Goal: Information Seeking & Learning: Learn about a topic

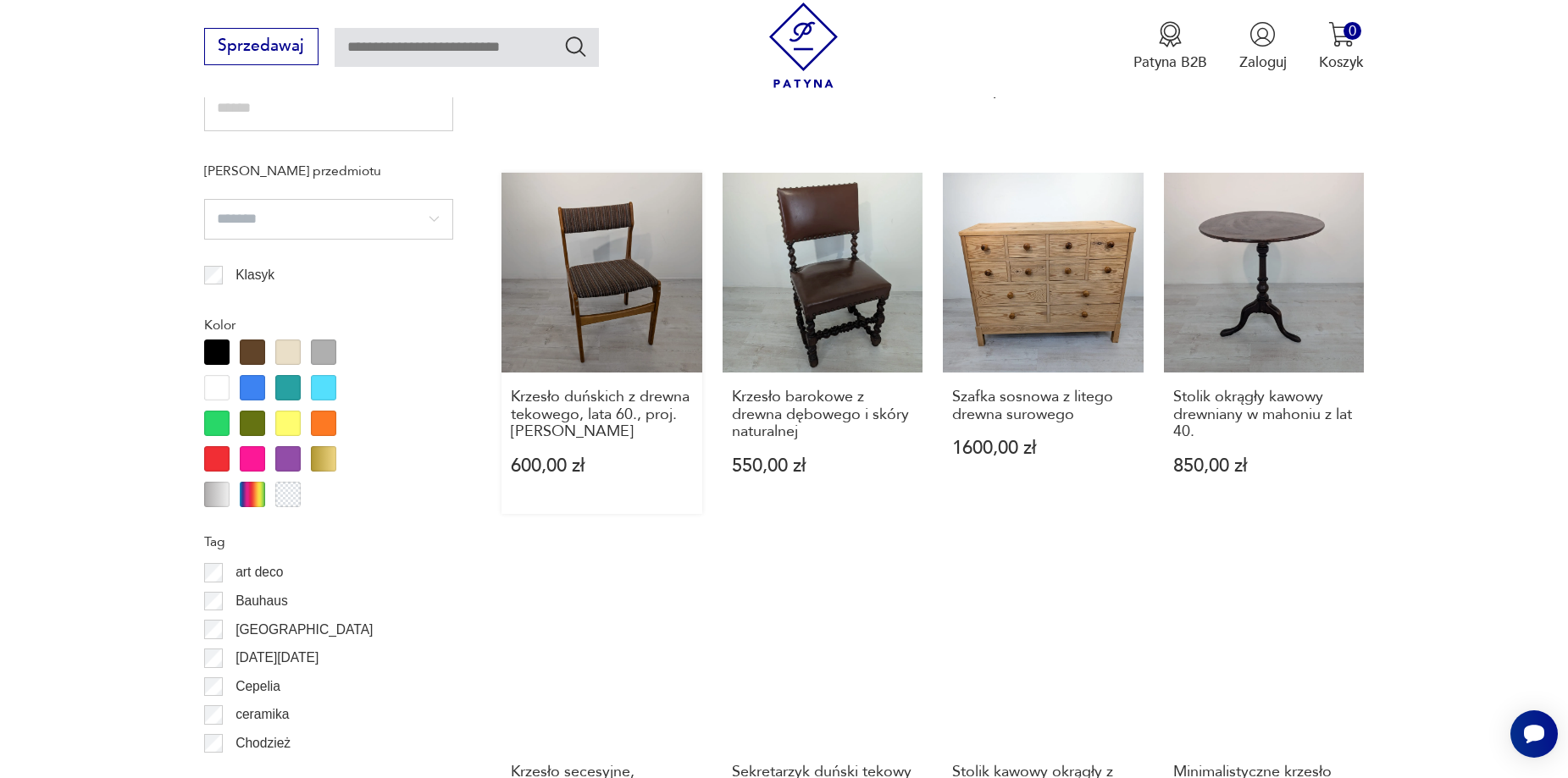
scroll to position [1749, 0]
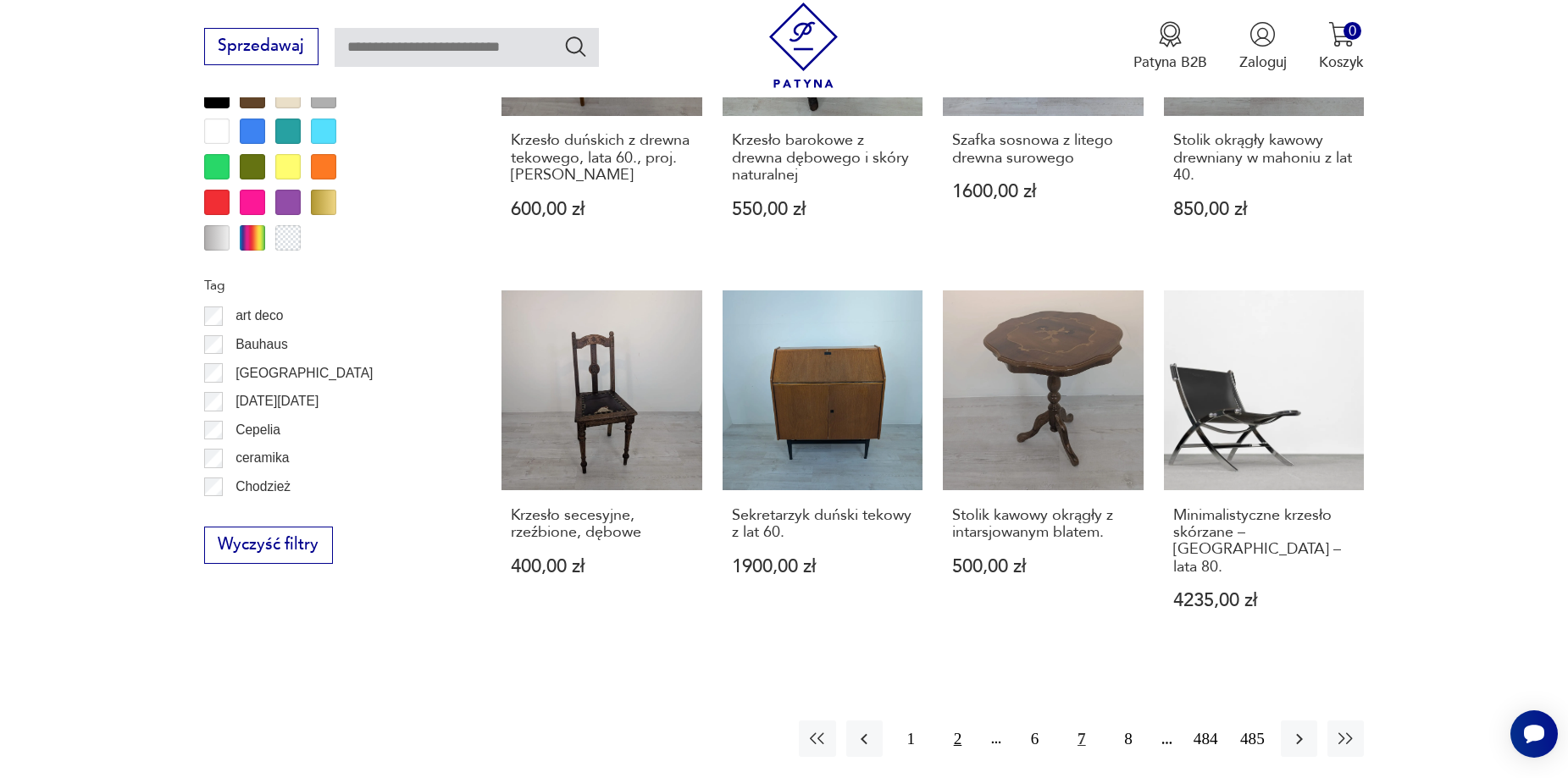
click at [952, 721] on button "2" at bounding box center [957, 738] width 37 height 37
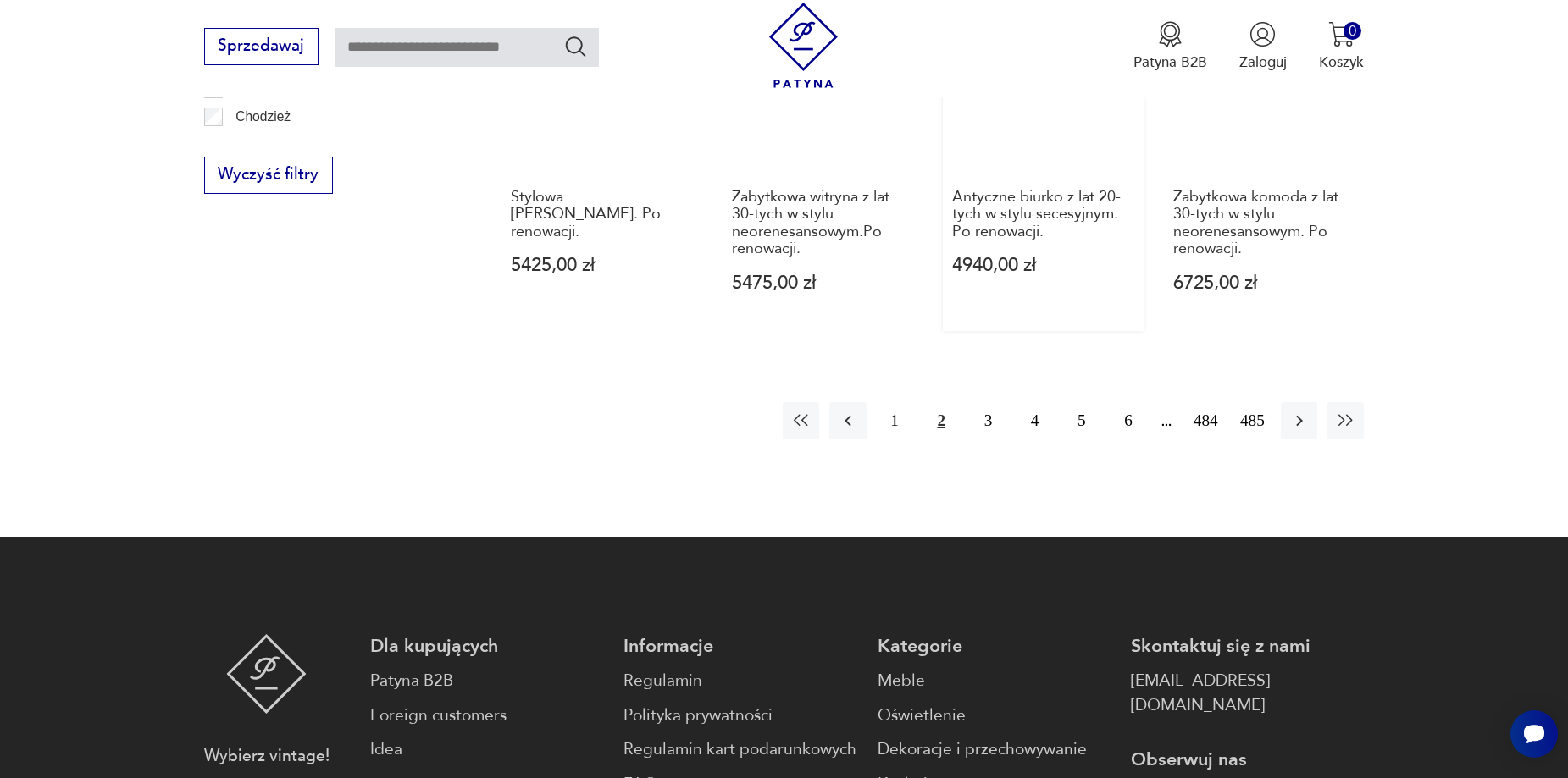
scroll to position [2089, 0]
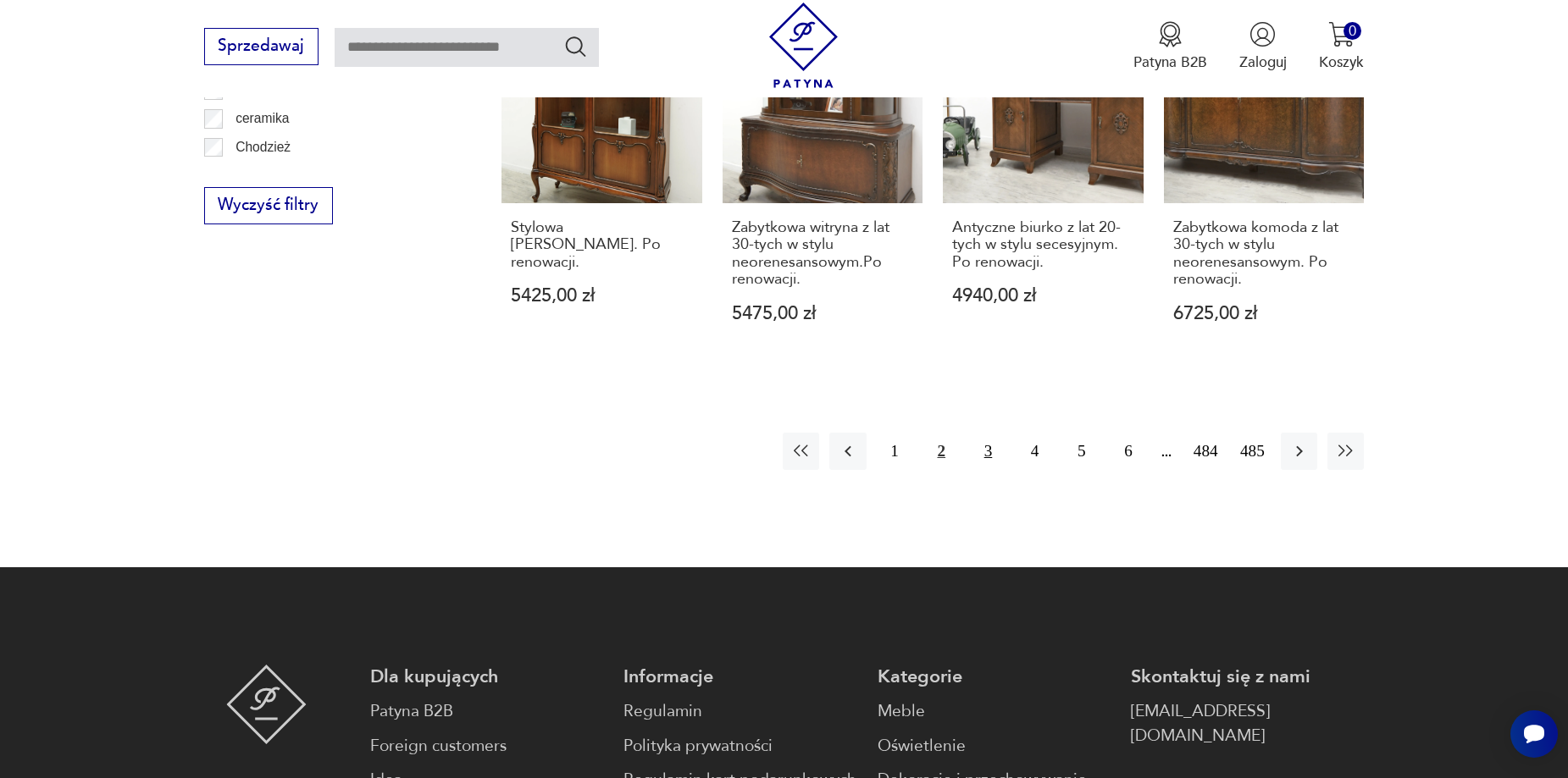
click at [987, 433] on button "3" at bounding box center [988, 451] width 37 height 37
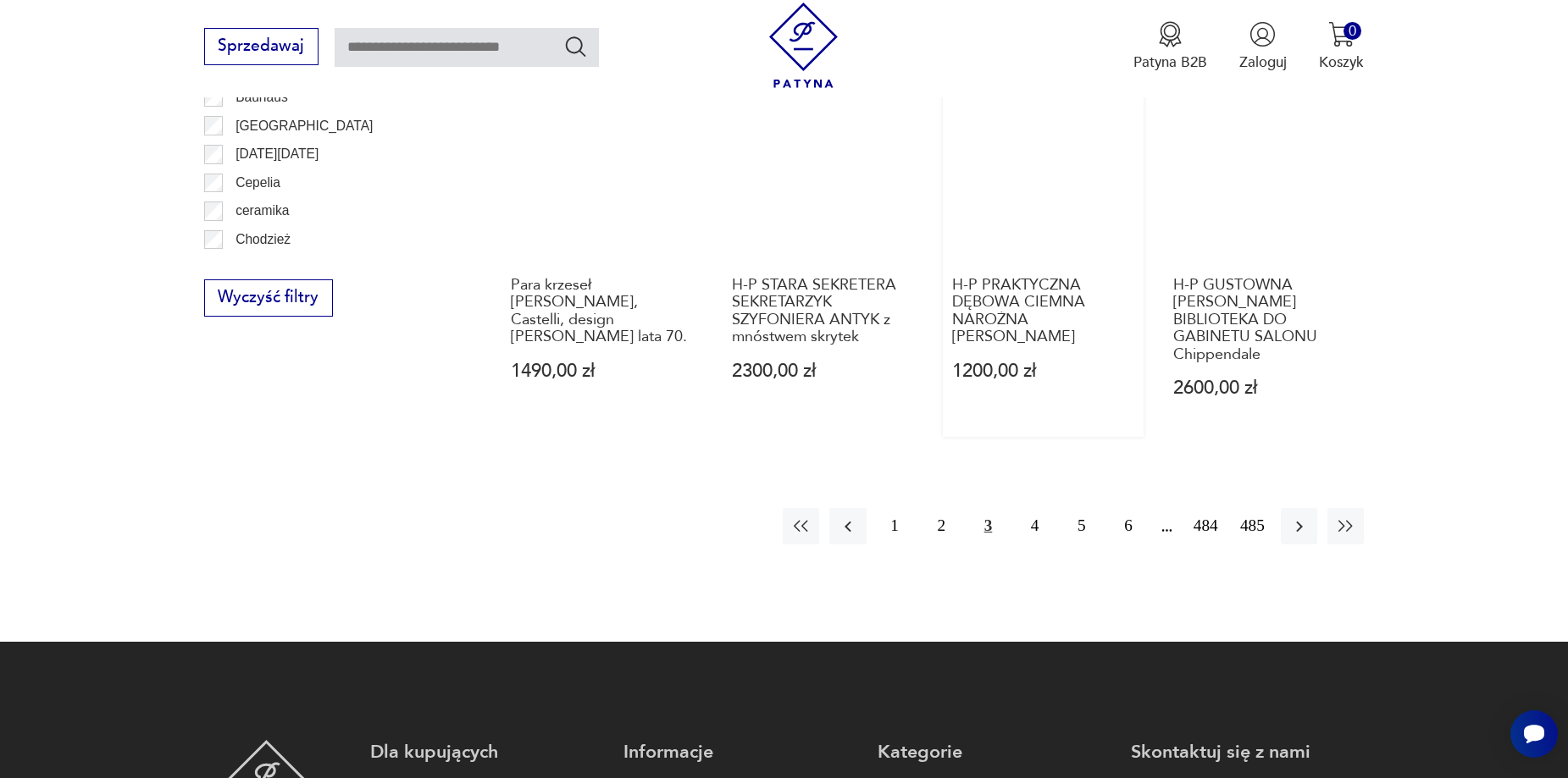
scroll to position [2004, 0]
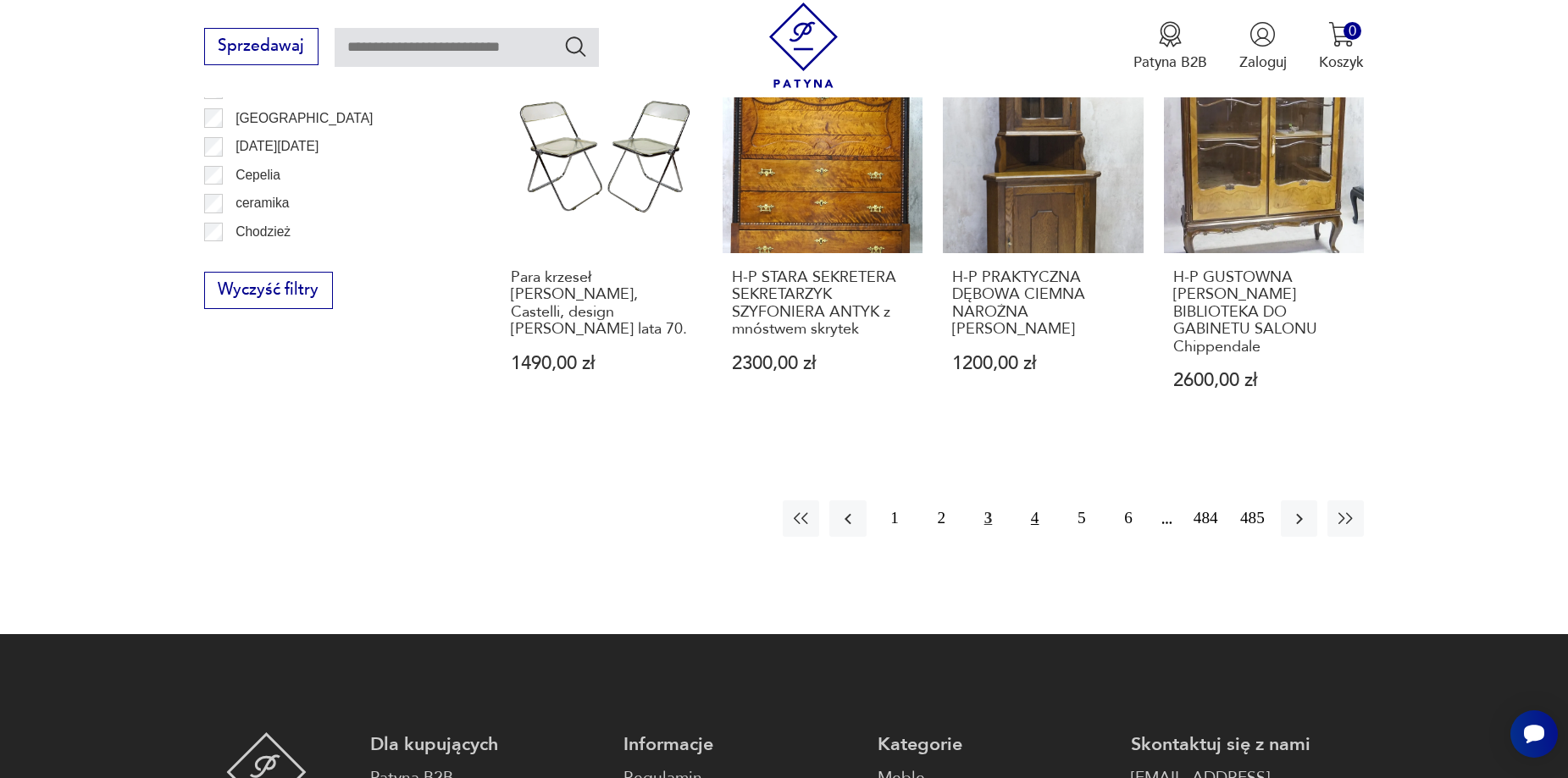
click at [1036, 500] on button "4" at bounding box center [1035, 518] width 37 height 37
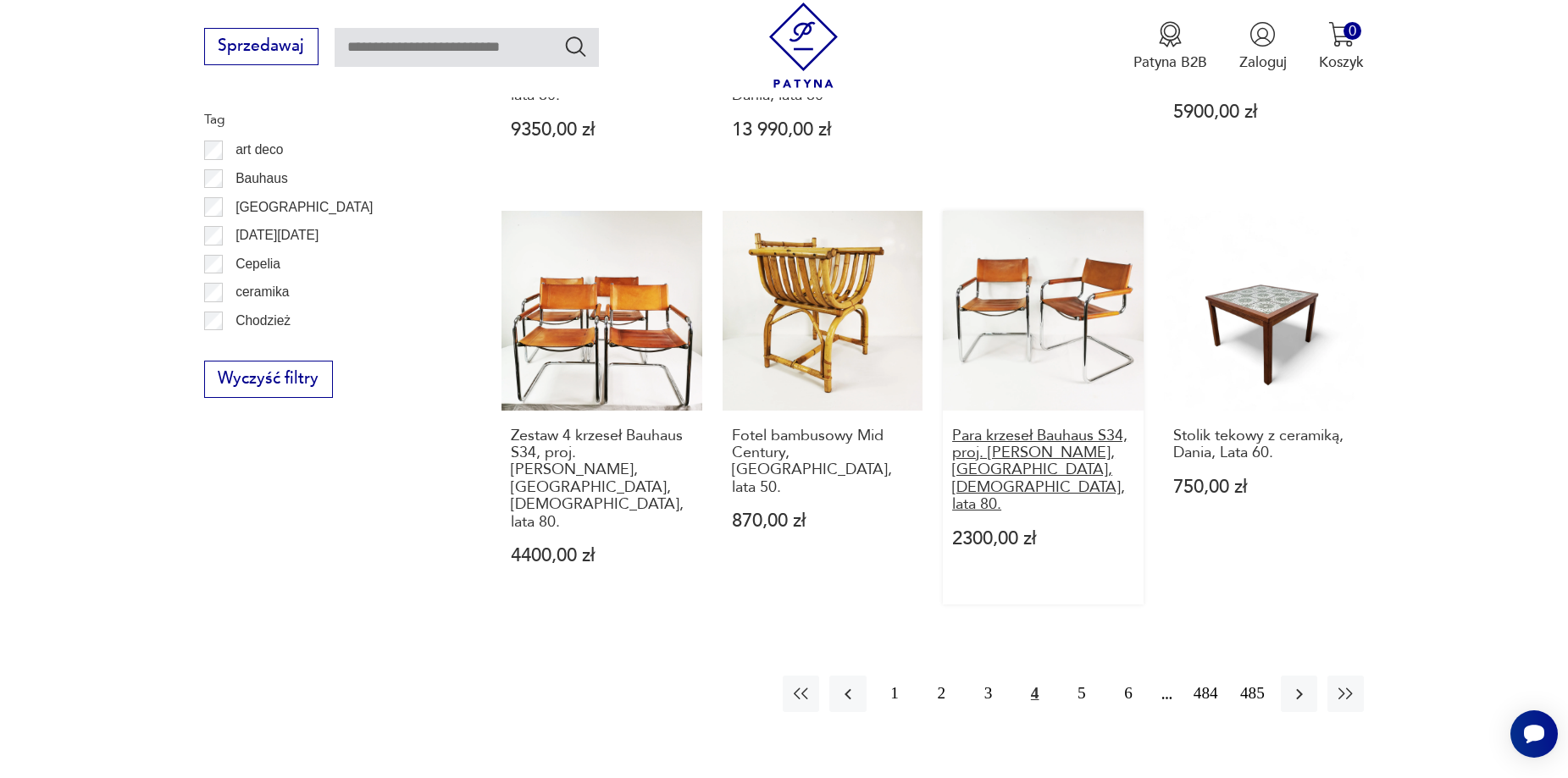
scroll to position [1920, 0]
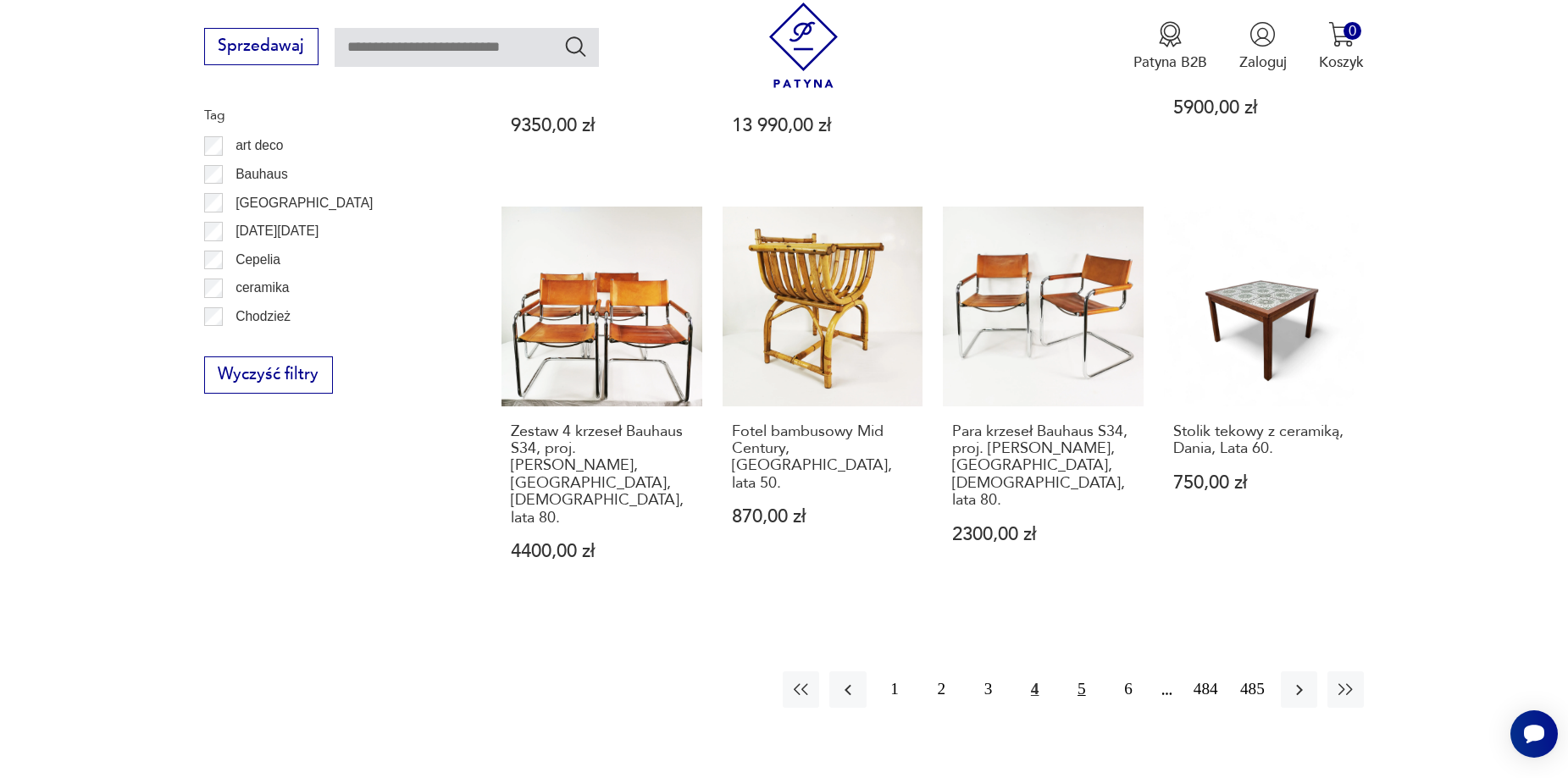
click at [1076, 672] on button "5" at bounding box center [1081, 690] width 37 height 37
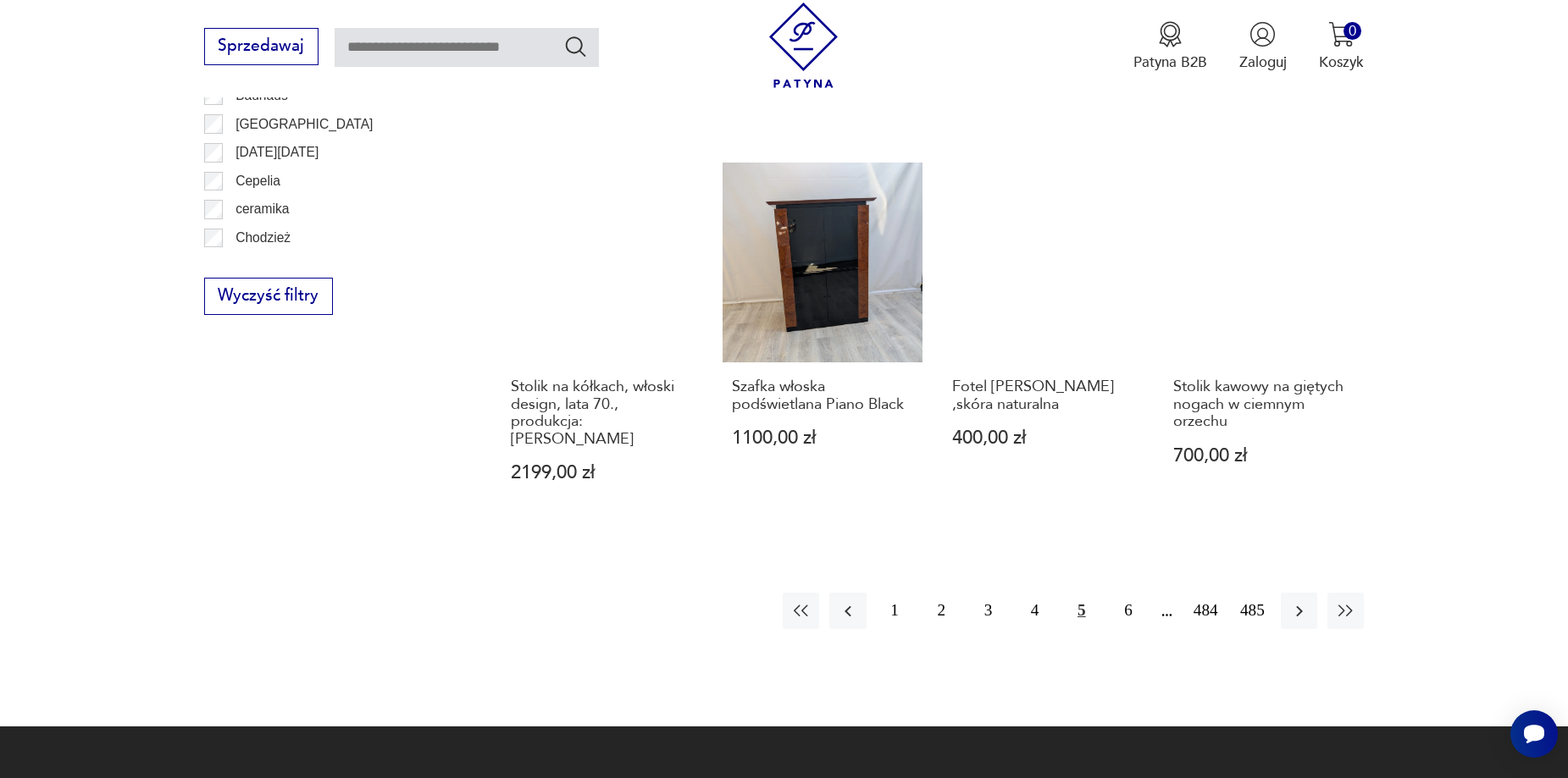
scroll to position [2004, 0]
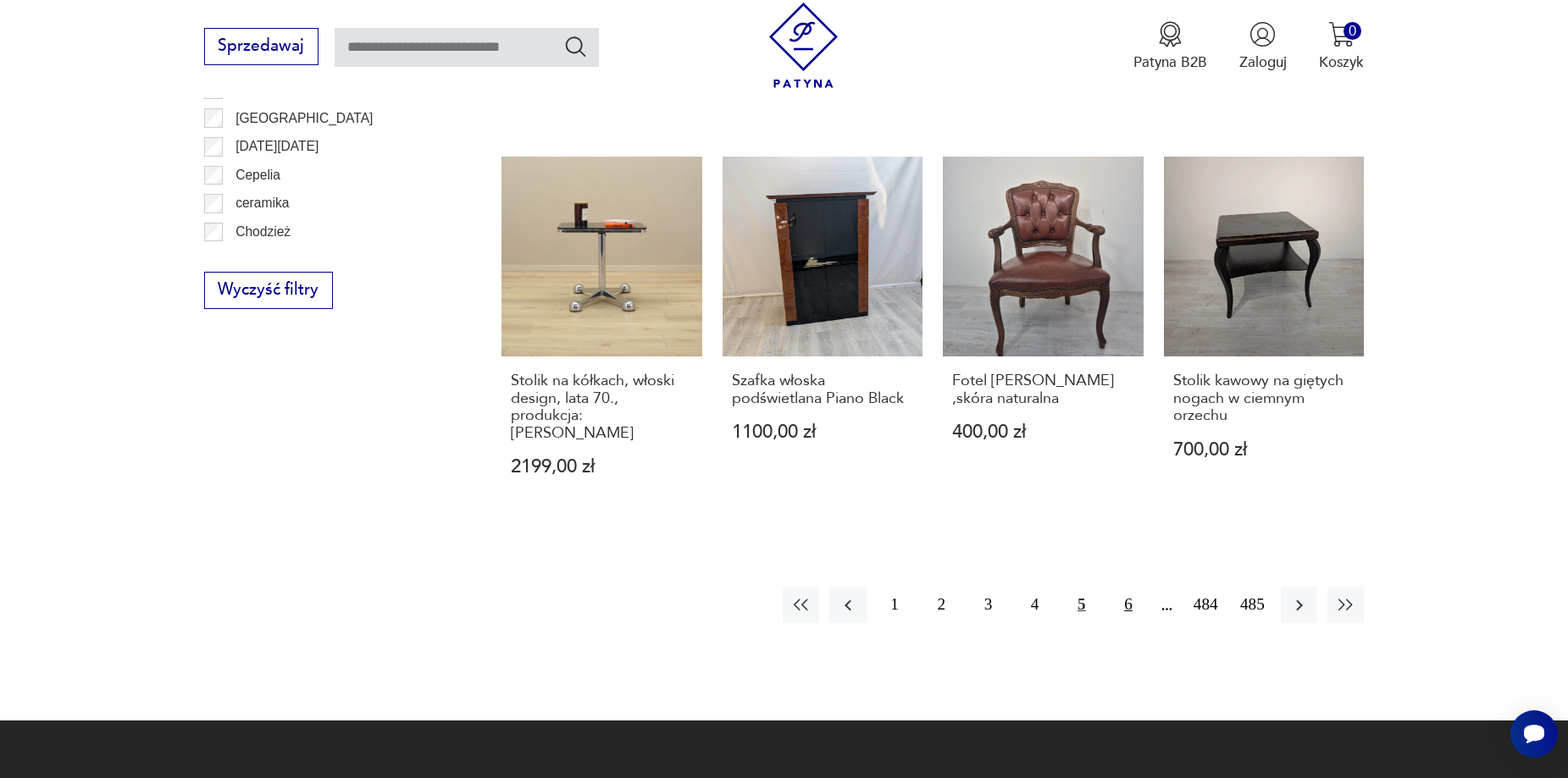
click at [1125, 587] on button "6" at bounding box center [1128, 605] width 37 height 37
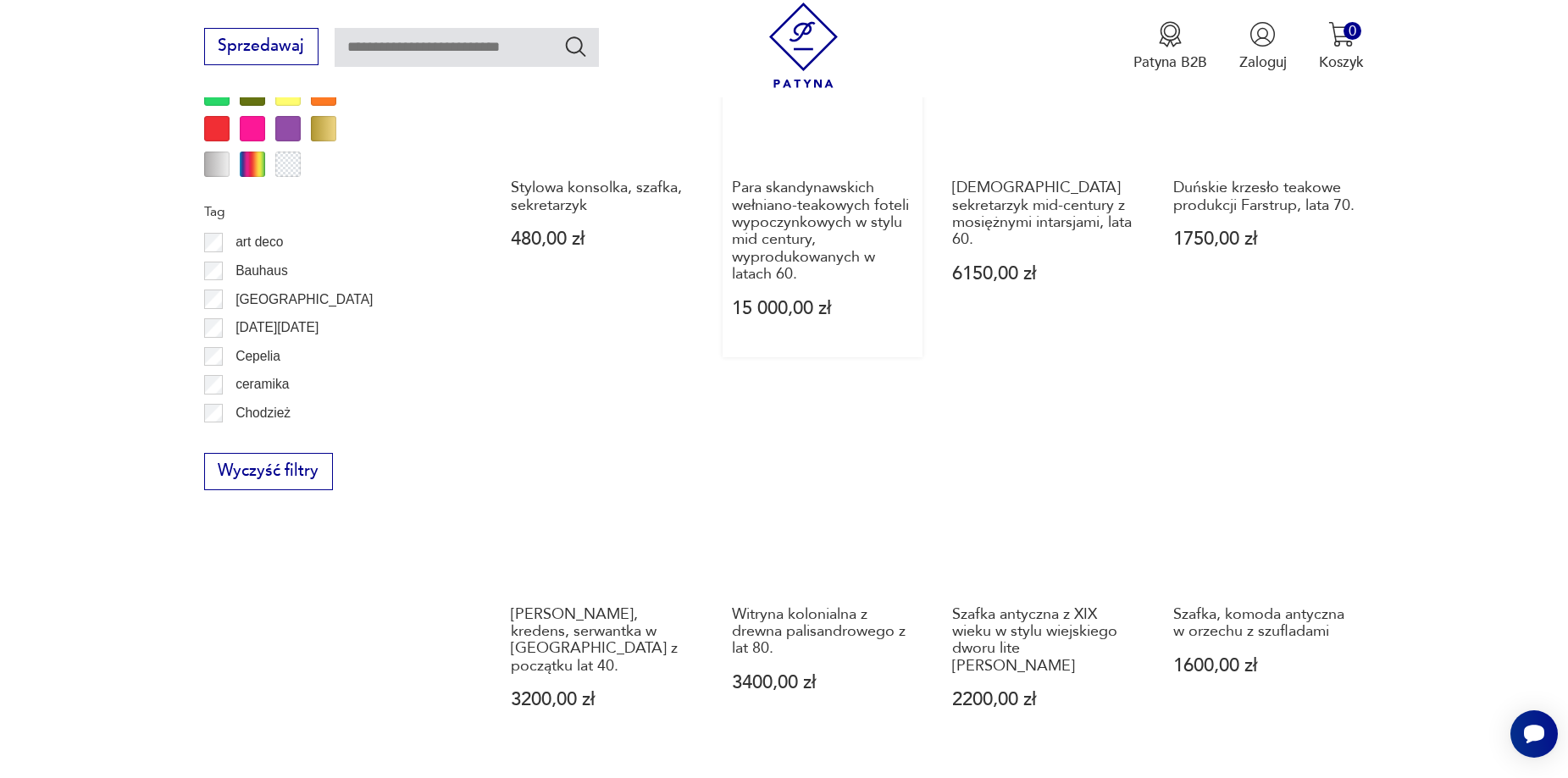
scroll to position [2004, 0]
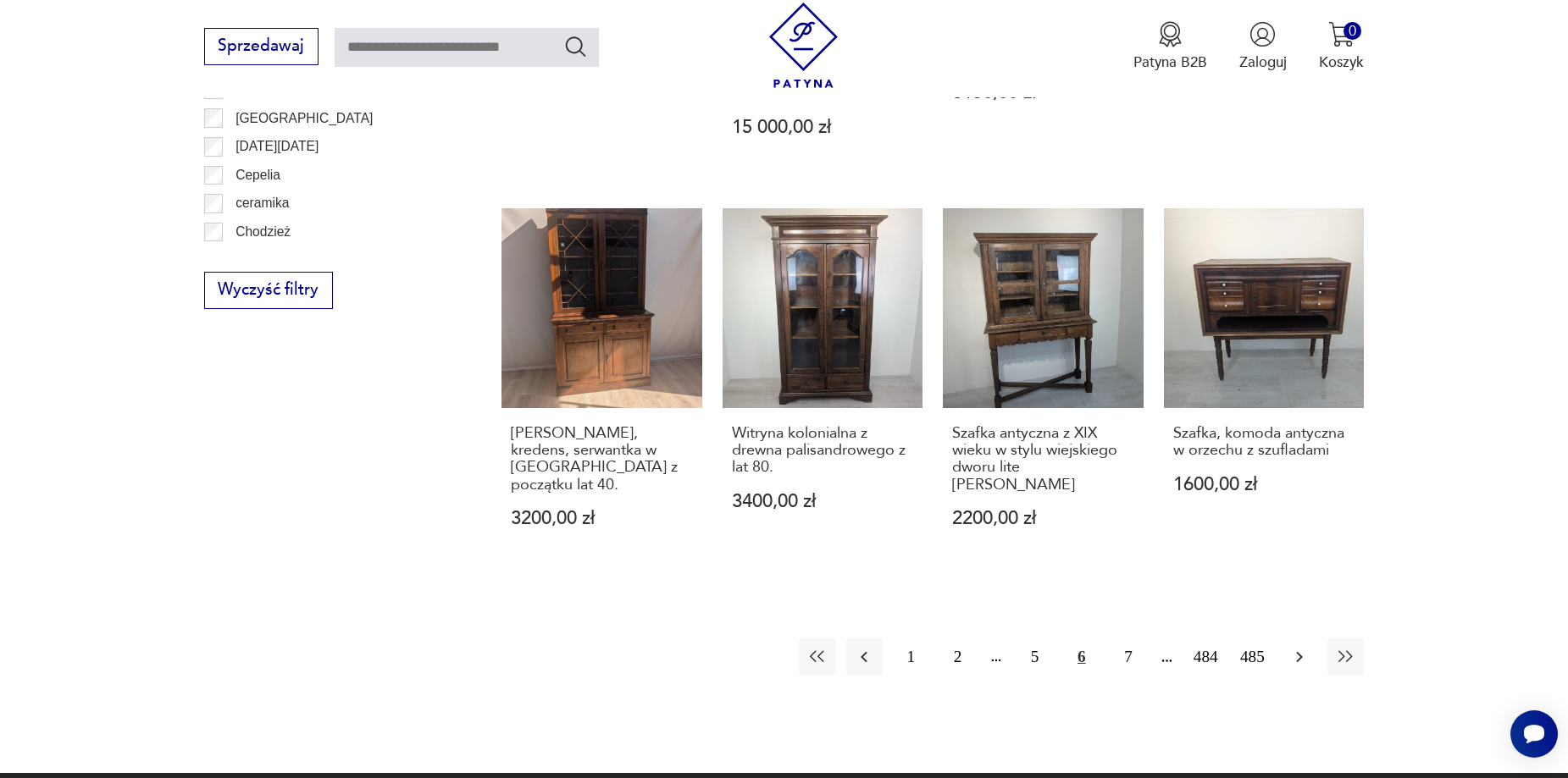
click at [1298, 647] on icon "button" at bounding box center [1299, 657] width 21 height 21
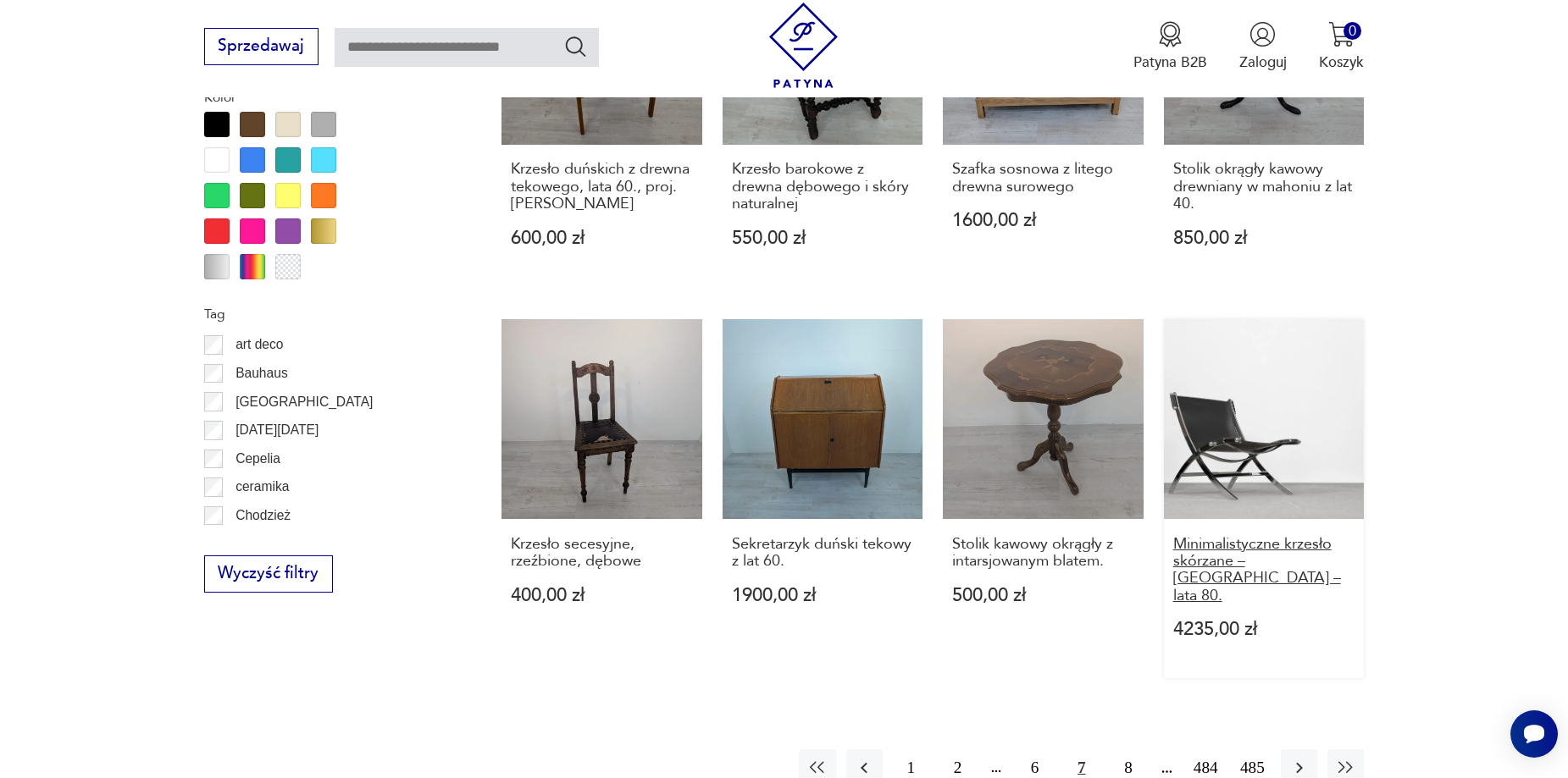
scroll to position [1750, 0]
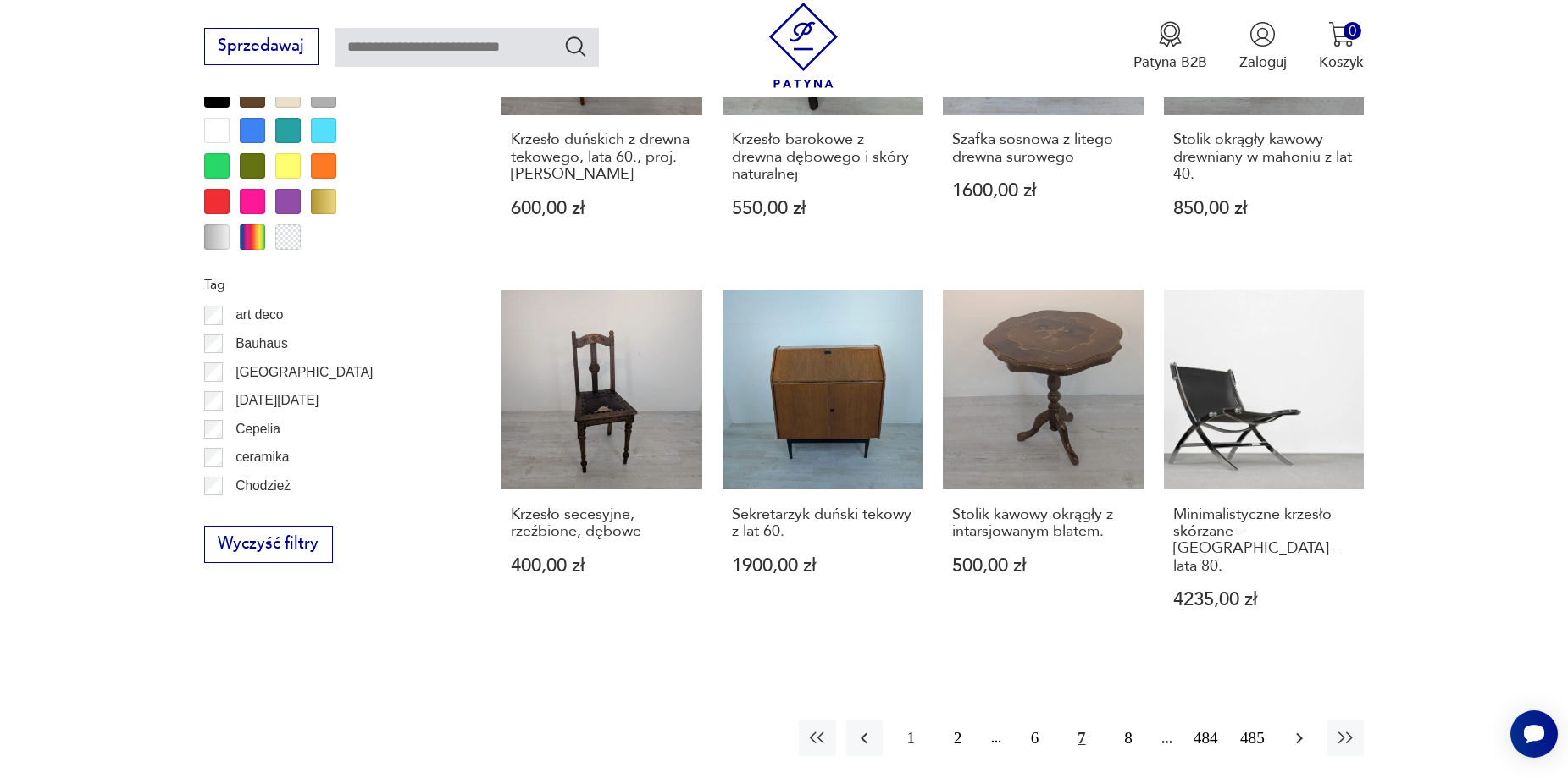
click at [1302, 728] on icon "button" at bounding box center [1299, 738] width 21 height 21
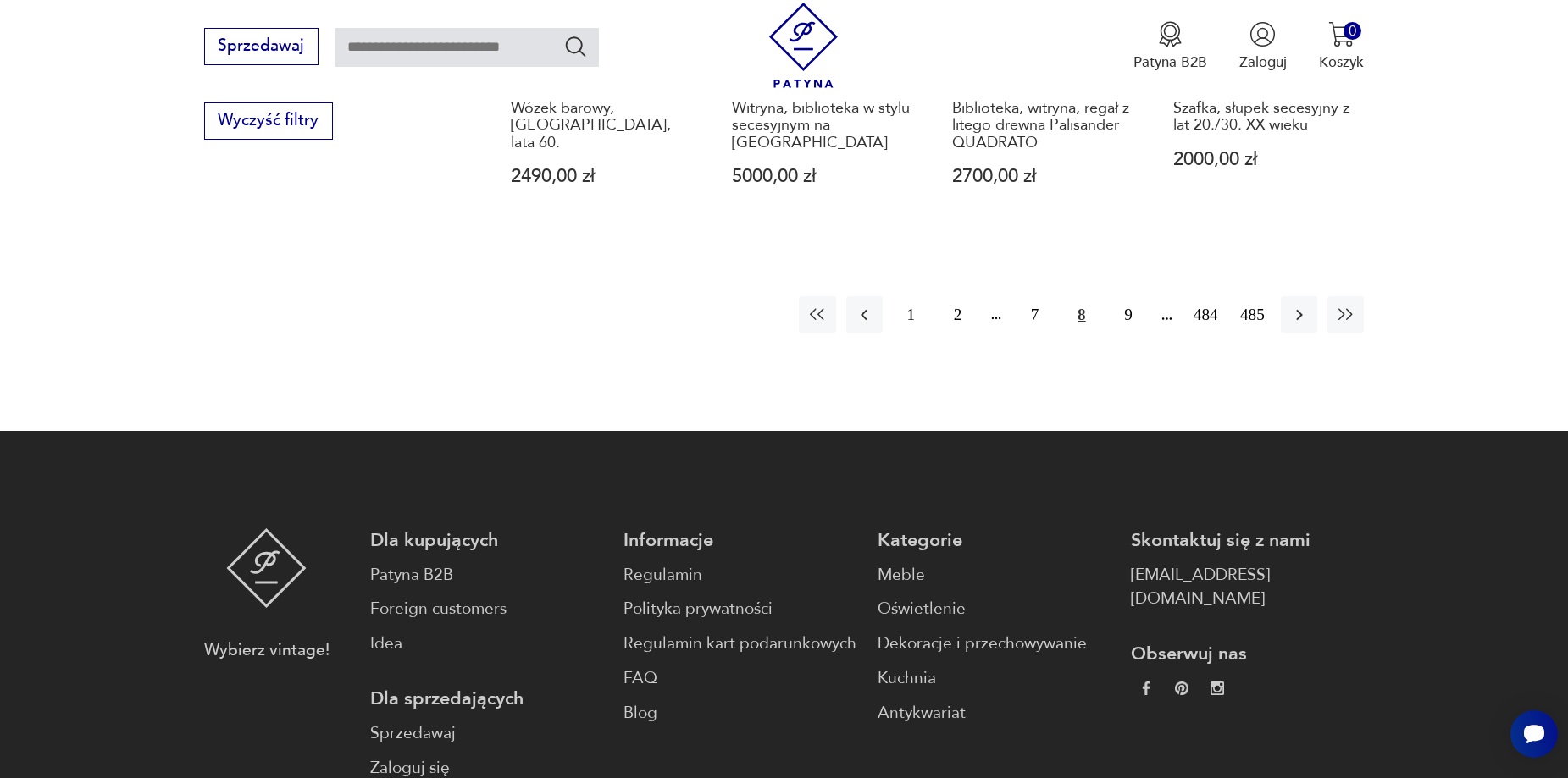
scroll to position [1750, 0]
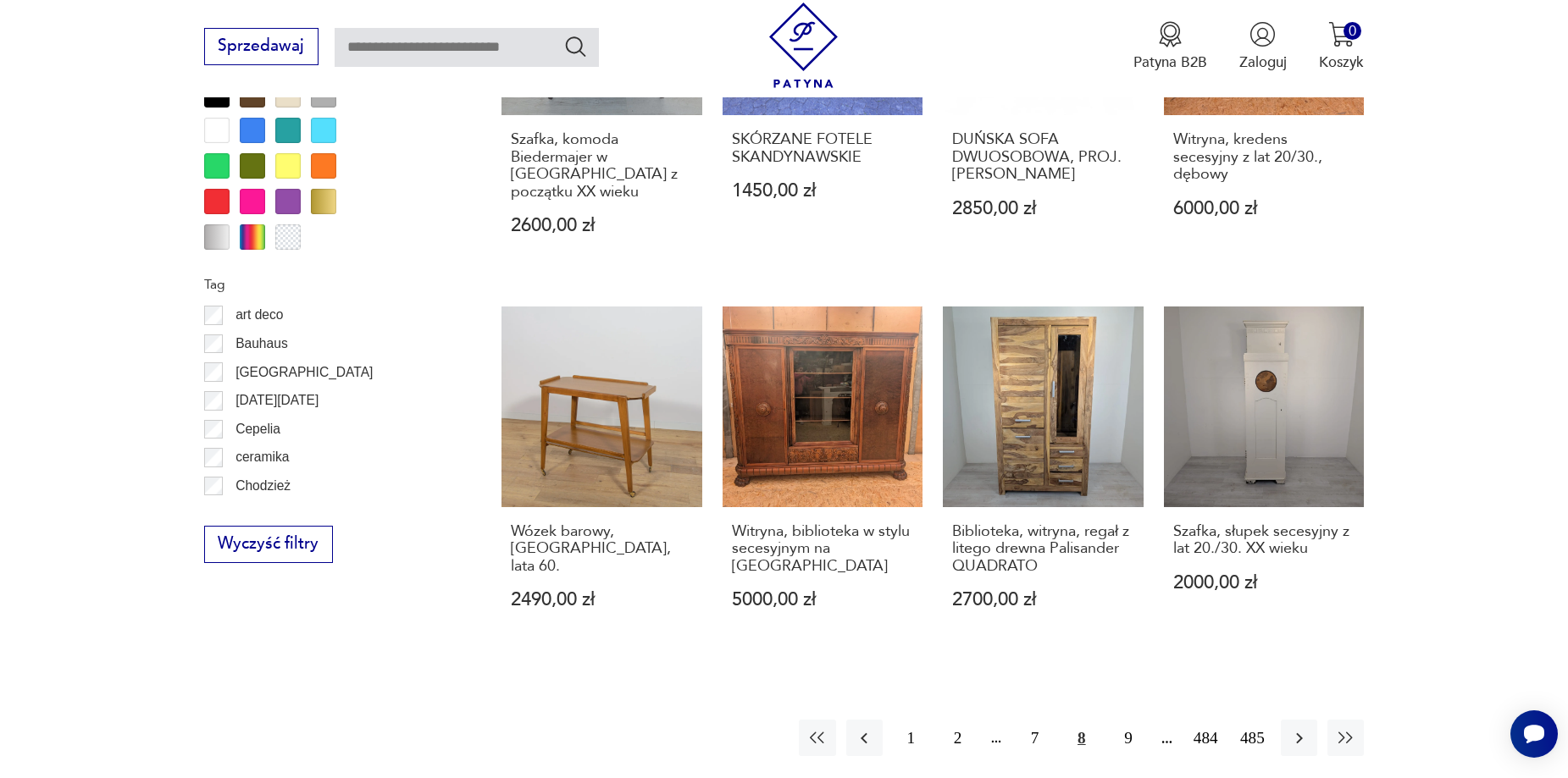
click at [1296, 728] on icon "button" at bounding box center [1299, 738] width 21 height 21
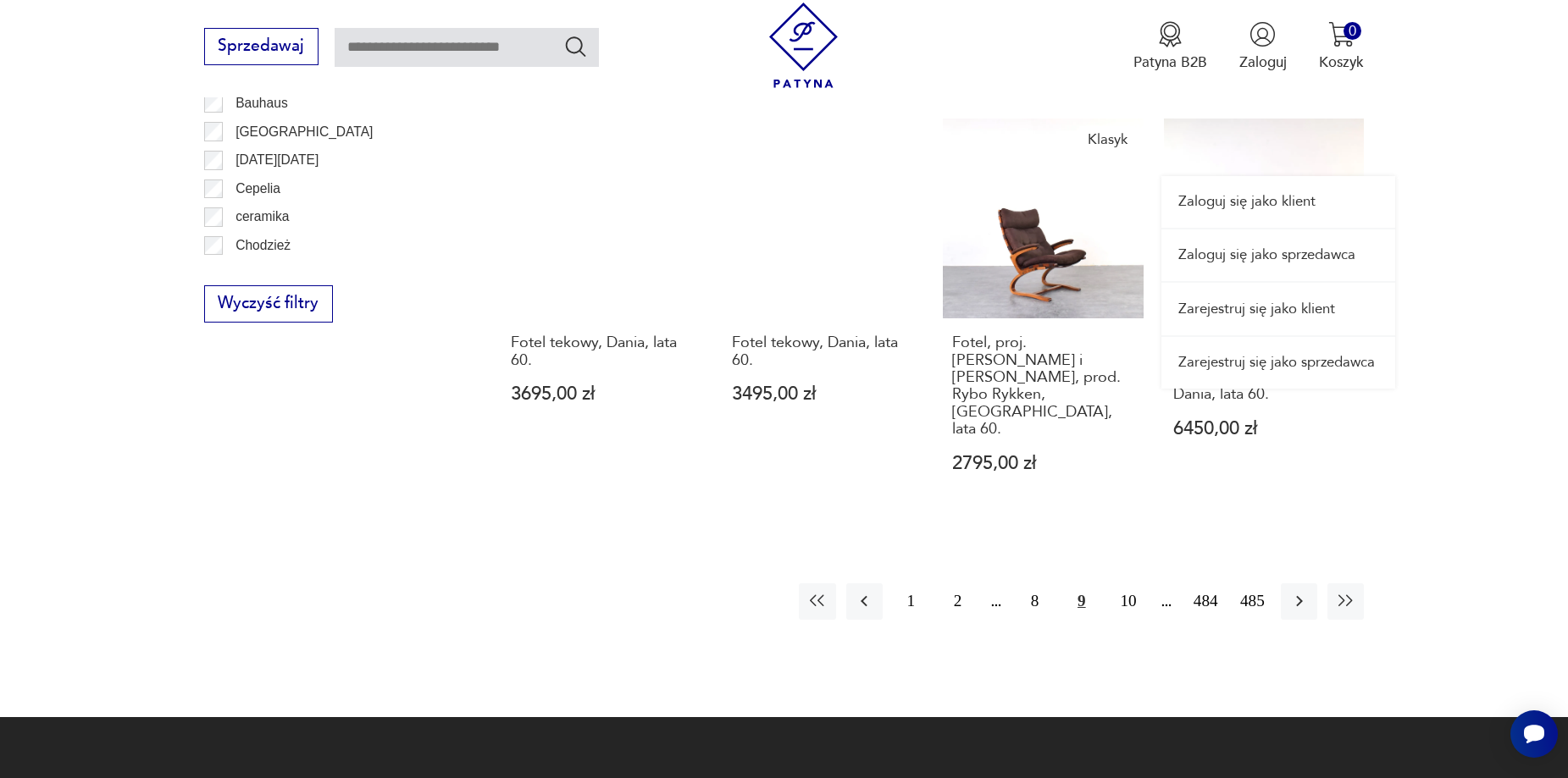
scroll to position [2173, 0]
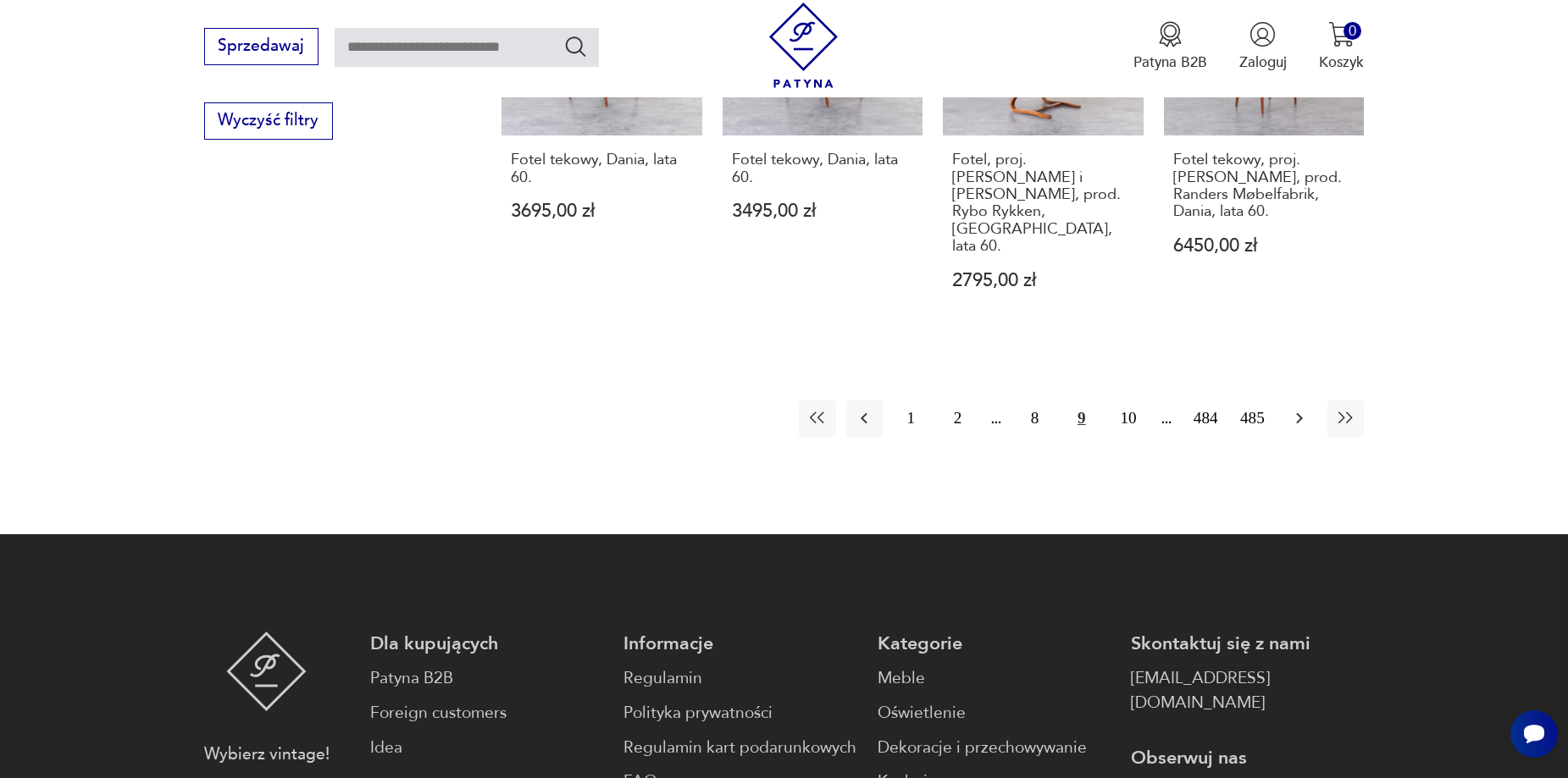
click at [1305, 408] on icon "button" at bounding box center [1299, 418] width 21 height 21
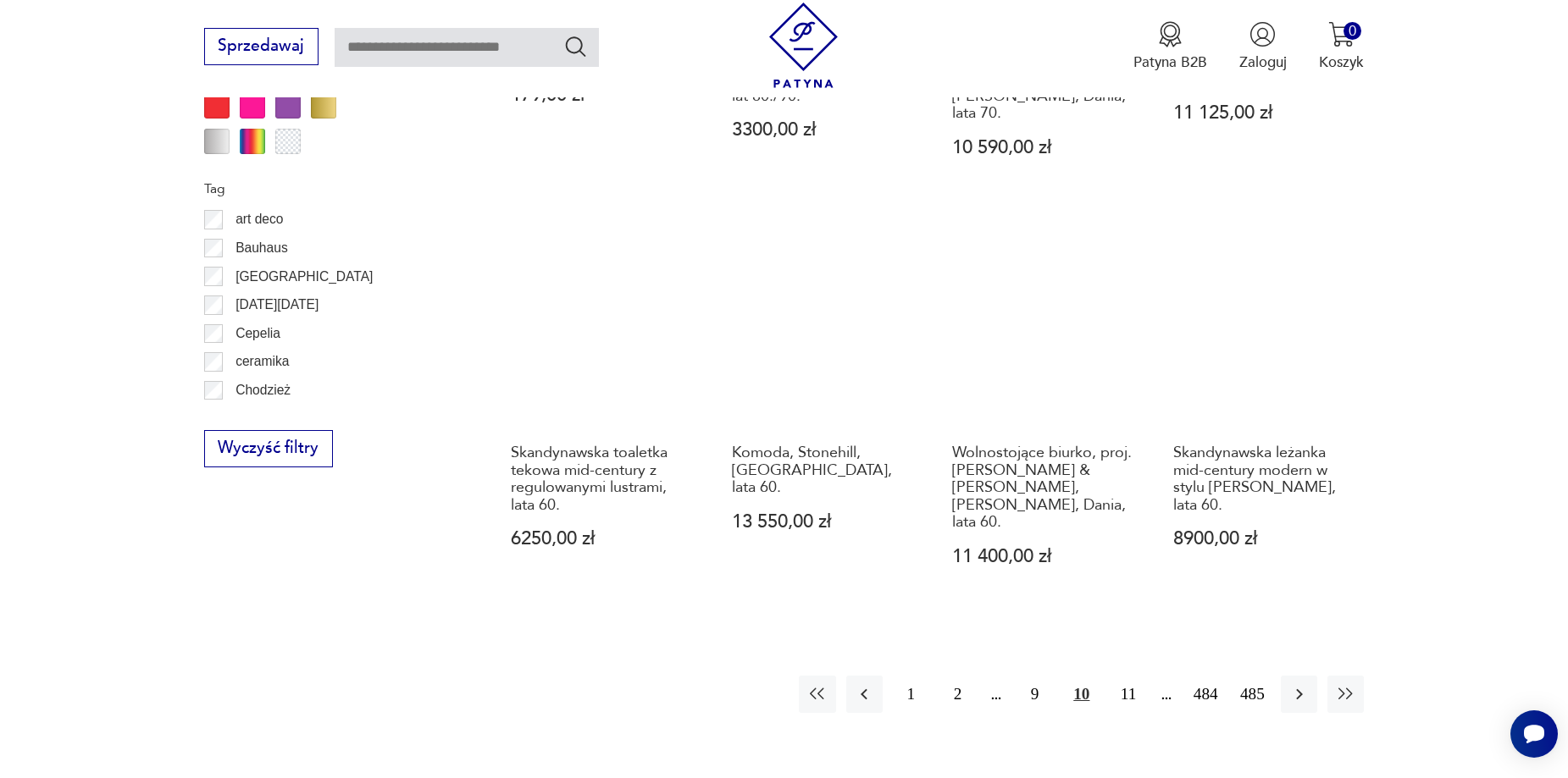
scroll to position [1834, 0]
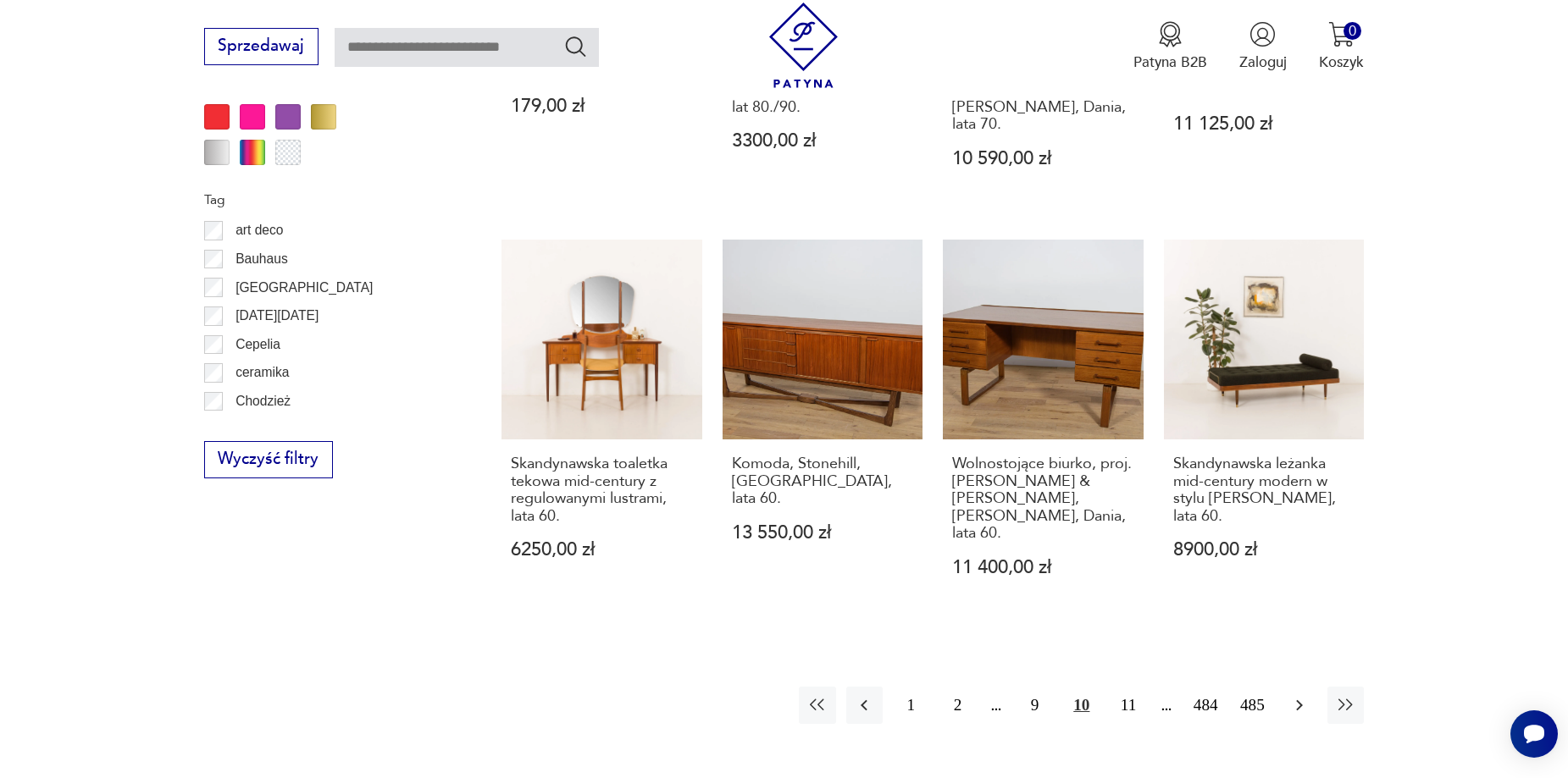
click at [1299, 696] on icon "button" at bounding box center [1299, 706] width 21 height 21
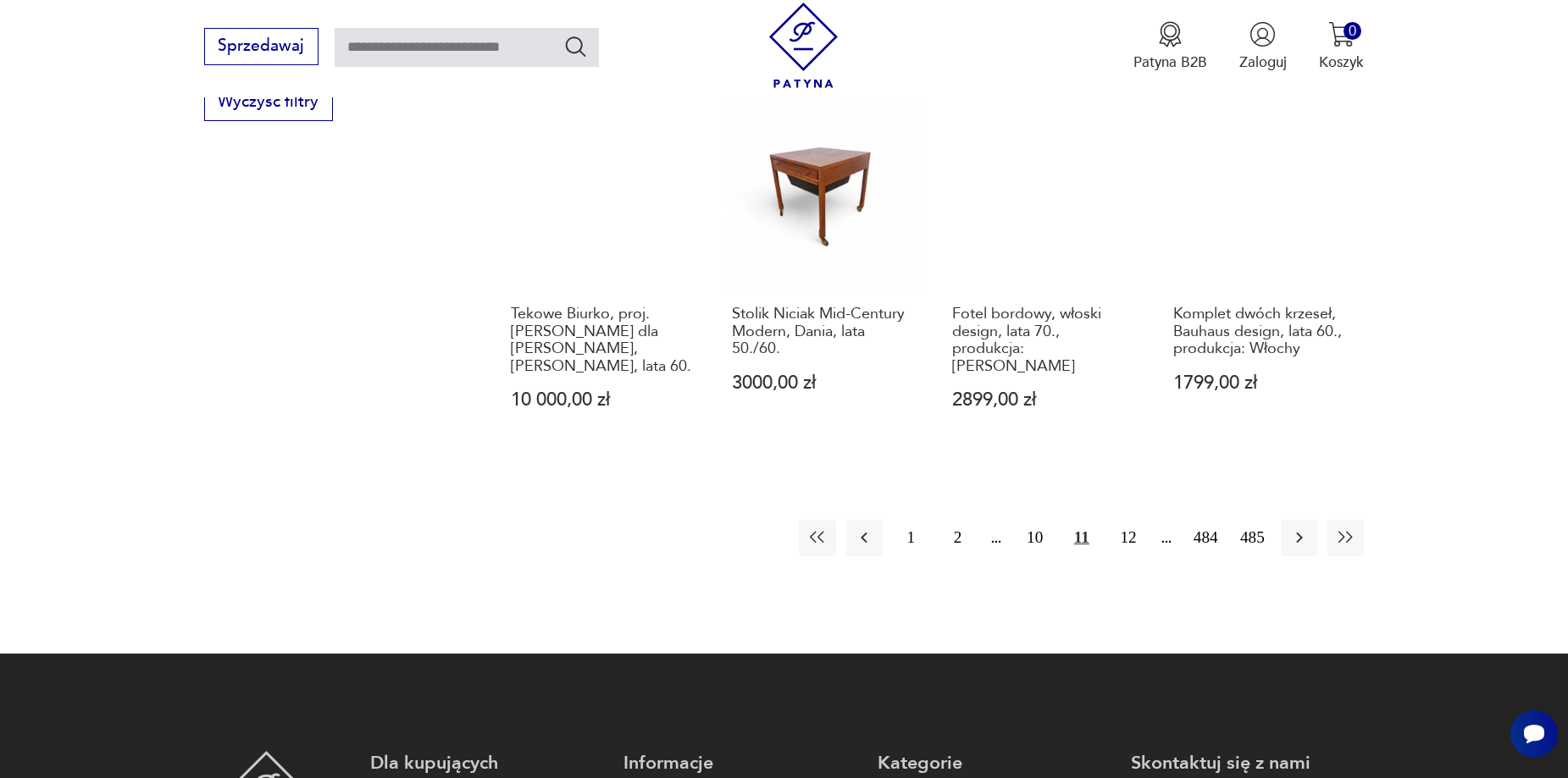
scroll to position [2004, 0]
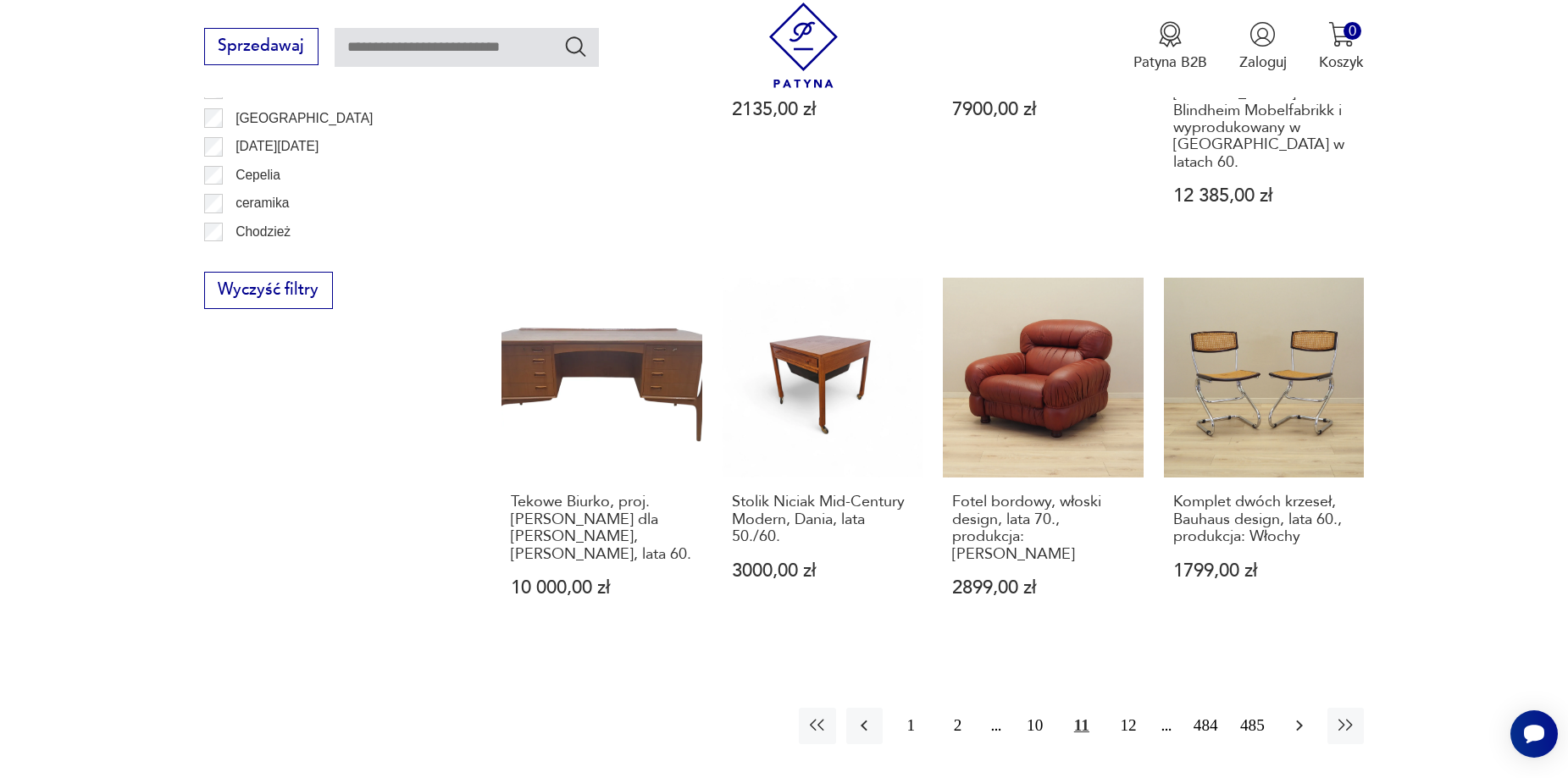
click at [1294, 716] on icon "button" at bounding box center [1299, 725] width 21 height 21
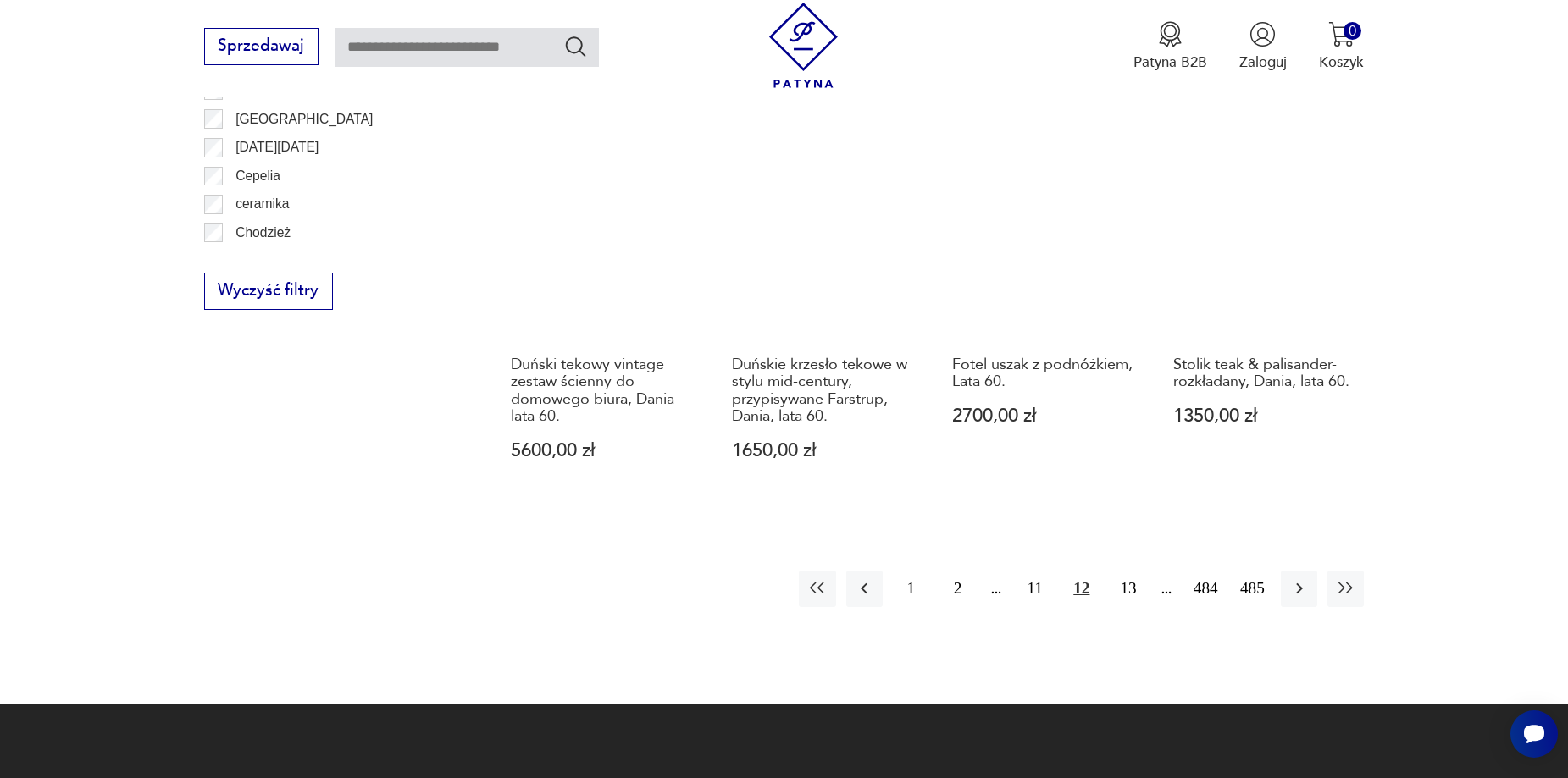
scroll to position [2004, 0]
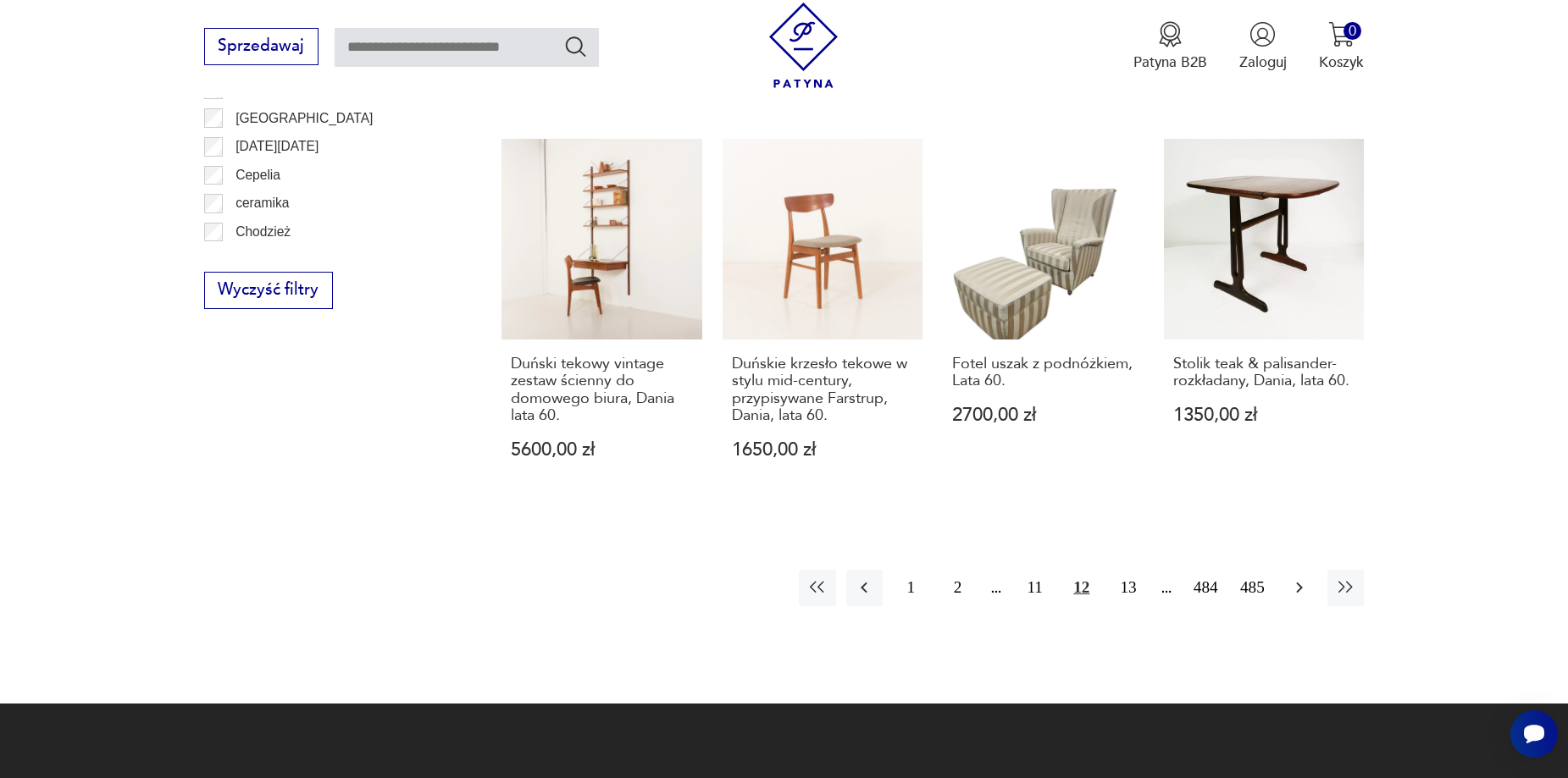
click at [1290, 570] on button "button" at bounding box center [1298, 588] width 37 height 37
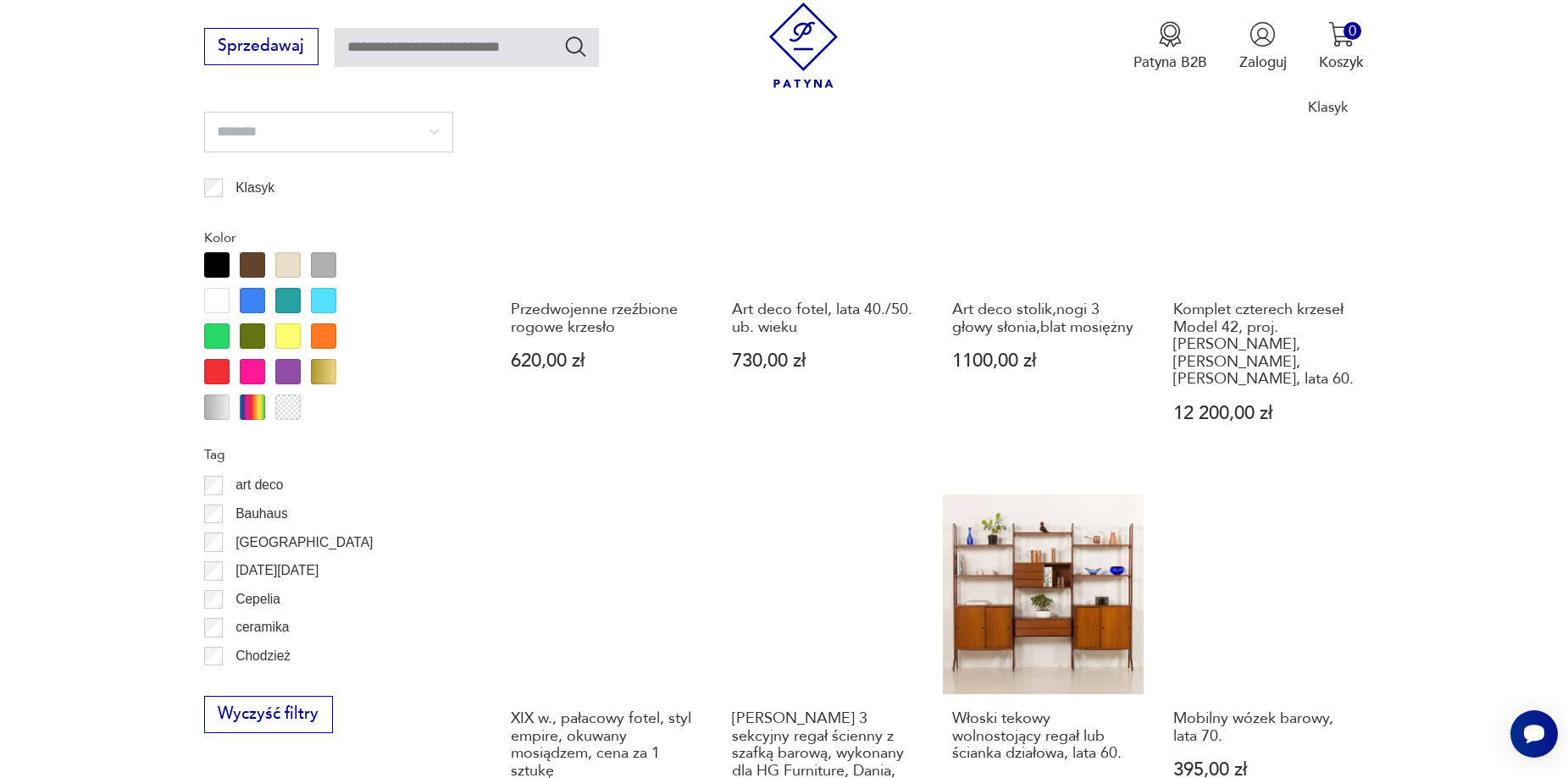
scroll to position [1581, 0]
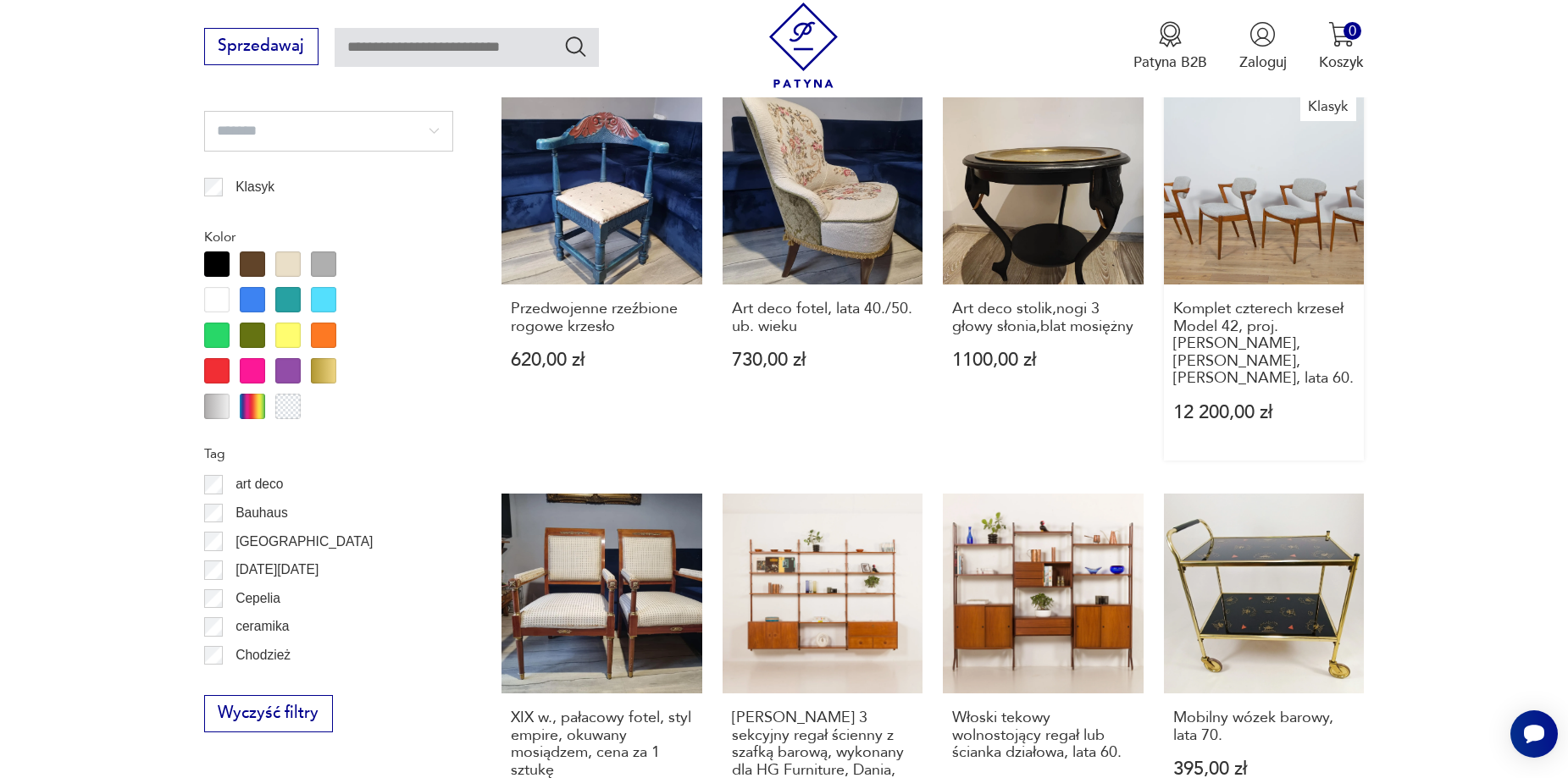
click at [1324, 190] on link "Klasyk Komplet czterech krzeseł Model 42, proj. K. Kristiansen, Schou Andersen,…" at bounding box center [1264, 273] width 201 height 377
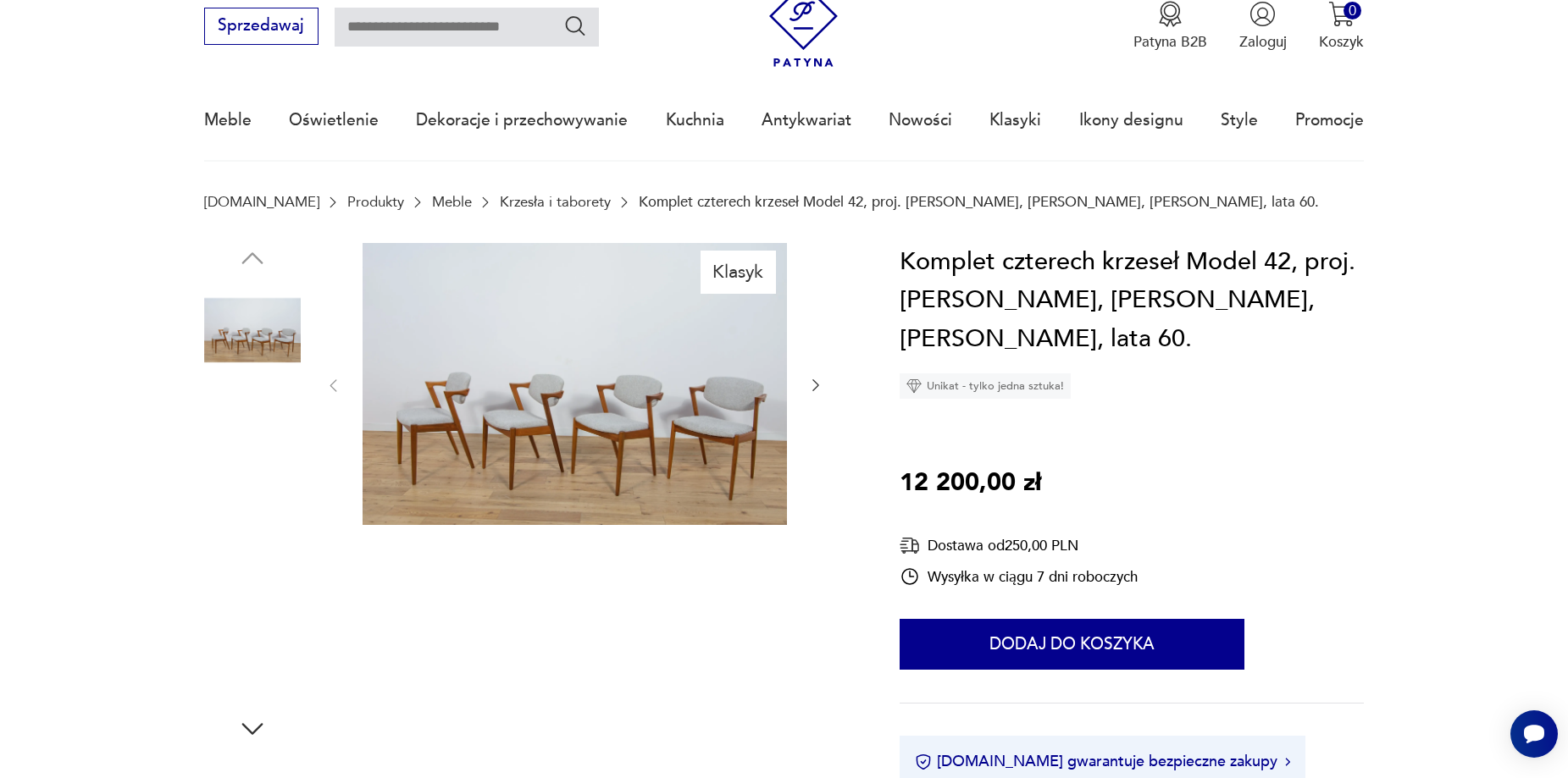
scroll to position [84, 0]
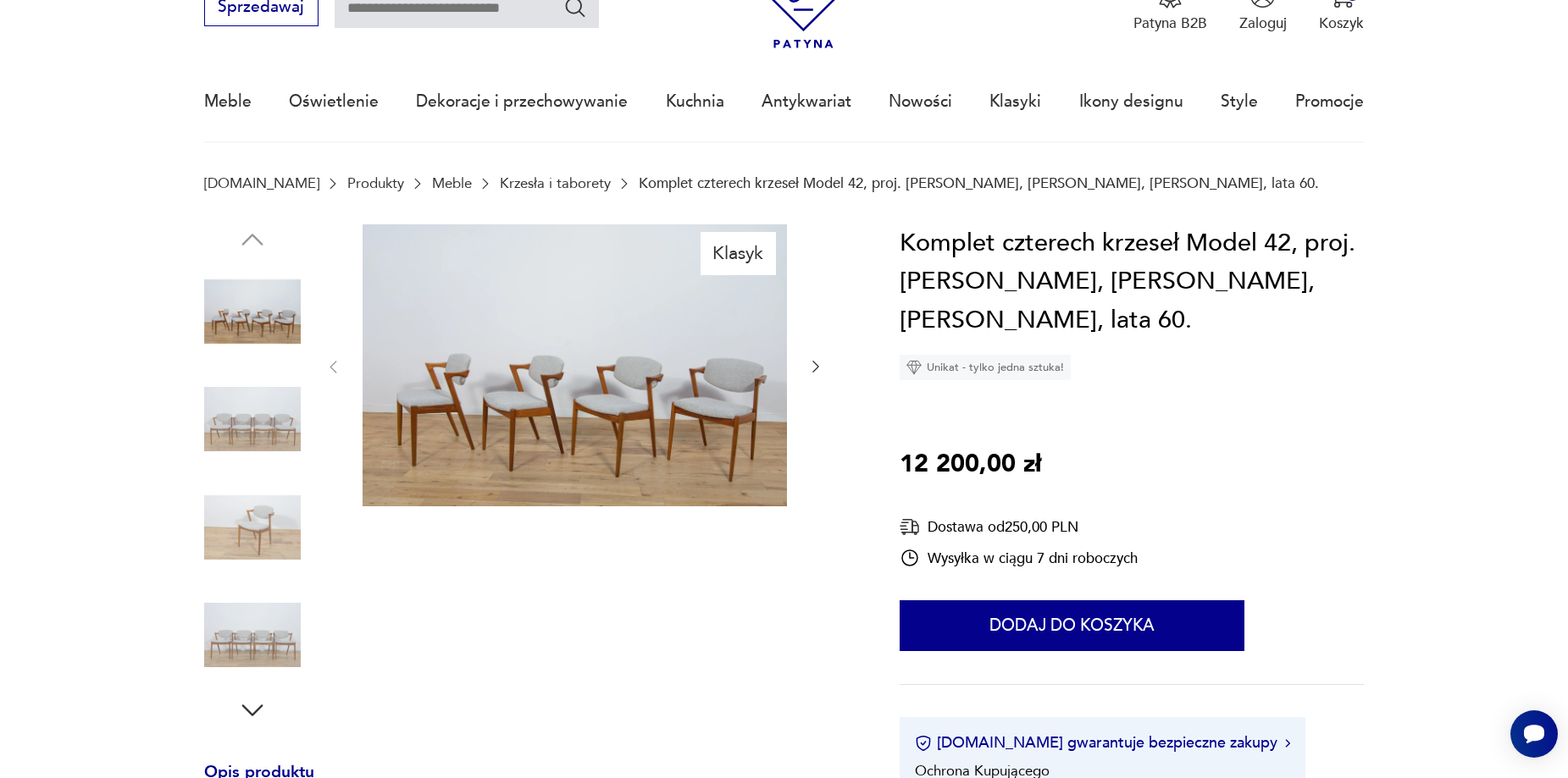
click at [536, 421] on img at bounding box center [575, 365] width 424 height 282
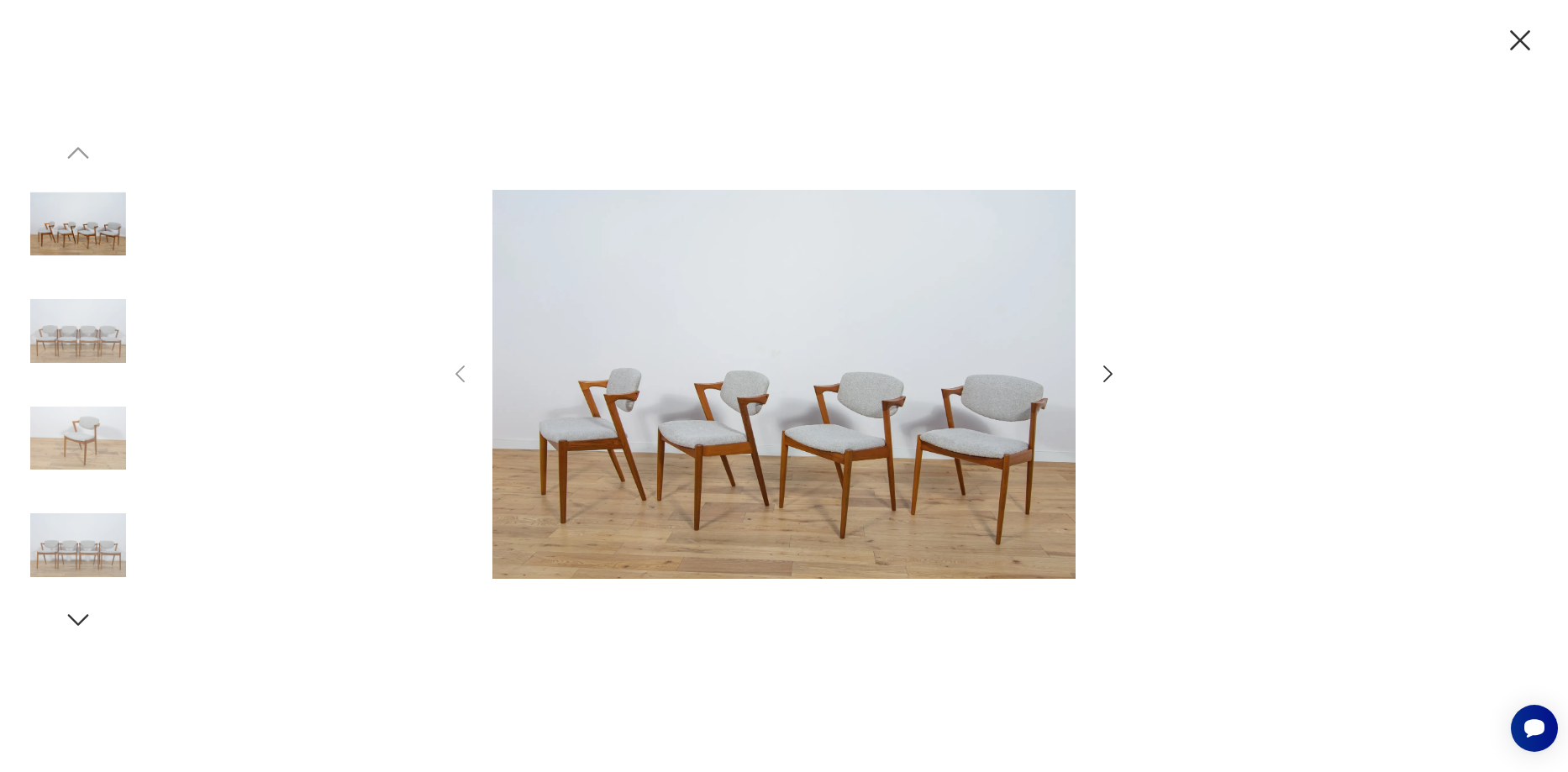
click at [1111, 369] on icon "button" at bounding box center [1108, 374] width 25 height 25
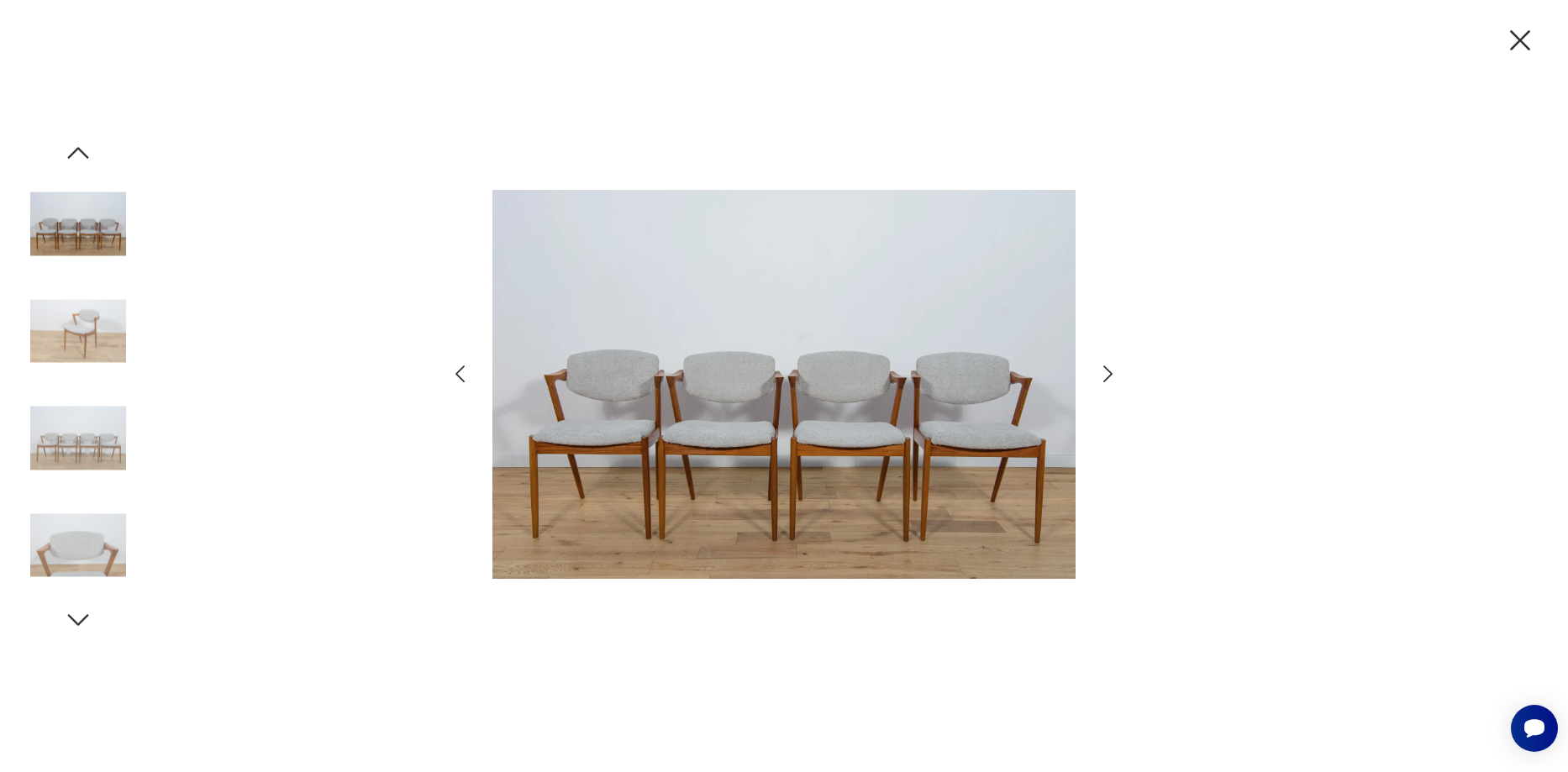
click at [1111, 369] on icon "button" at bounding box center [1108, 374] width 25 height 25
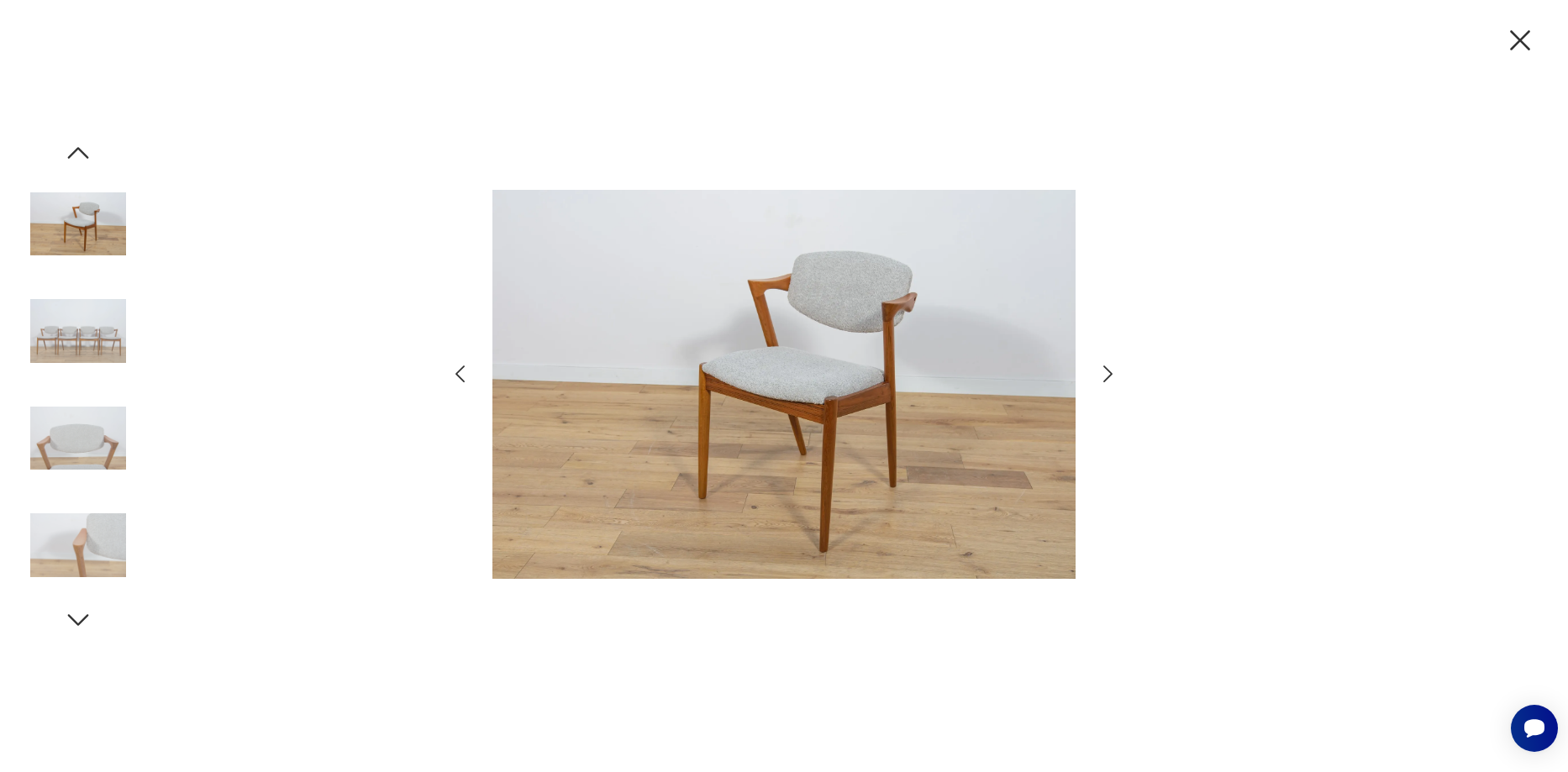
click at [1111, 369] on icon "button" at bounding box center [1108, 374] width 25 height 25
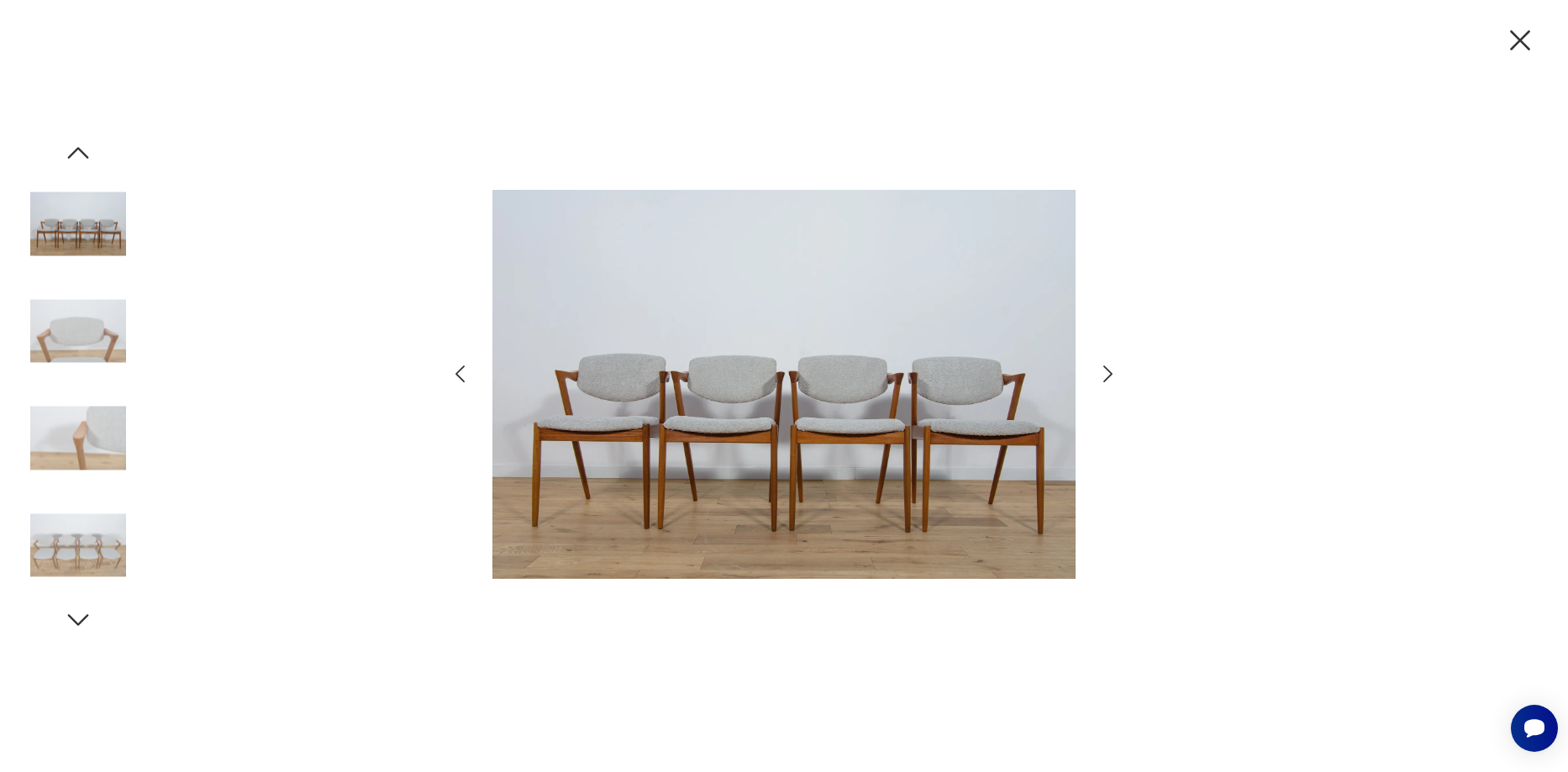
click at [1111, 369] on icon "button" at bounding box center [1108, 374] width 25 height 25
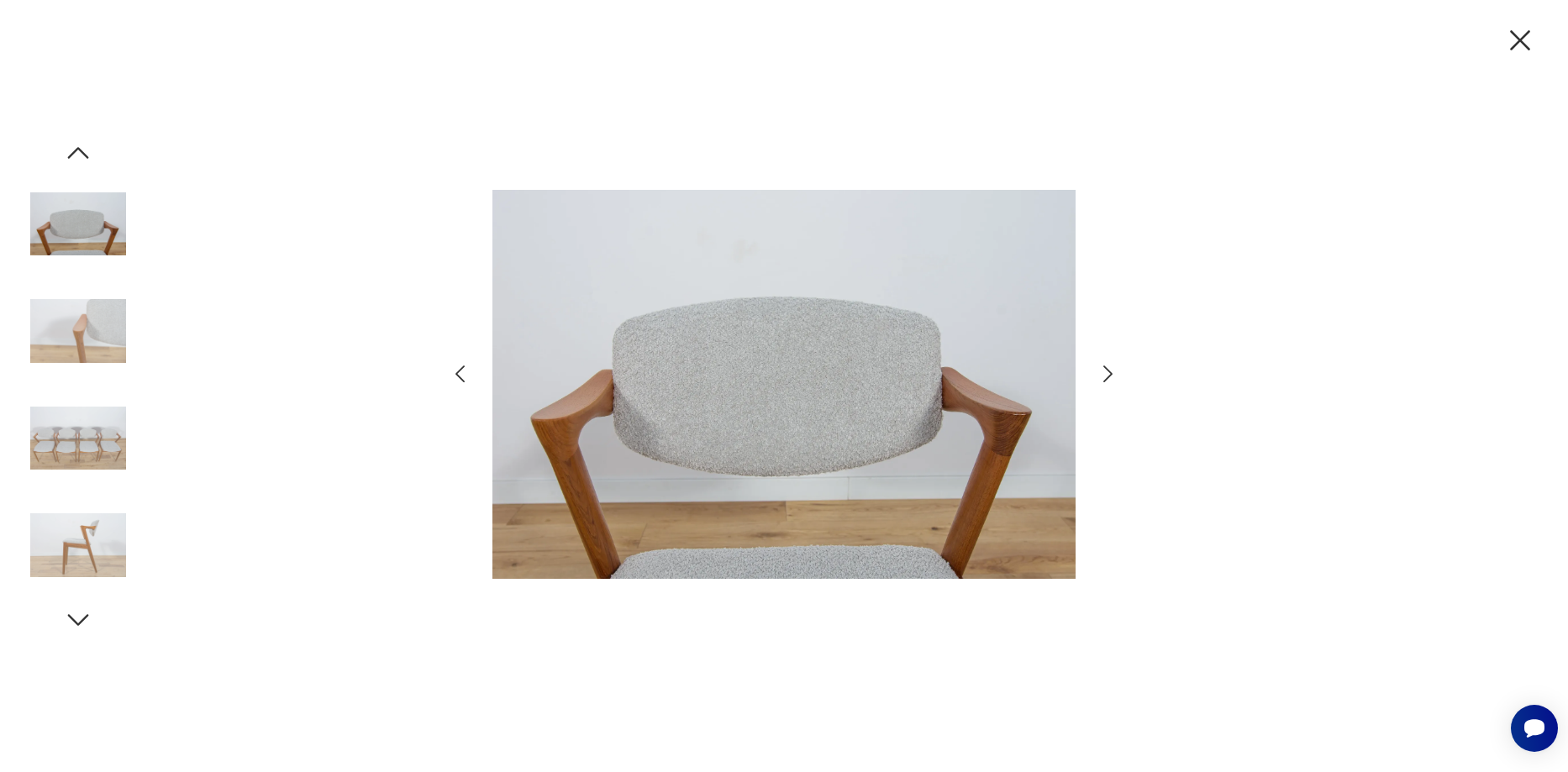
click at [1111, 369] on icon "button" at bounding box center [1108, 374] width 25 height 25
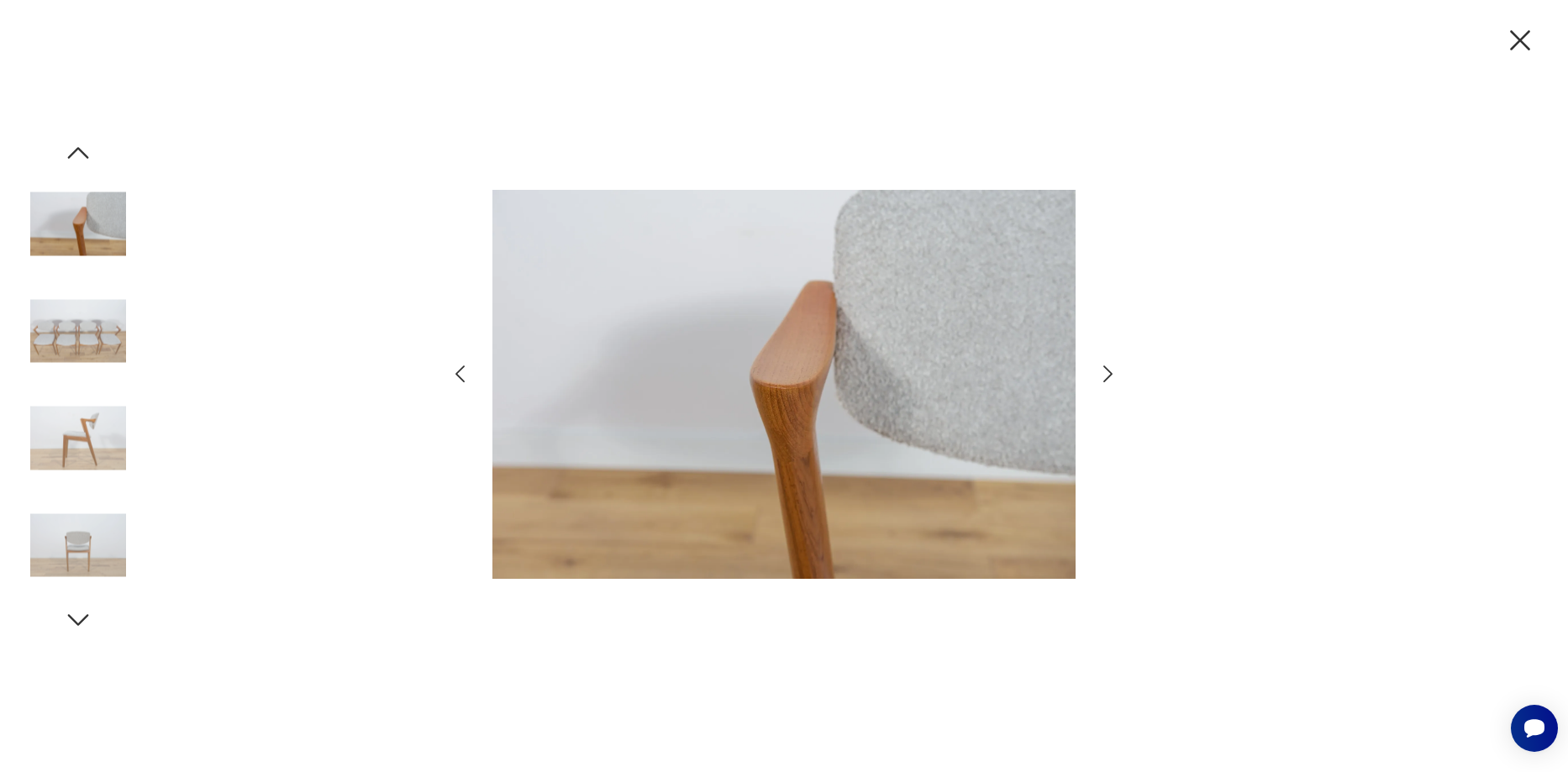
click at [1111, 369] on icon "button" at bounding box center [1108, 374] width 25 height 25
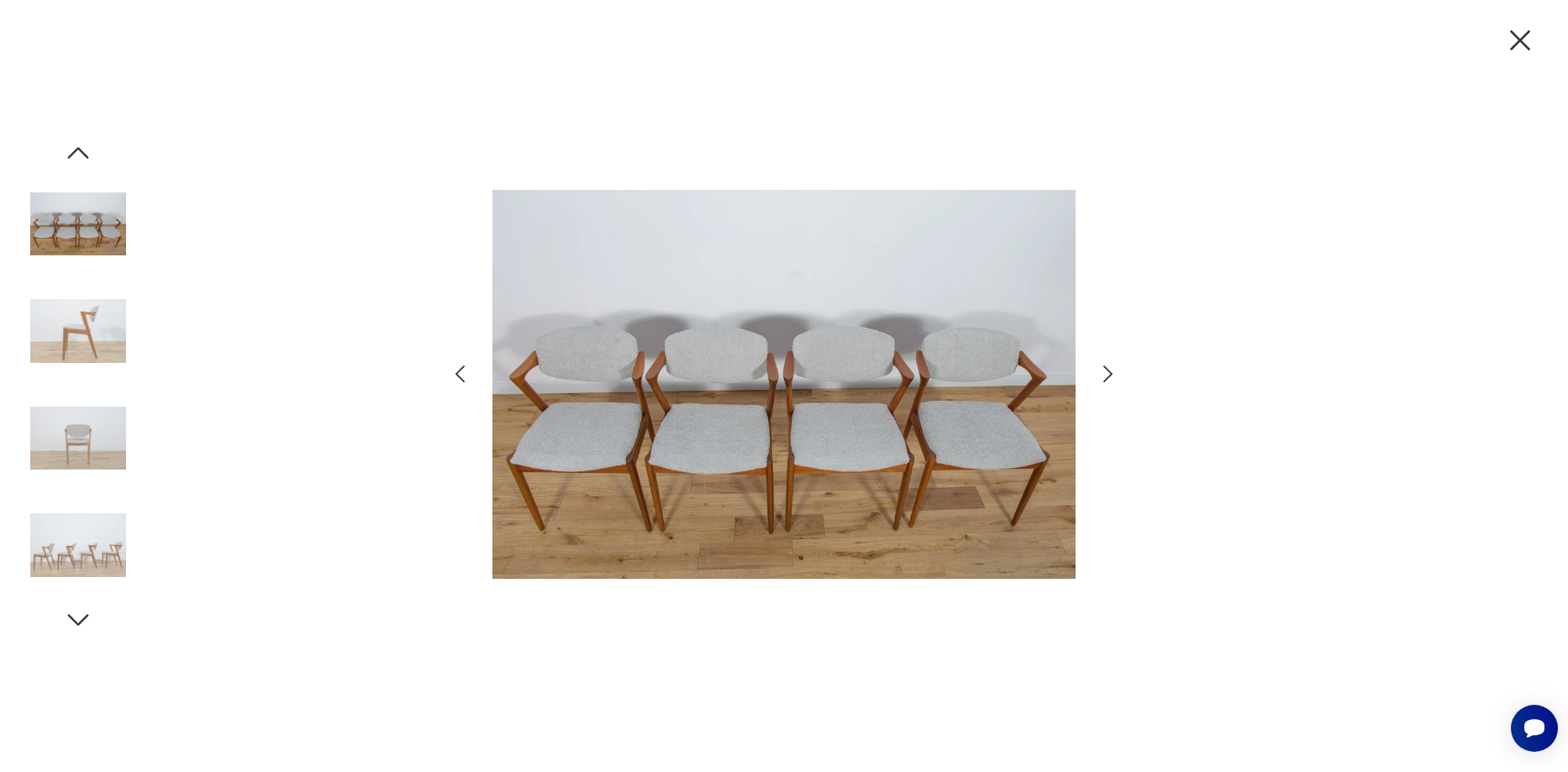
click at [1111, 369] on icon "button" at bounding box center [1108, 374] width 25 height 25
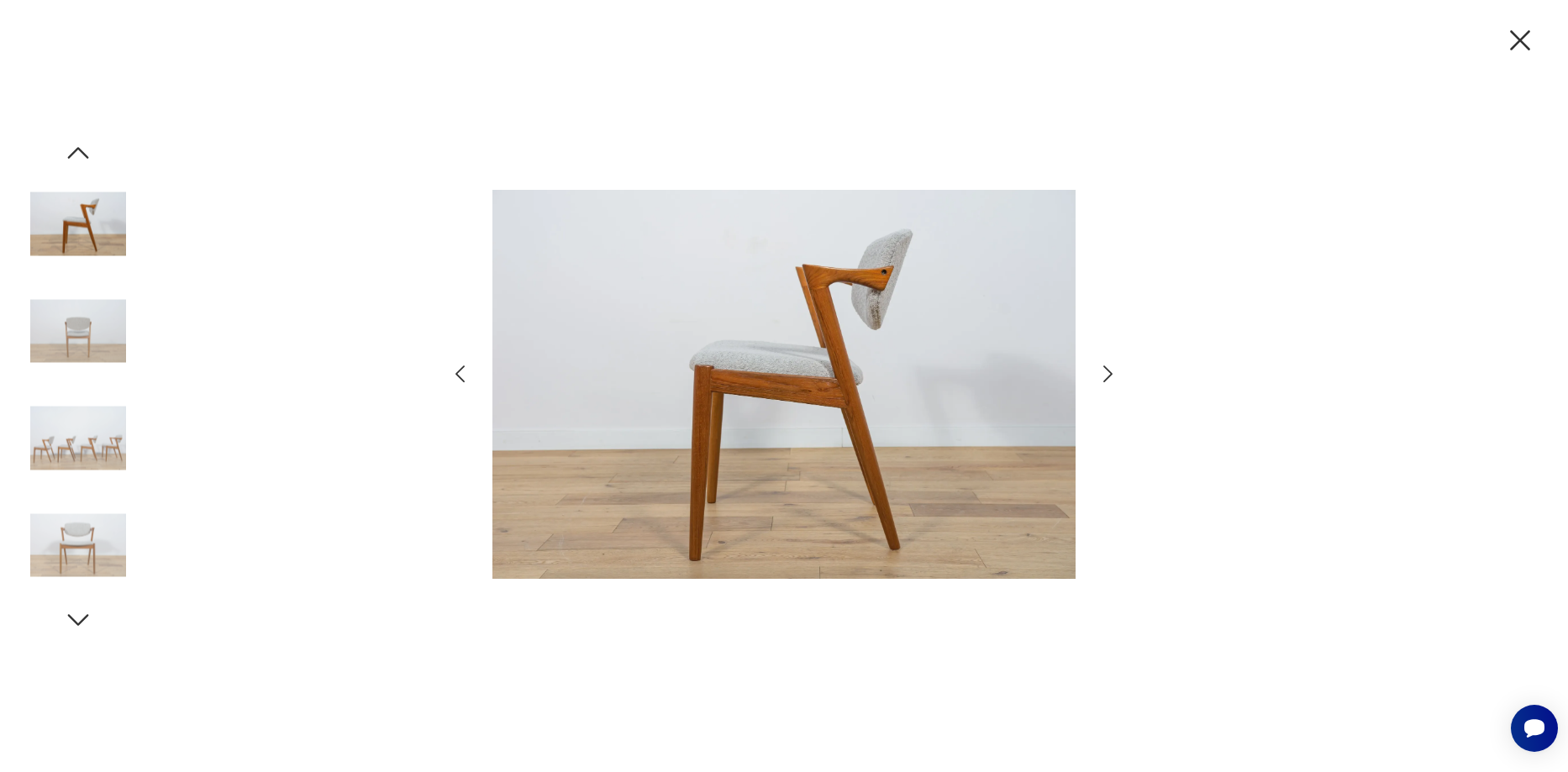
click at [1111, 369] on icon "button" at bounding box center [1108, 374] width 25 height 25
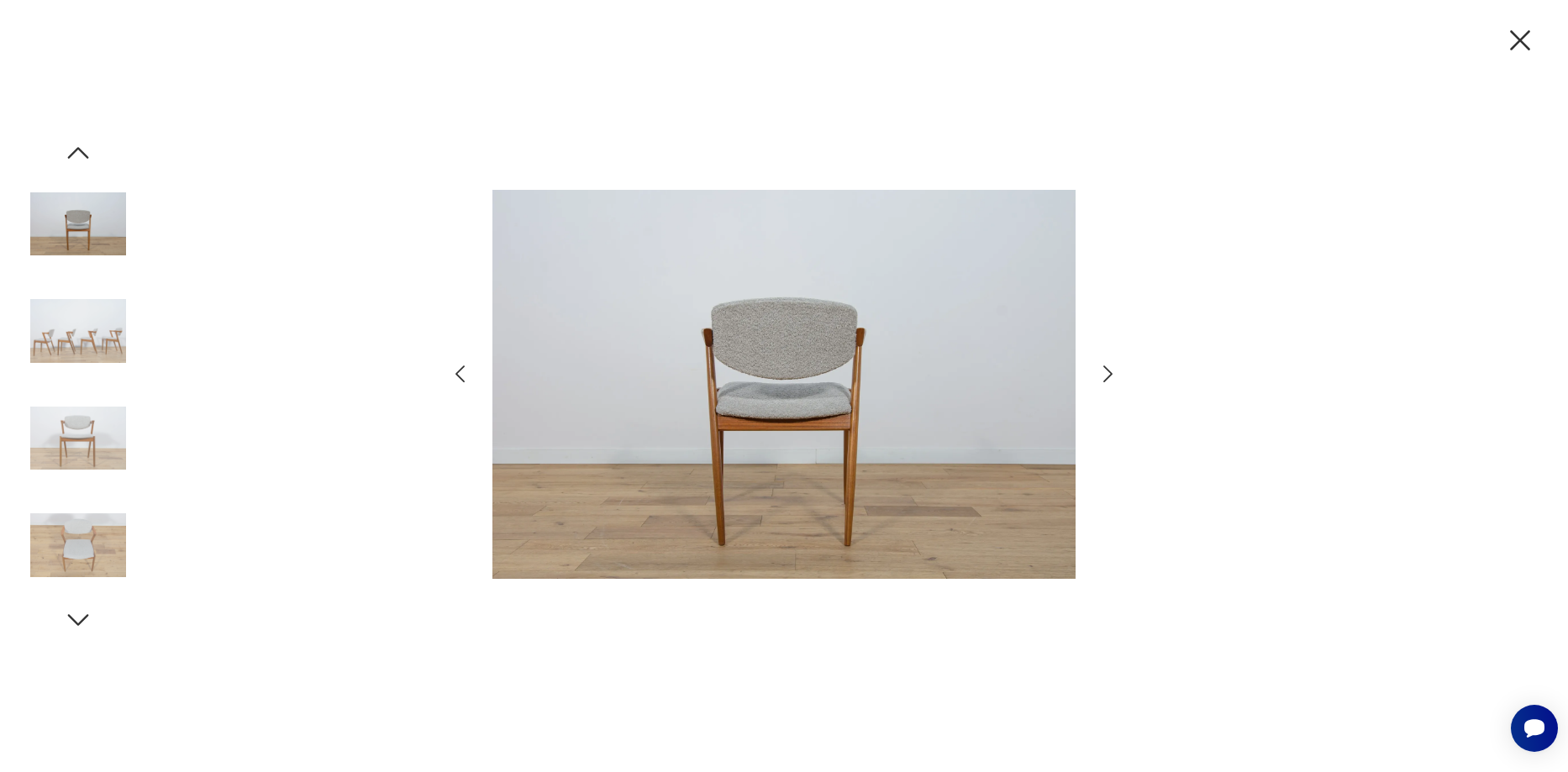
click at [1111, 369] on icon "button" at bounding box center [1108, 374] width 25 height 25
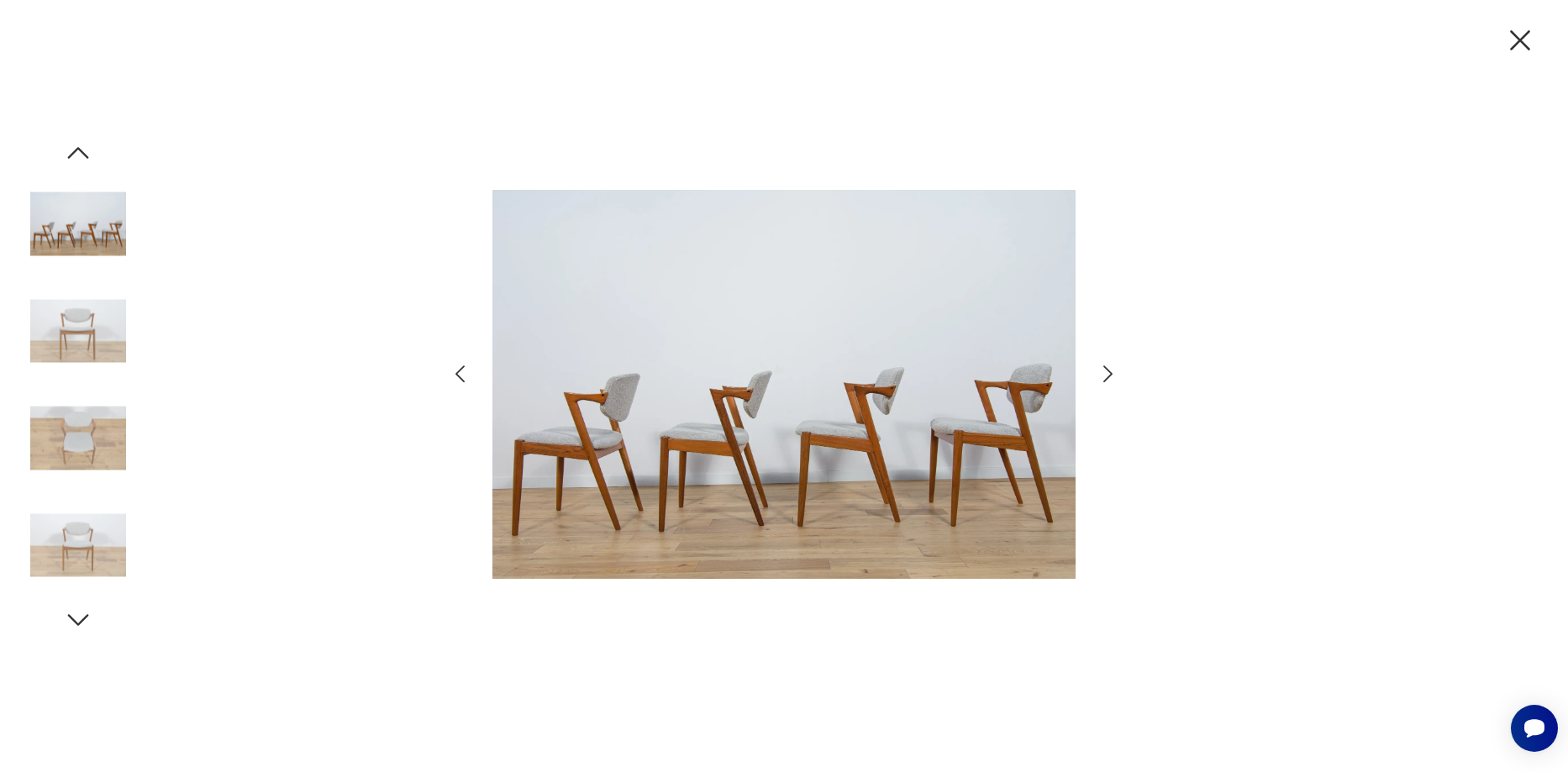
click at [1108, 370] on icon "button" at bounding box center [1107, 374] width 9 height 17
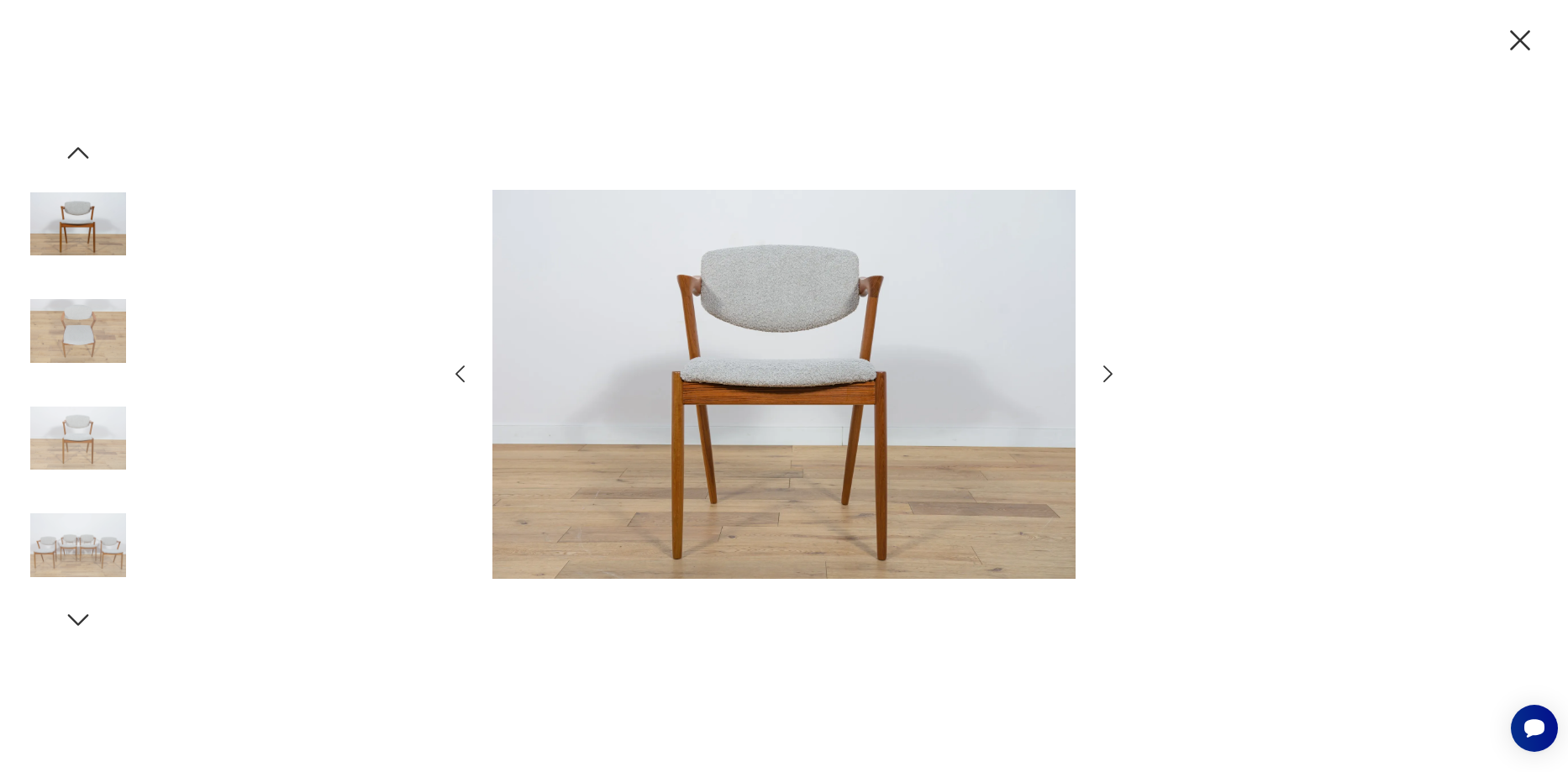
click at [1108, 370] on icon "button" at bounding box center [1107, 374] width 9 height 17
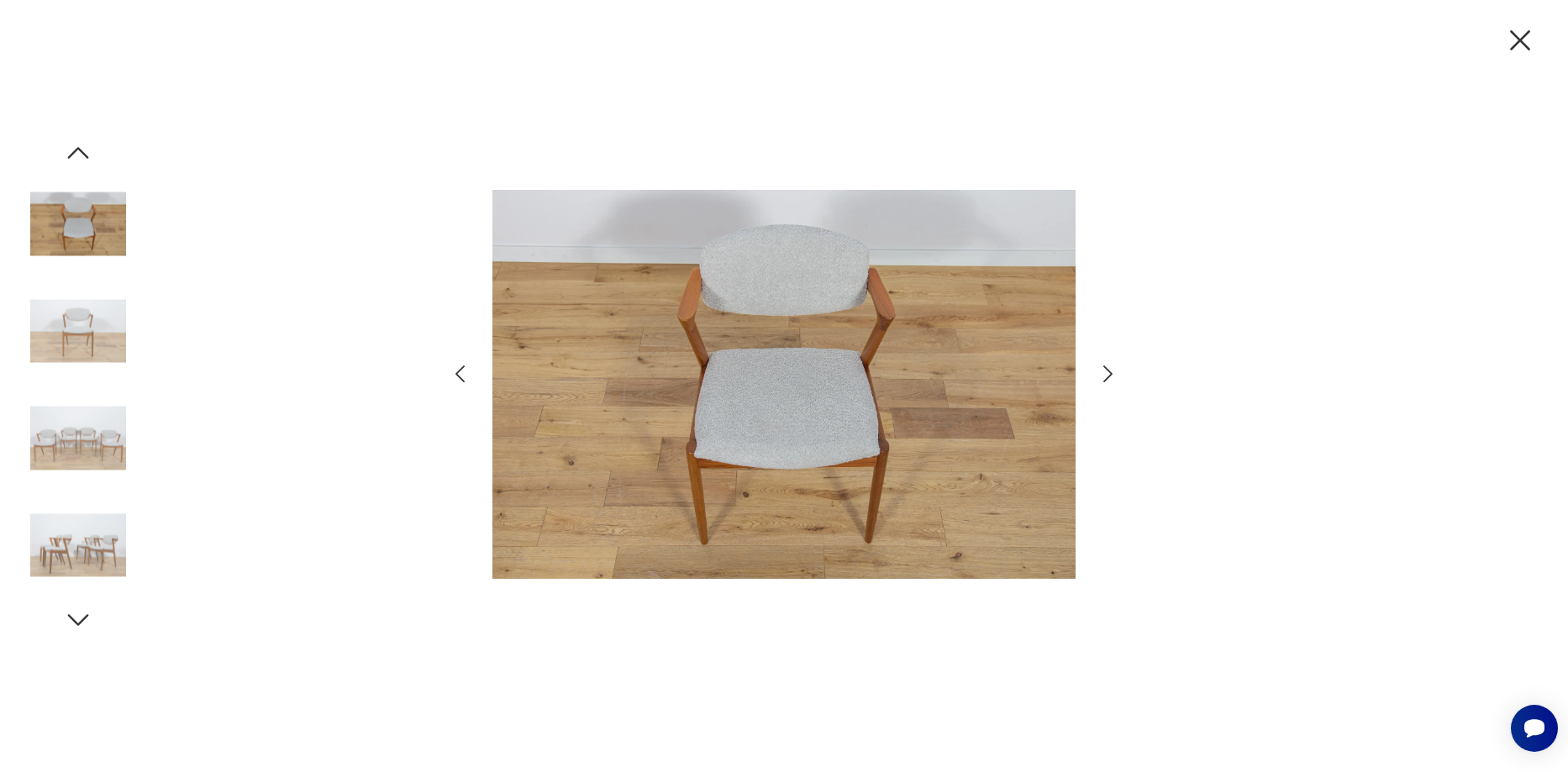
click at [1108, 370] on icon "button" at bounding box center [1107, 374] width 9 height 17
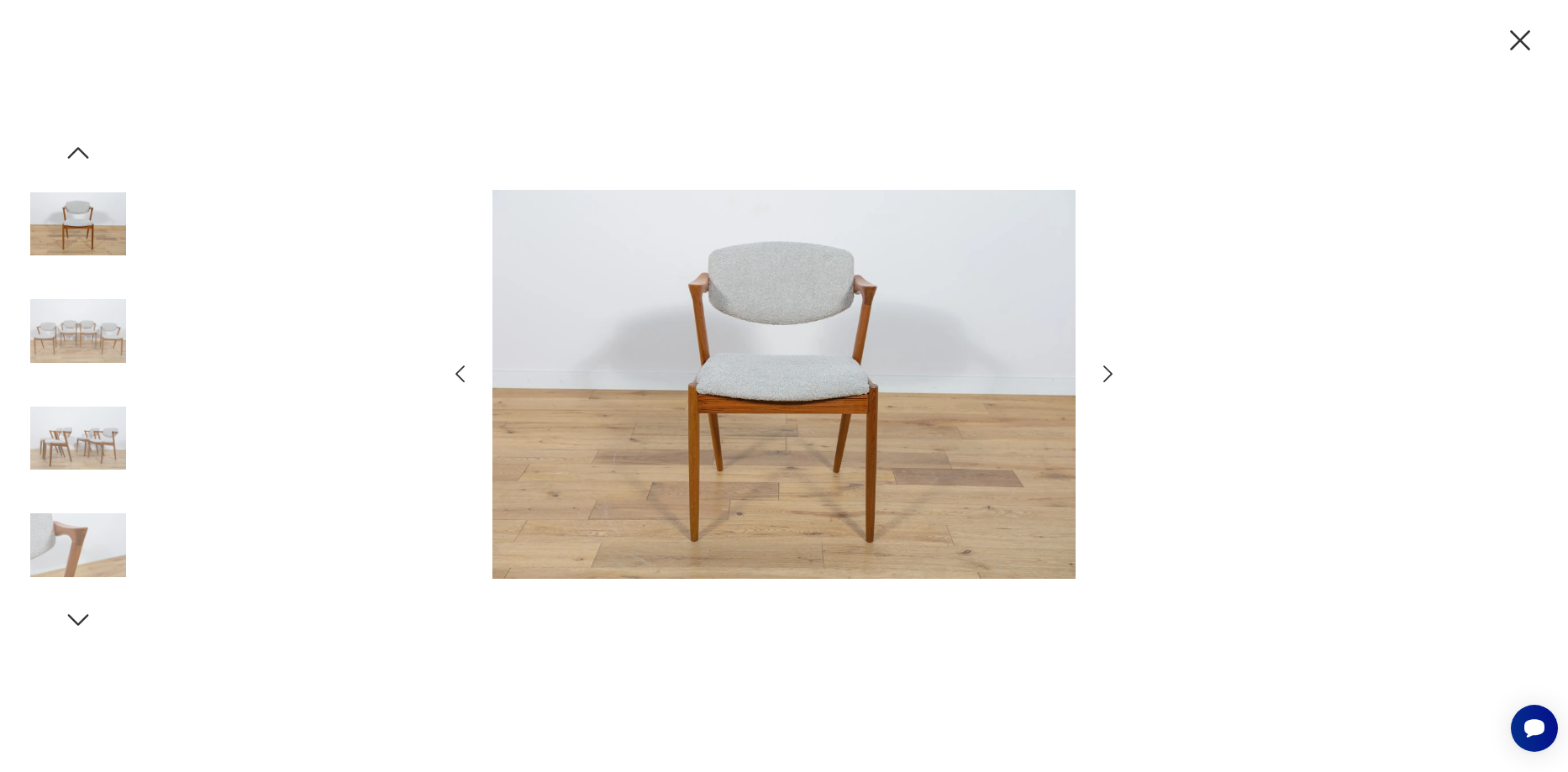
click at [1108, 370] on icon "button" at bounding box center [1107, 374] width 9 height 17
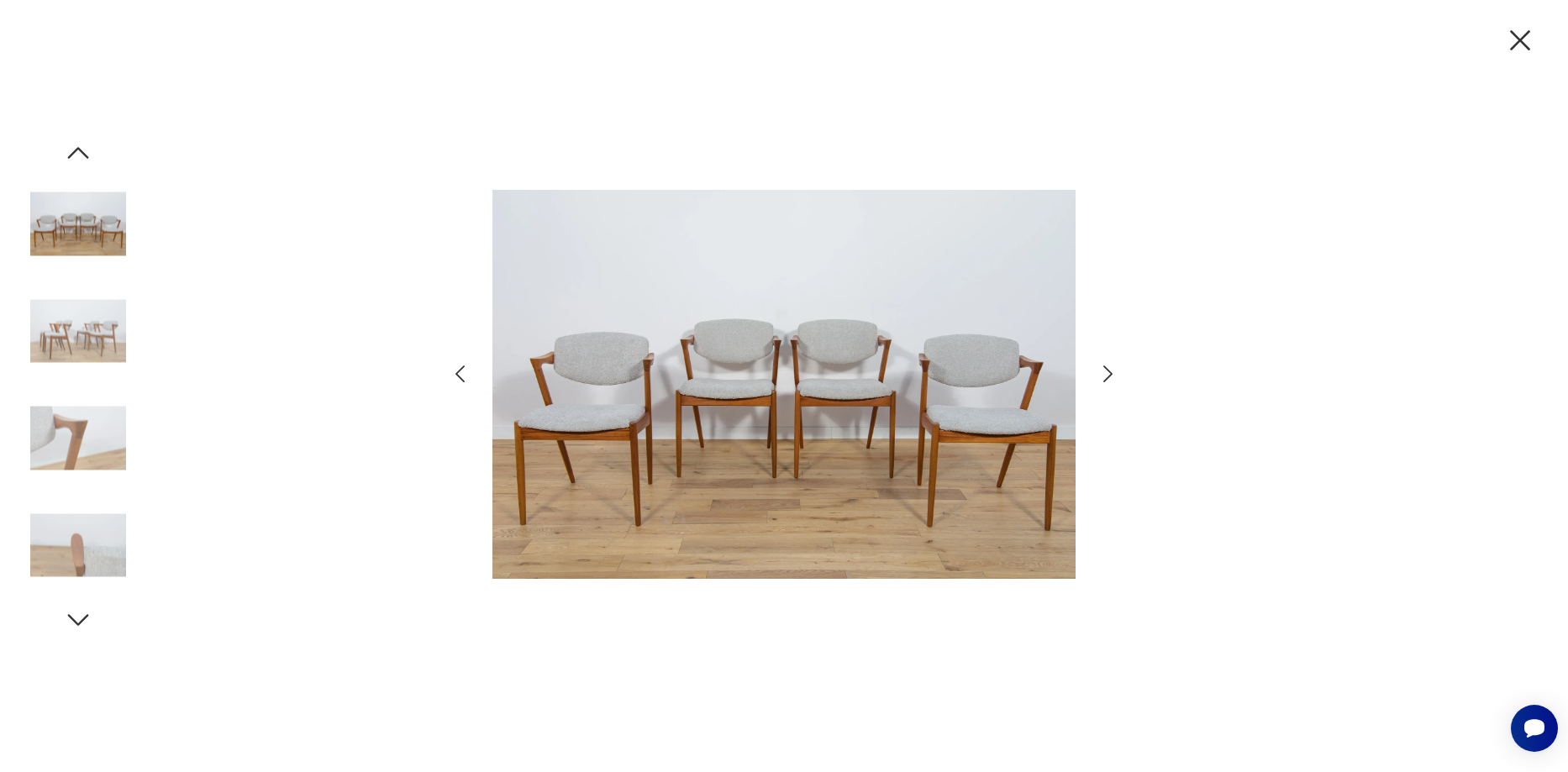
click at [1108, 370] on icon "button" at bounding box center [1107, 374] width 9 height 17
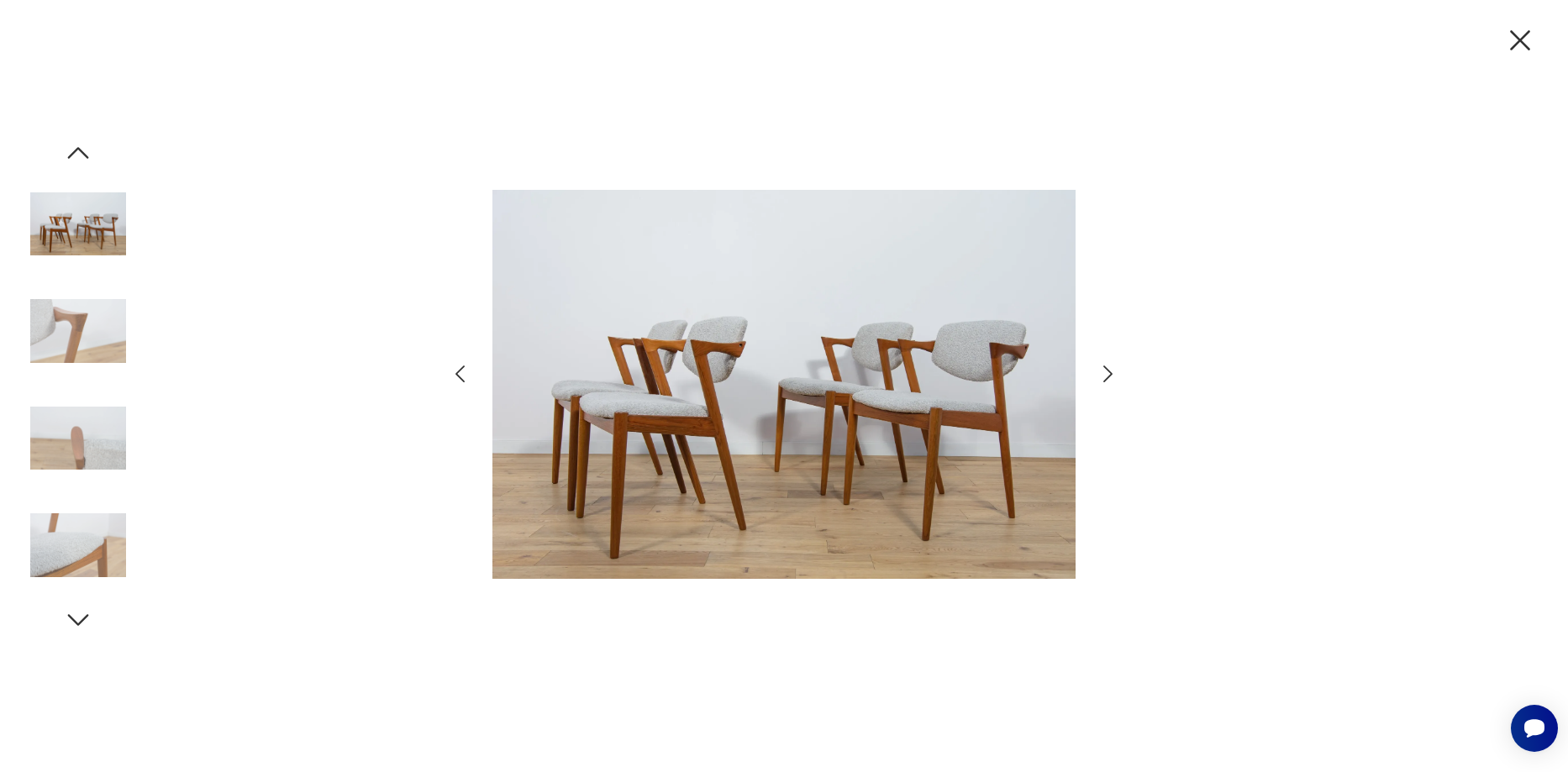
click at [1108, 370] on icon "button" at bounding box center [1107, 374] width 9 height 17
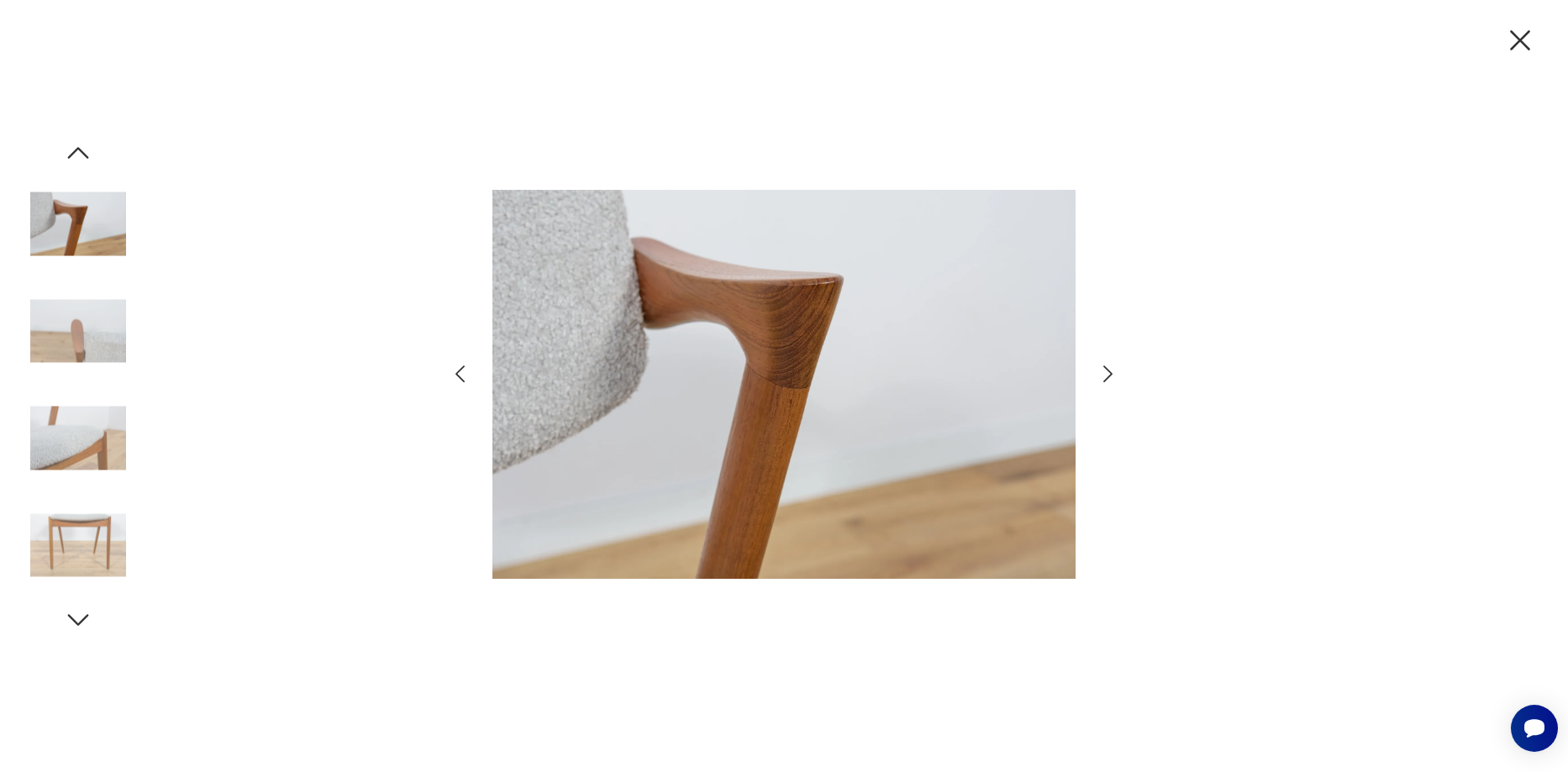
click at [1108, 370] on icon "button" at bounding box center [1107, 374] width 9 height 17
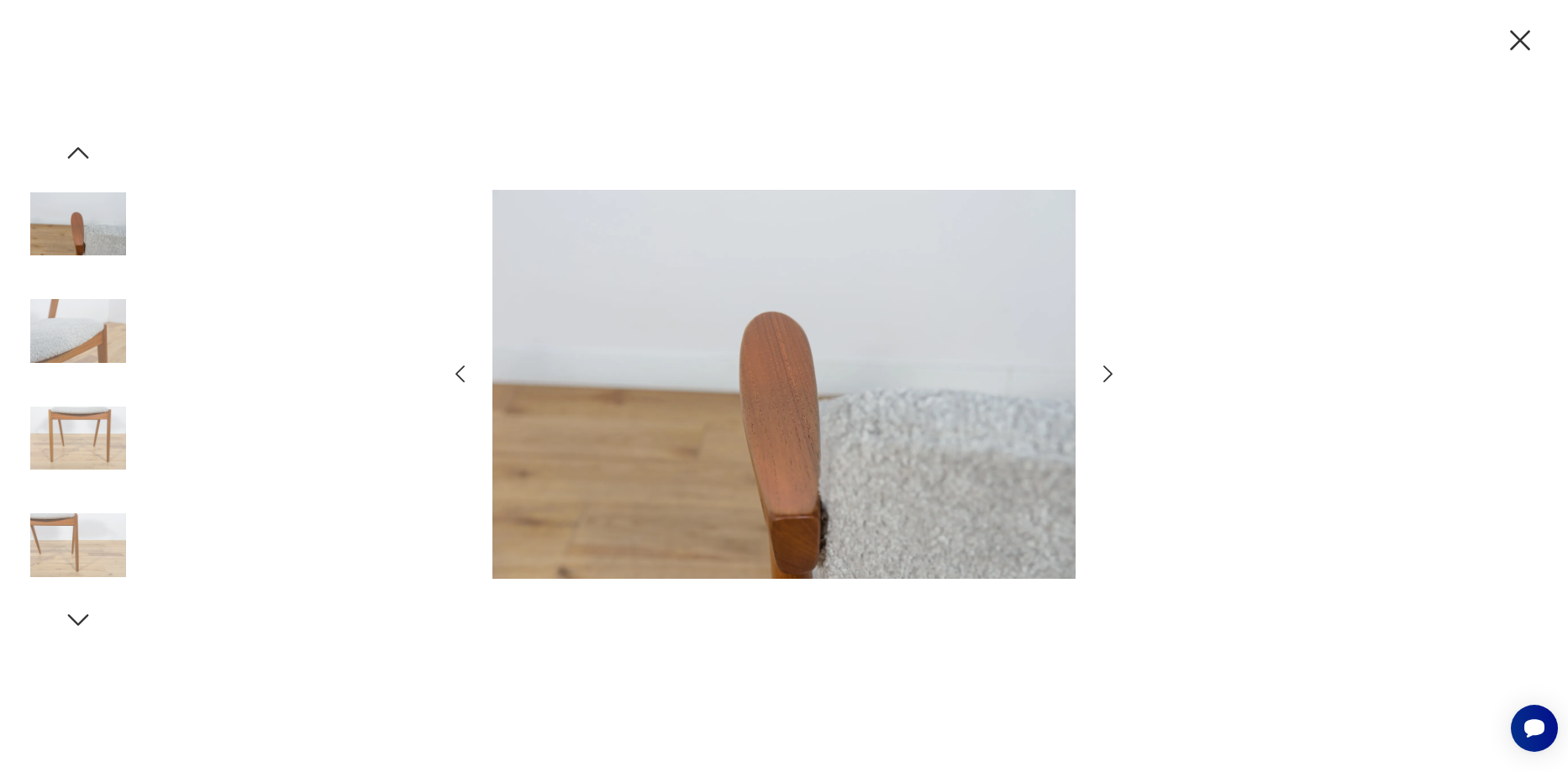
click at [1108, 370] on icon "button" at bounding box center [1107, 374] width 9 height 17
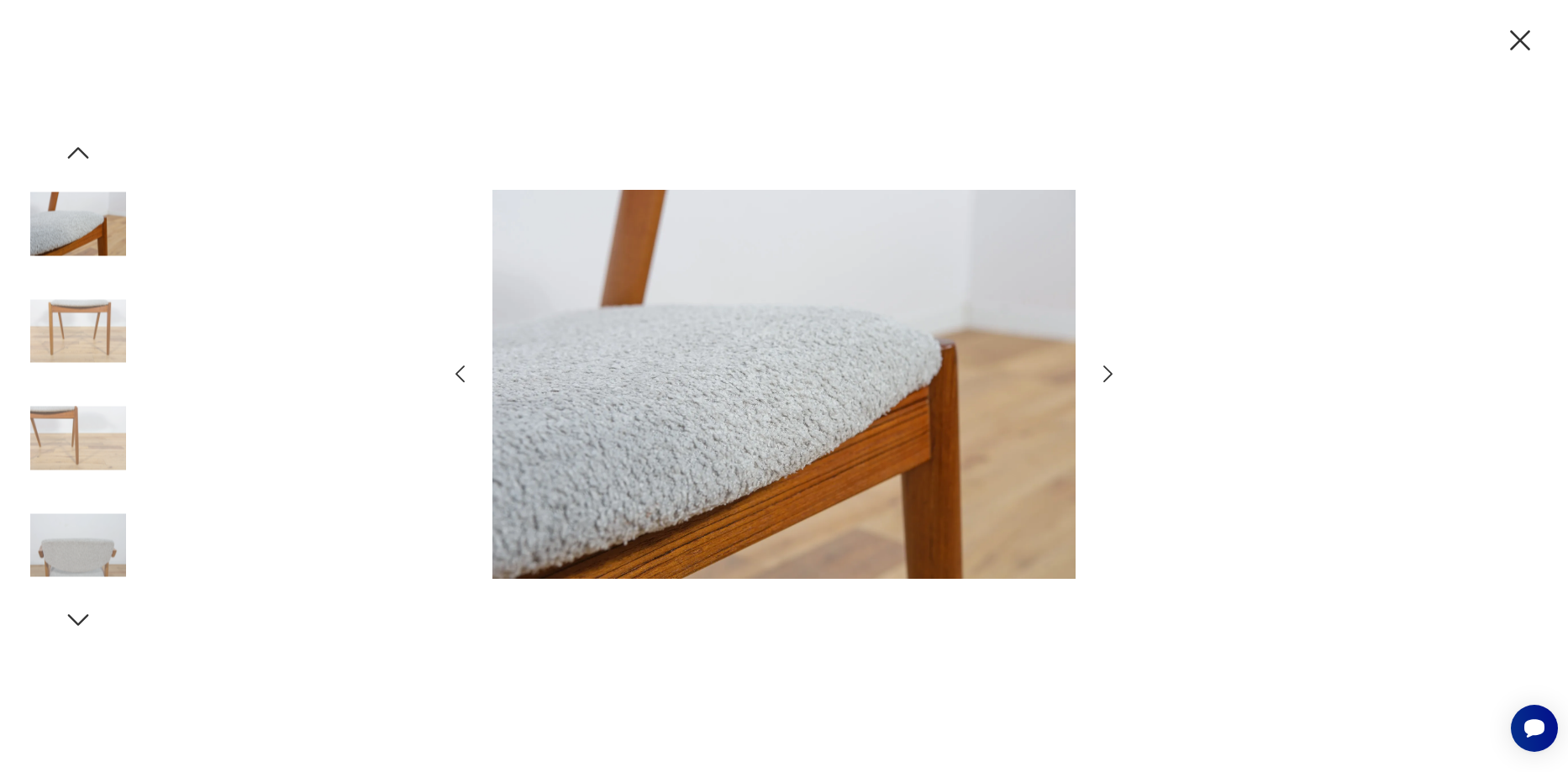
click at [1108, 370] on icon "button" at bounding box center [1107, 374] width 9 height 17
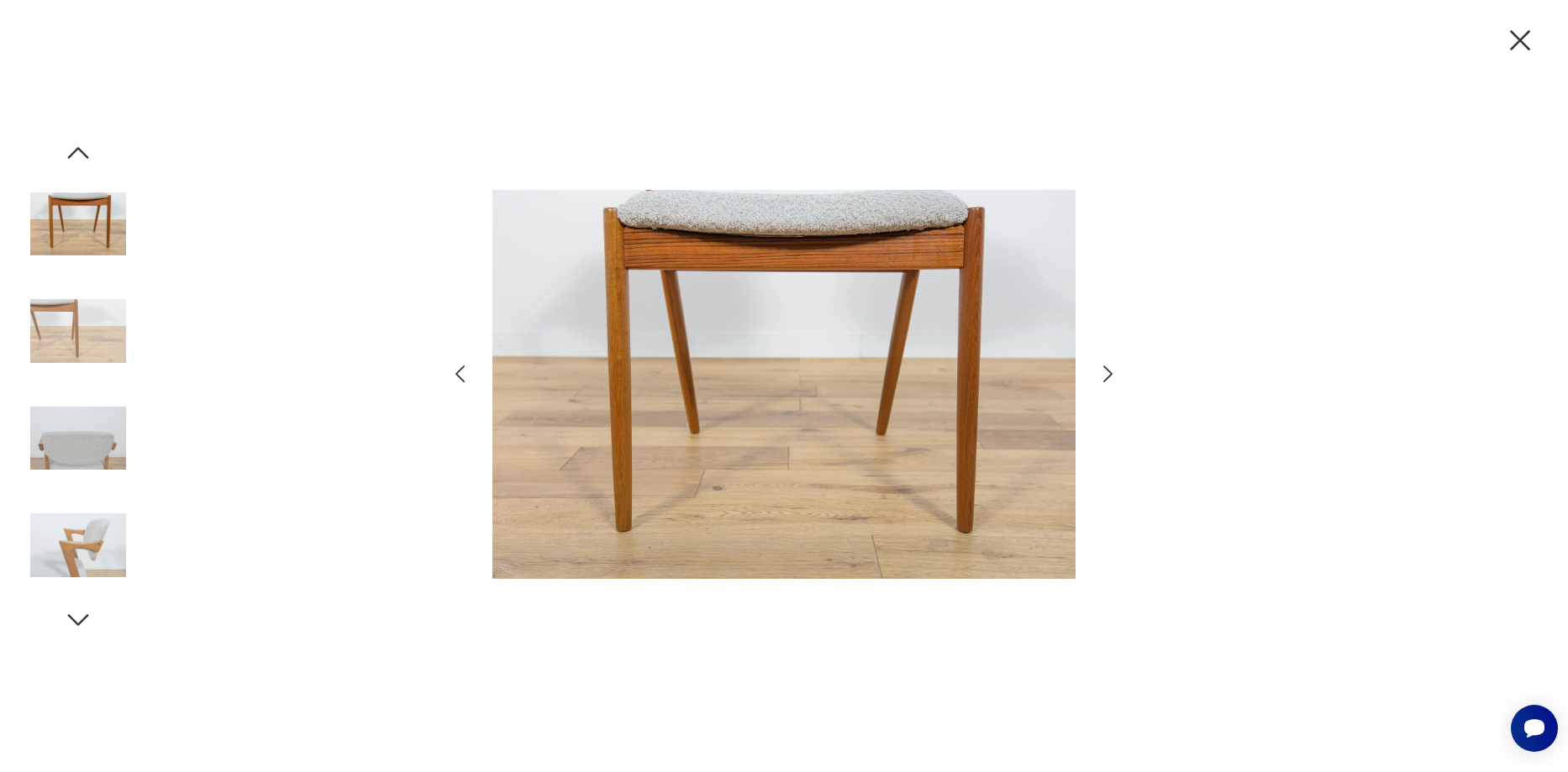
click at [1108, 370] on icon "button" at bounding box center [1107, 374] width 9 height 17
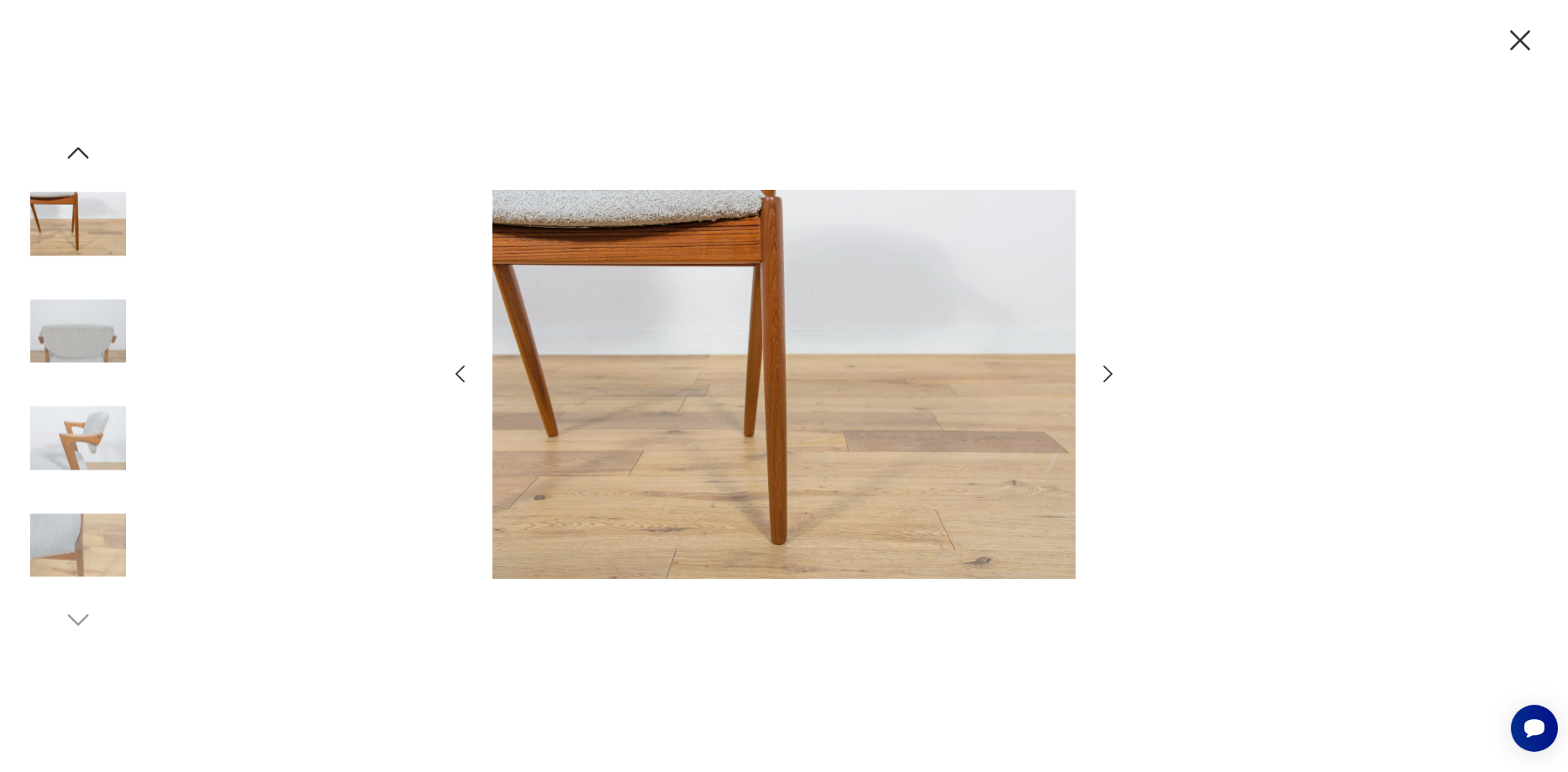
click at [1108, 370] on icon "button" at bounding box center [1107, 374] width 9 height 17
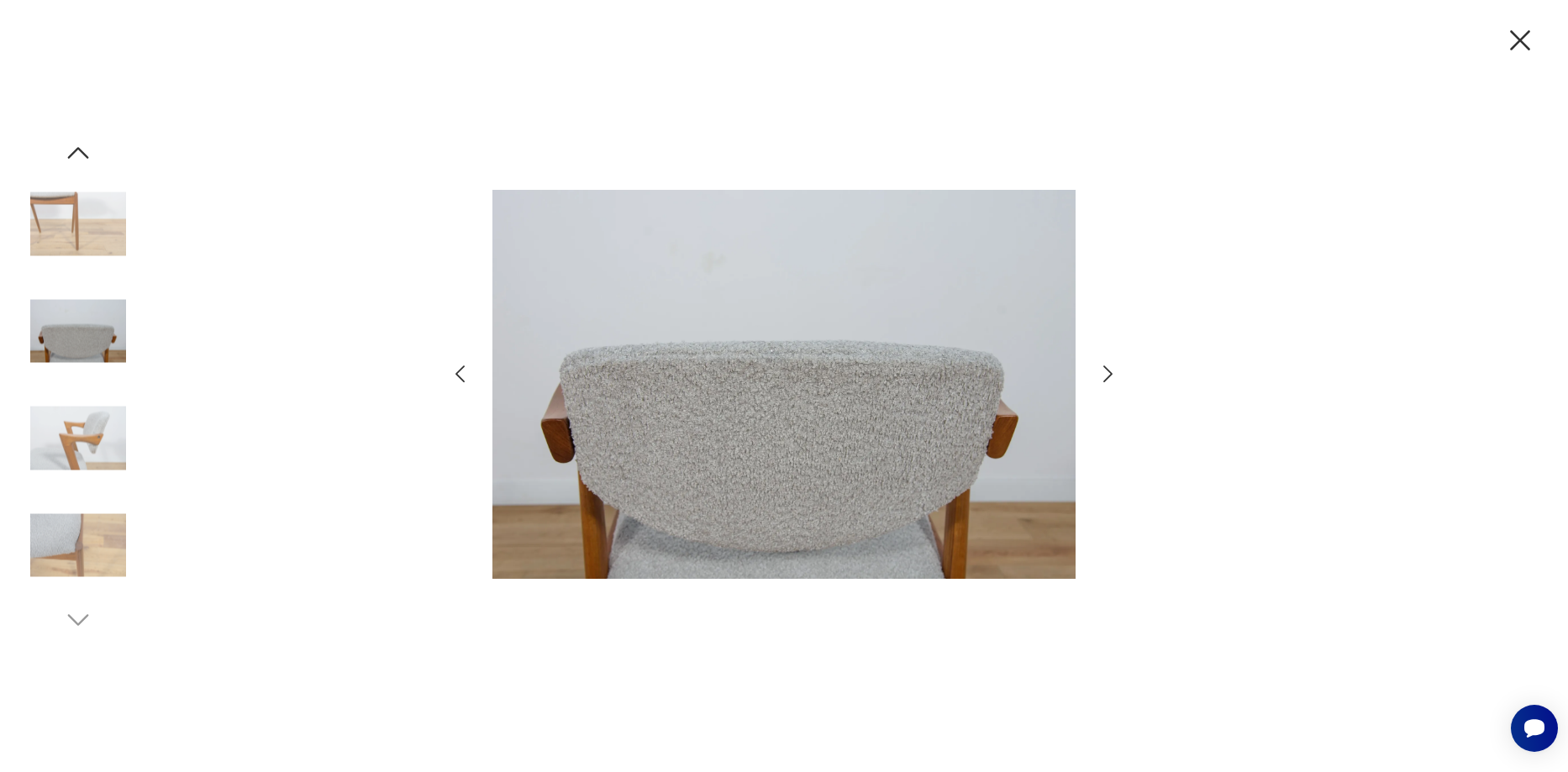
click at [1108, 370] on icon "button" at bounding box center [1107, 374] width 9 height 17
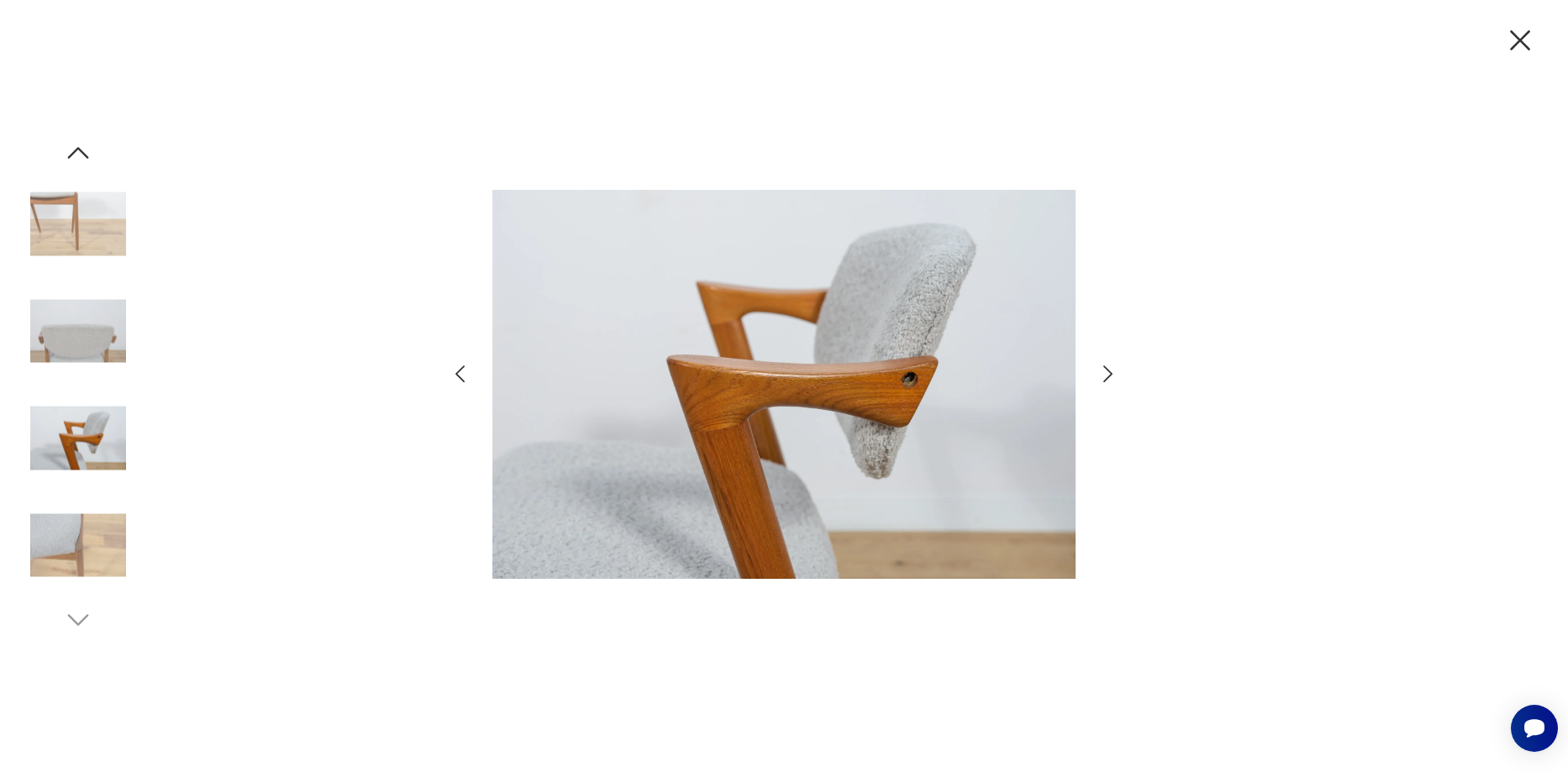
click at [1108, 370] on icon "button" at bounding box center [1107, 374] width 9 height 17
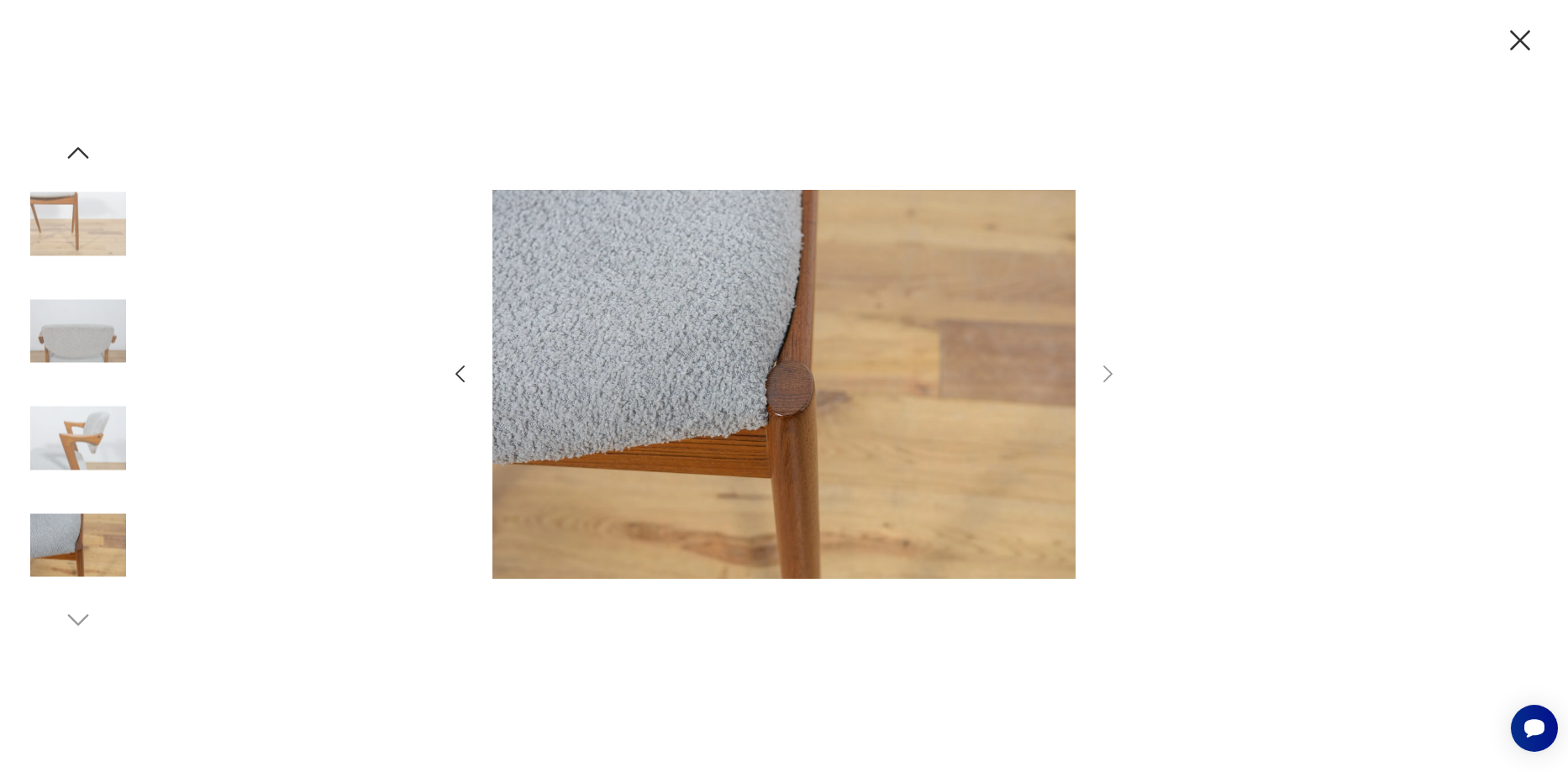
click at [1506, 41] on icon "button" at bounding box center [1520, 40] width 35 height 35
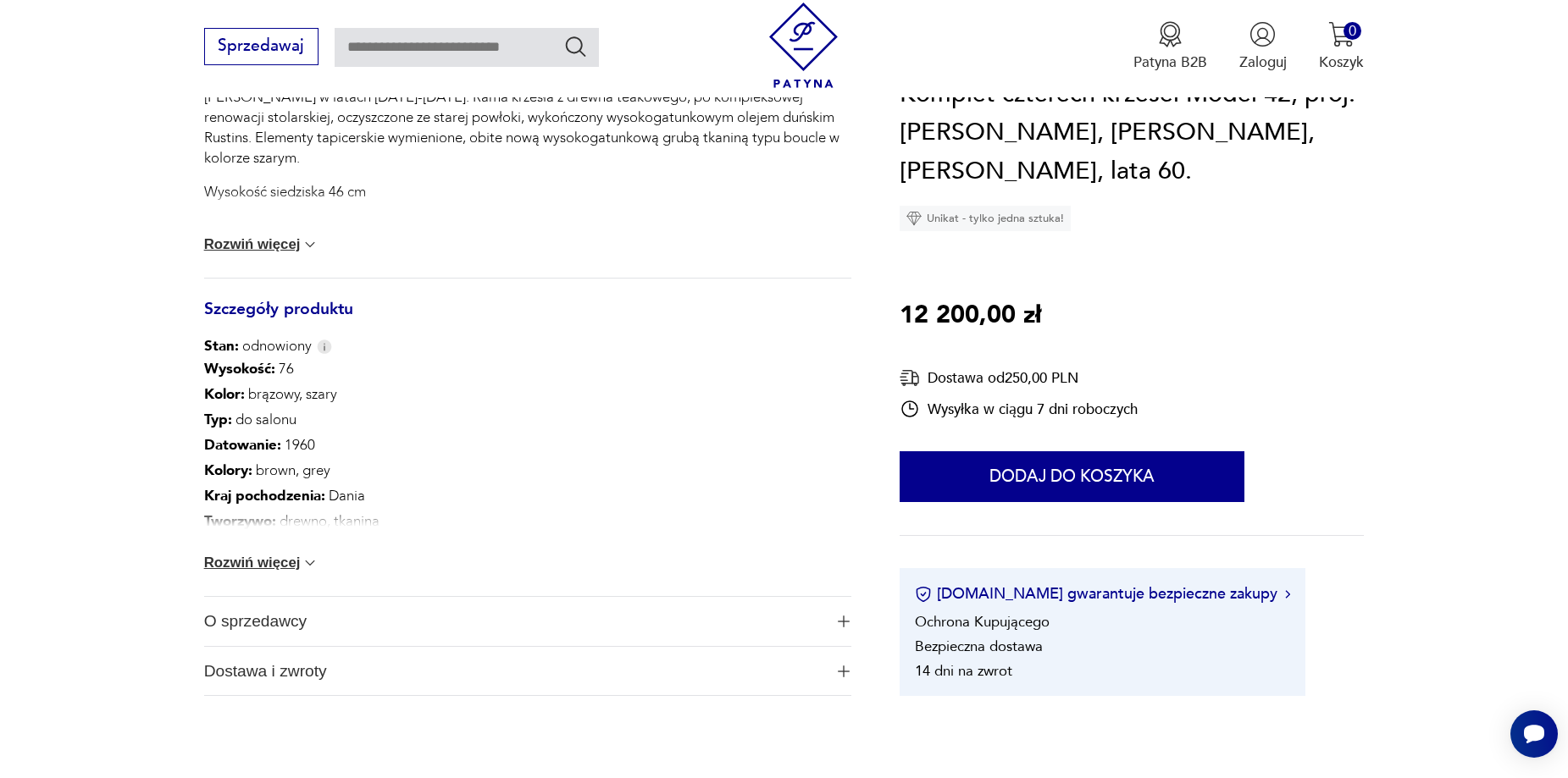
scroll to position [847, 0]
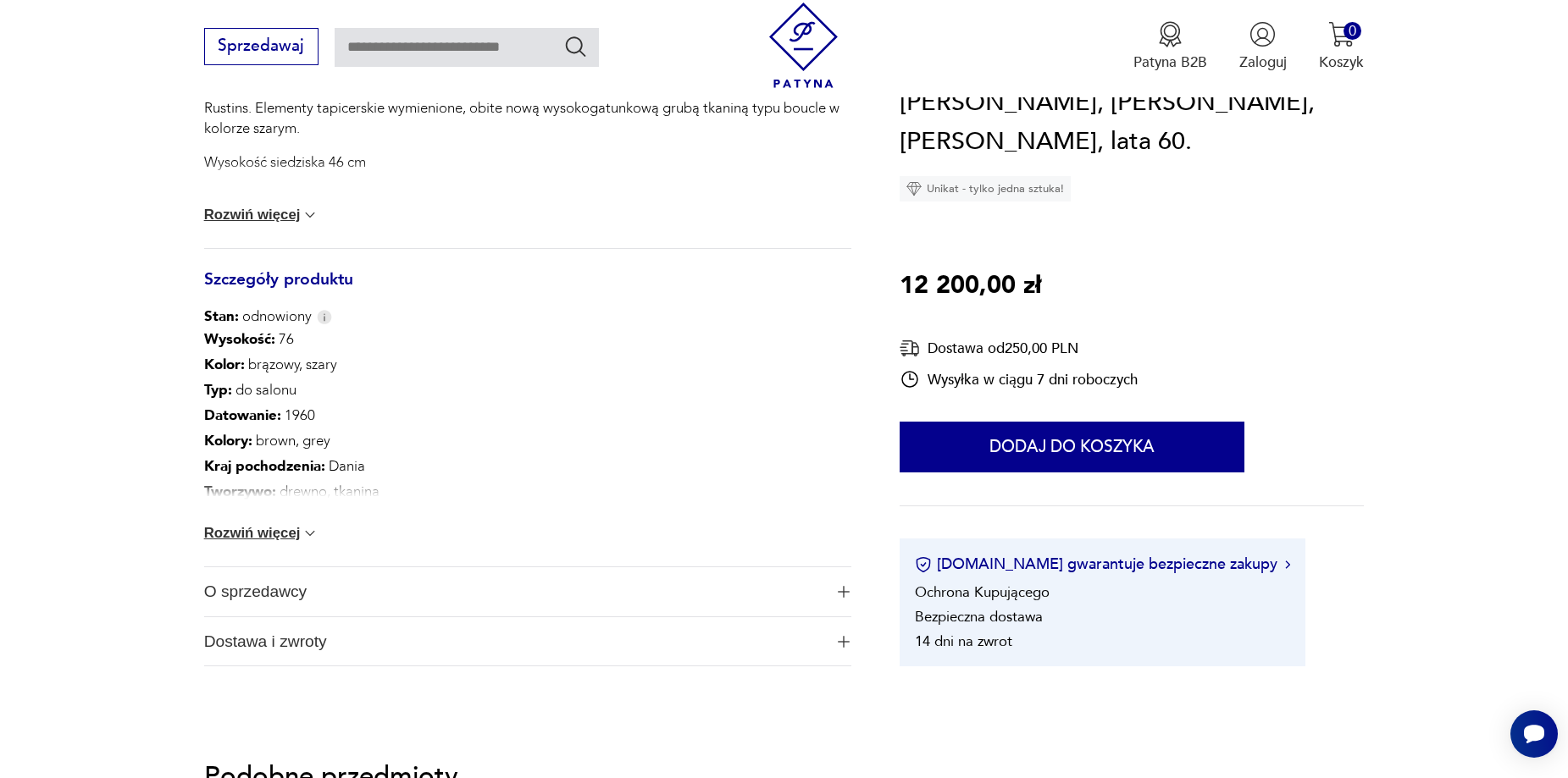
click at [256, 592] on span "O sprzedawcy" at bounding box center [513, 593] width 619 height 50
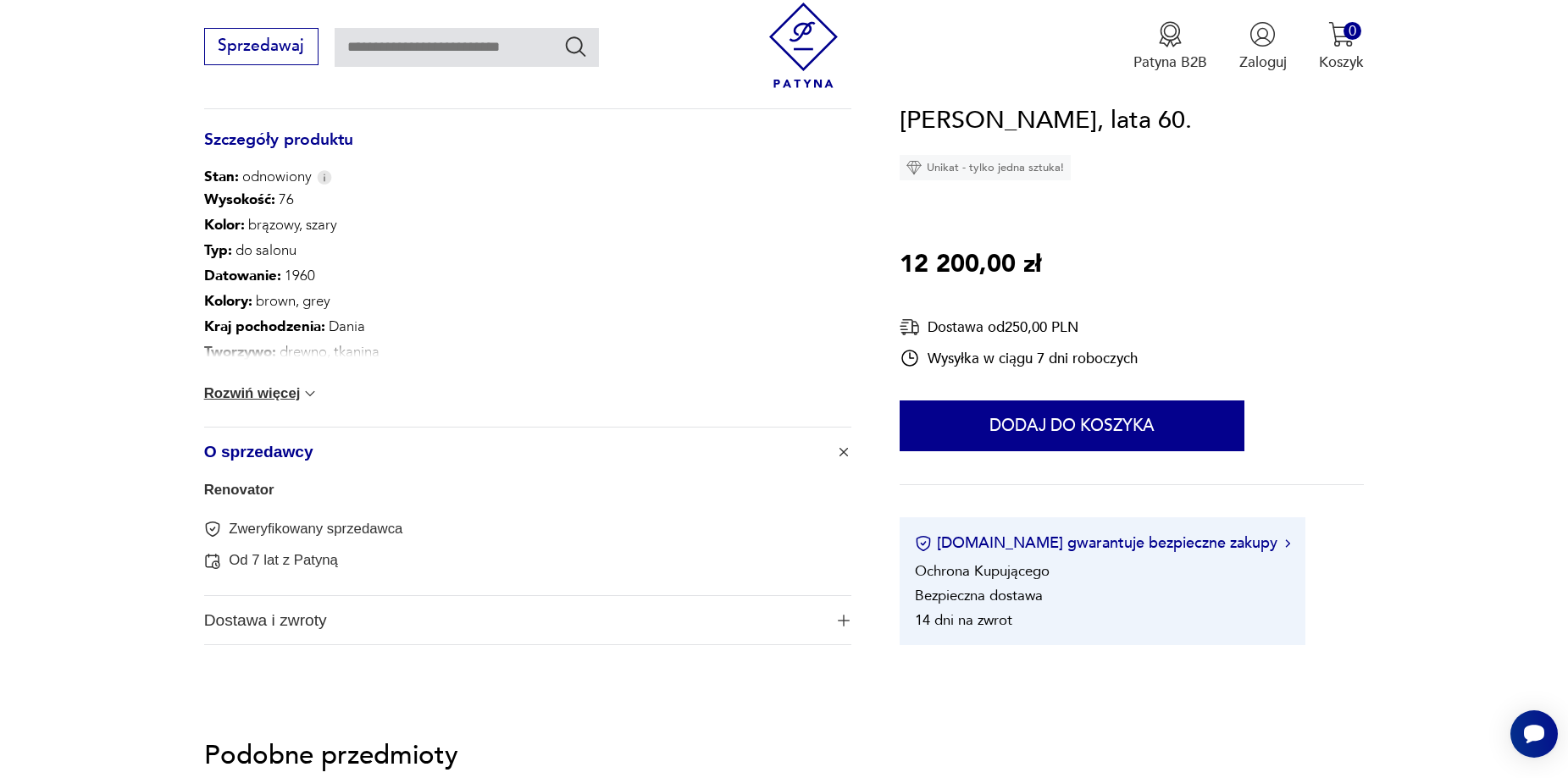
scroll to position [1017, 0]
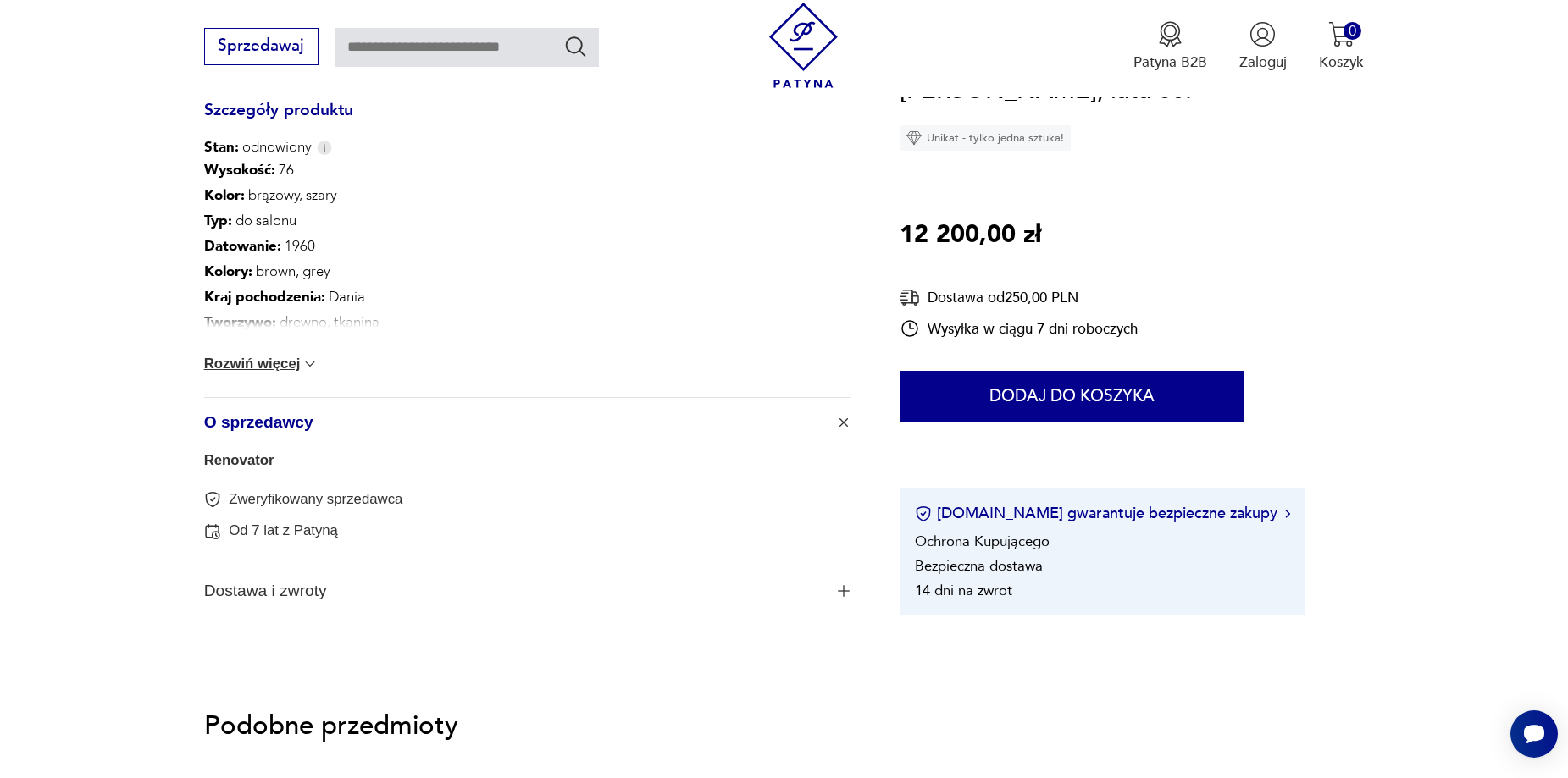
click at [248, 466] on link "Renovator" at bounding box center [239, 460] width 70 height 16
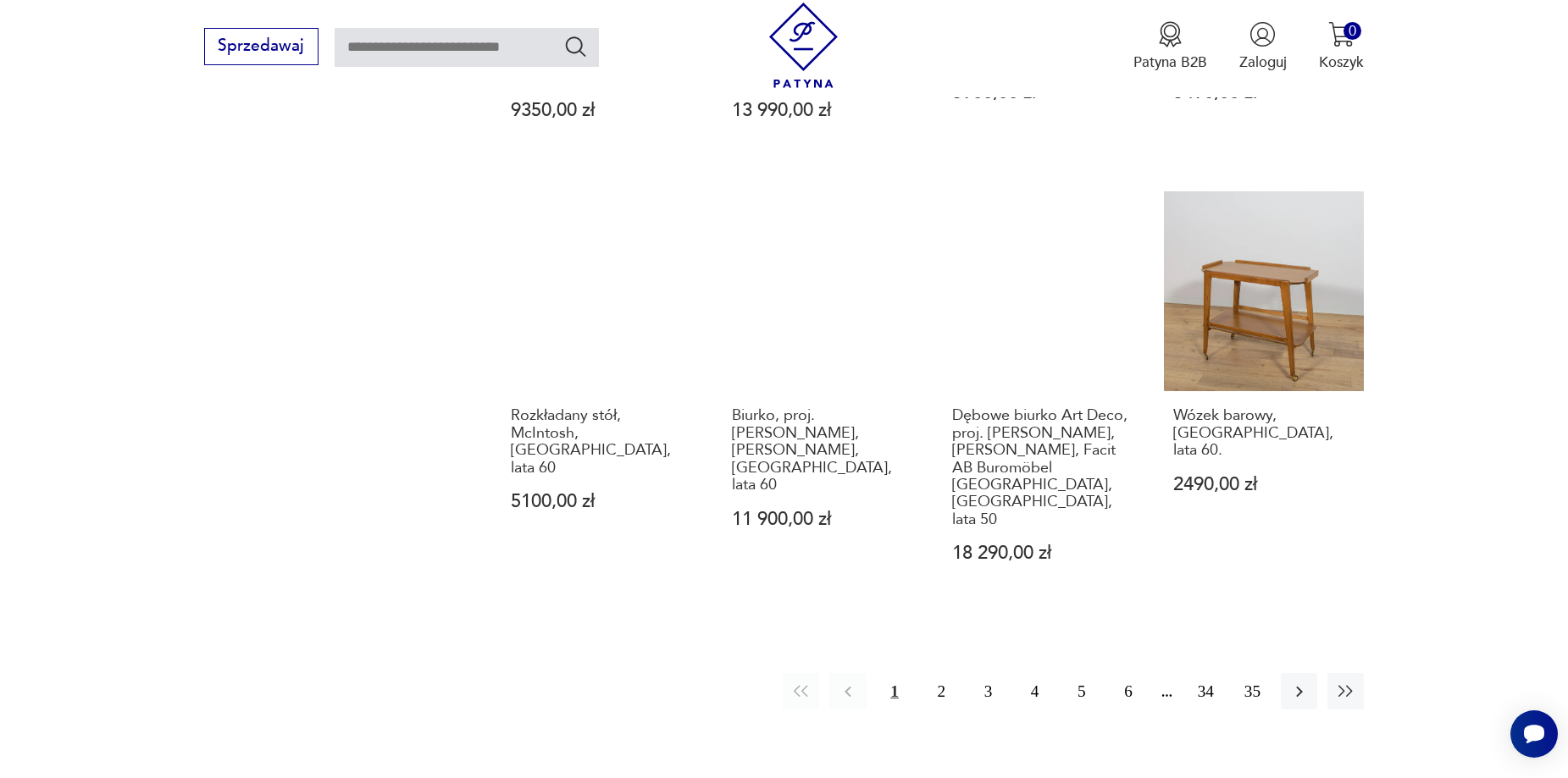
scroll to position [1809, 0]
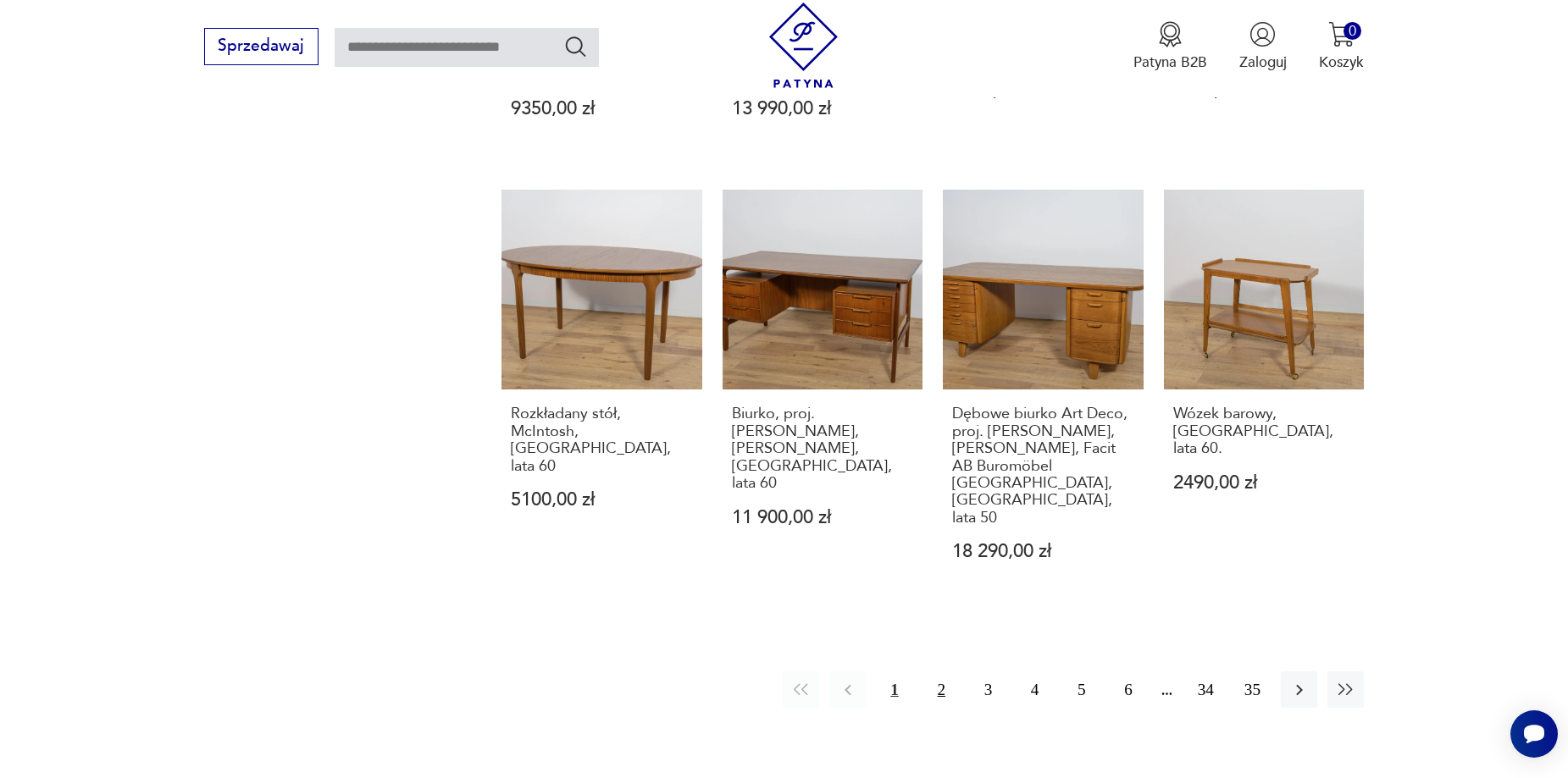
click at [939, 672] on button "2" at bounding box center [942, 690] width 37 height 37
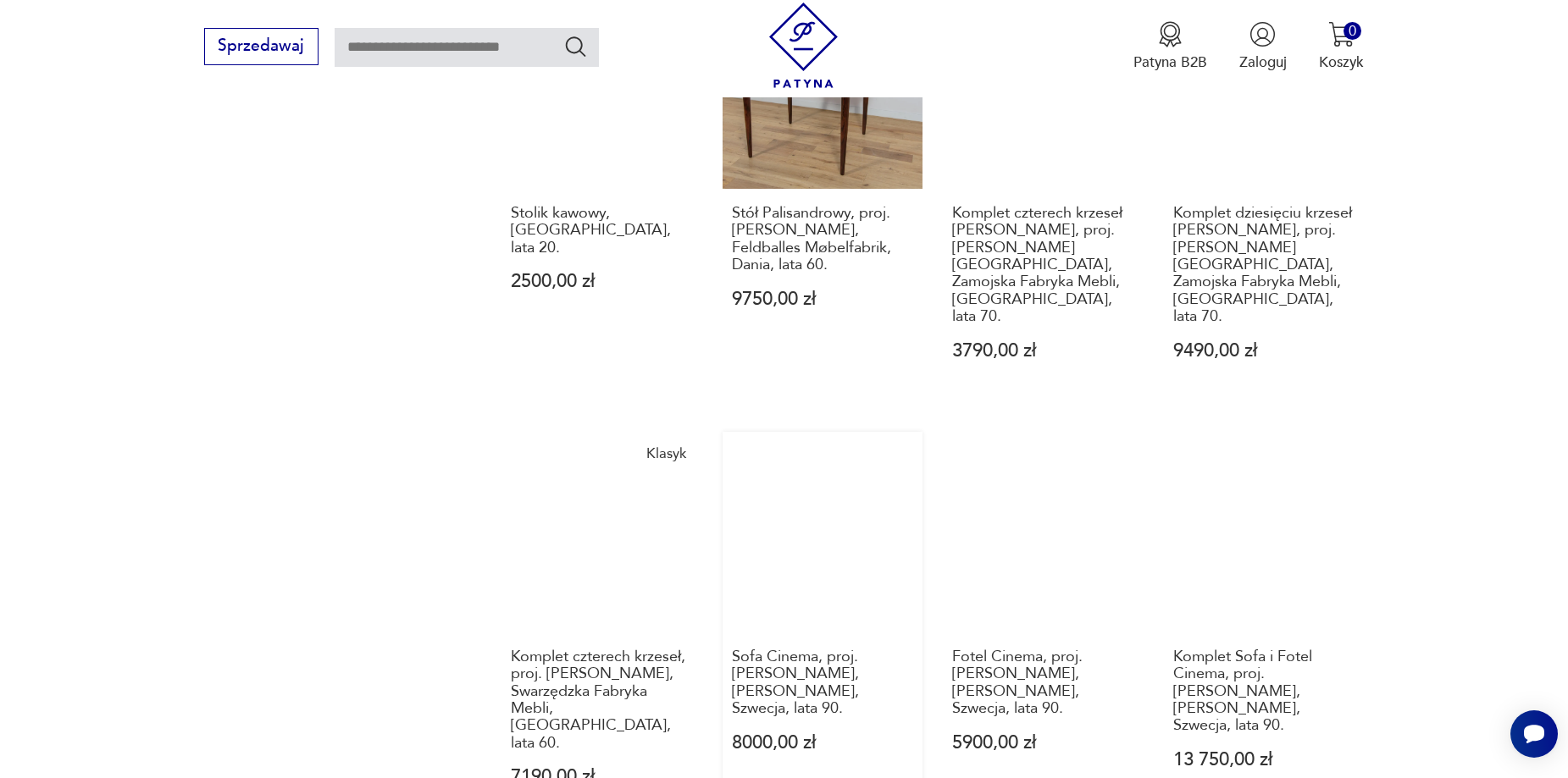
scroll to position [1723, 0]
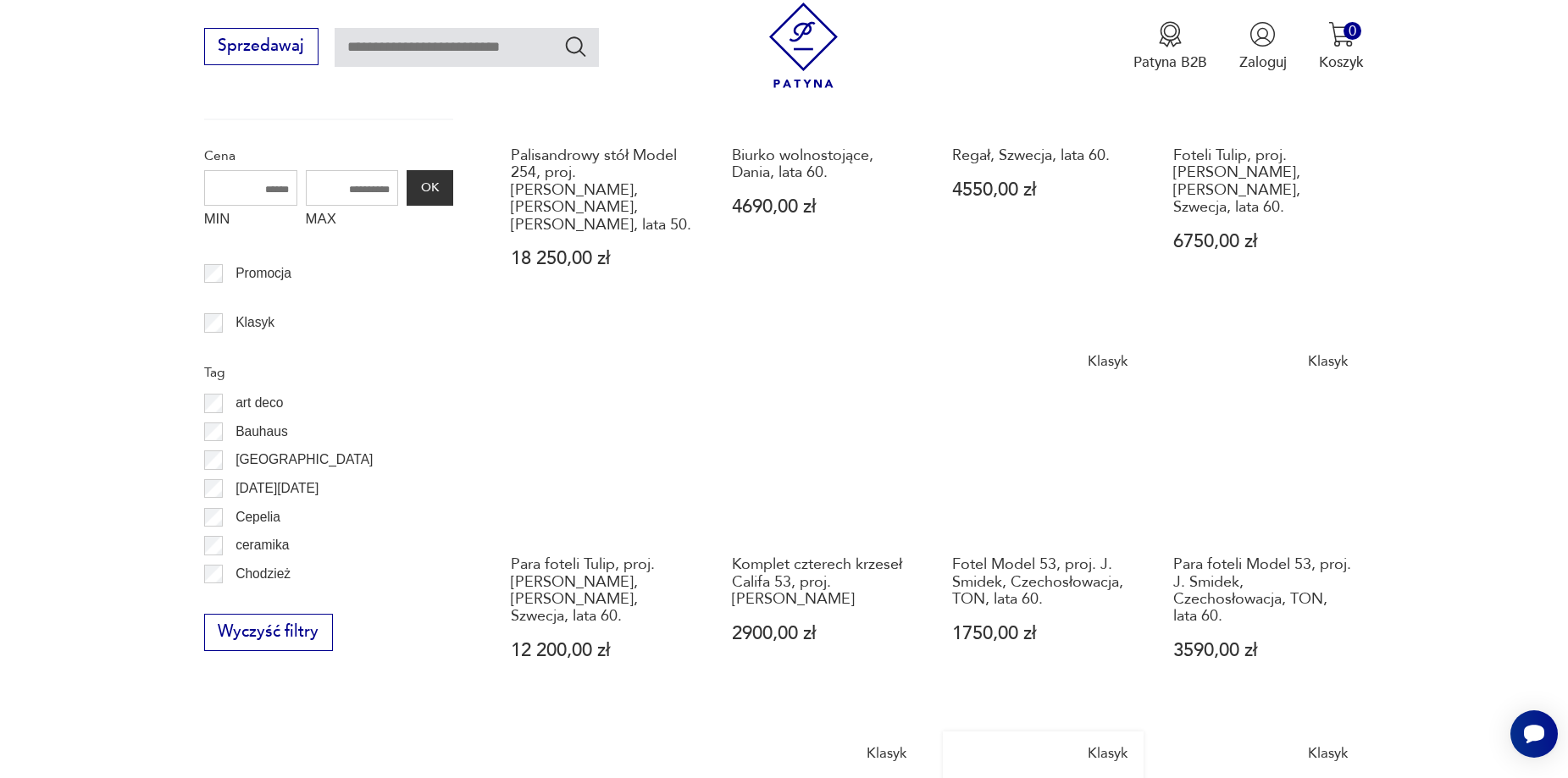
scroll to position [961, 0]
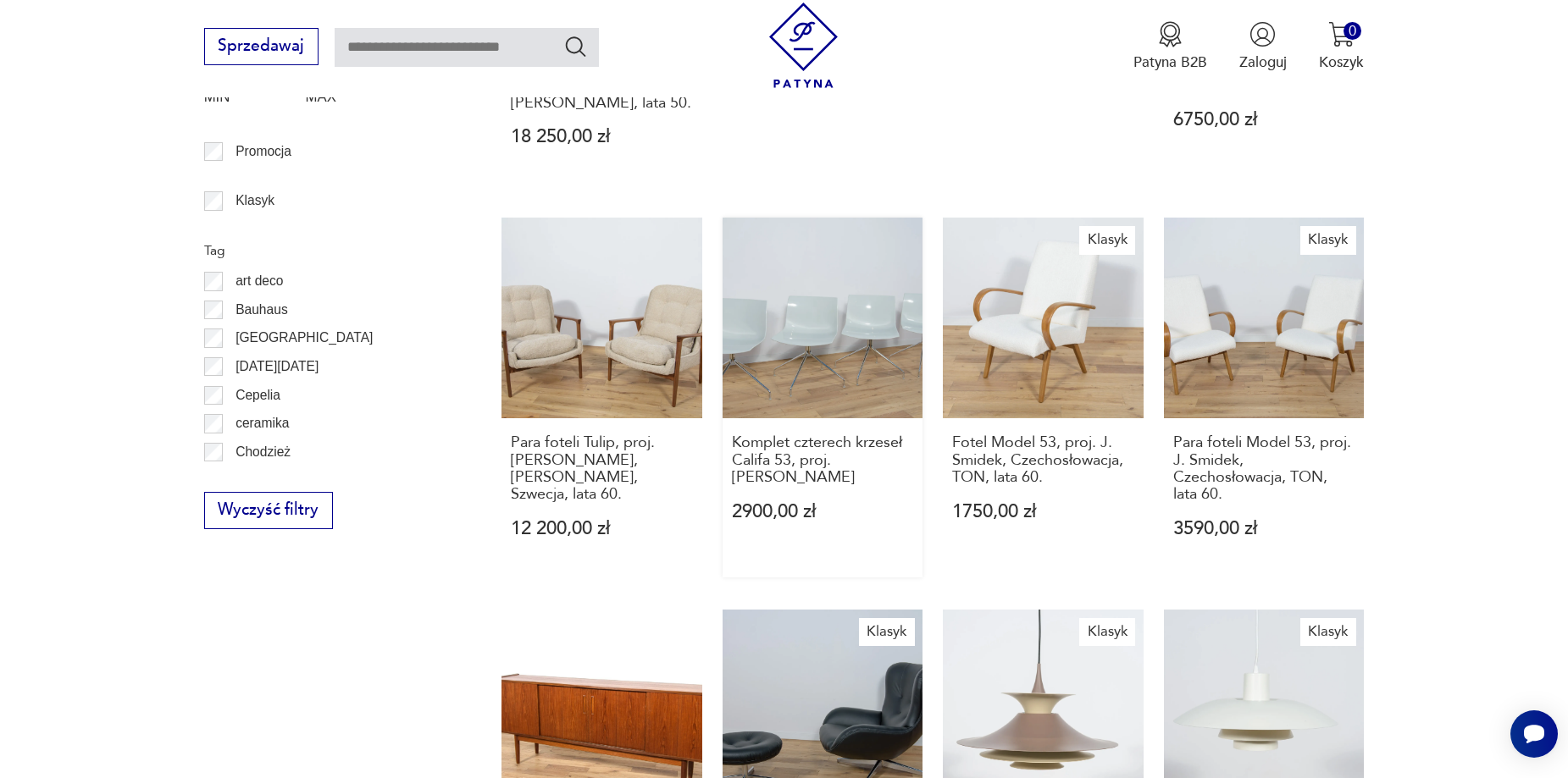
click at [826, 363] on link "Komplet czterech krzeseł Califa 53, proj. A. Molina, Arper 2900,00 zł" at bounding box center [823, 397] width 201 height 359
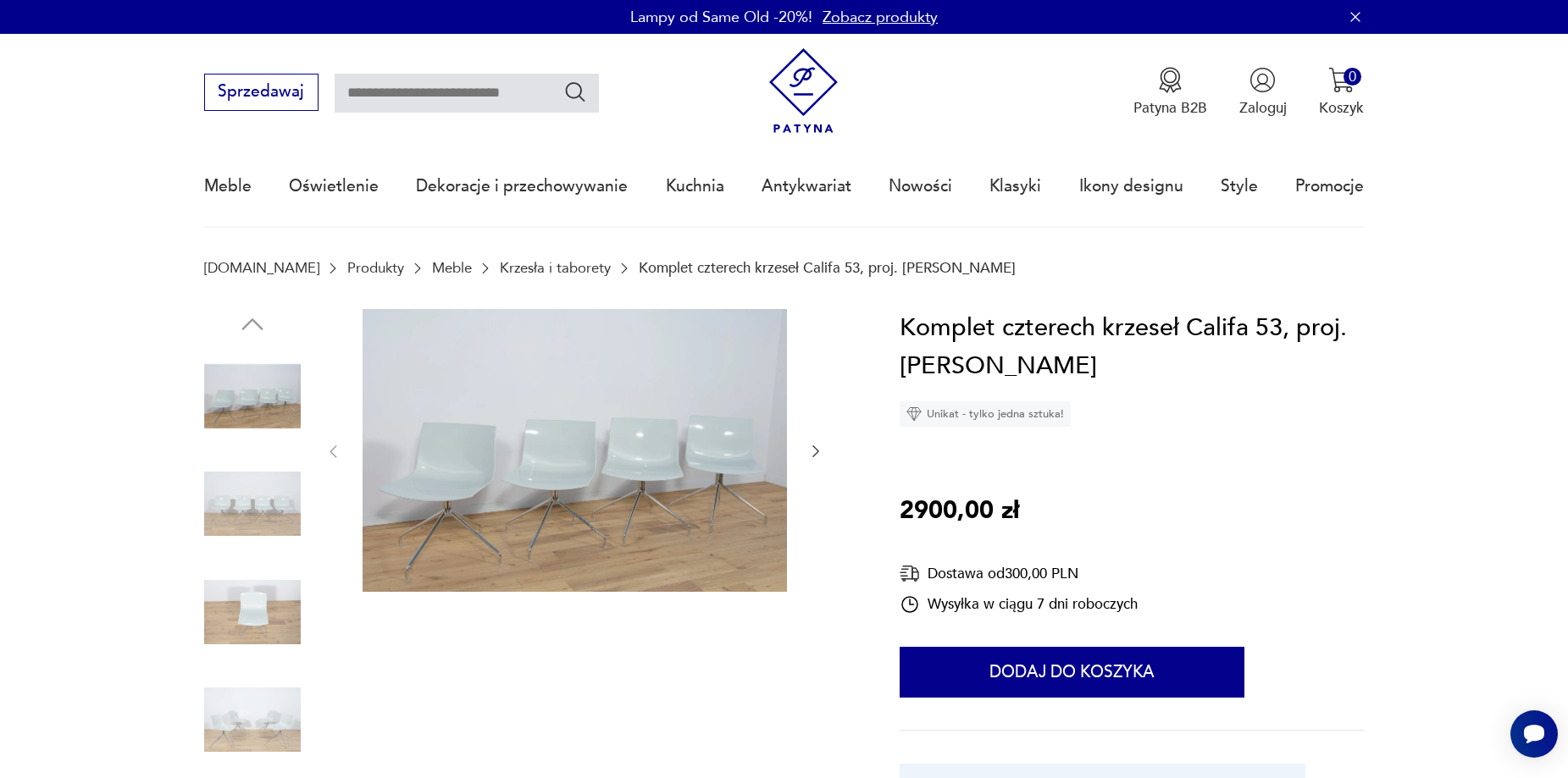
click at [627, 528] on img at bounding box center [575, 450] width 424 height 282
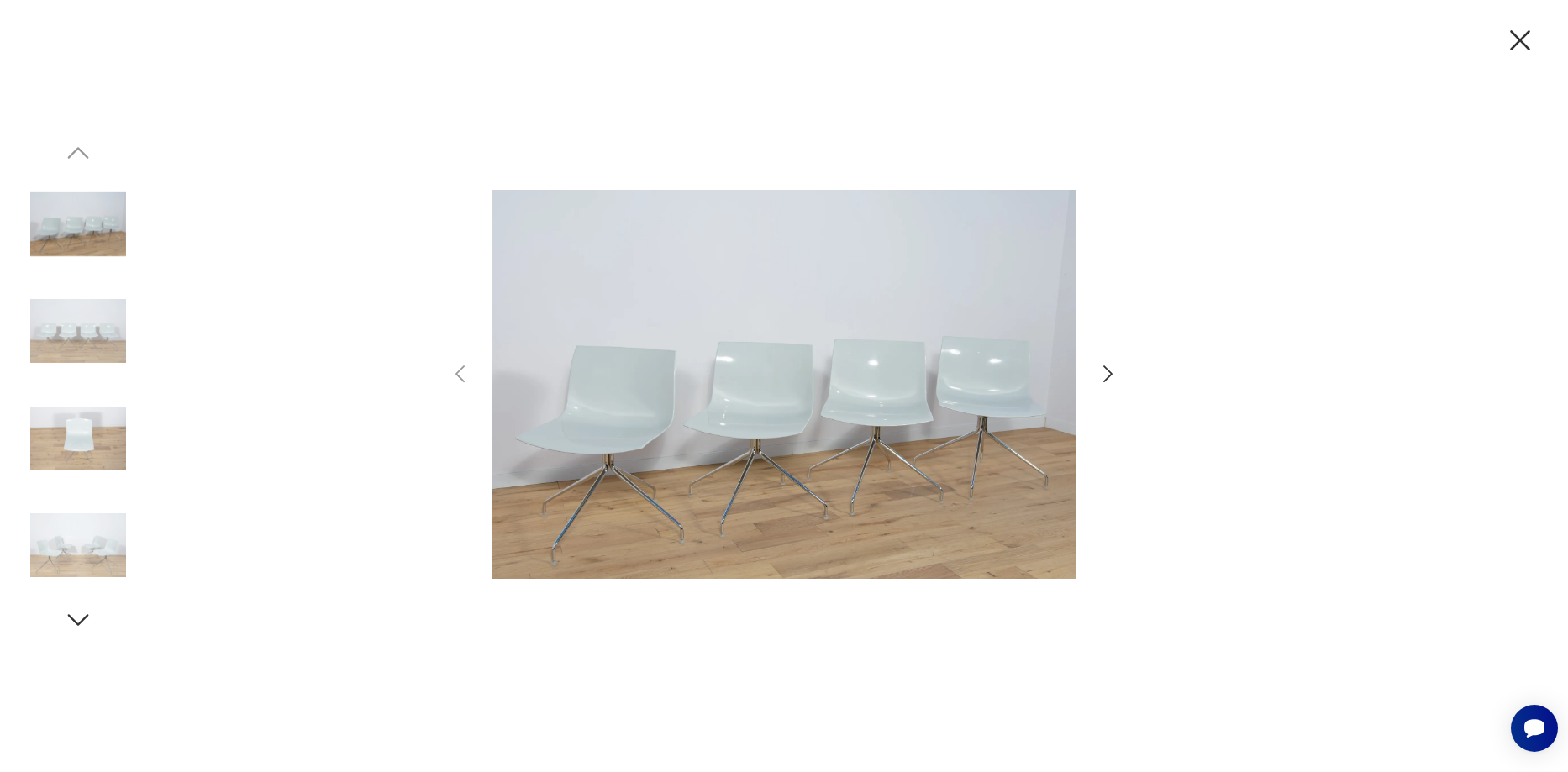
click at [1108, 372] on icon "button" at bounding box center [1107, 374] width 9 height 17
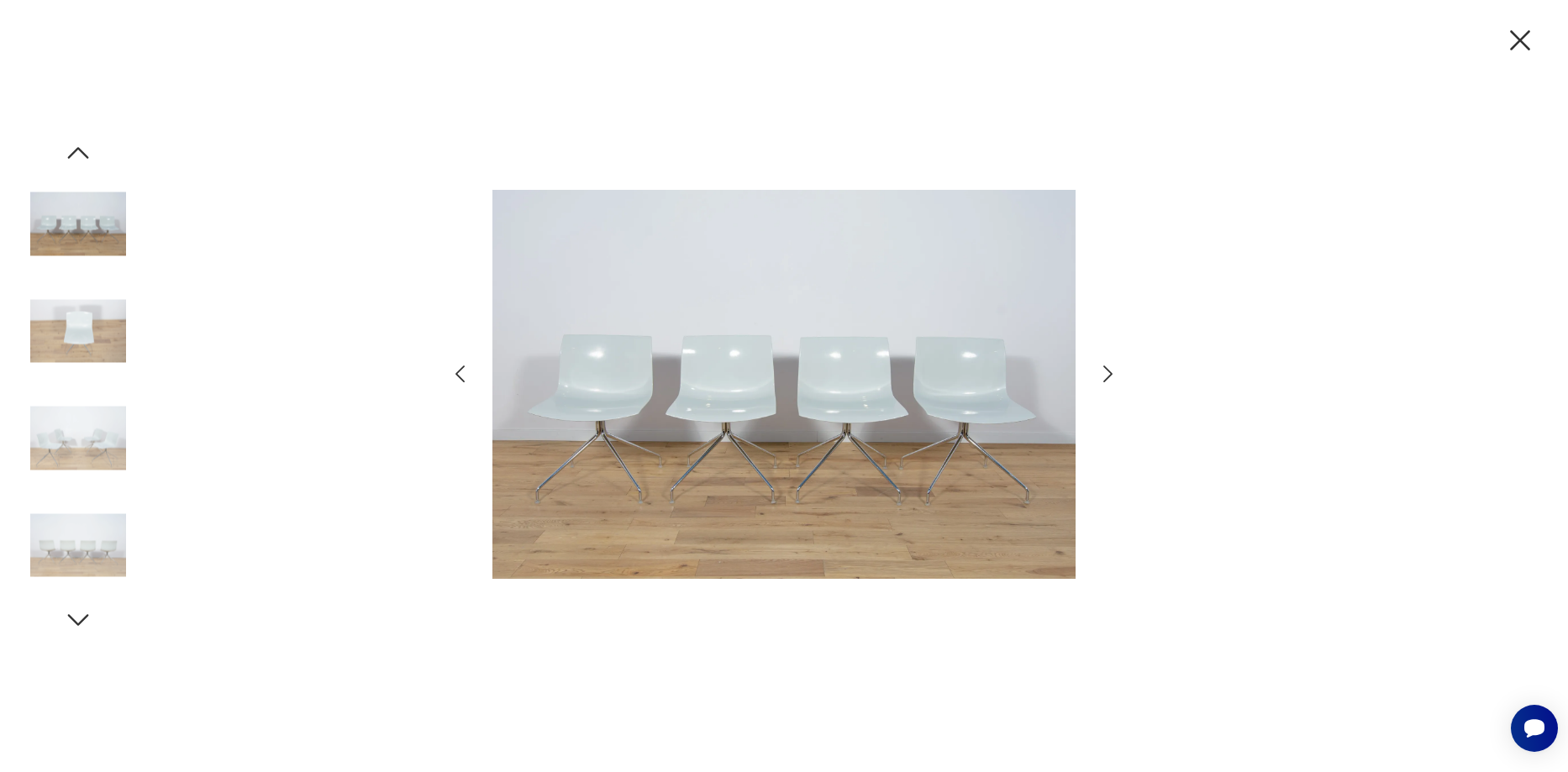
click at [1108, 372] on icon "button" at bounding box center [1107, 374] width 9 height 17
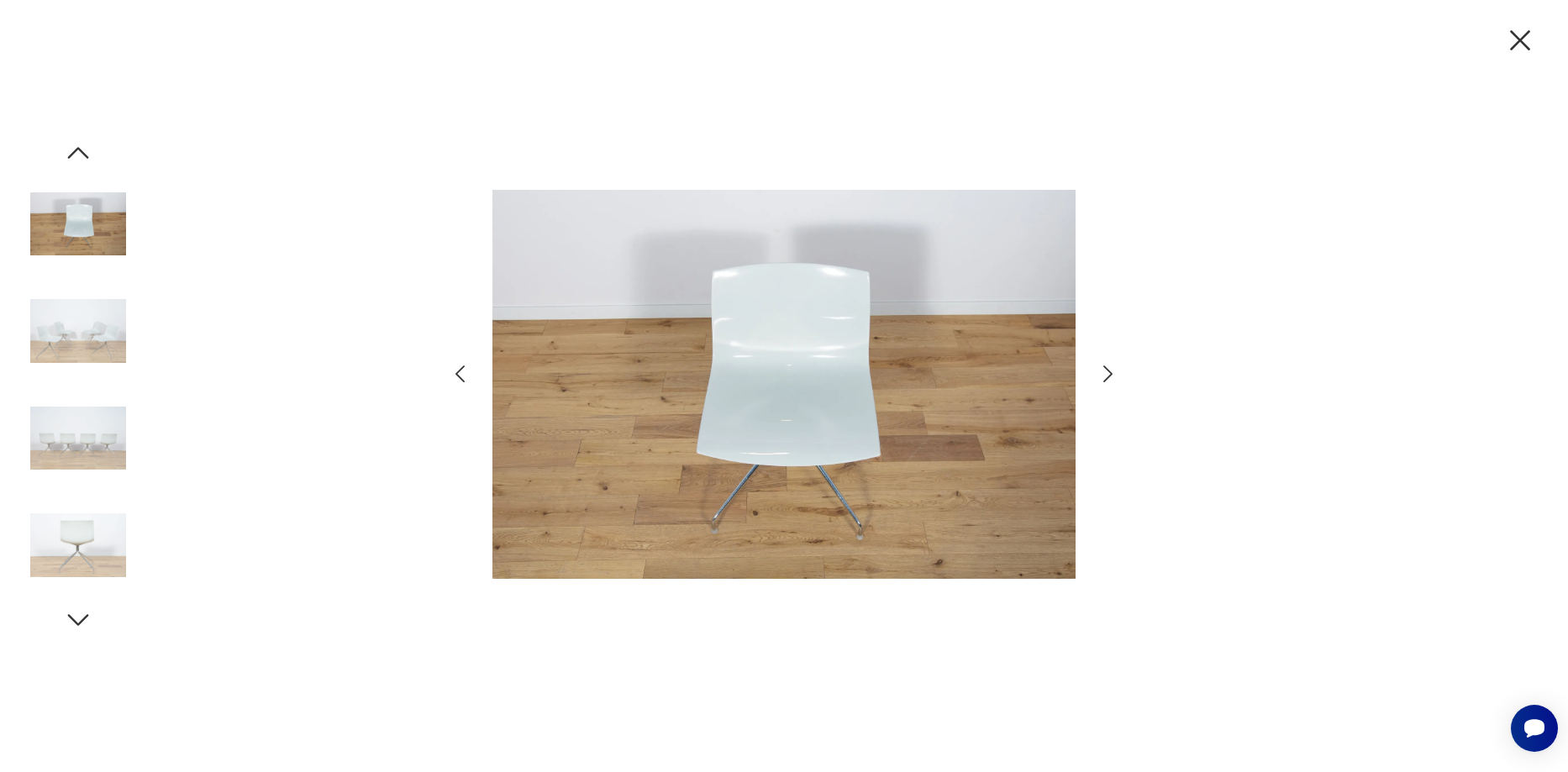
click at [1108, 372] on icon "button" at bounding box center [1107, 374] width 9 height 17
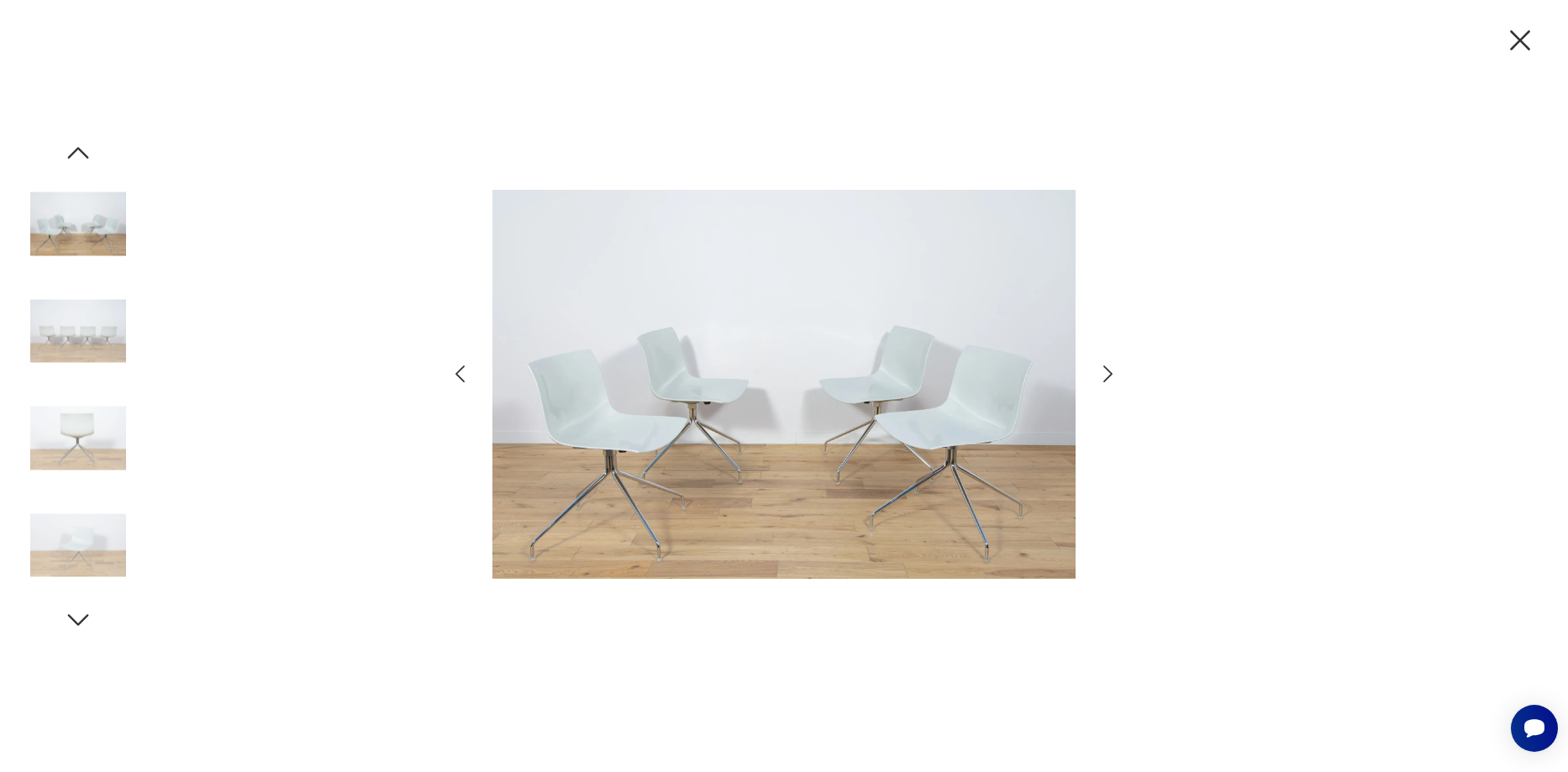
click at [1108, 372] on icon "button" at bounding box center [1107, 374] width 9 height 17
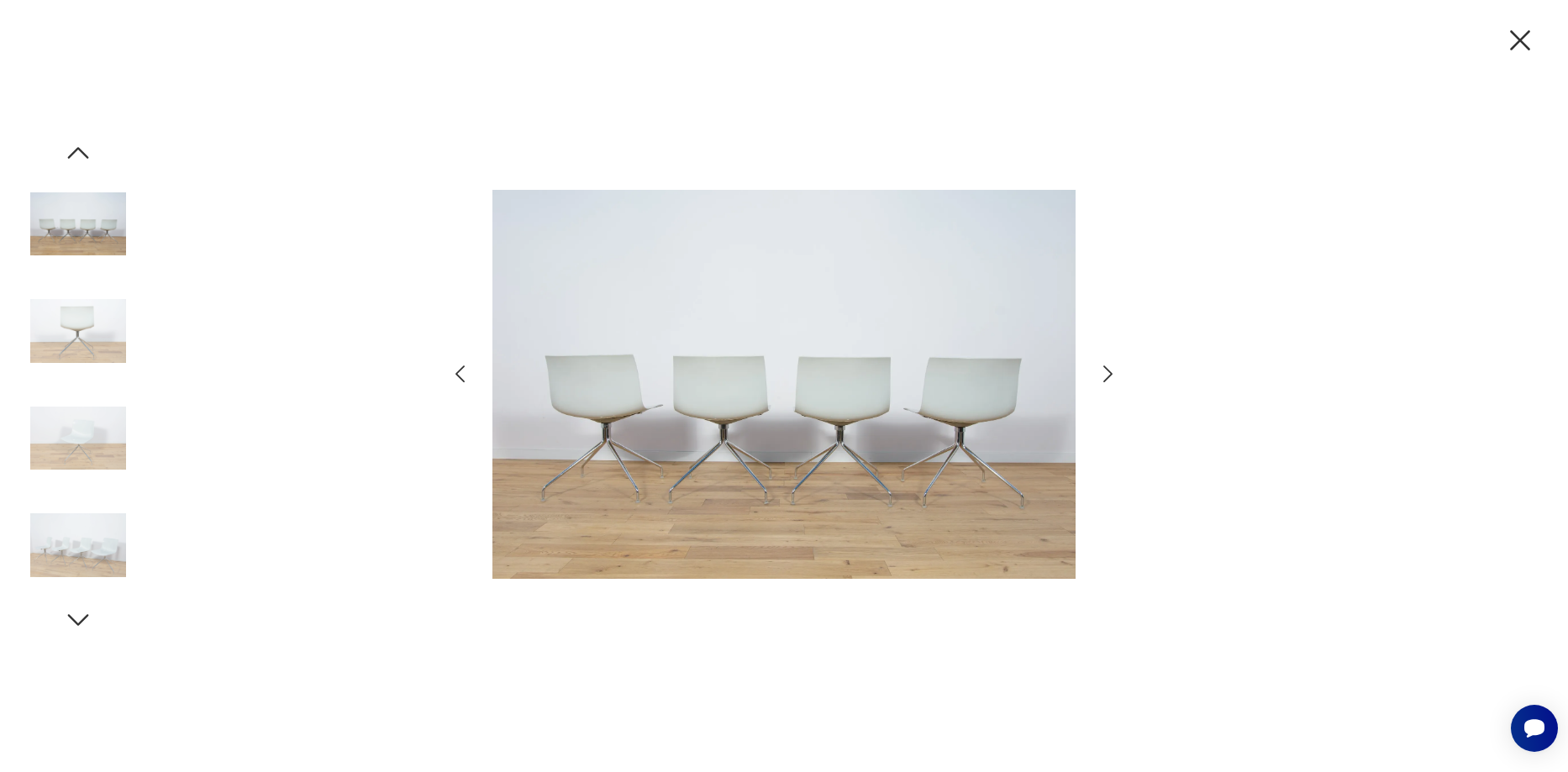
click at [1108, 372] on icon "button" at bounding box center [1107, 374] width 9 height 17
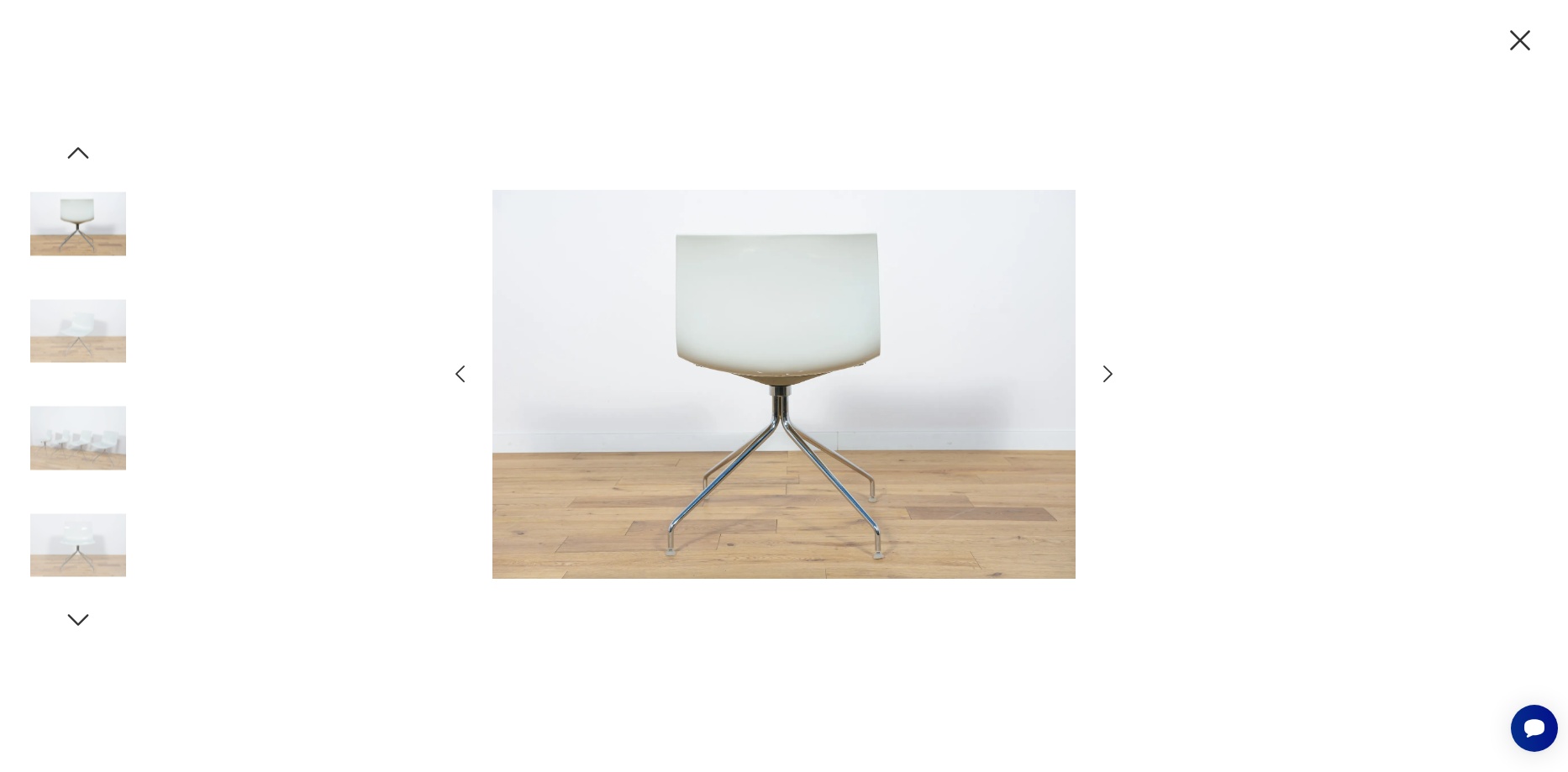
click at [1108, 372] on icon "button" at bounding box center [1107, 374] width 9 height 17
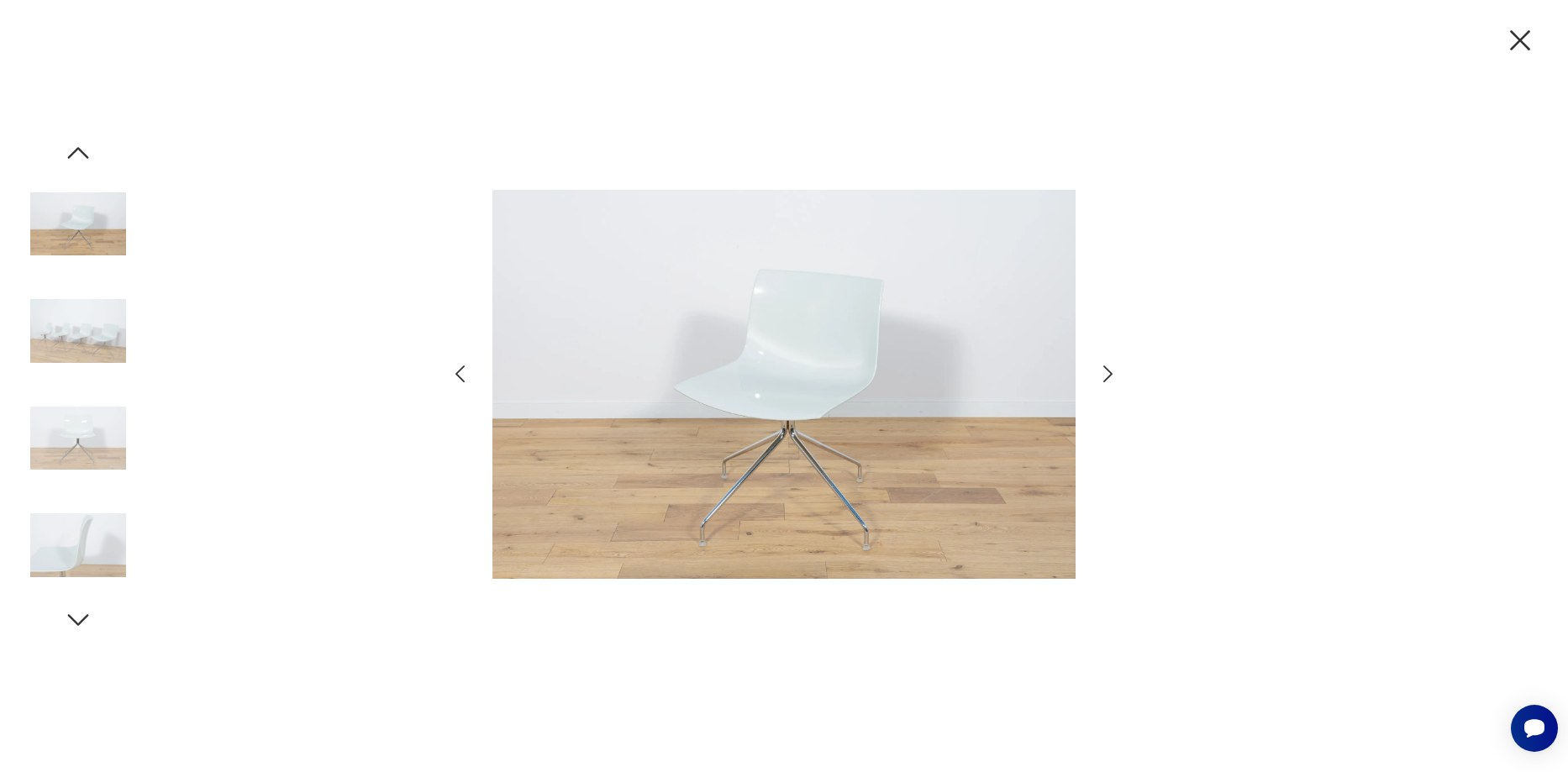
click at [1110, 369] on icon "button" at bounding box center [1108, 374] width 25 height 25
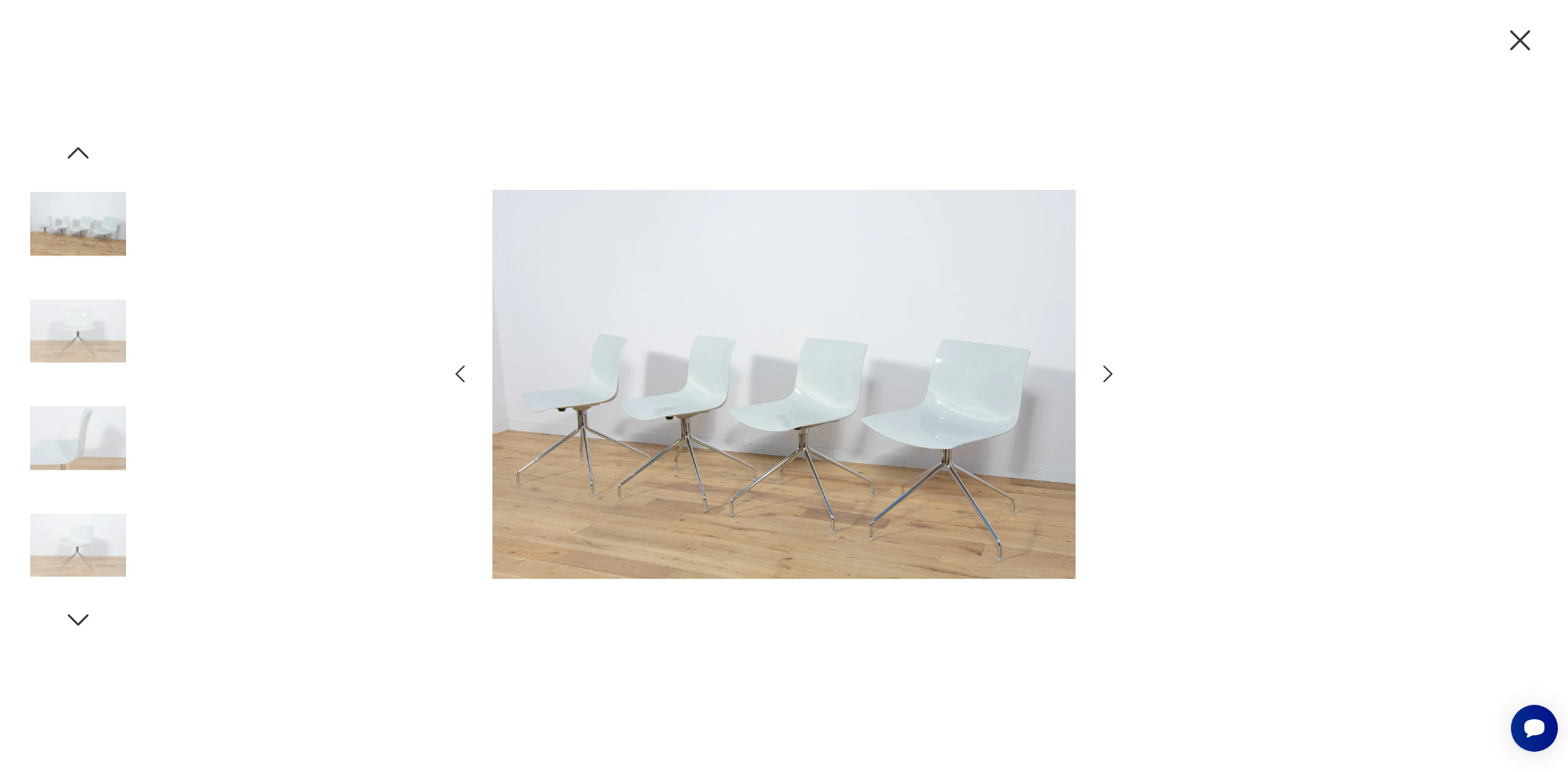
click at [1110, 370] on icon "button" at bounding box center [1108, 374] width 25 height 25
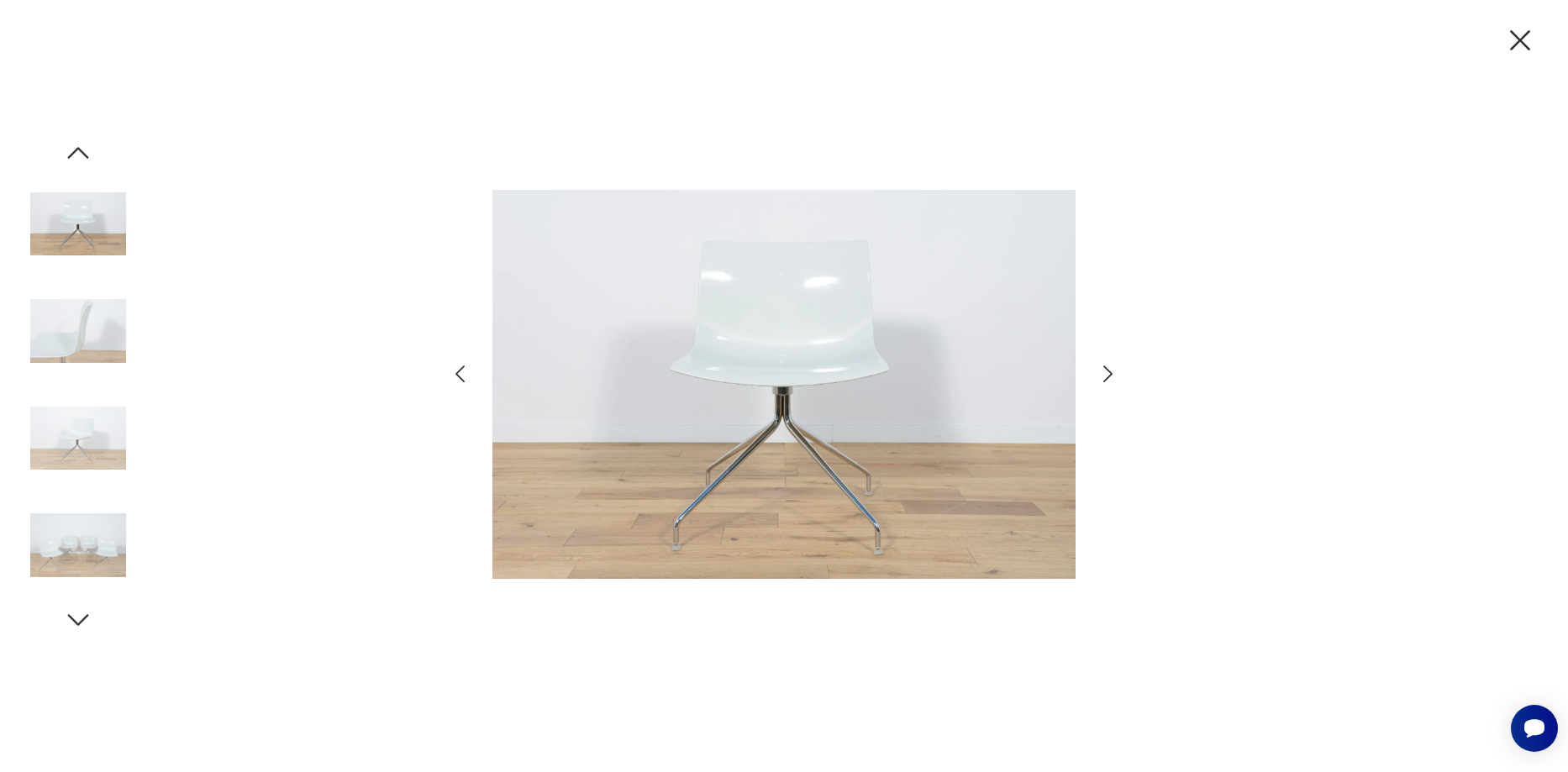
click at [1110, 370] on icon "button" at bounding box center [1108, 374] width 25 height 25
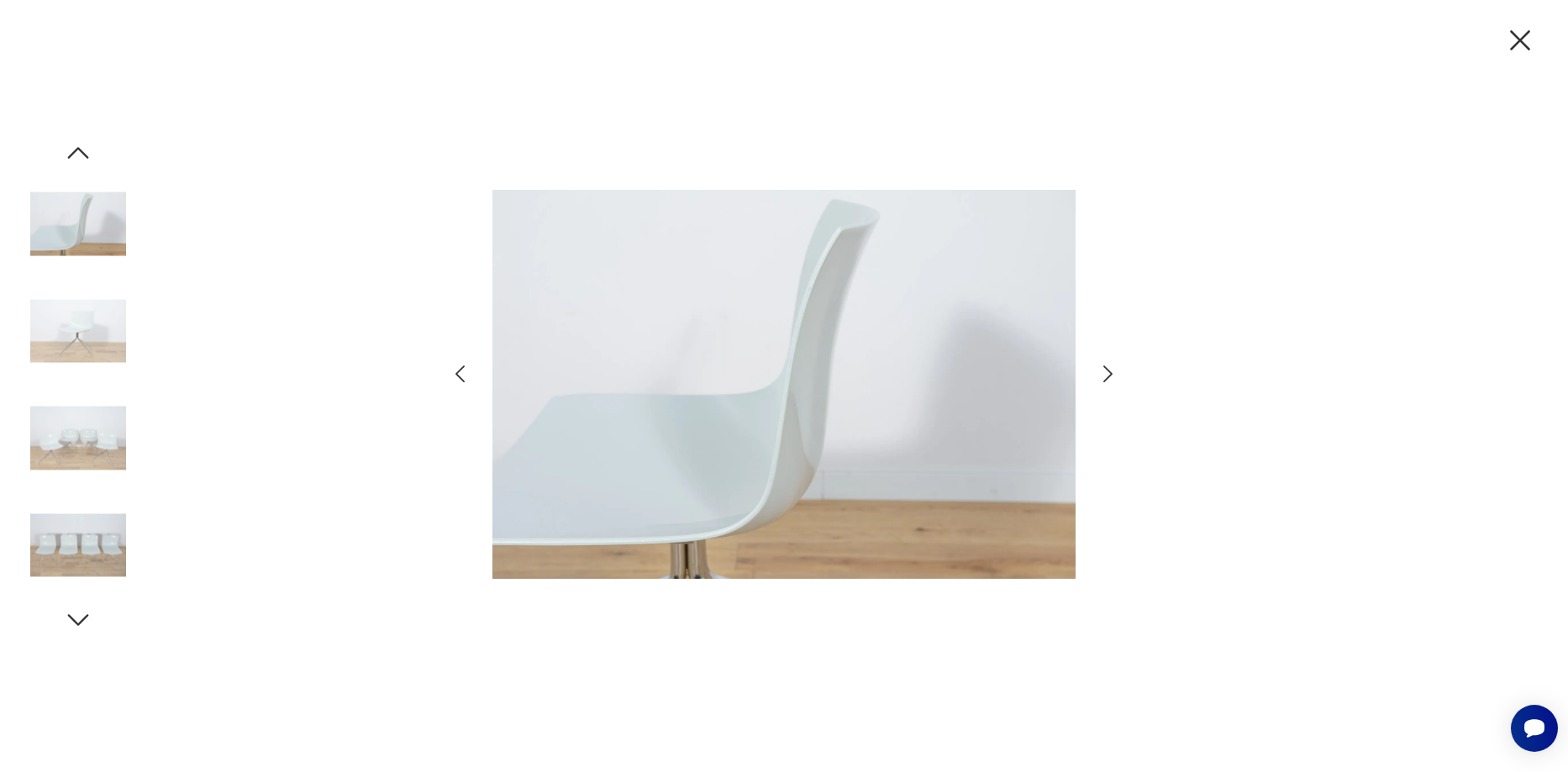
click at [1516, 48] on icon "button" at bounding box center [1520, 40] width 35 height 35
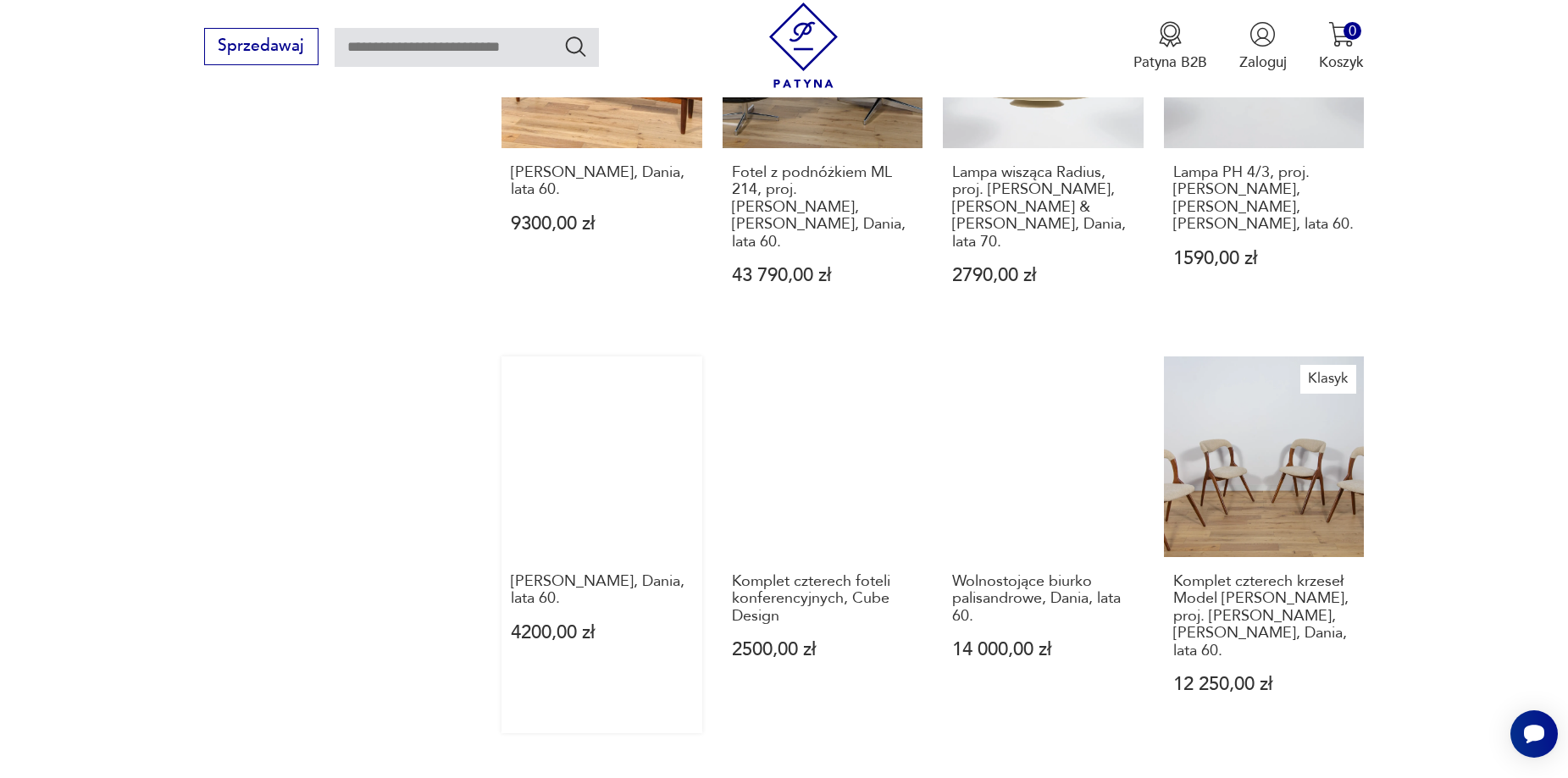
scroll to position [1863, 0]
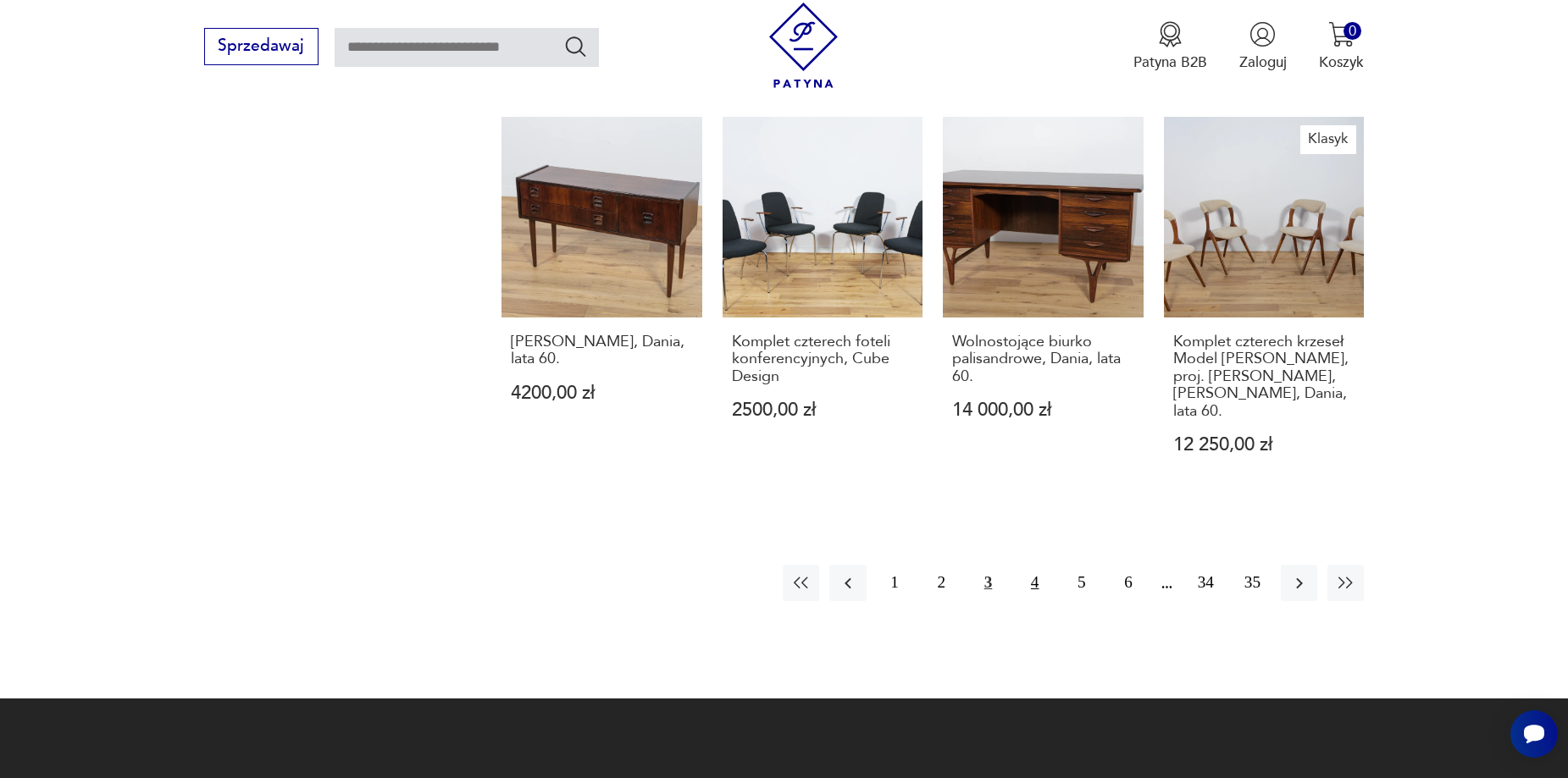
click at [1045, 565] on button "4" at bounding box center [1035, 583] width 37 height 37
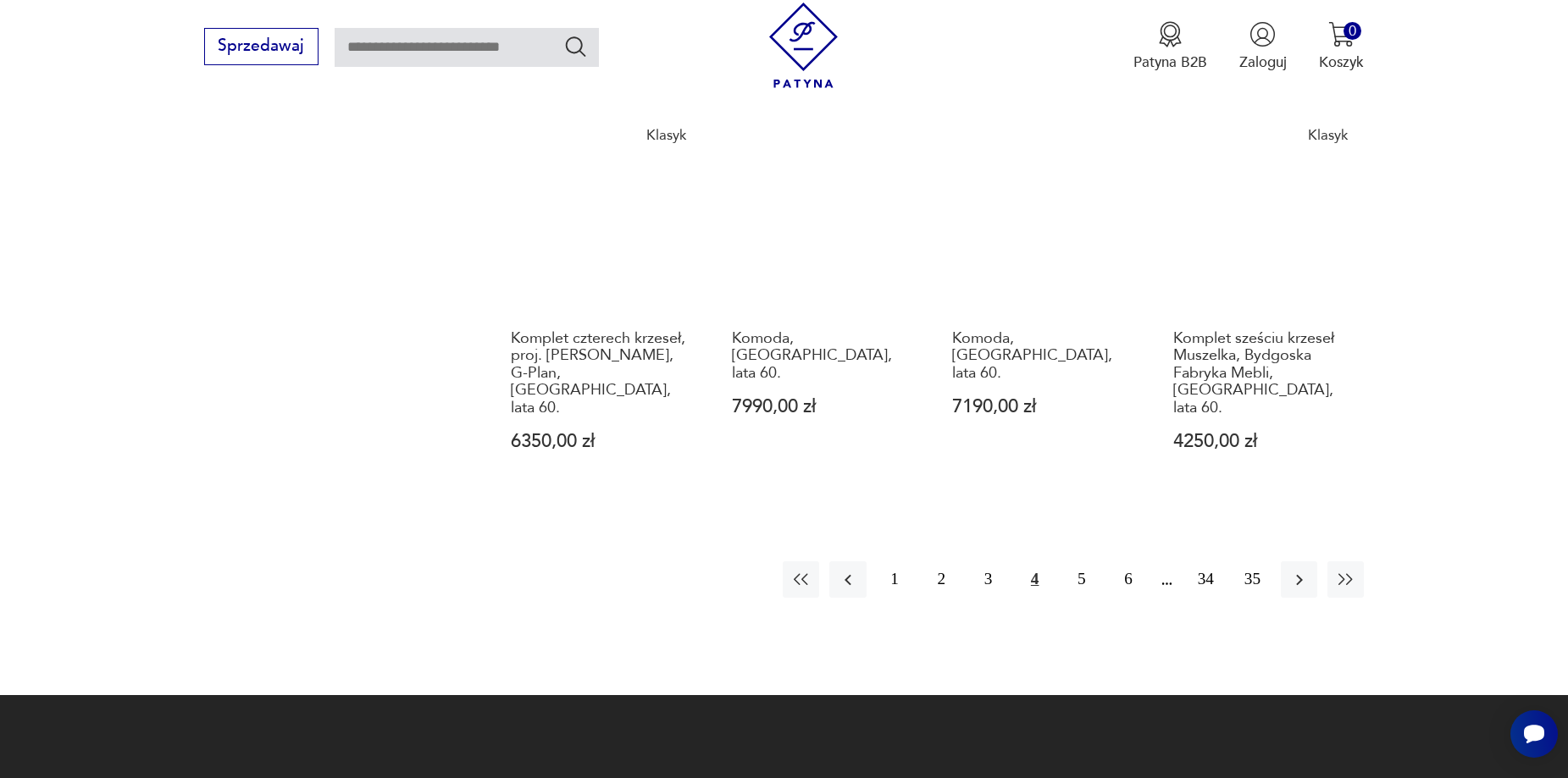
scroll to position [1893, 0]
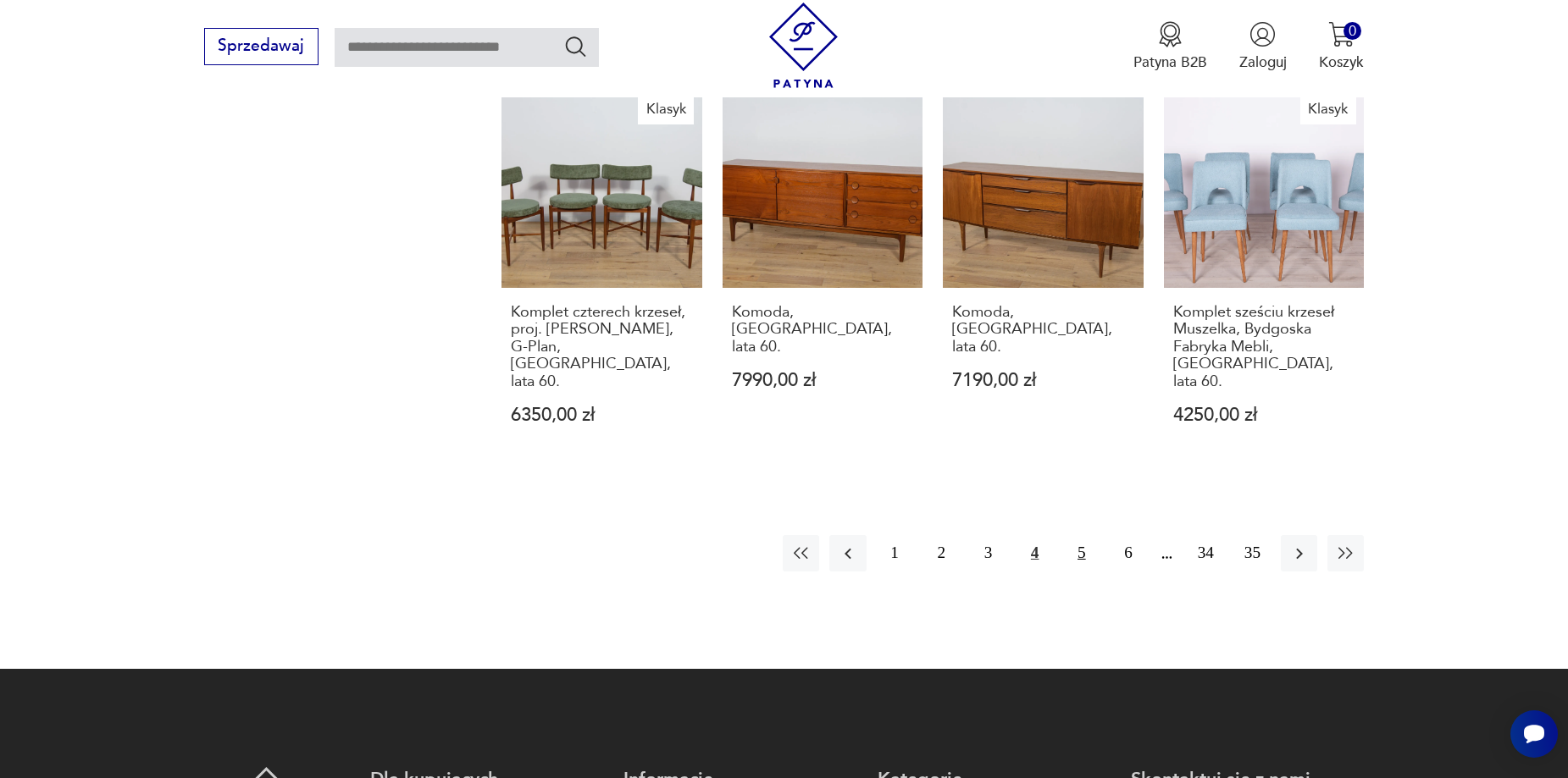
click at [1075, 535] on button "5" at bounding box center [1081, 553] width 37 height 37
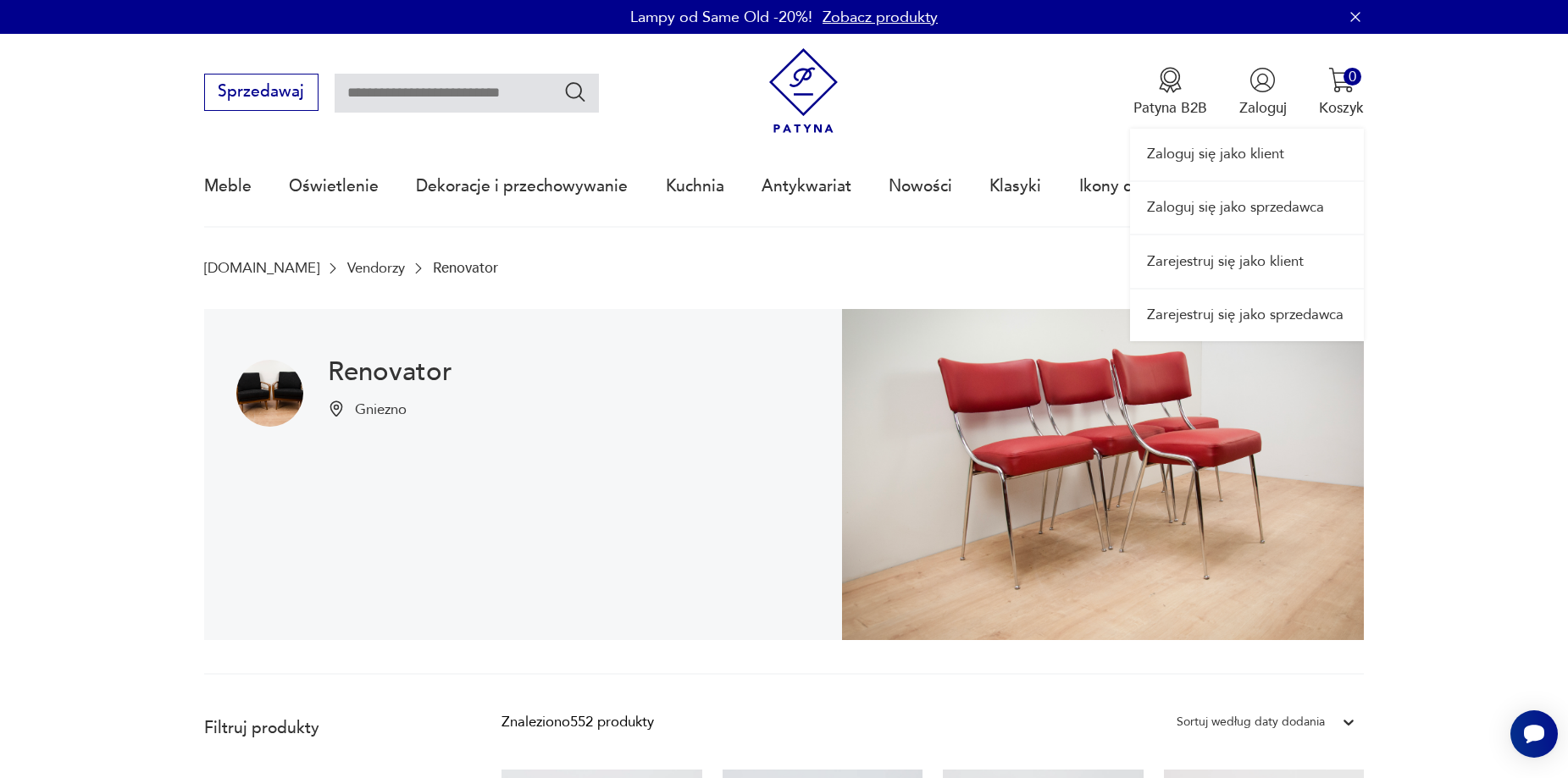
click at [1255, 86] on div "Zaloguj się jako klient Zaloguj się jako sprzedawca Zarejestruj się jako klient…" at bounding box center [1247, 187] width 234 height 307
click at [1255, 210] on link "Zaloguj się jako sprzedawca" at bounding box center [1247, 208] width 234 height 52
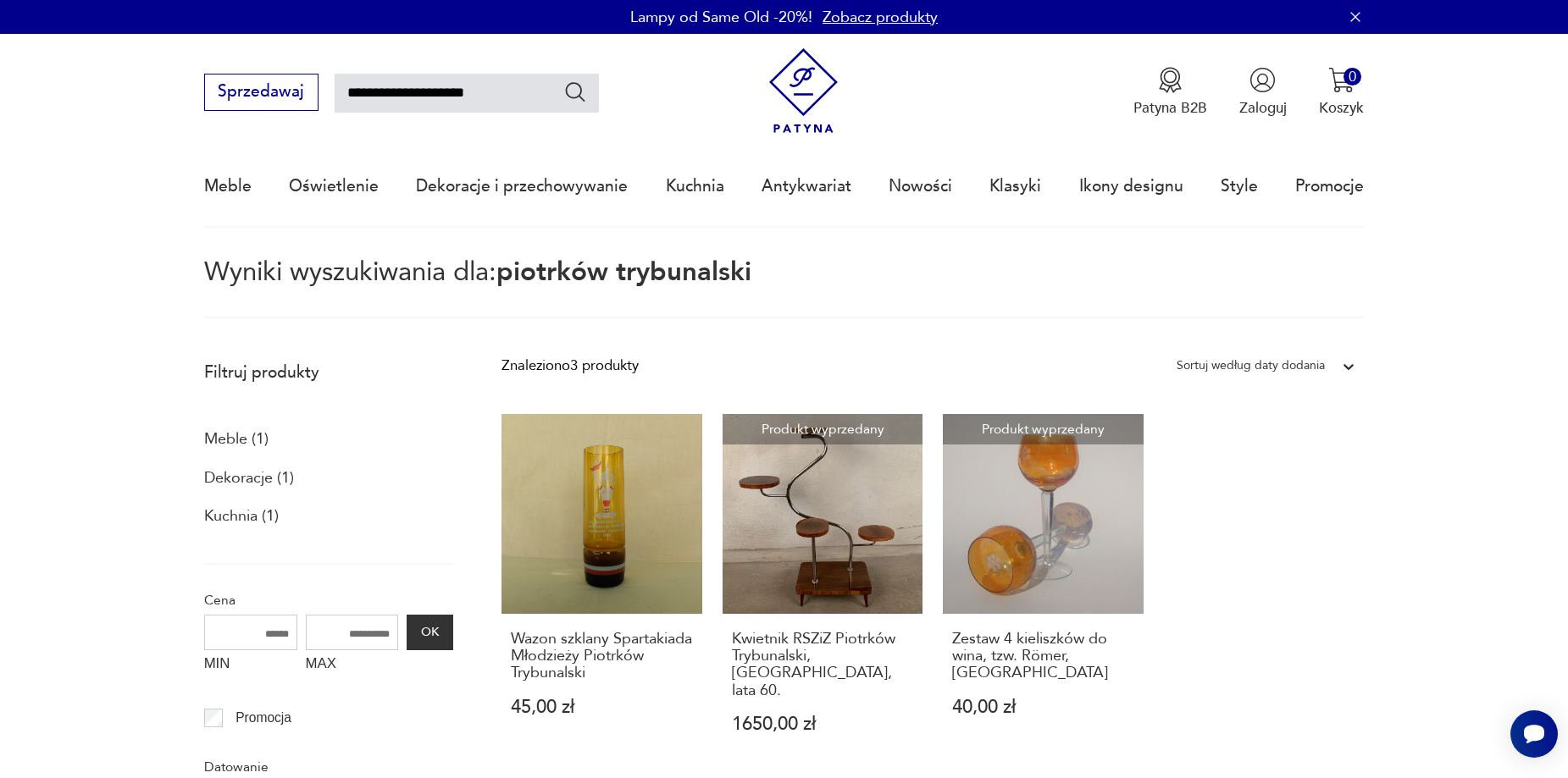
drag, startPoint x: 493, startPoint y: 93, endPoint x: 47, endPoint y: 114, distance: 446.5
click at [54, 114] on nav "**********" at bounding box center [784, 131] width 1568 height 194
type input "**********"
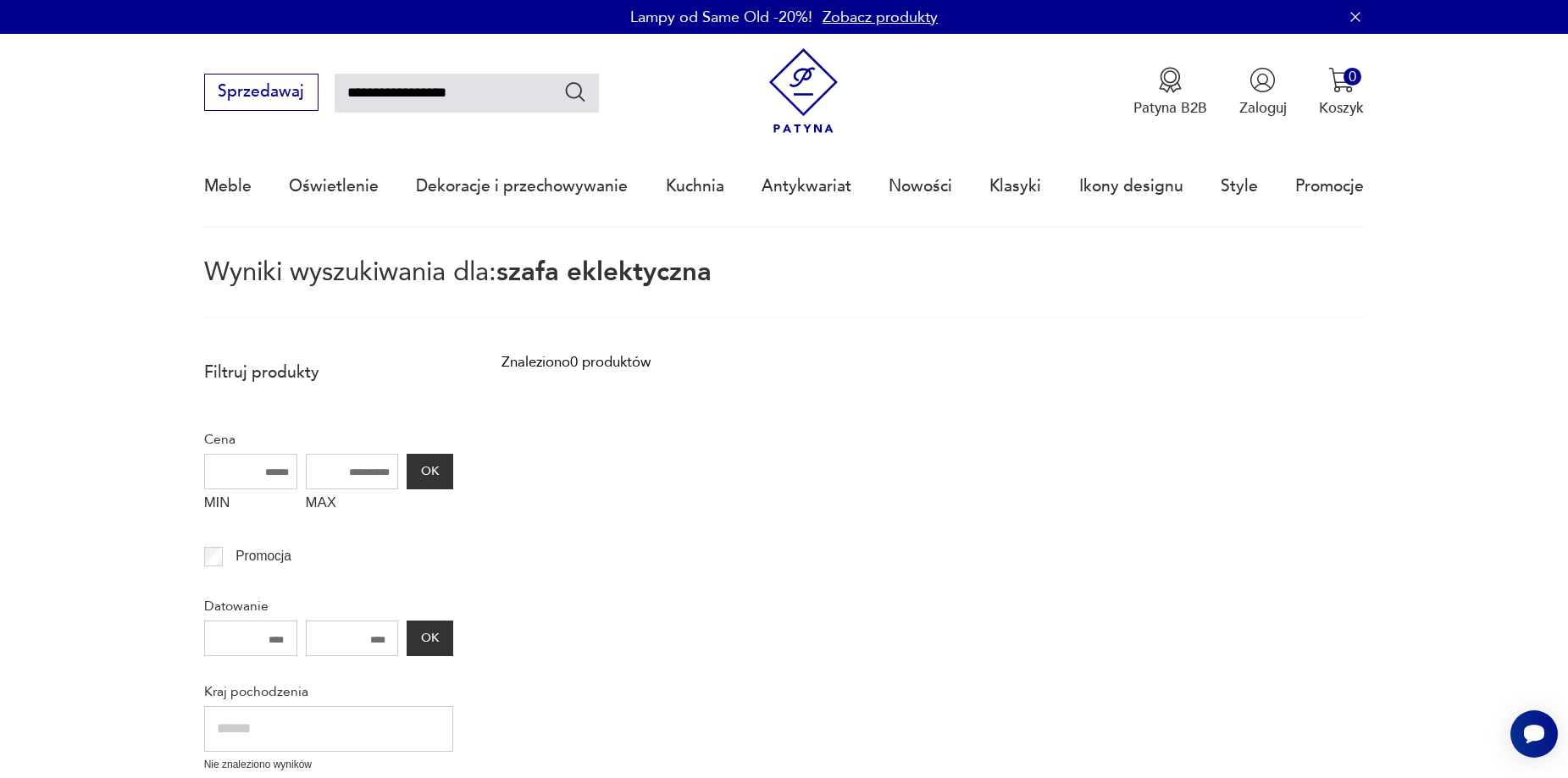
drag, startPoint x: 504, startPoint y: 90, endPoint x: 380, endPoint y: 60, distance: 127.6
click at [380, 60] on div "**********" at bounding box center [784, 82] width 1161 height 97
type input "*****"
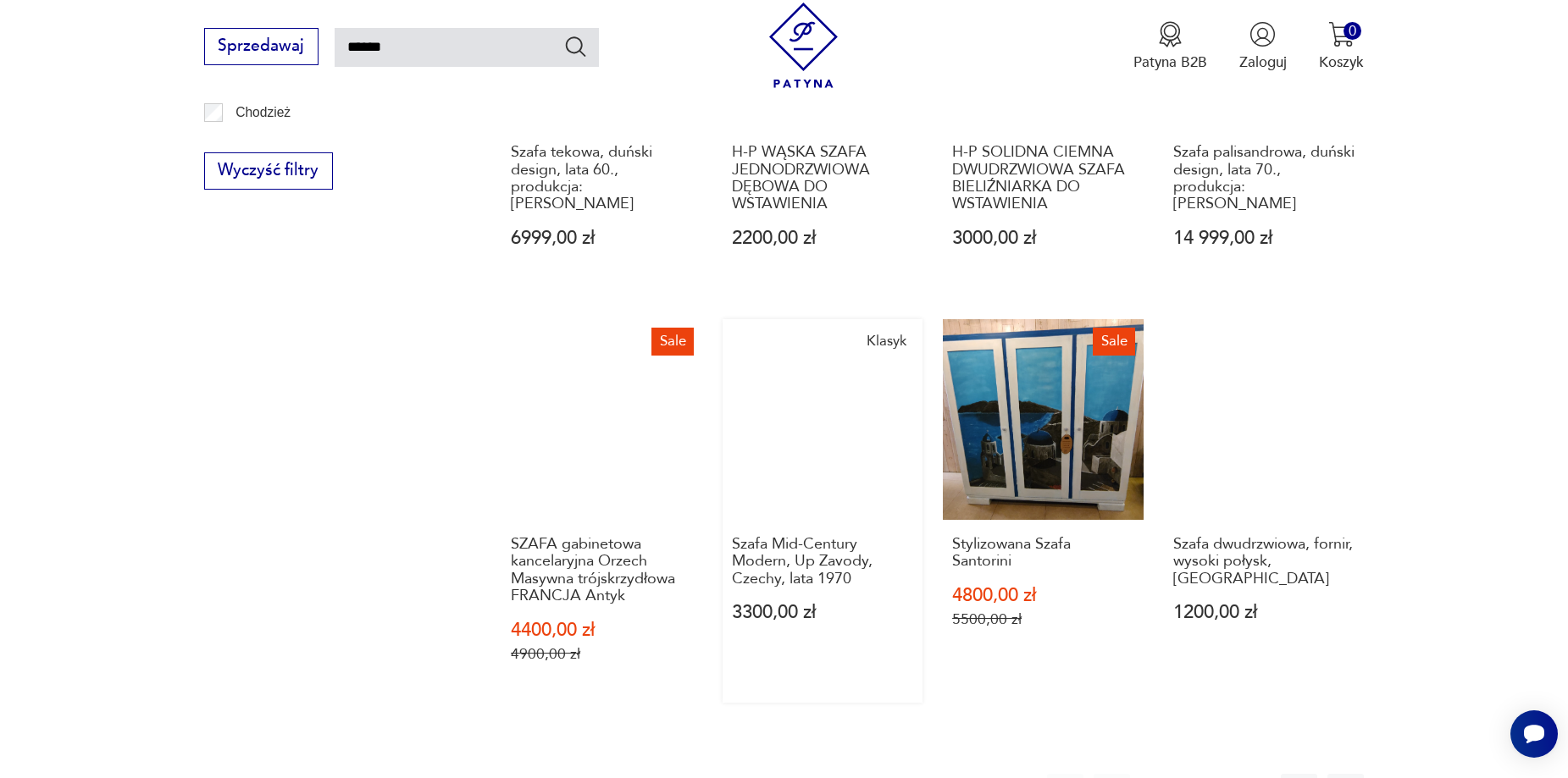
scroll to position [1368, 0]
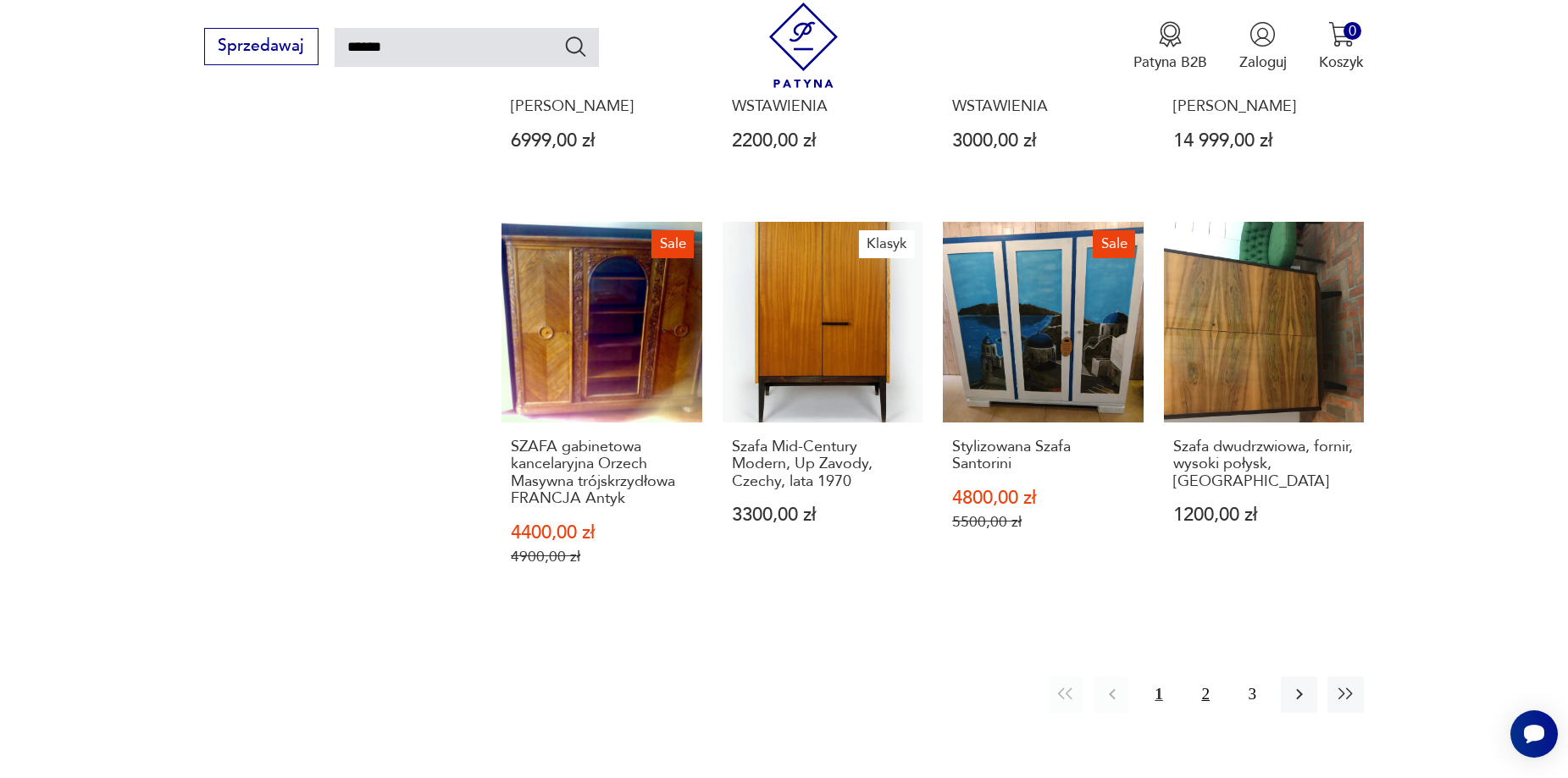
click at [1210, 682] on button "2" at bounding box center [1205, 695] width 37 height 37
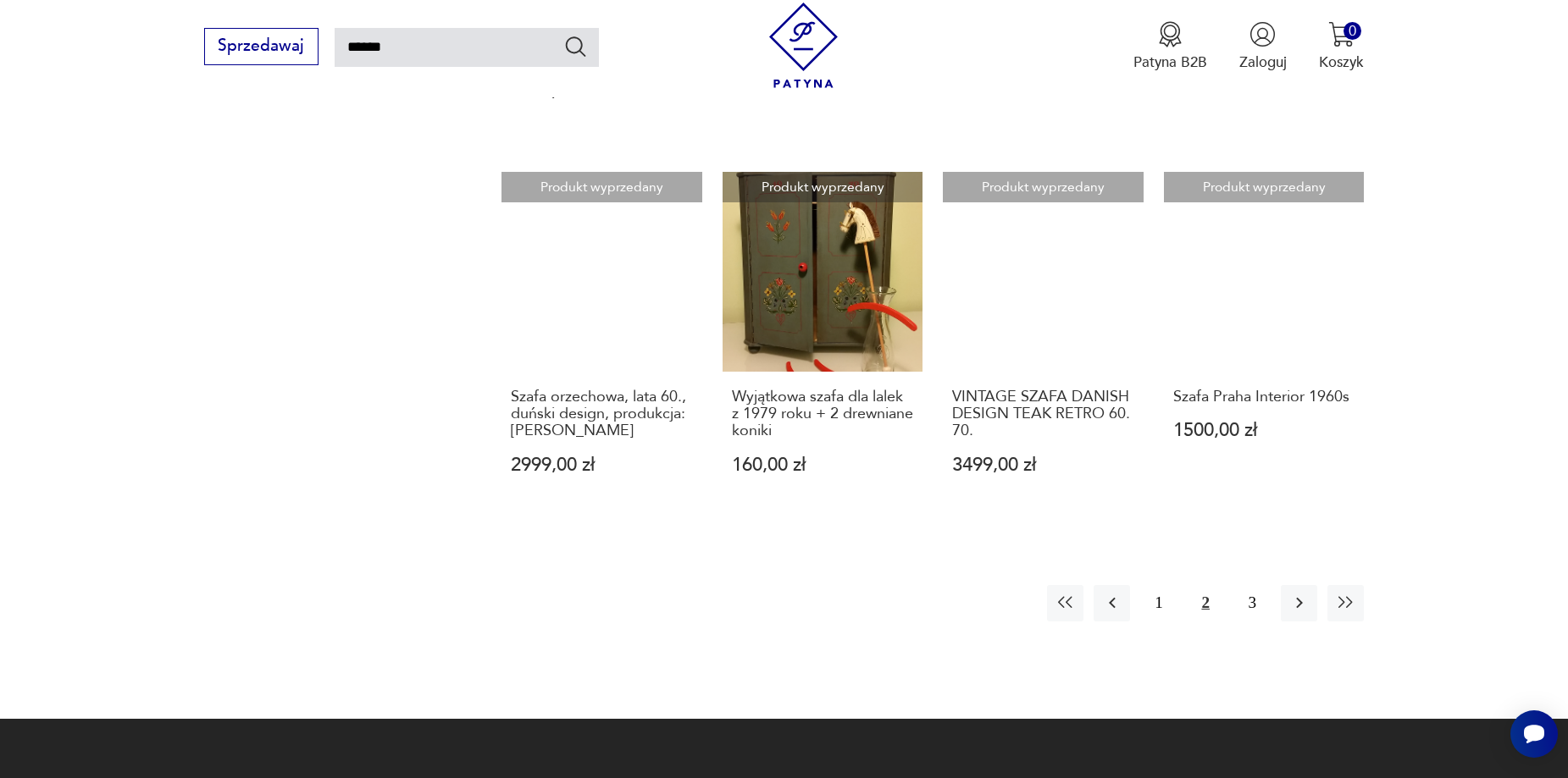
scroll to position [1368, 0]
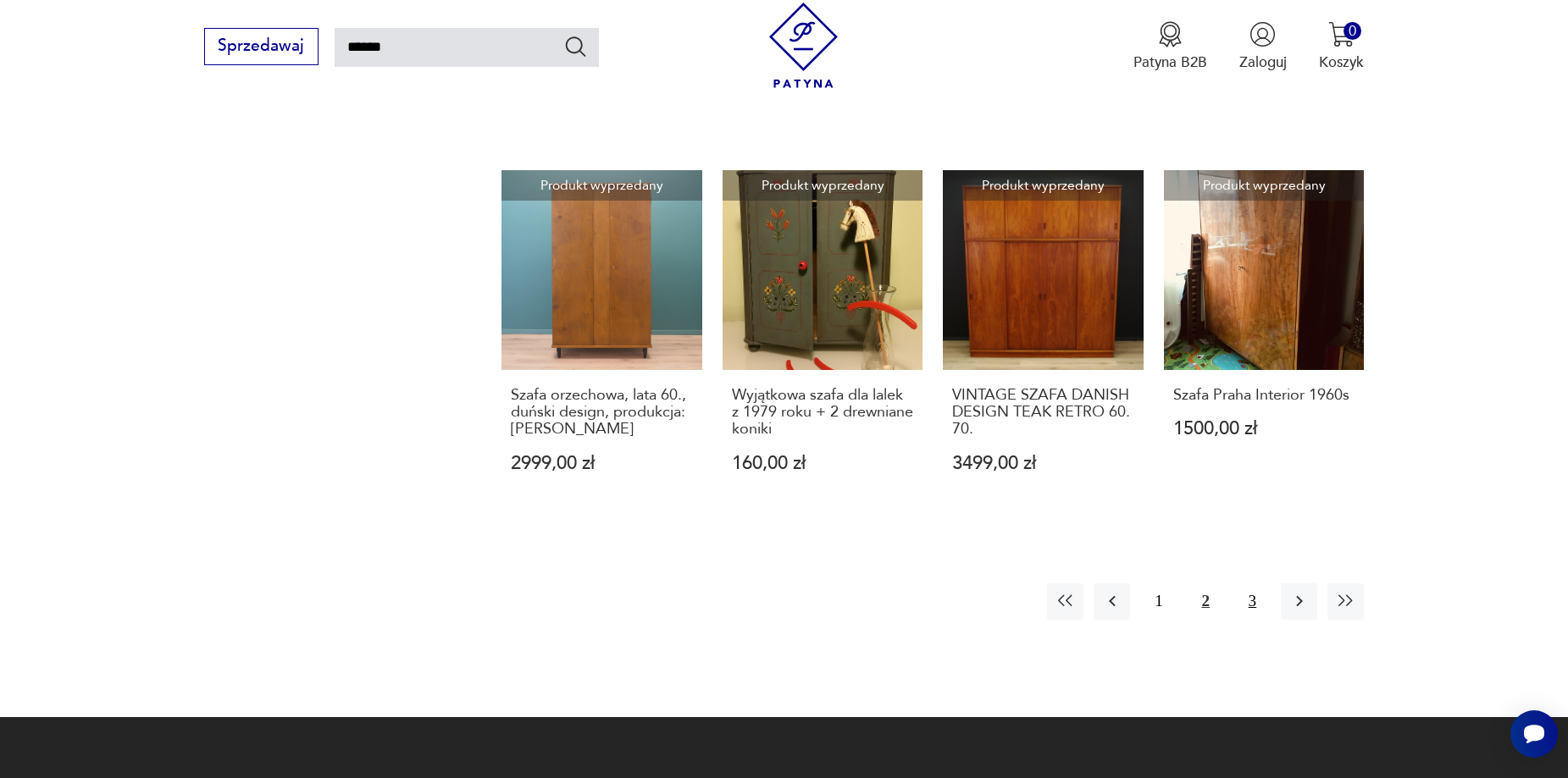
click at [1262, 603] on button "3" at bounding box center [1252, 602] width 37 height 37
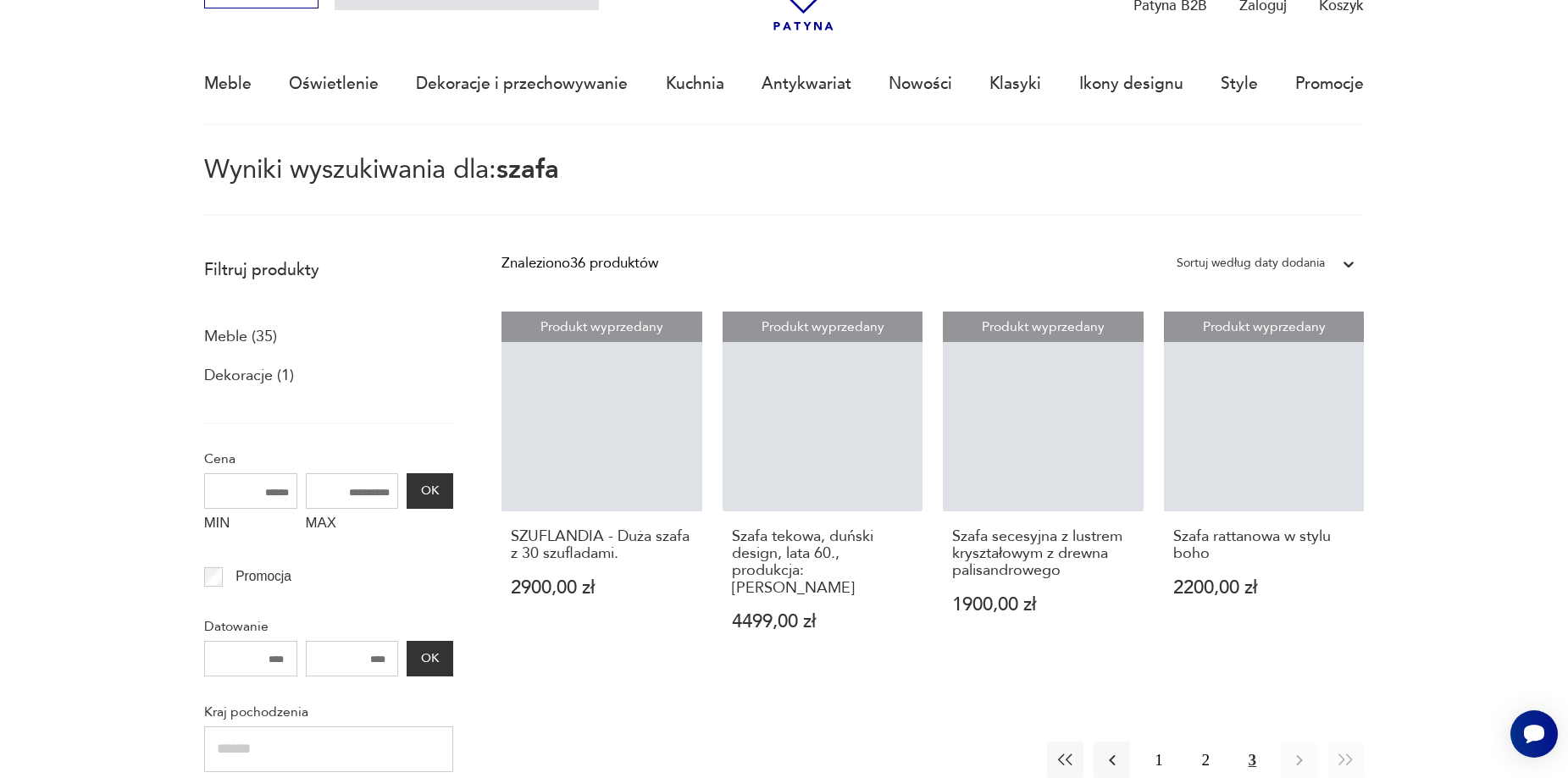
scroll to position [97, 0]
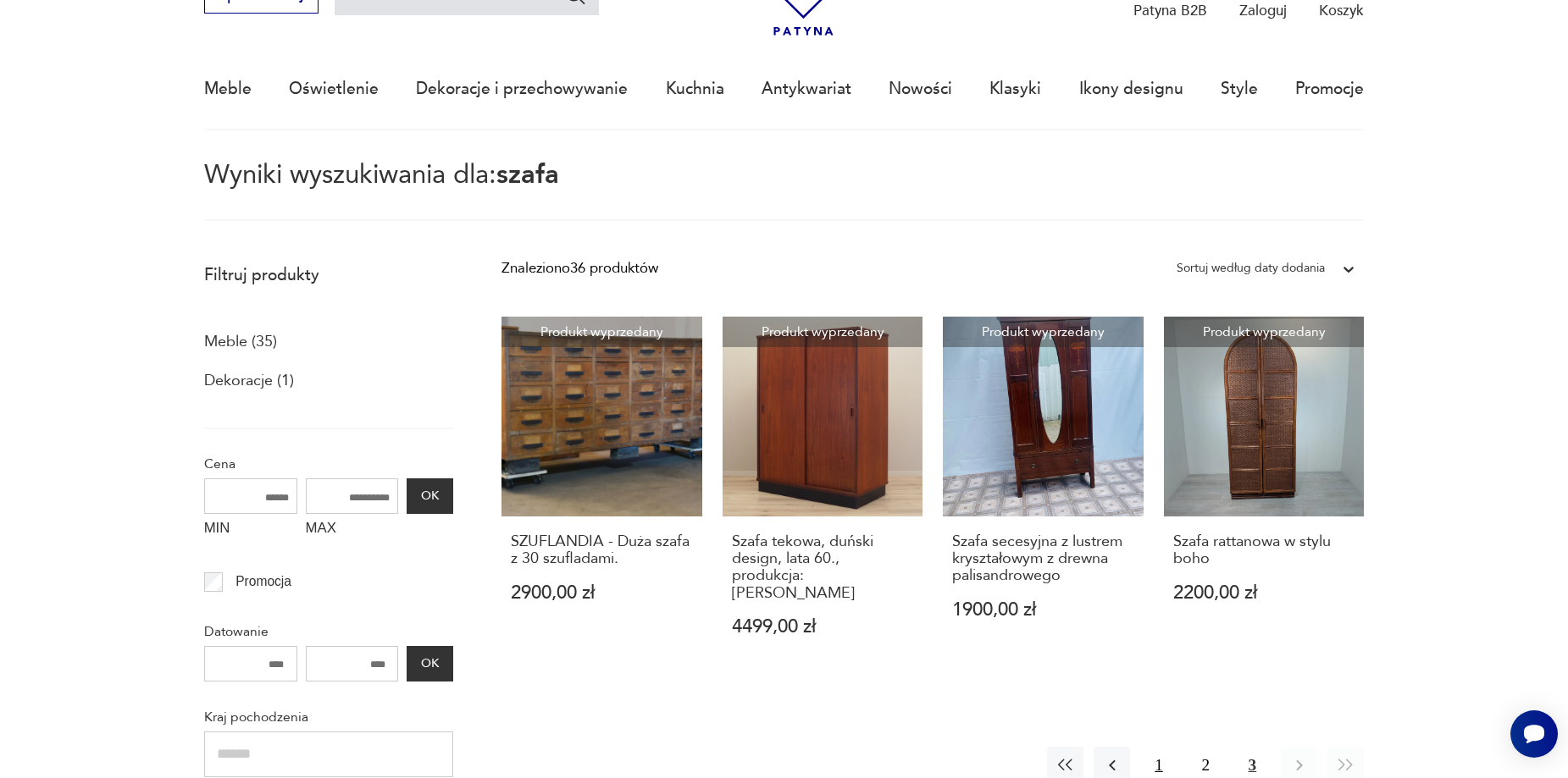
click at [1152, 757] on button "1" at bounding box center [1158, 765] width 37 height 37
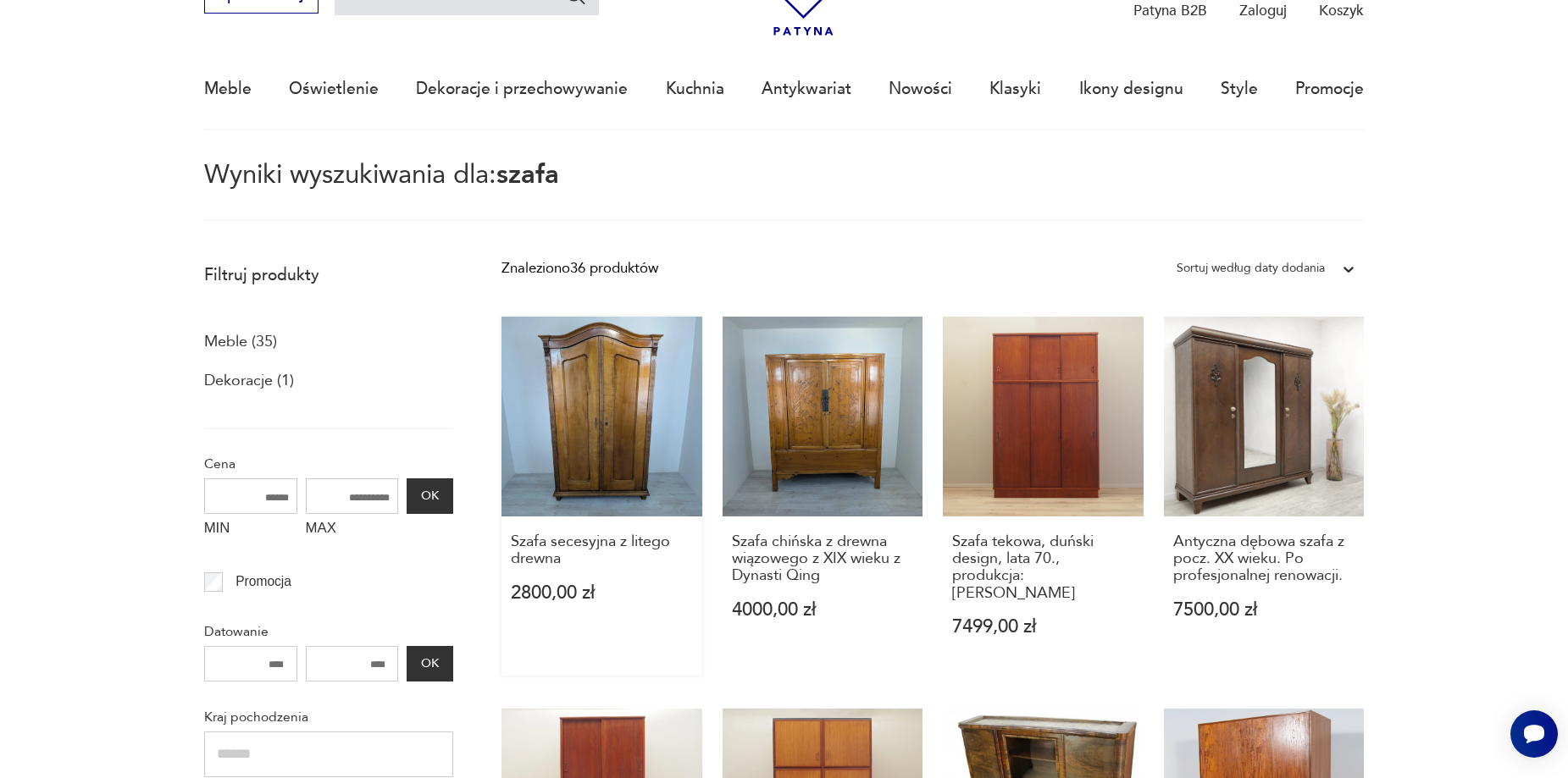
click at [607, 480] on link "Szafa secesyjna z litego drewna 2800,00 zł" at bounding box center [602, 497] width 201 height 359
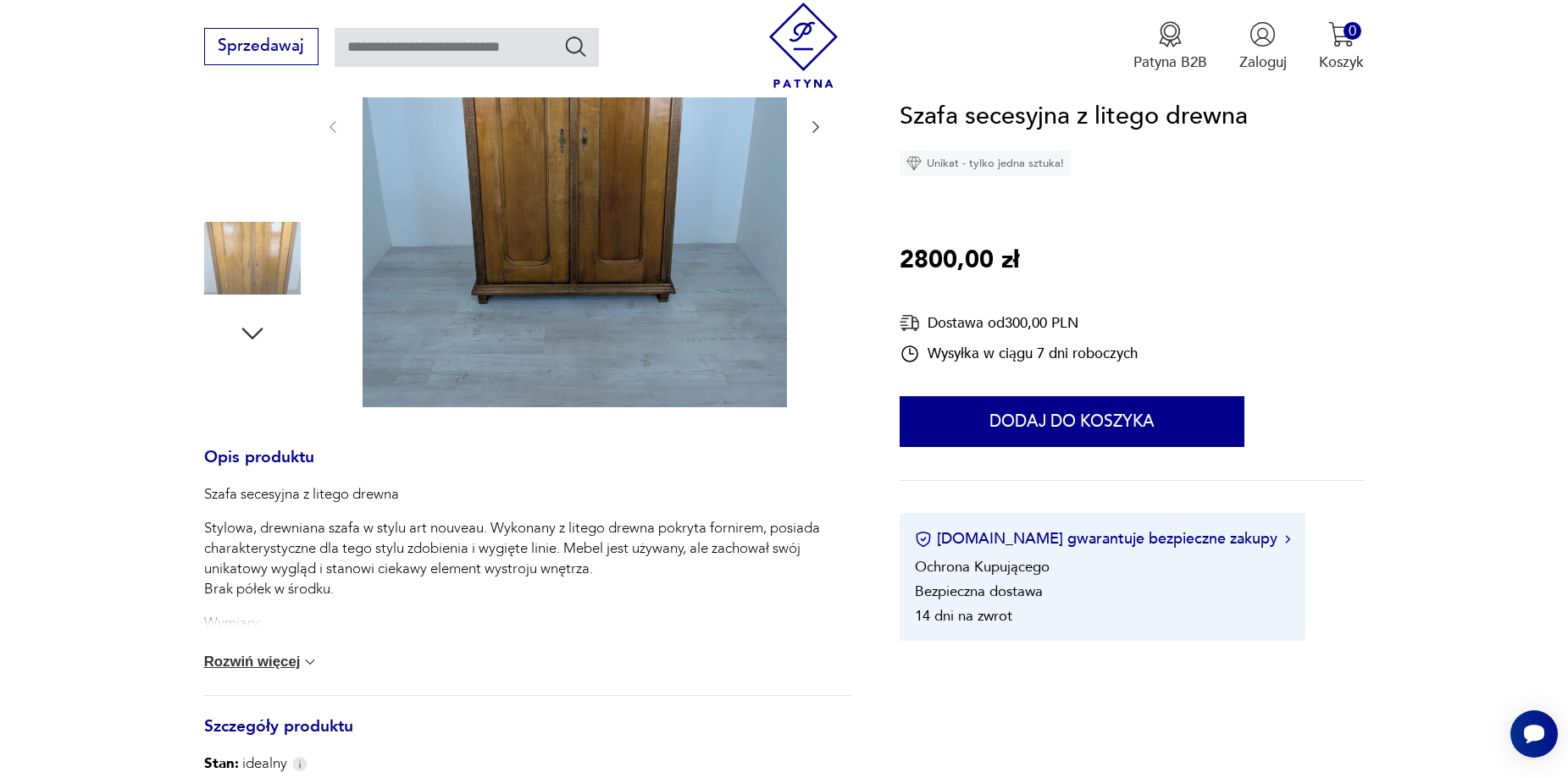
scroll to position [423, 0]
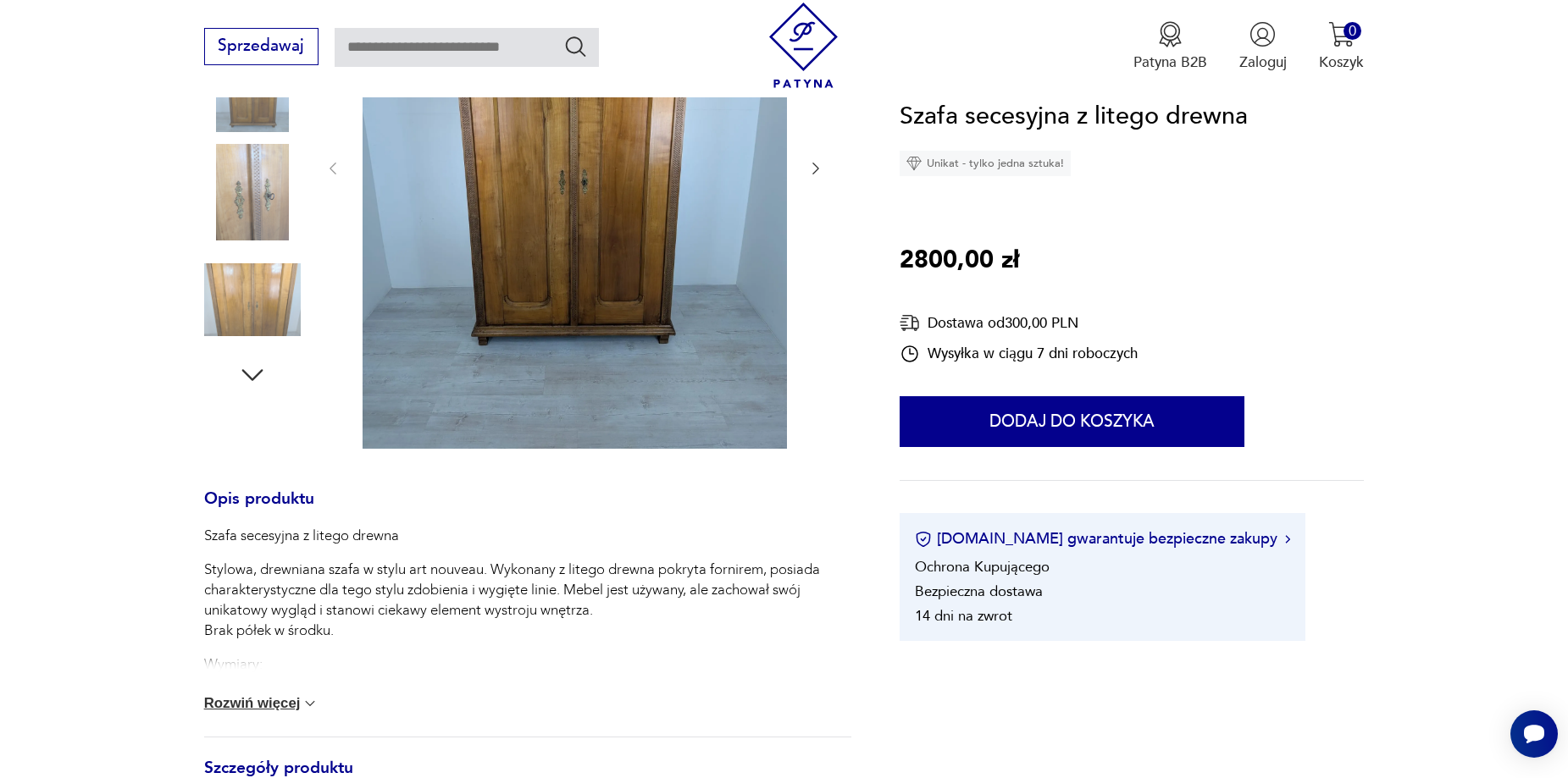
click at [301, 704] on img at bounding box center [309, 704] width 17 height 17
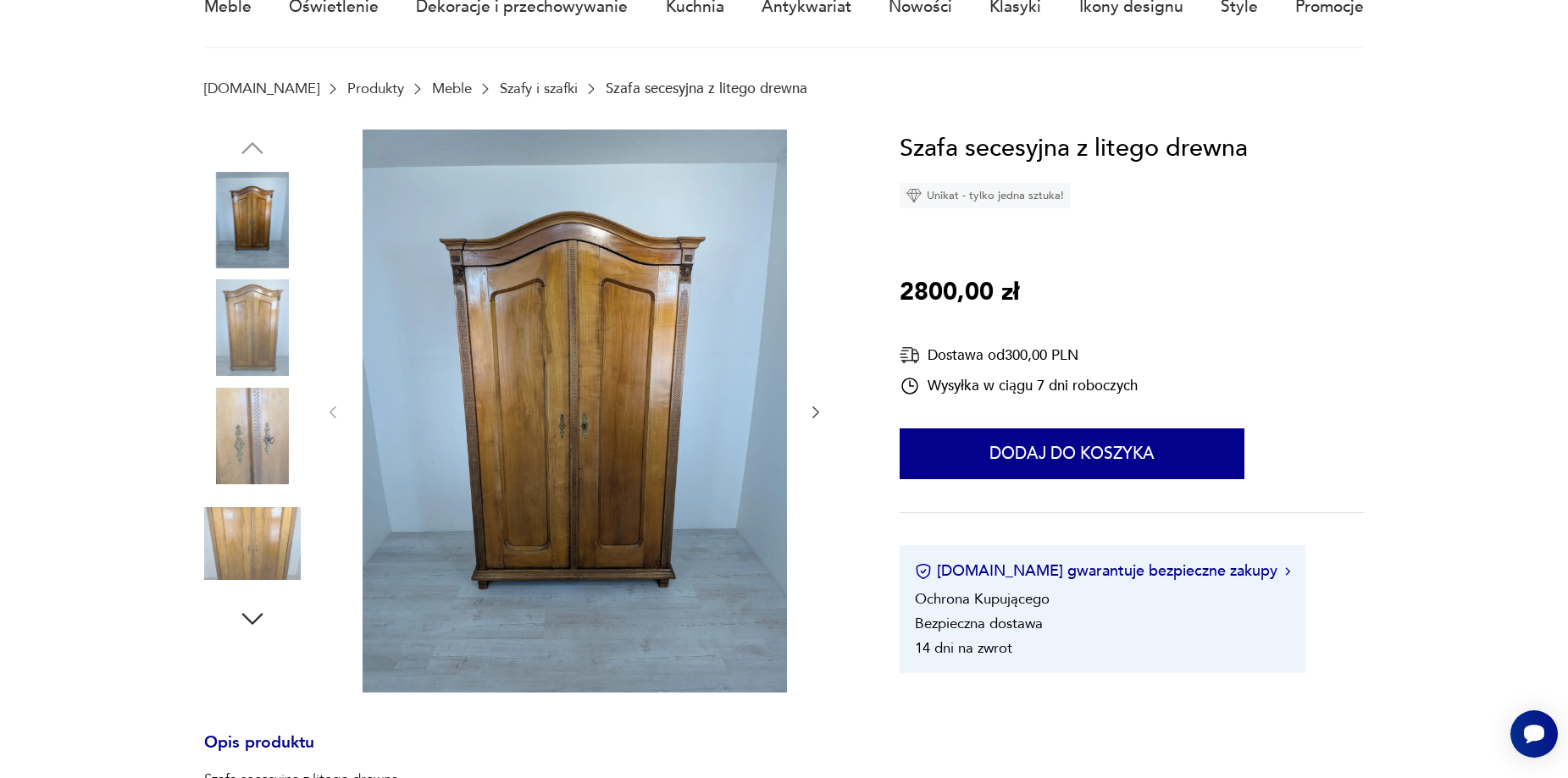
scroll to position [0, 0]
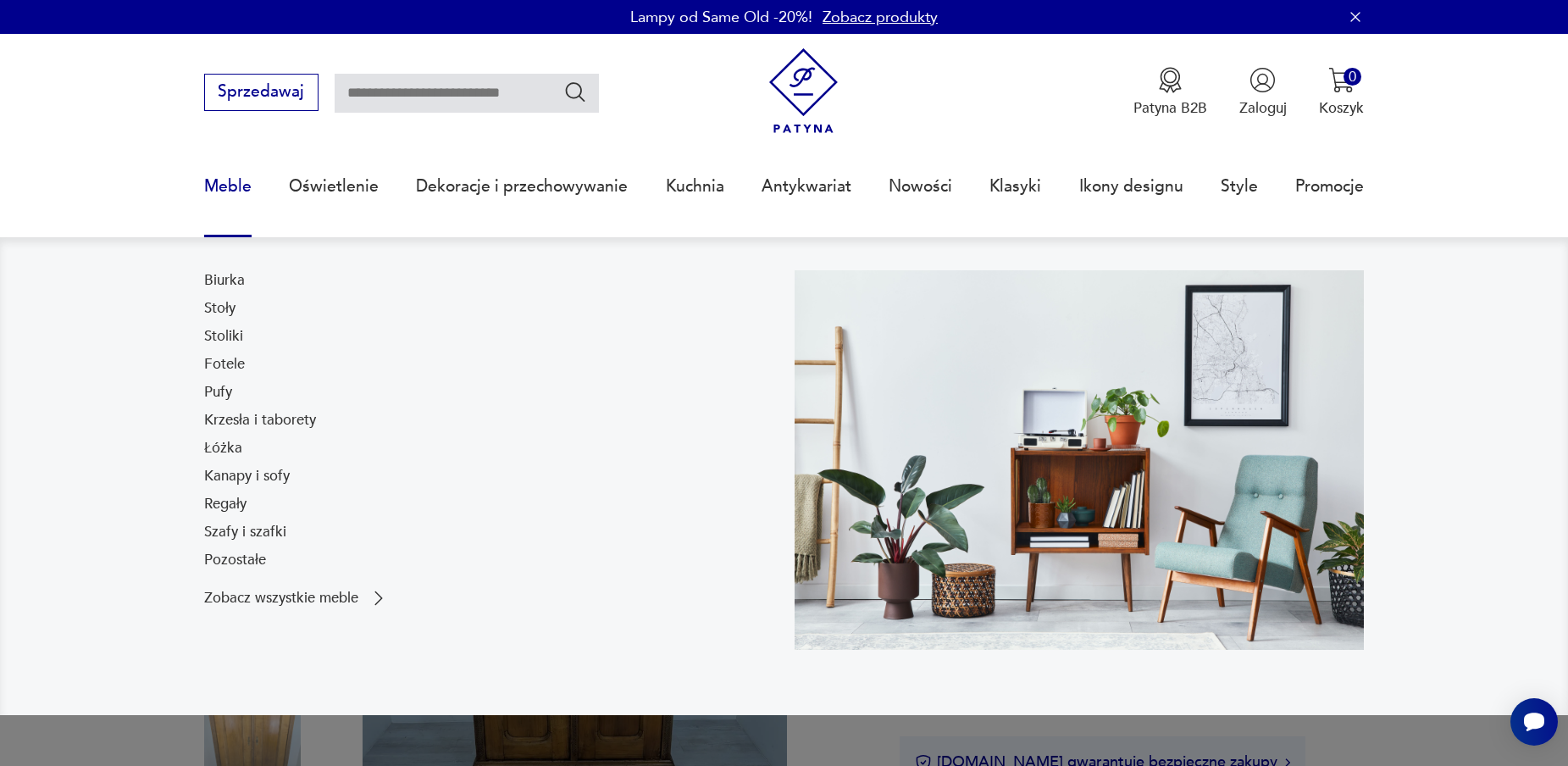
click at [238, 180] on link "Meble" at bounding box center [228, 186] width 48 height 78
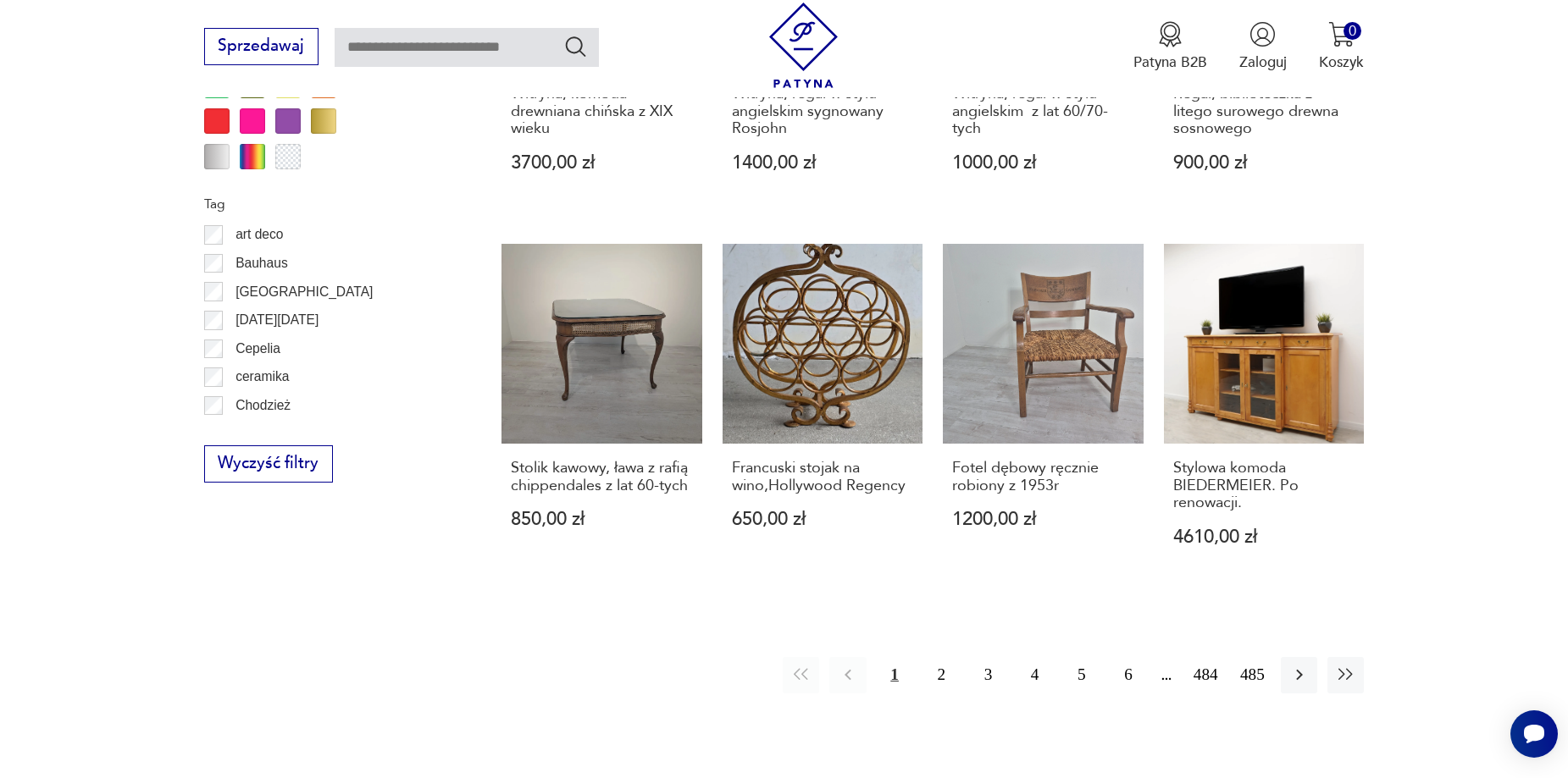
scroll to position [1860, 0]
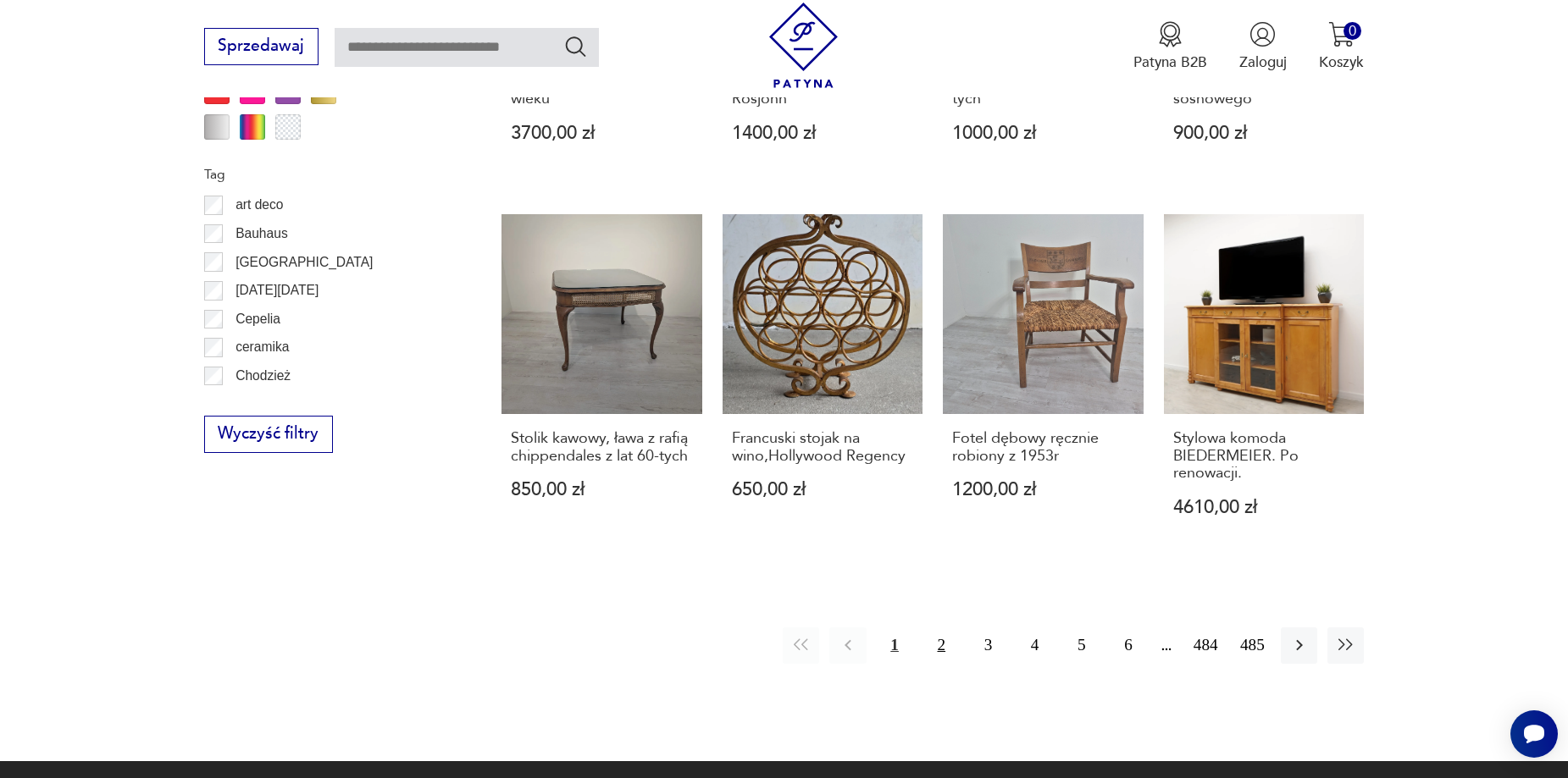
click at [947, 627] on button "2" at bounding box center [942, 645] width 37 height 37
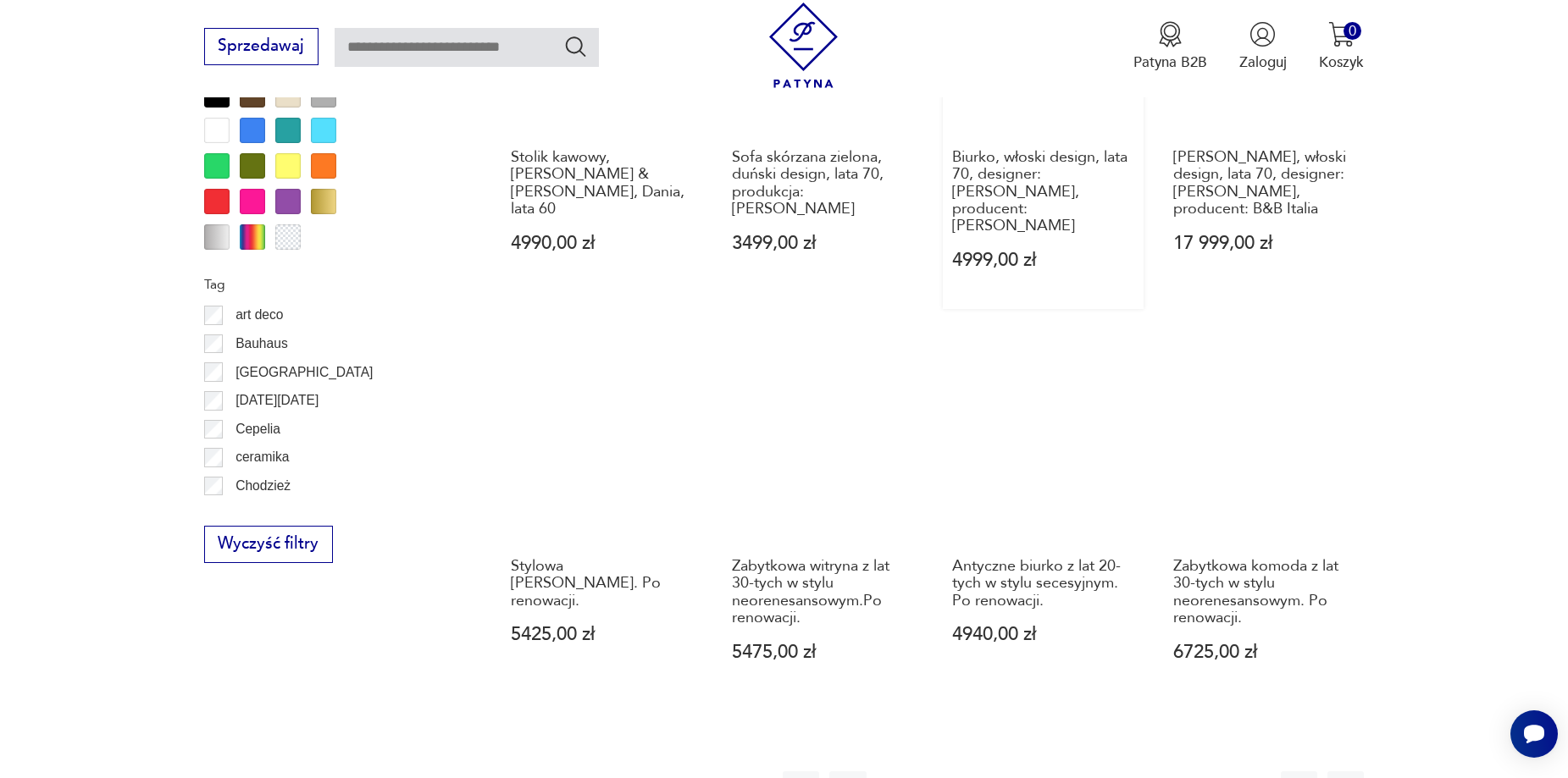
scroll to position [2004, 0]
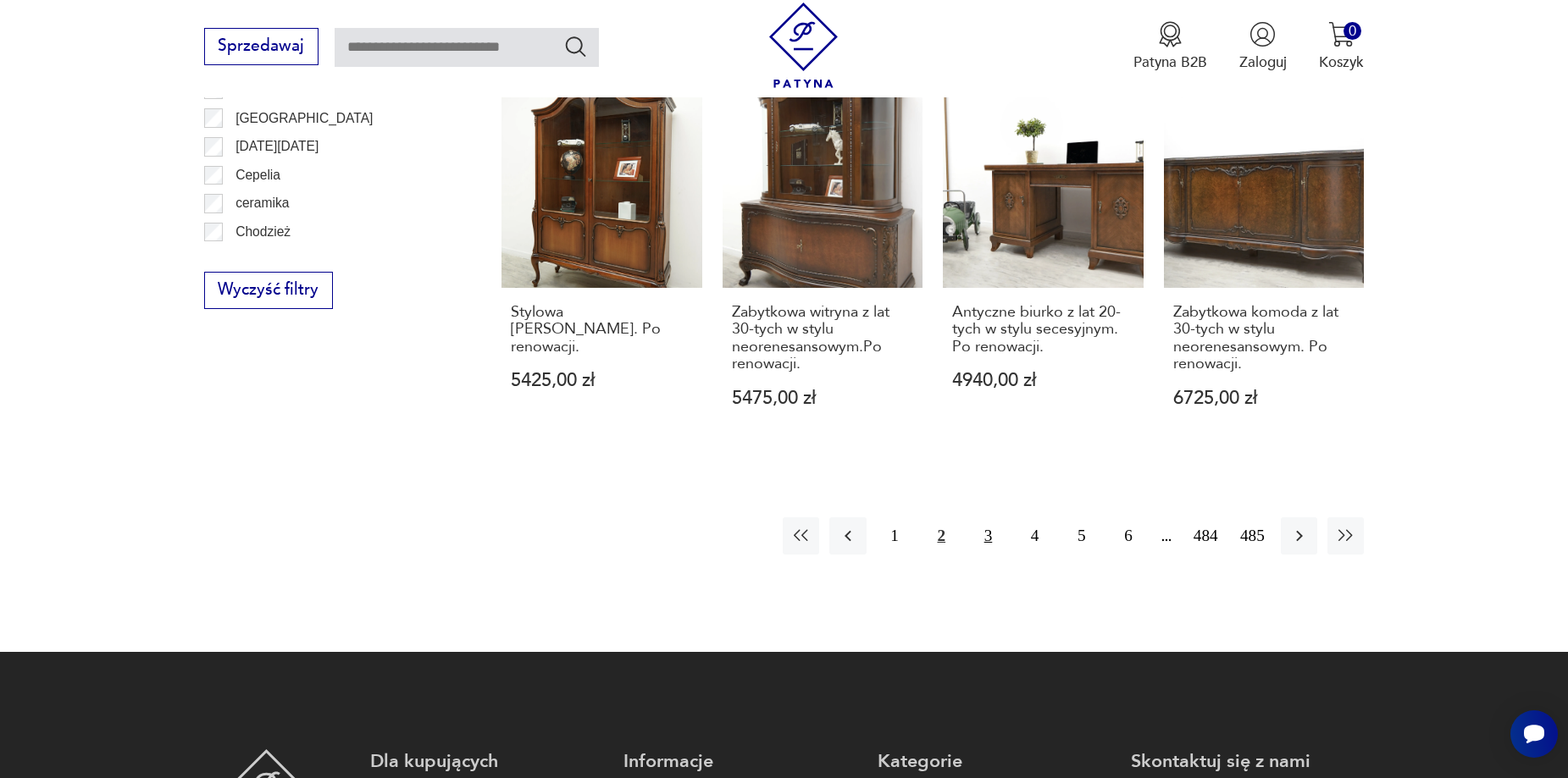
click at [994, 517] on button "3" at bounding box center [988, 535] width 37 height 37
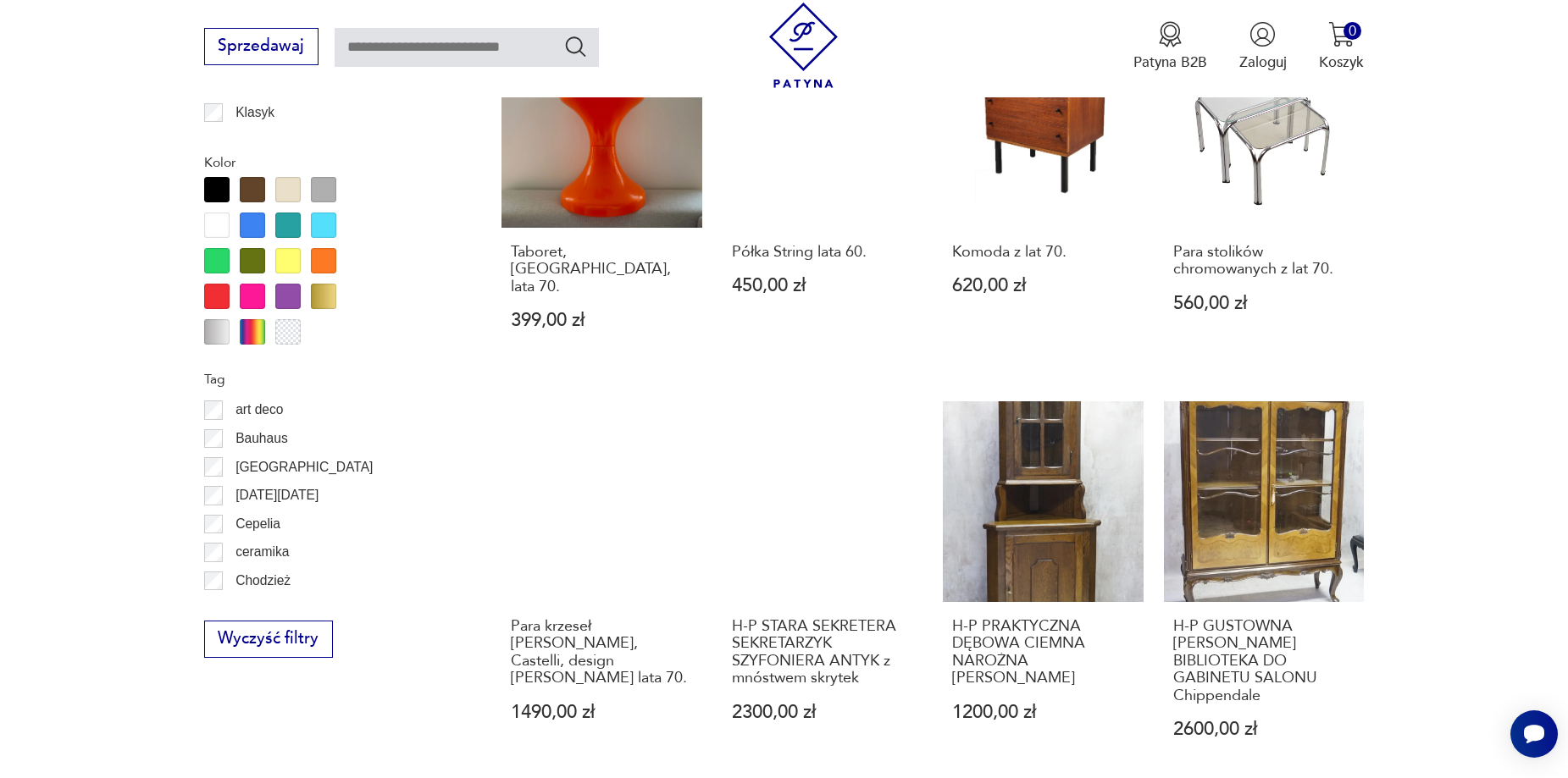
scroll to position [1834, 0]
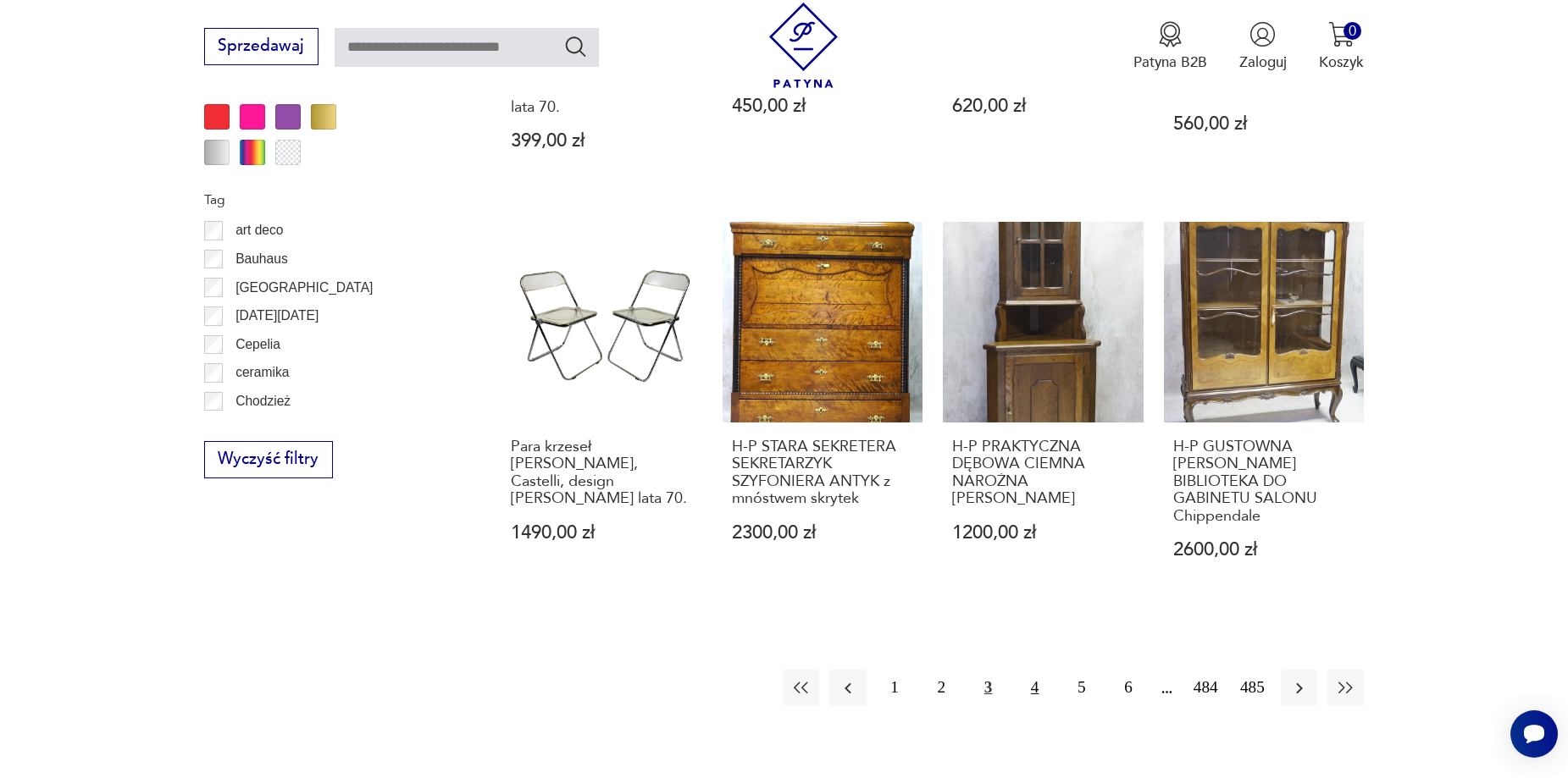
click at [1034, 670] on button "4" at bounding box center [1035, 688] width 37 height 37
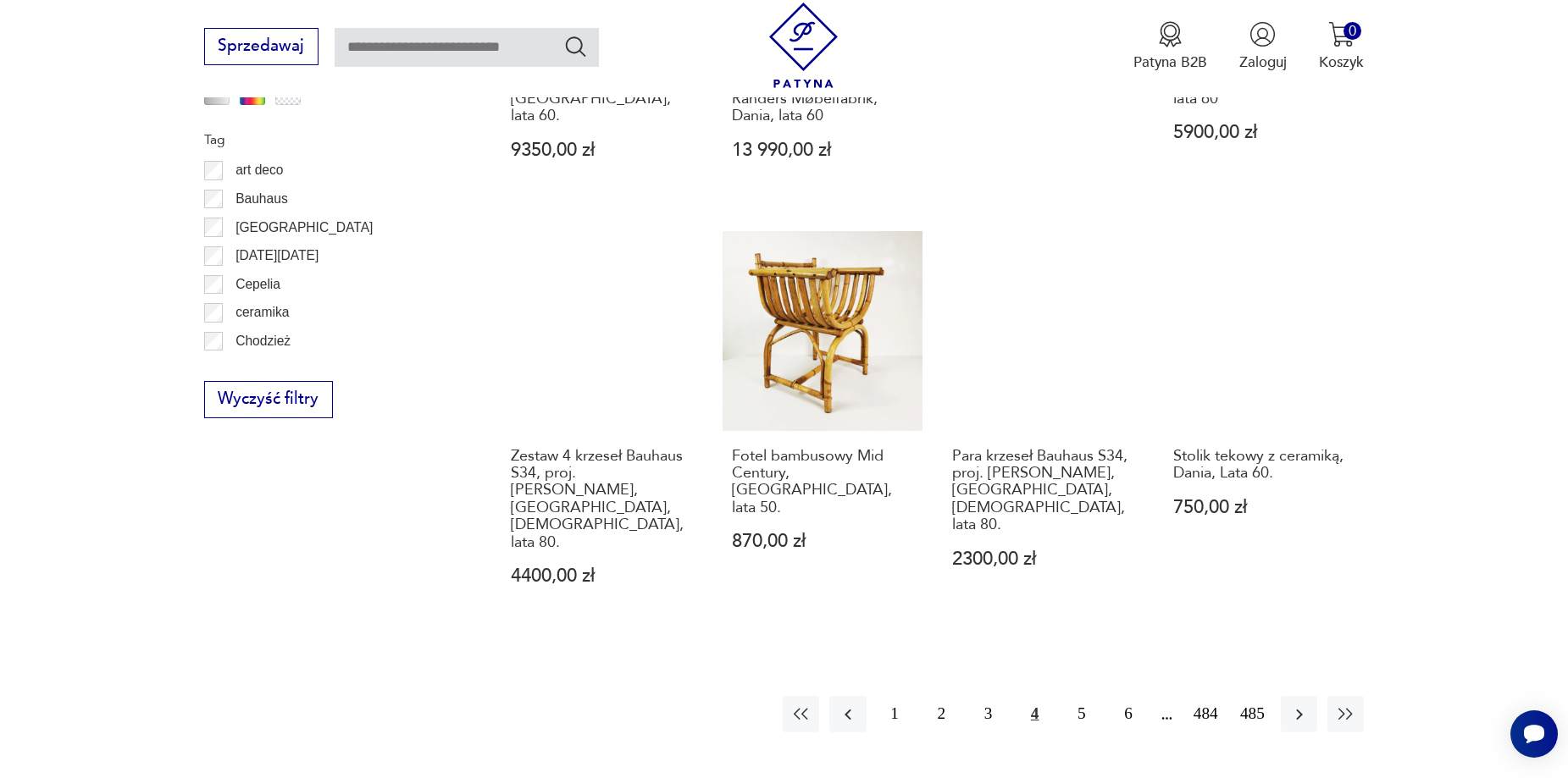
scroll to position [1920, 0]
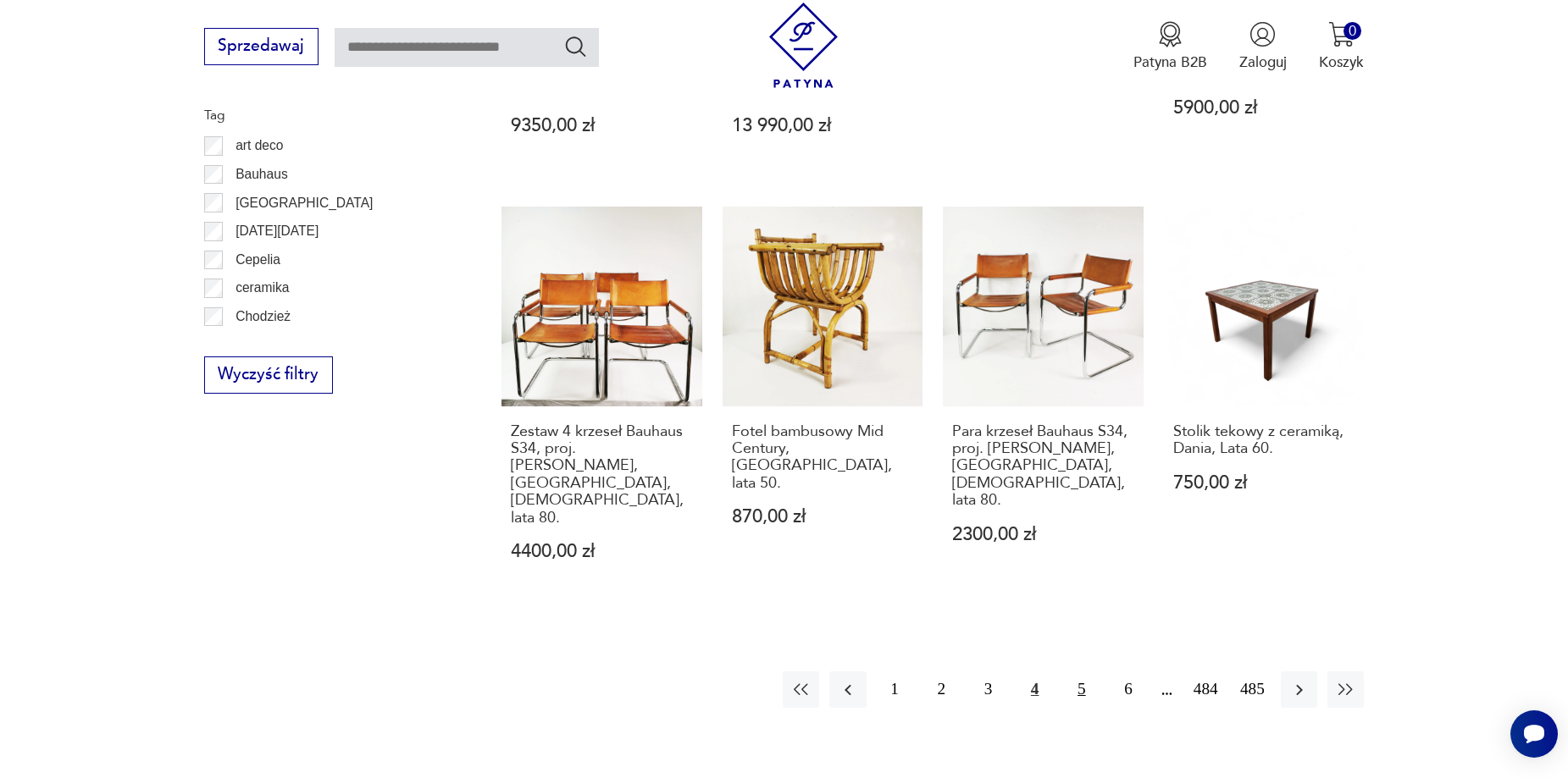
click at [1082, 672] on button "5" at bounding box center [1081, 690] width 37 height 37
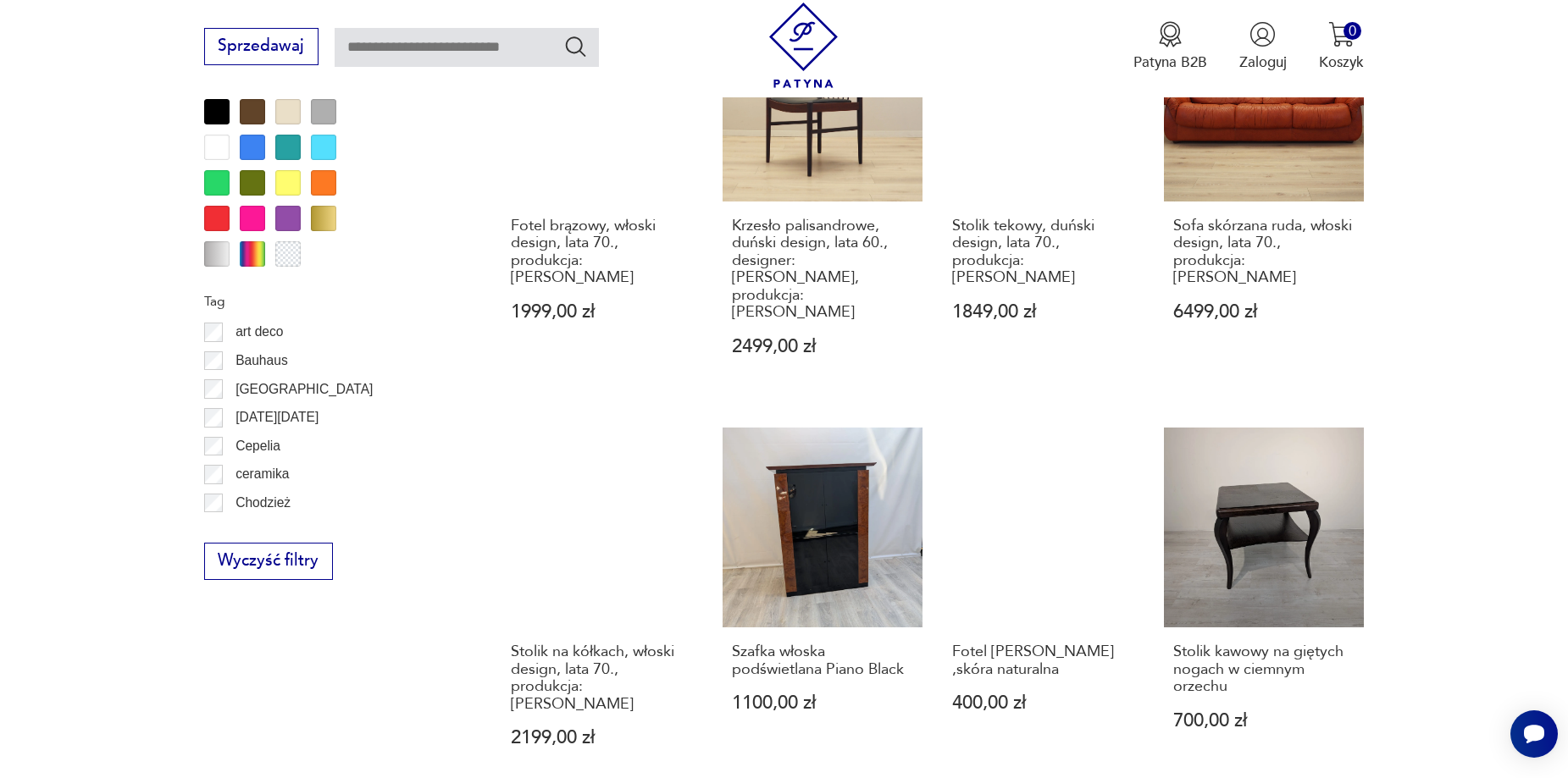
scroll to position [1920, 0]
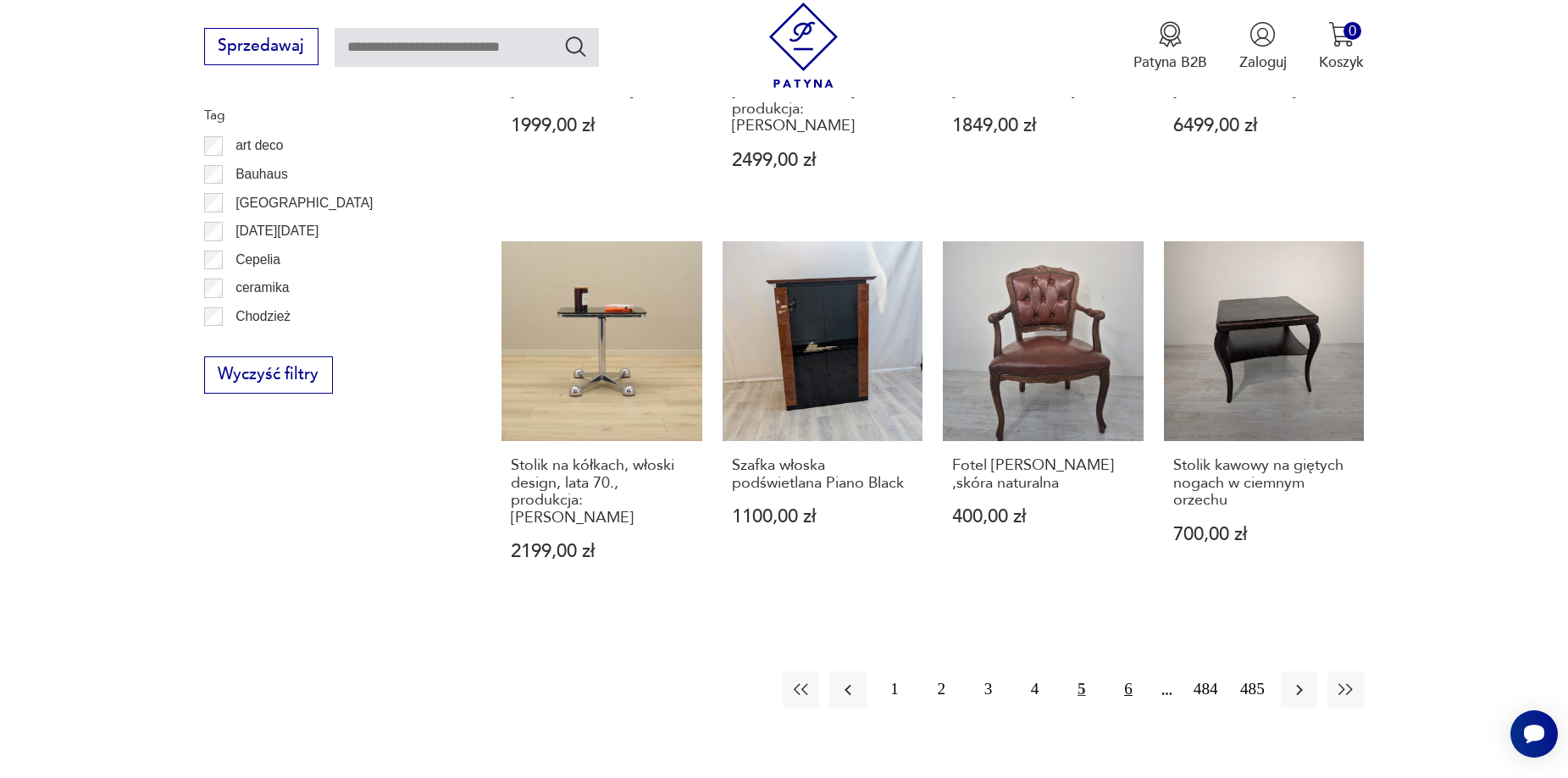
click at [1129, 672] on button "6" at bounding box center [1128, 690] width 37 height 37
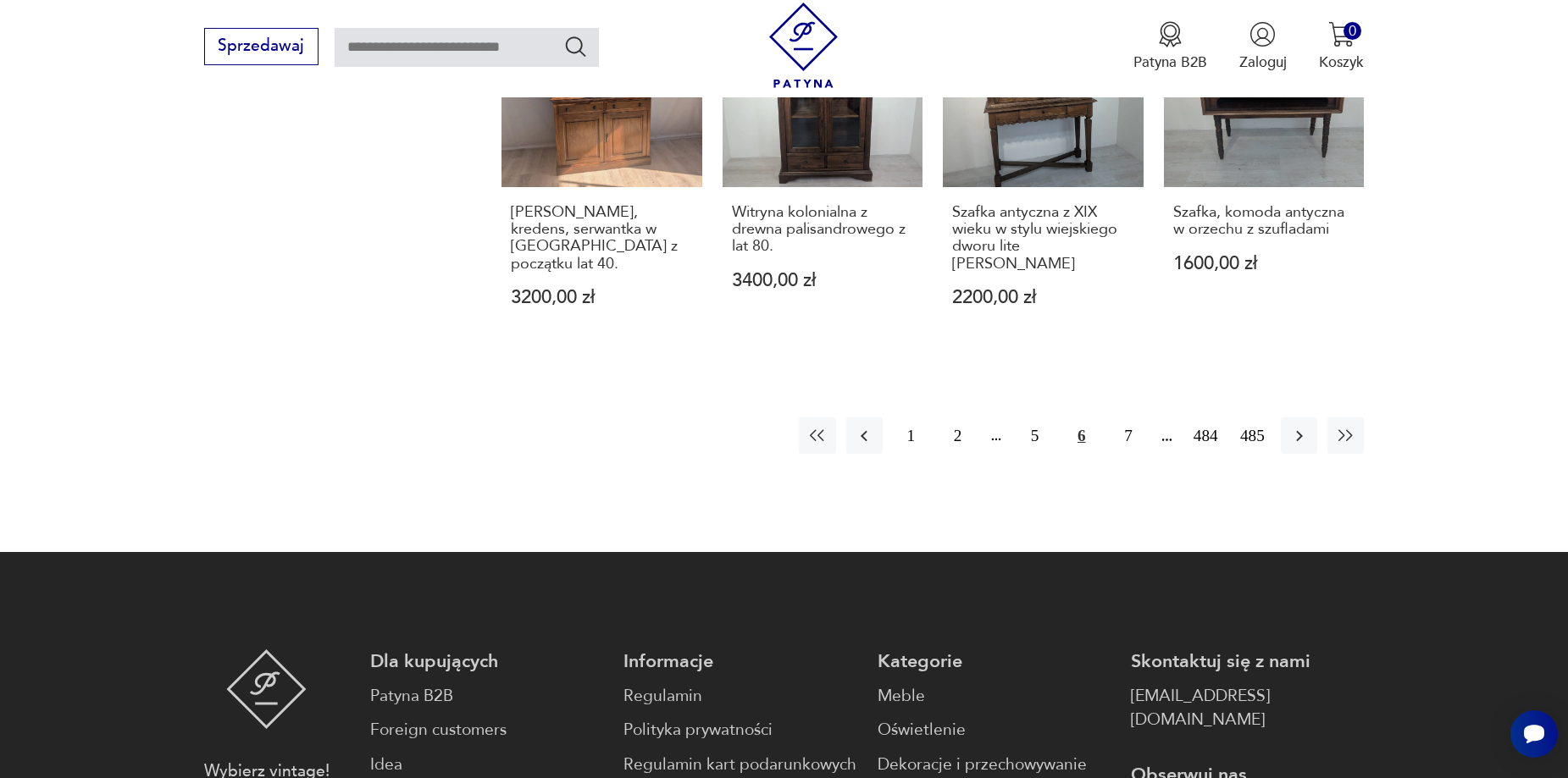
scroll to position [2259, 0]
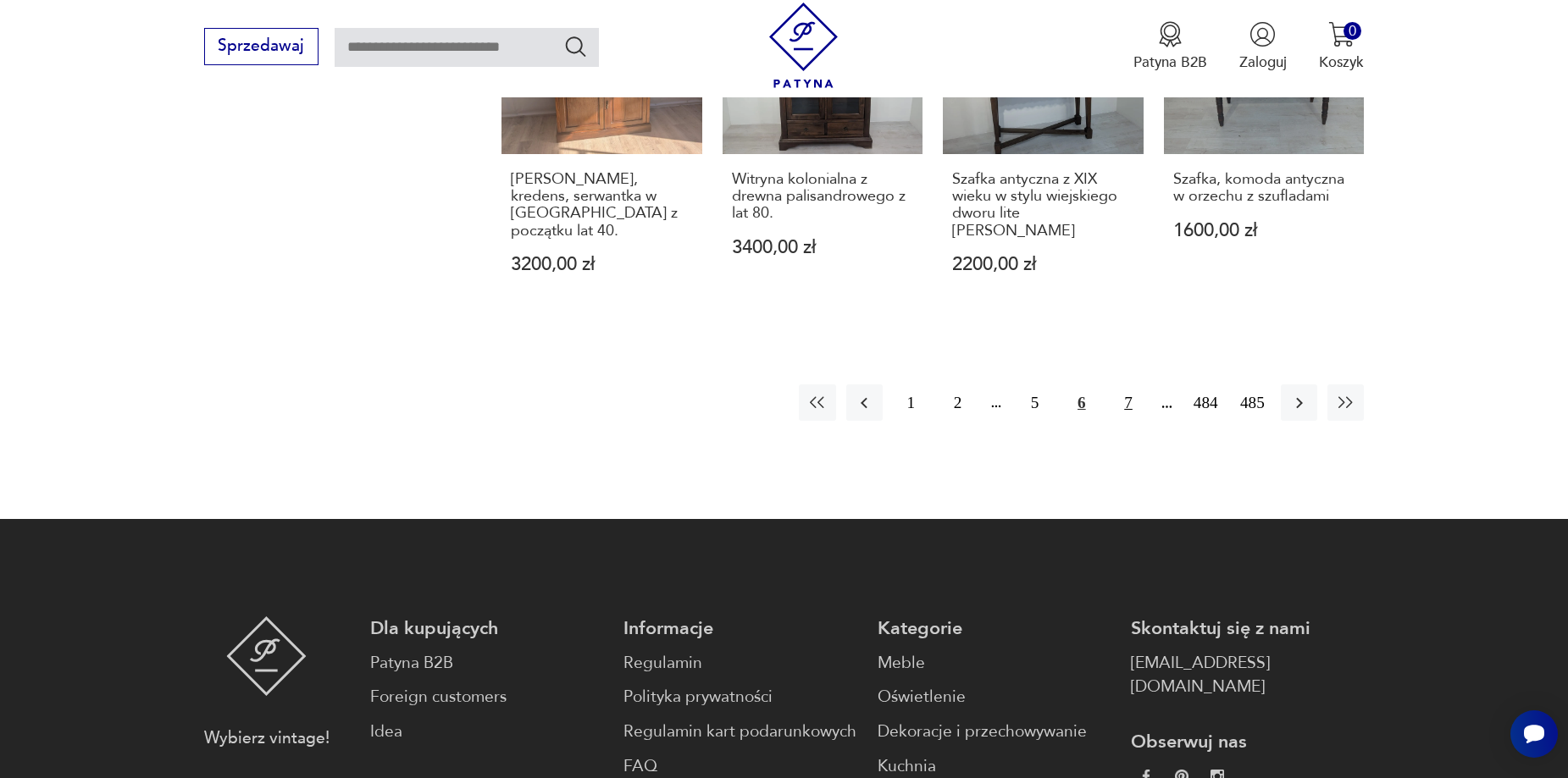
click at [1122, 392] on button "7" at bounding box center [1128, 402] width 37 height 37
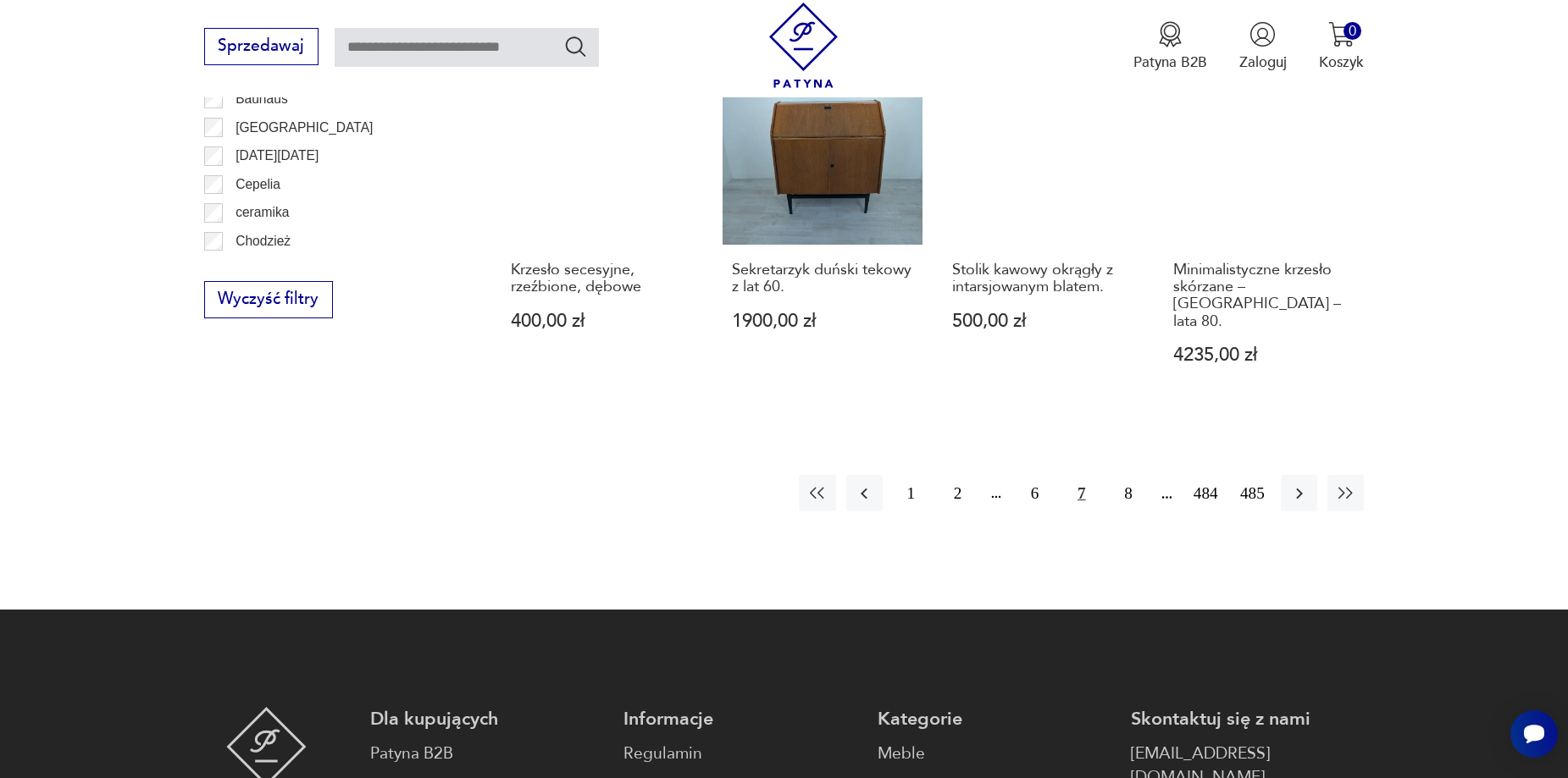
scroll to position [2004, 0]
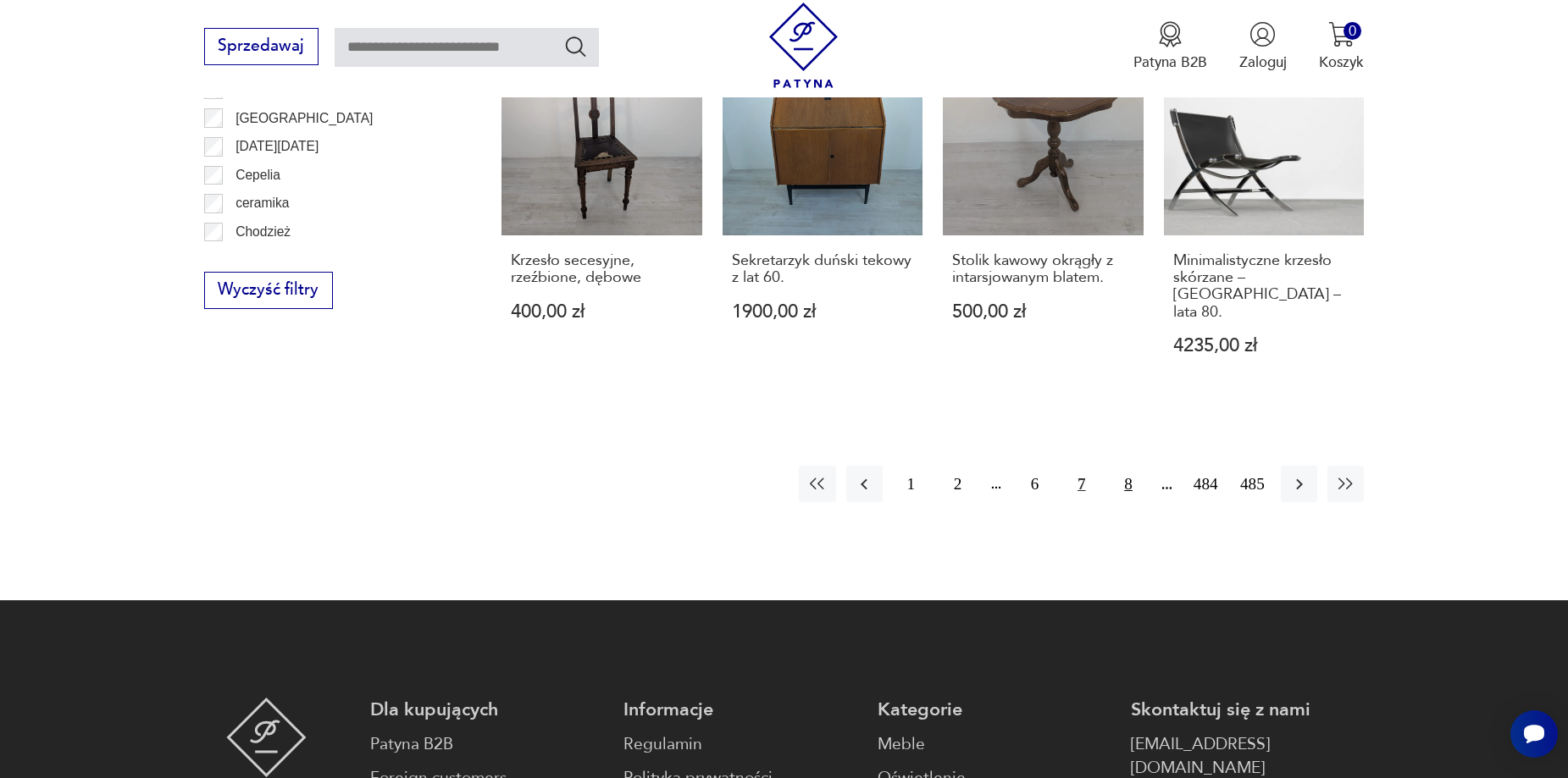
click at [1133, 466] on button "8" at bounding box center [1128, 484] width 37 height 37
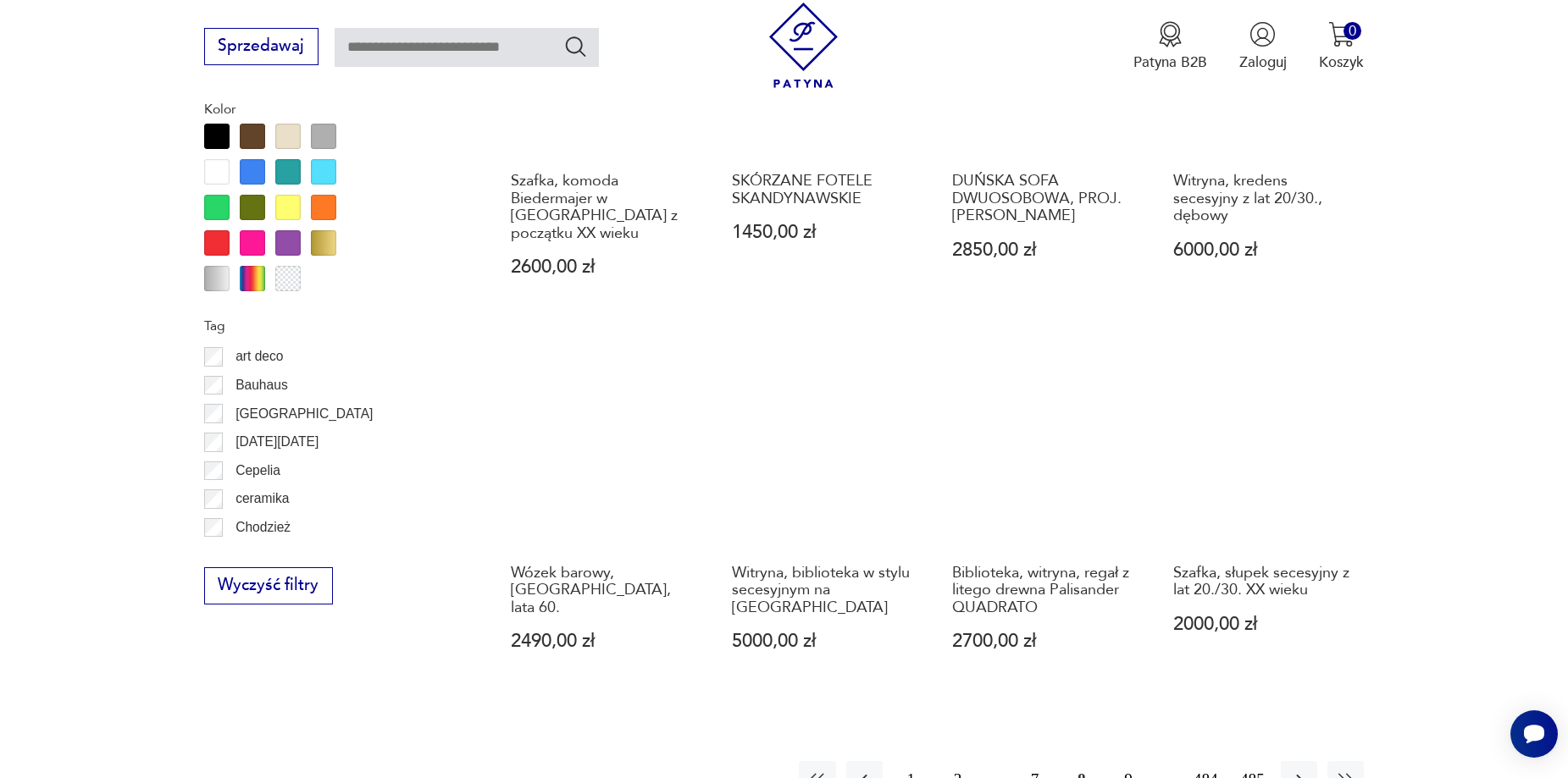
scroll to position [1750, 0]
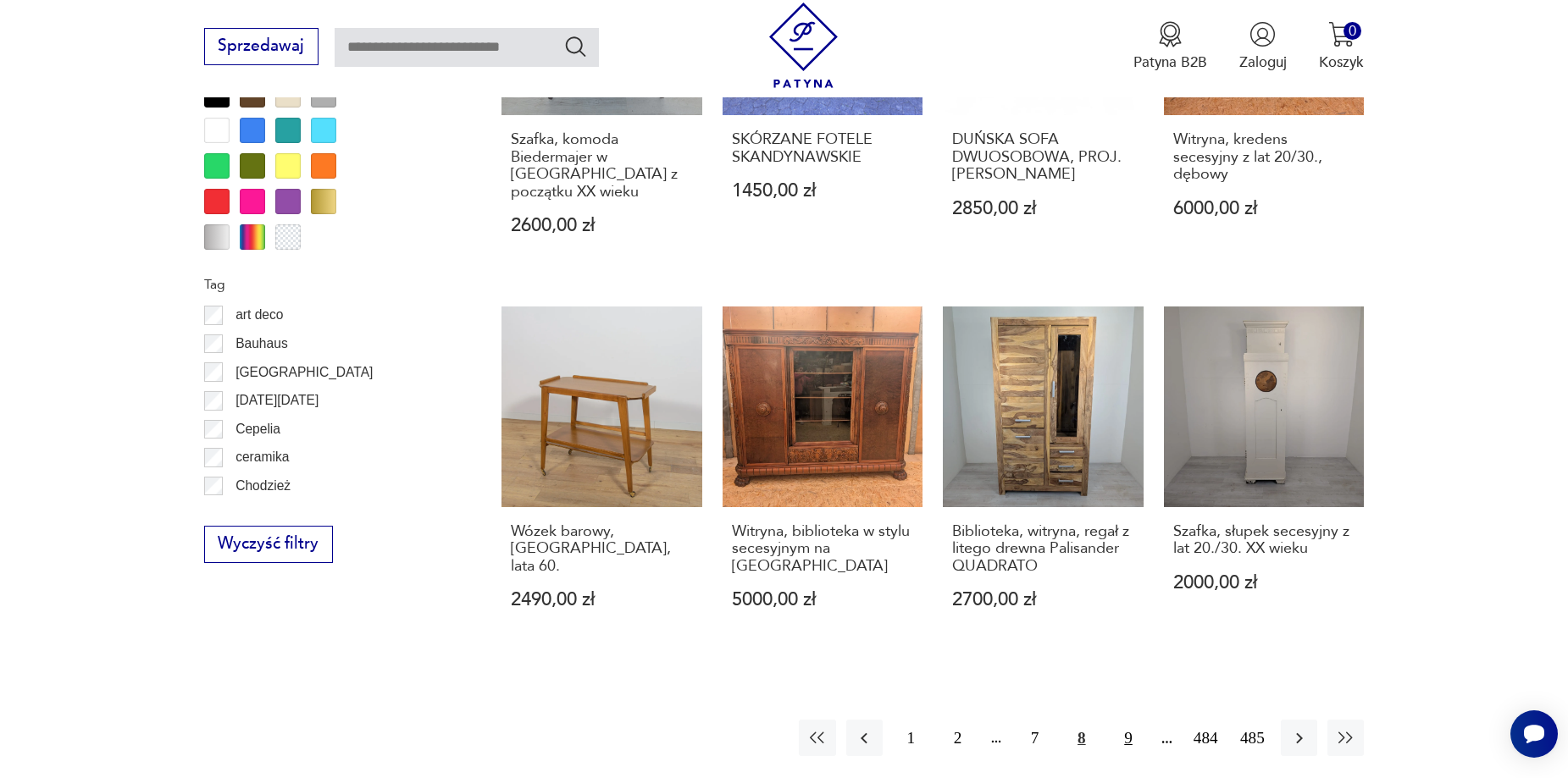
click at [1134, 720] on button "9" at bounding box center [1128, 737] width 37 height 37
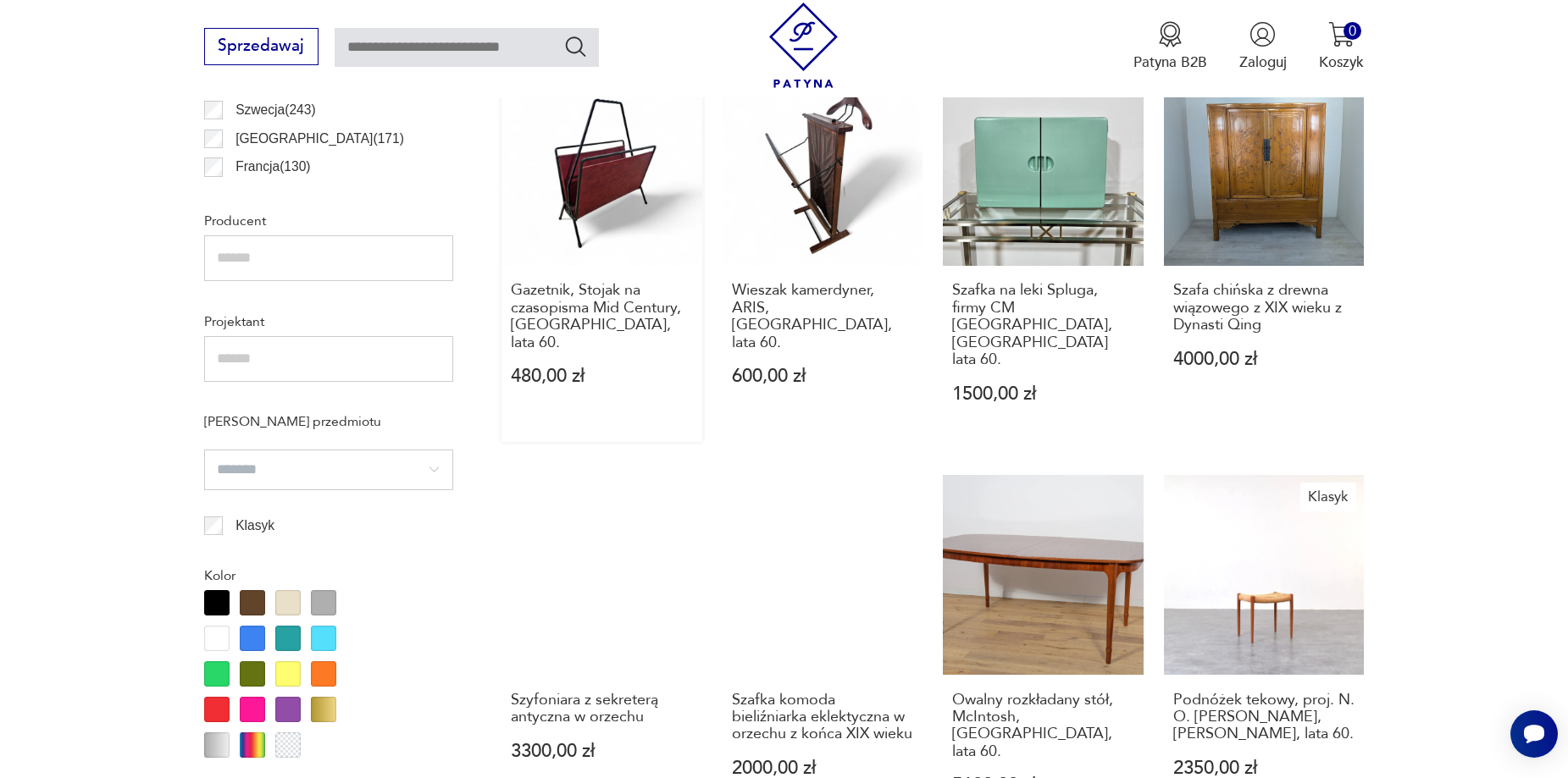
scroll to position [1750, 0]
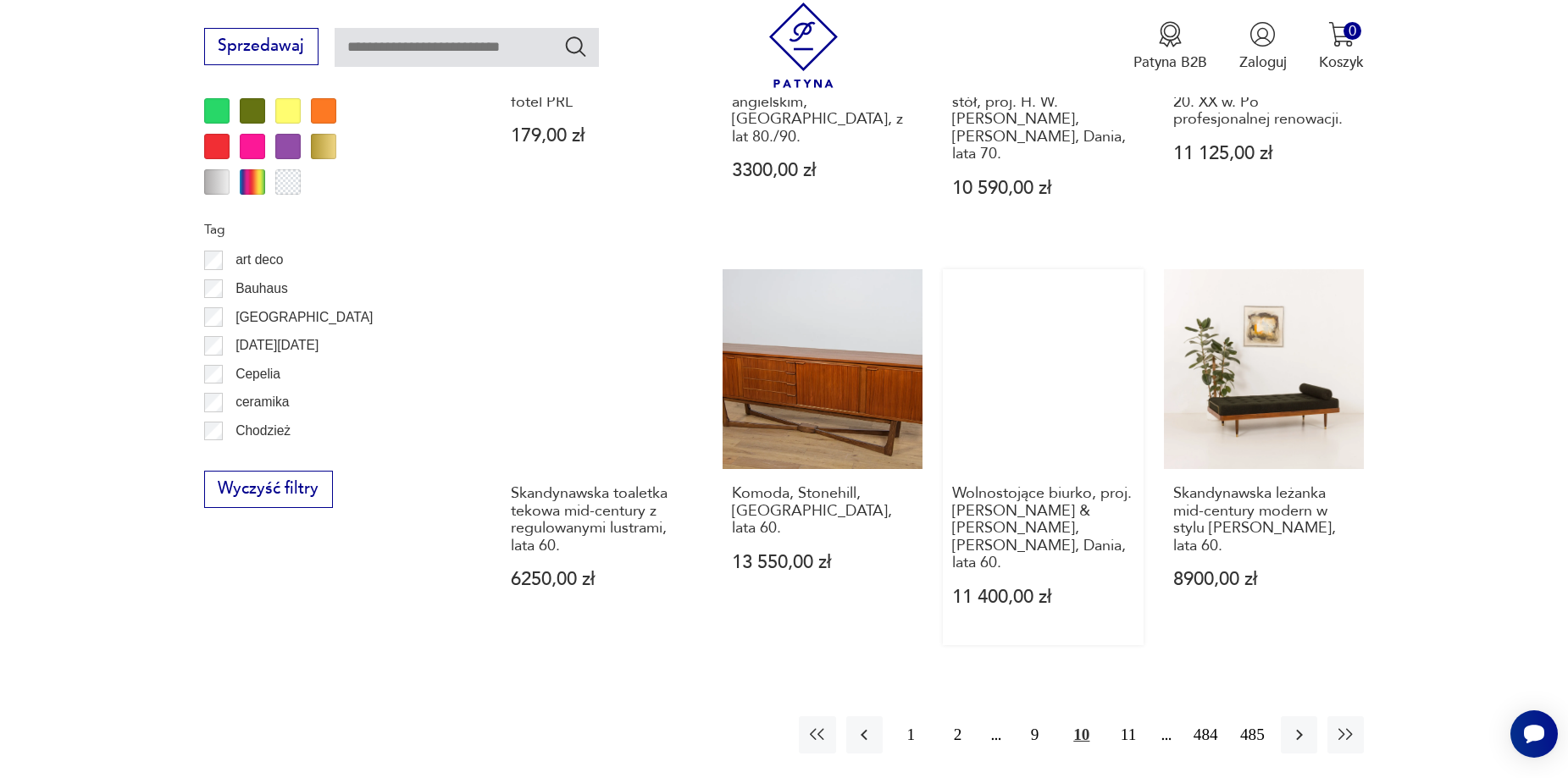
scroll to position [1834, 0]
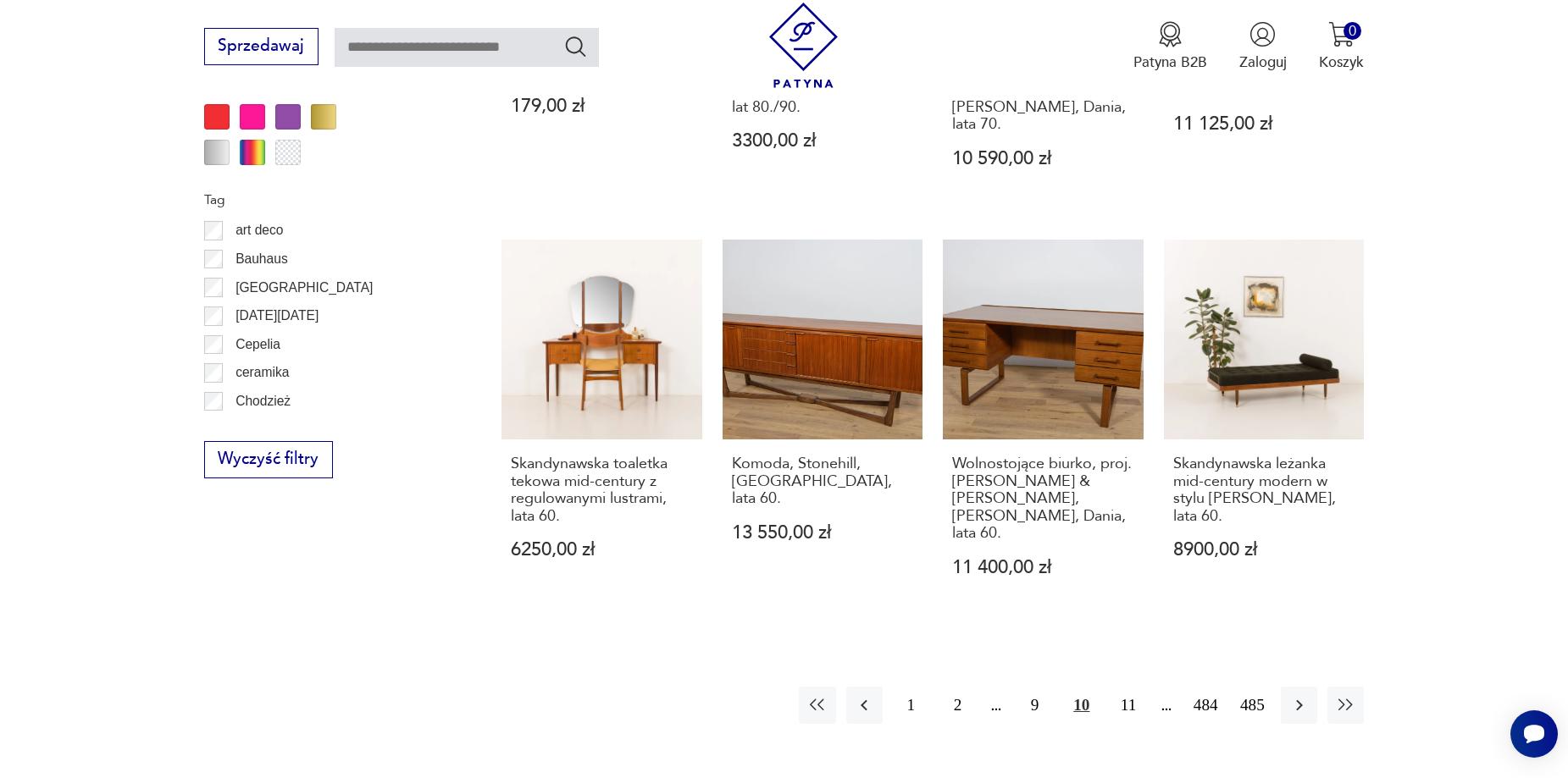
click at [1147, 687] on div "1 2 9 10 11 484 485" at bounding box center [1081, 705] width 565 height 37
click at [1137, 687] on button "11" at bounding box center [1128, 705] width 37 height 37
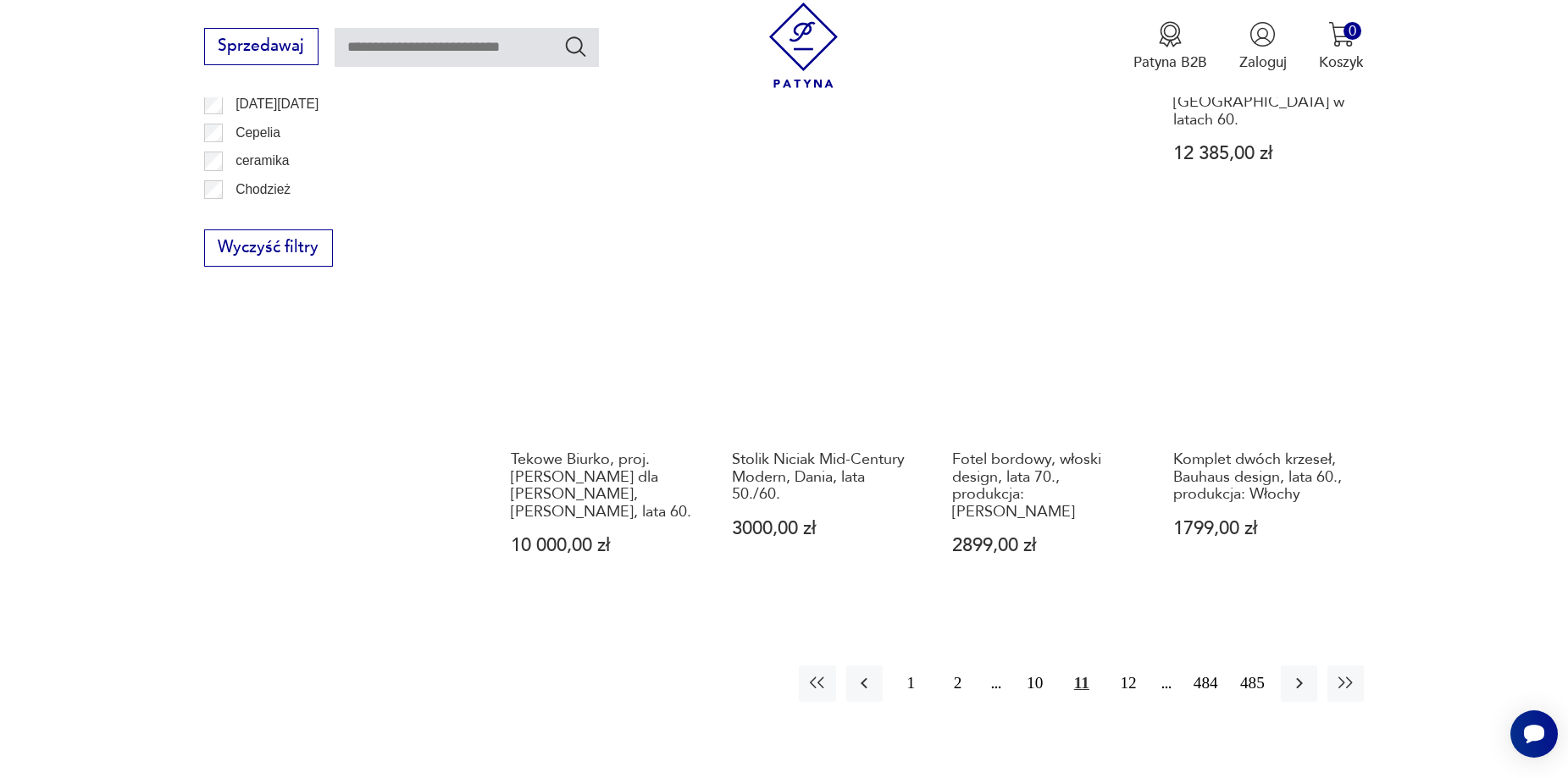
scroll to position [2089, 0]
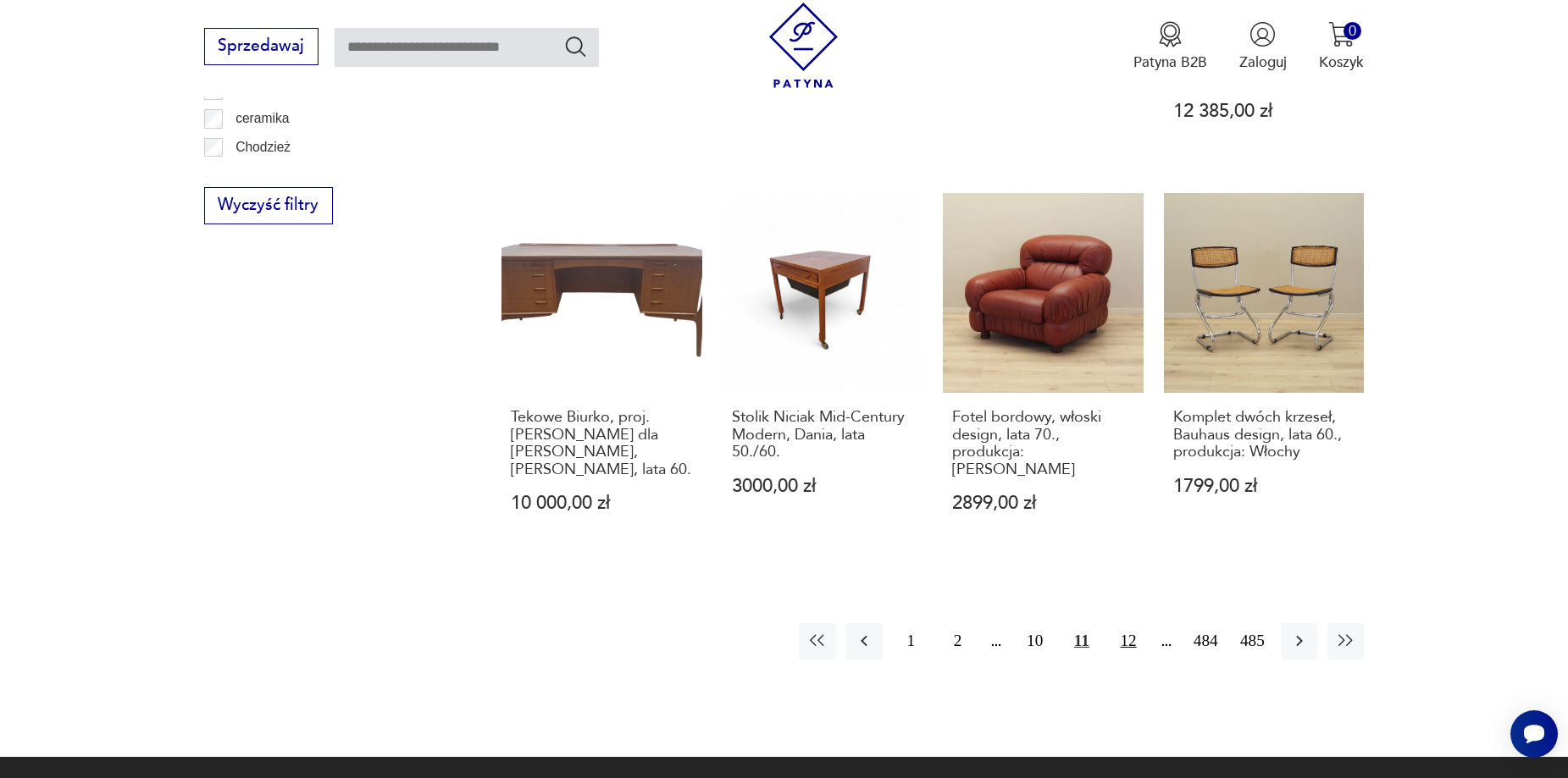
click at [1131, 623] on button "12" at bounding box center [1128, 641] width 37 height 37
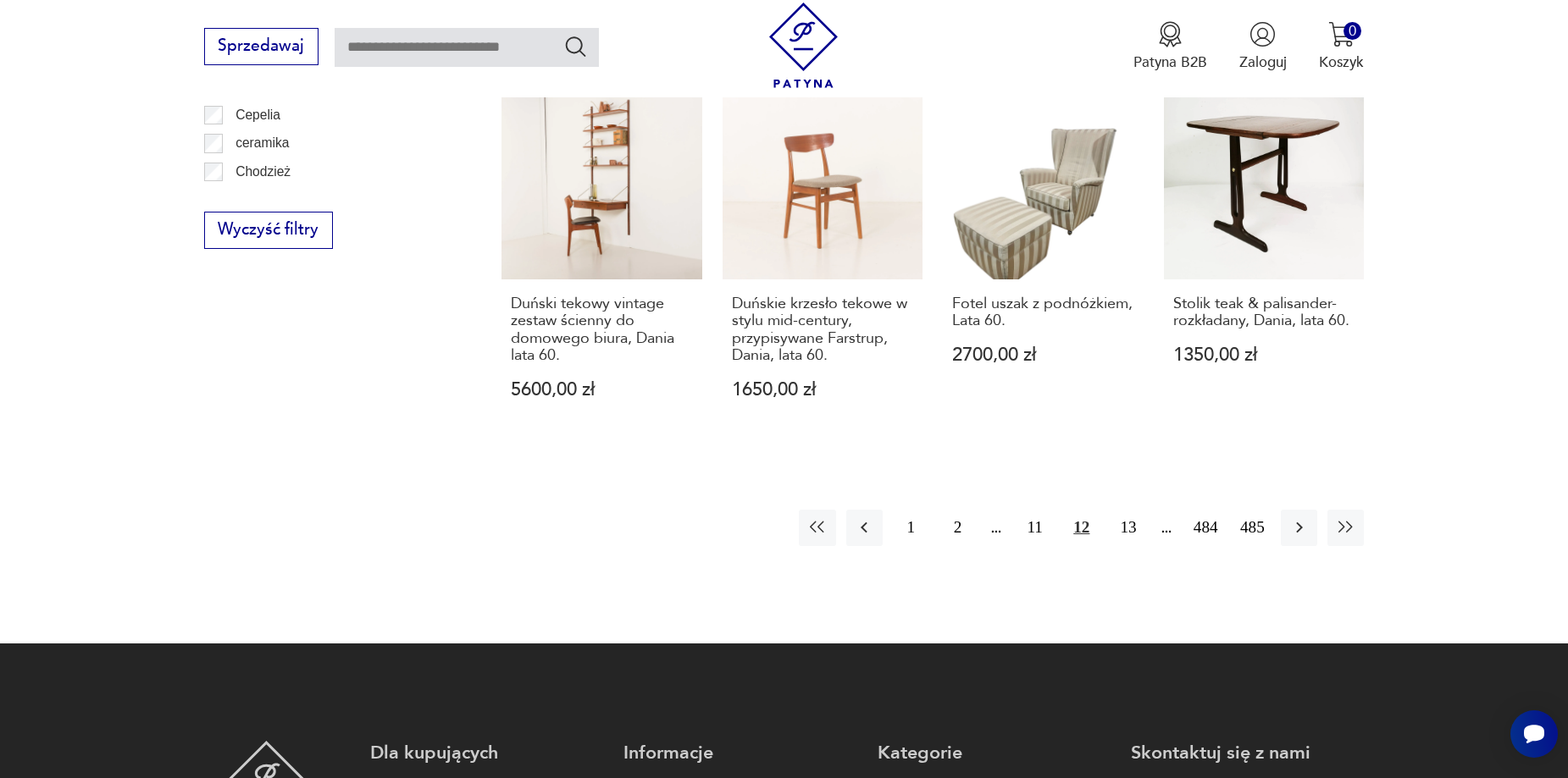
scroll to position [2173, 0]
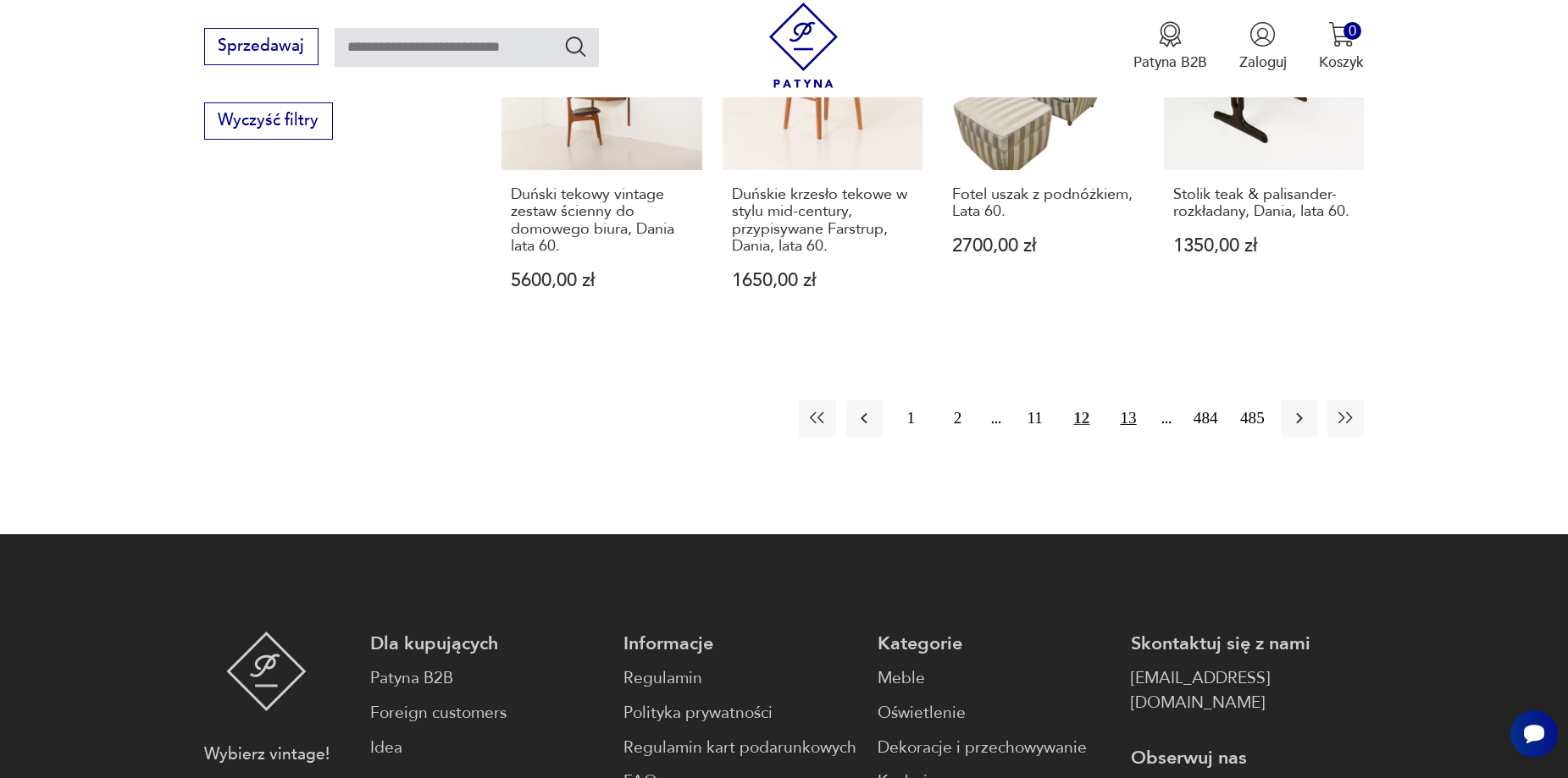
click at [1132, 400] on button "13" at bounding box center [1128, 418] width 37 height 37
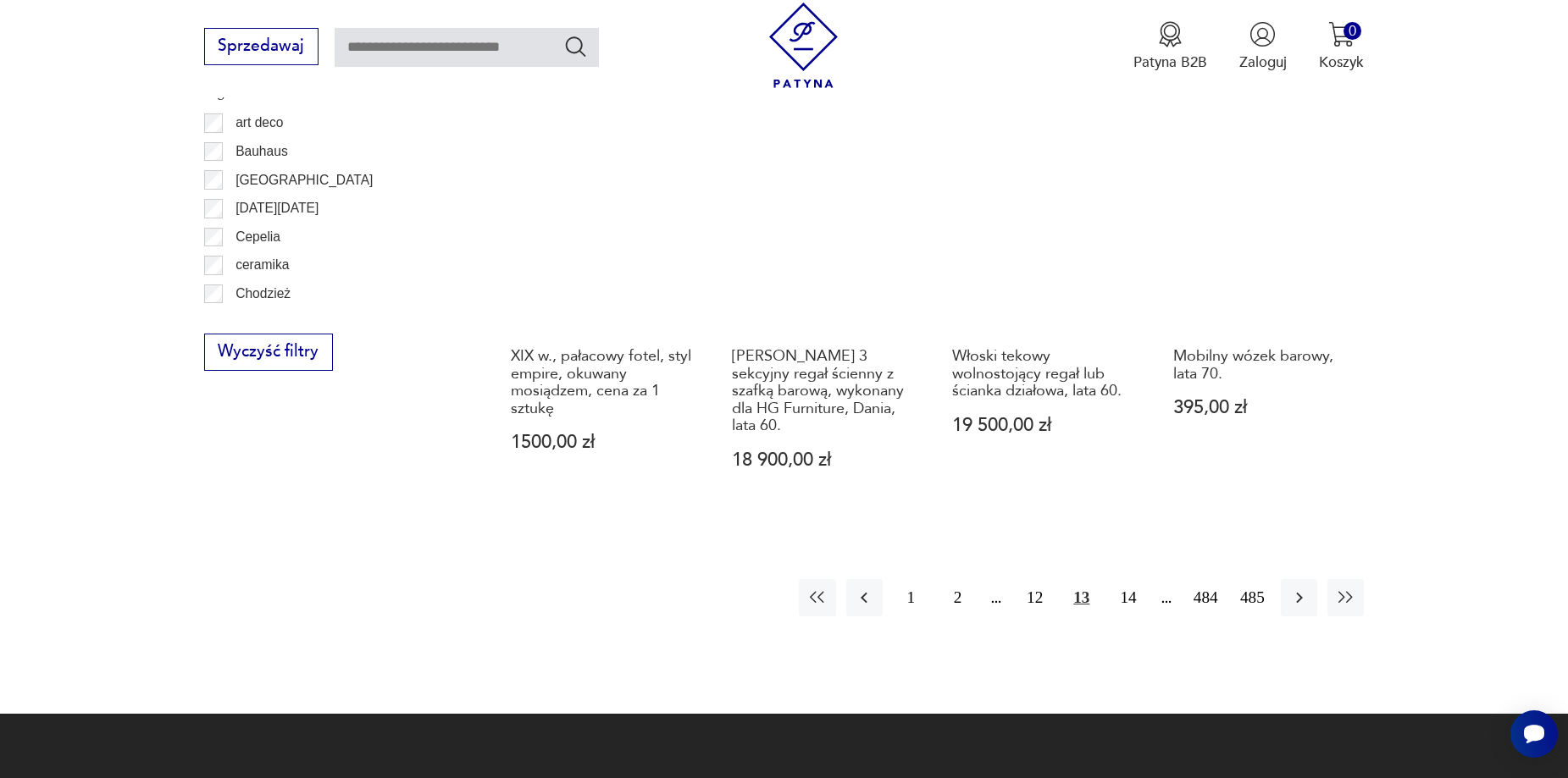
scroll to position [2259, 0]
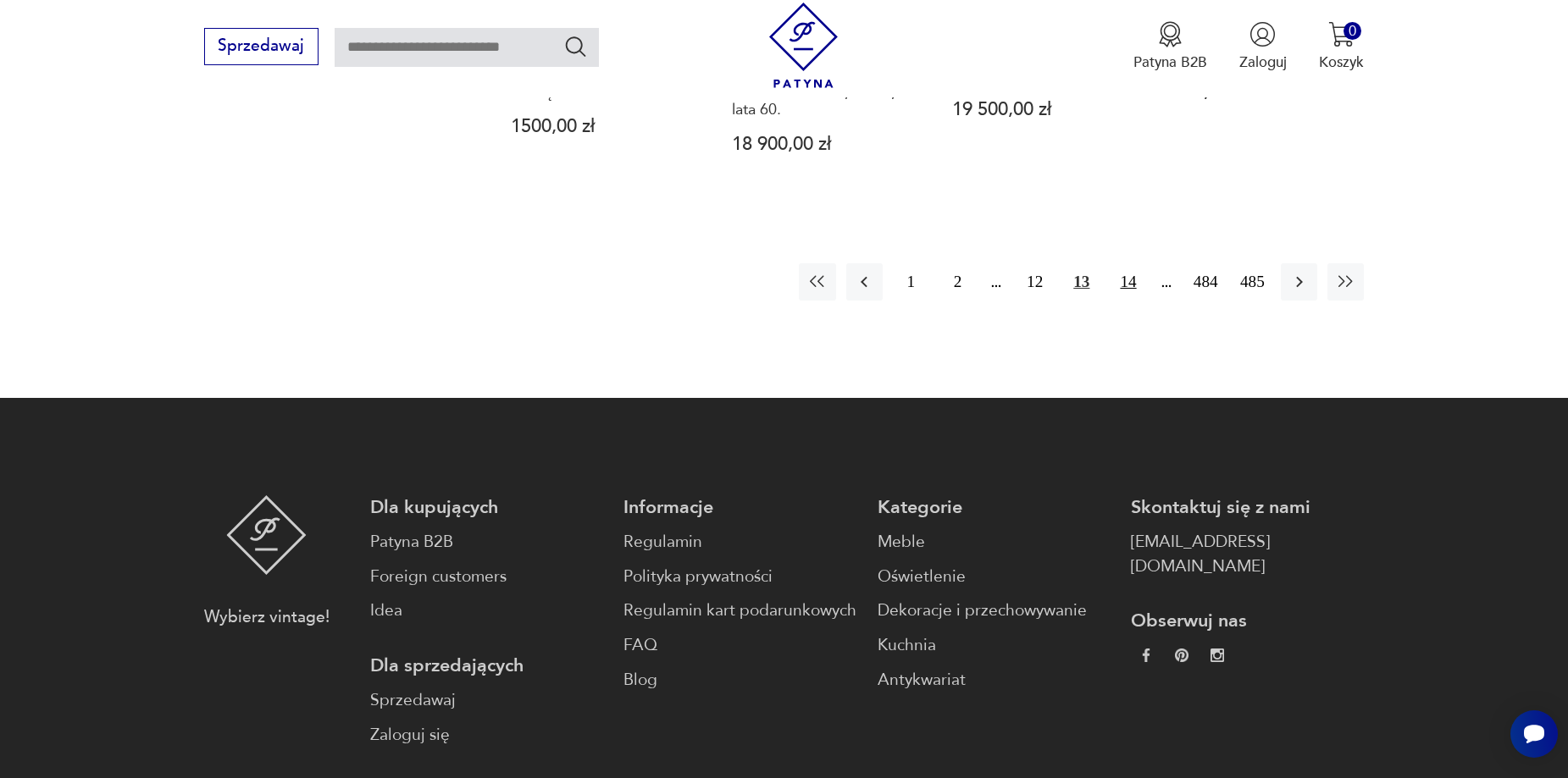
click at [1126, 264] on button "14" at bounding box center [1128, 281] width 37 height 37
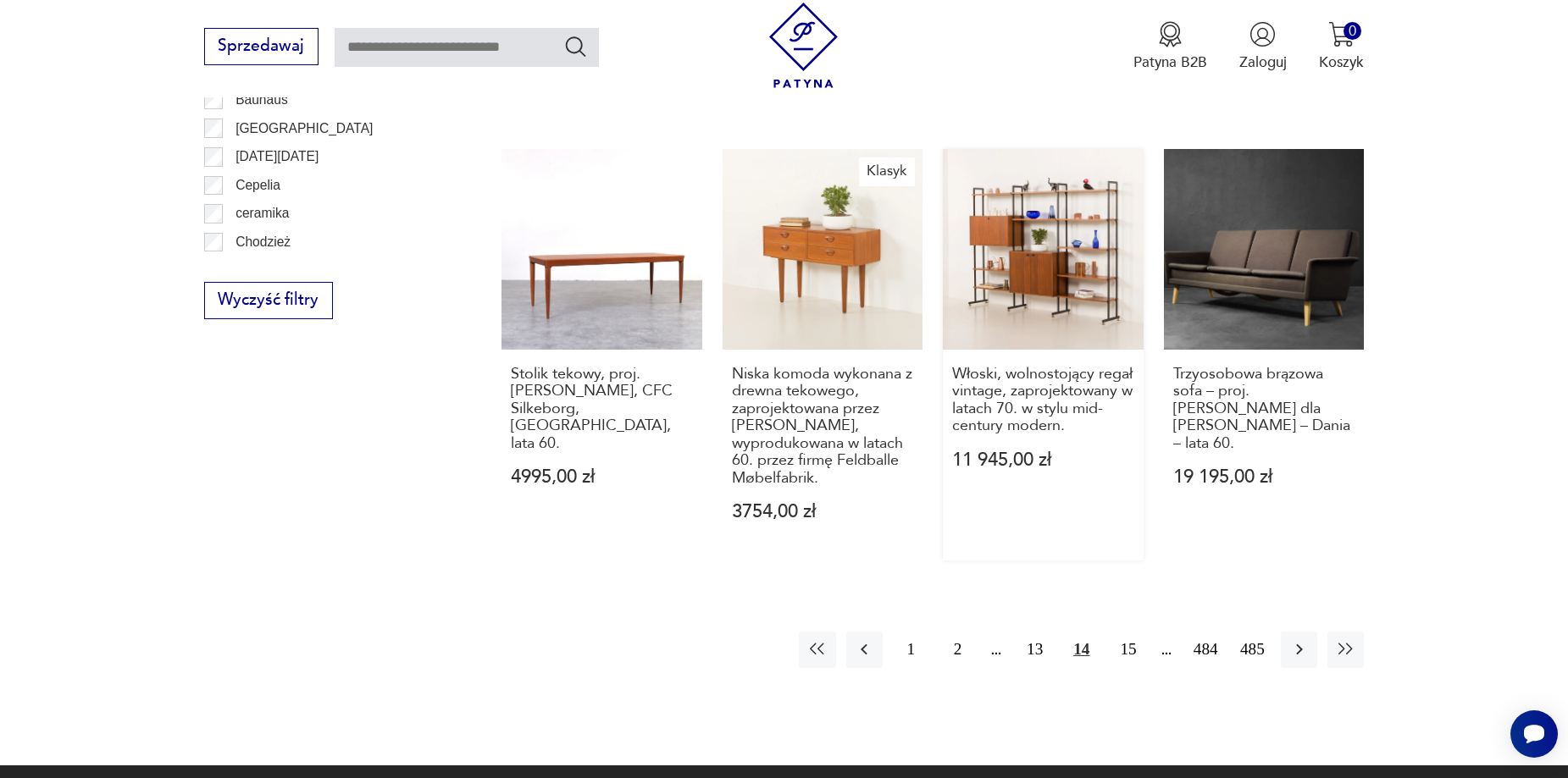
scroll to position [2004, 0]
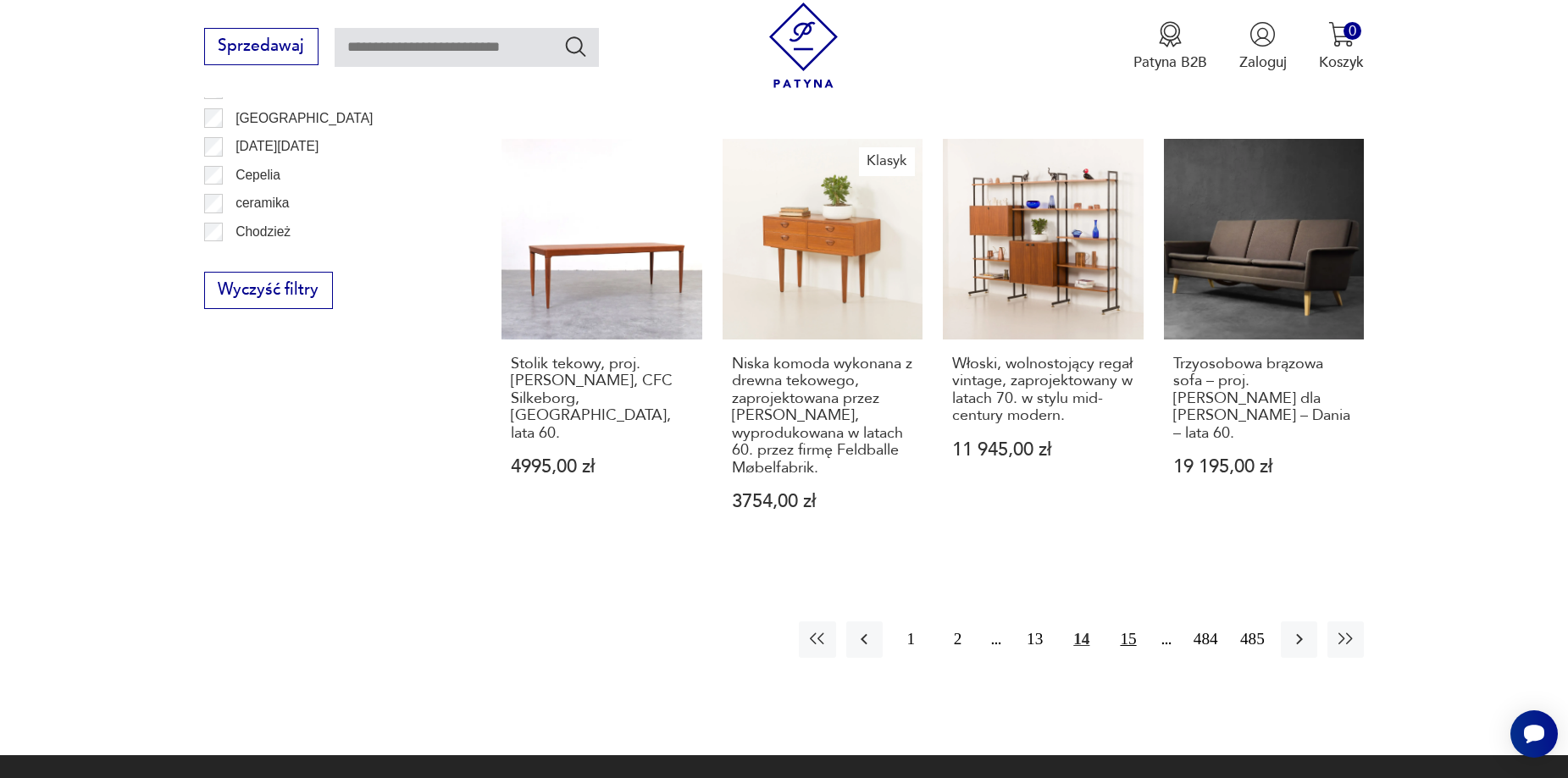
click at [1134, 621] on button "15" at bounding box center [1128, 639] width 37 height 37
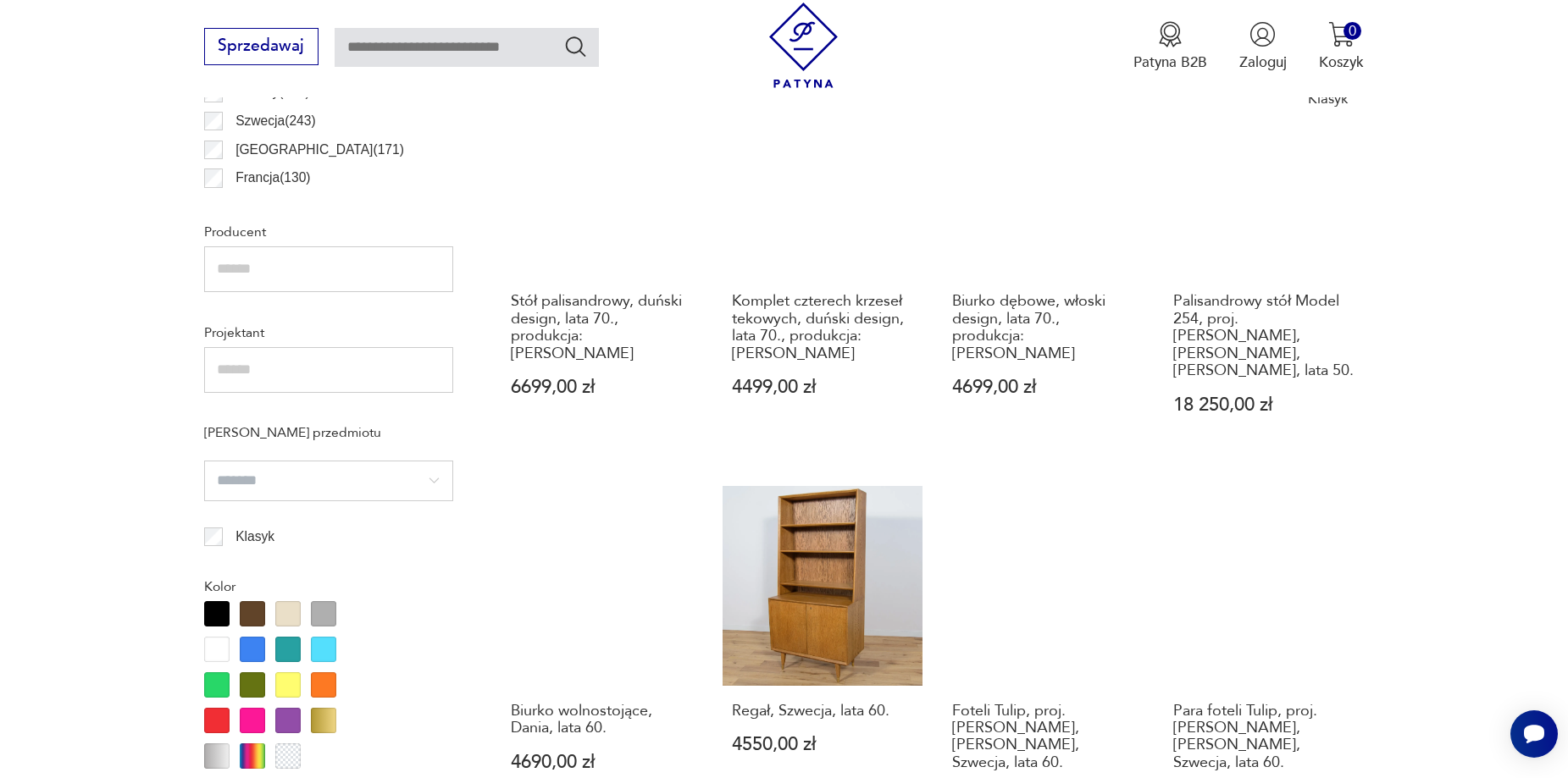
scroll to position [1411, 0]
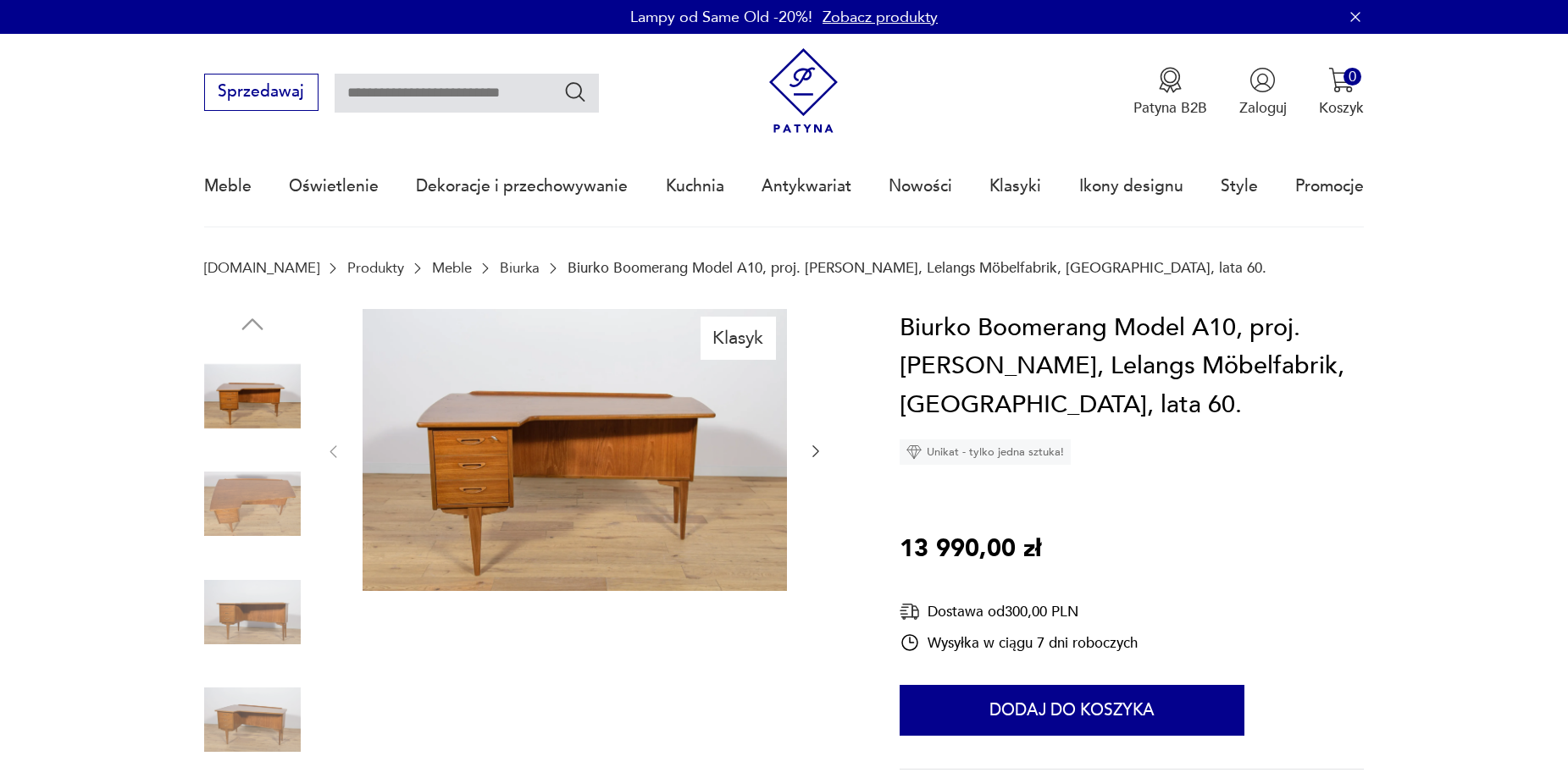
click at [706, 457] on img at bounding box center [575, 450] width 424 height 282
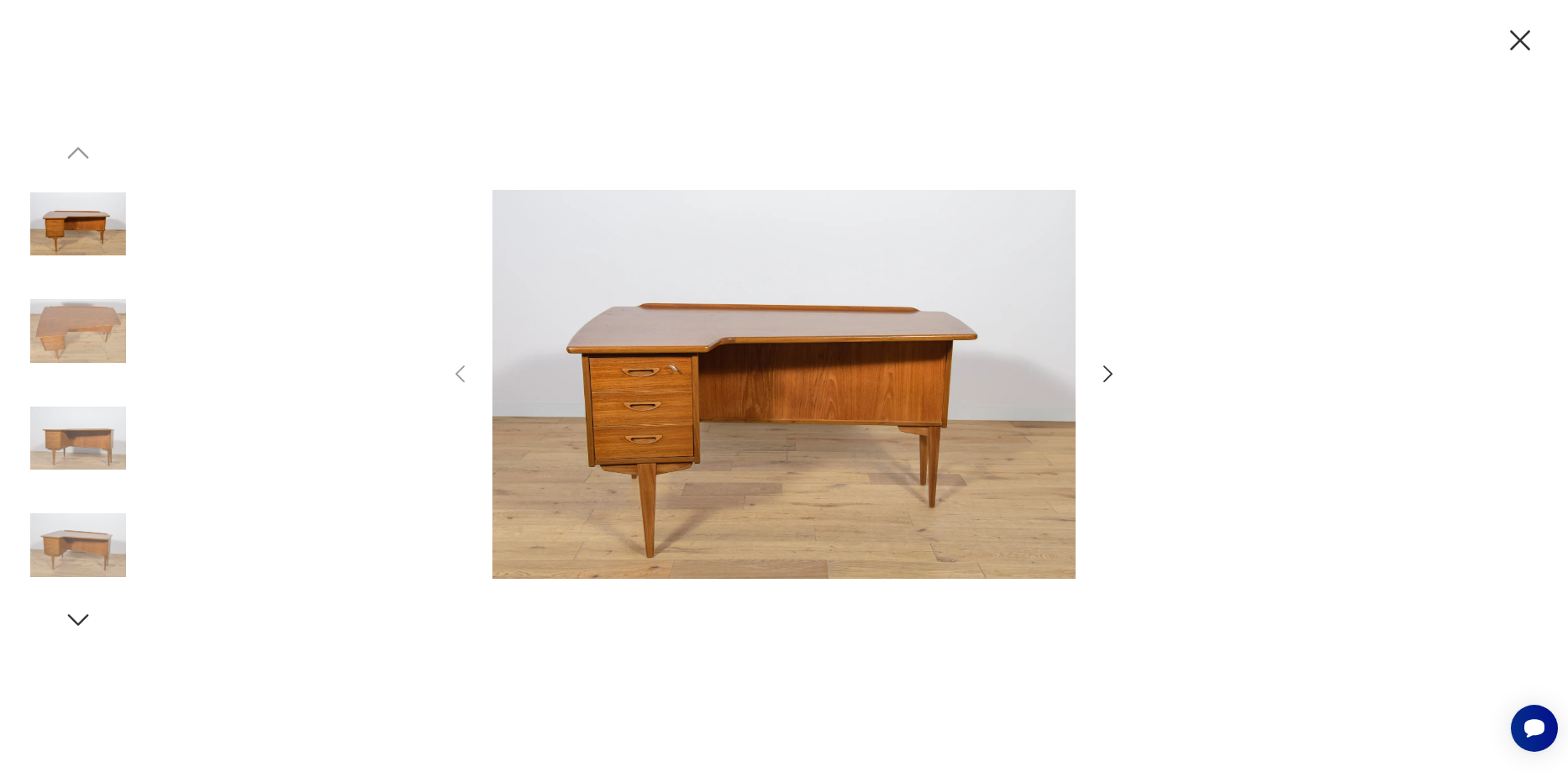
click at [1105, 385] on icon "button" at bounding box center [1108, 374] width 25 height 25
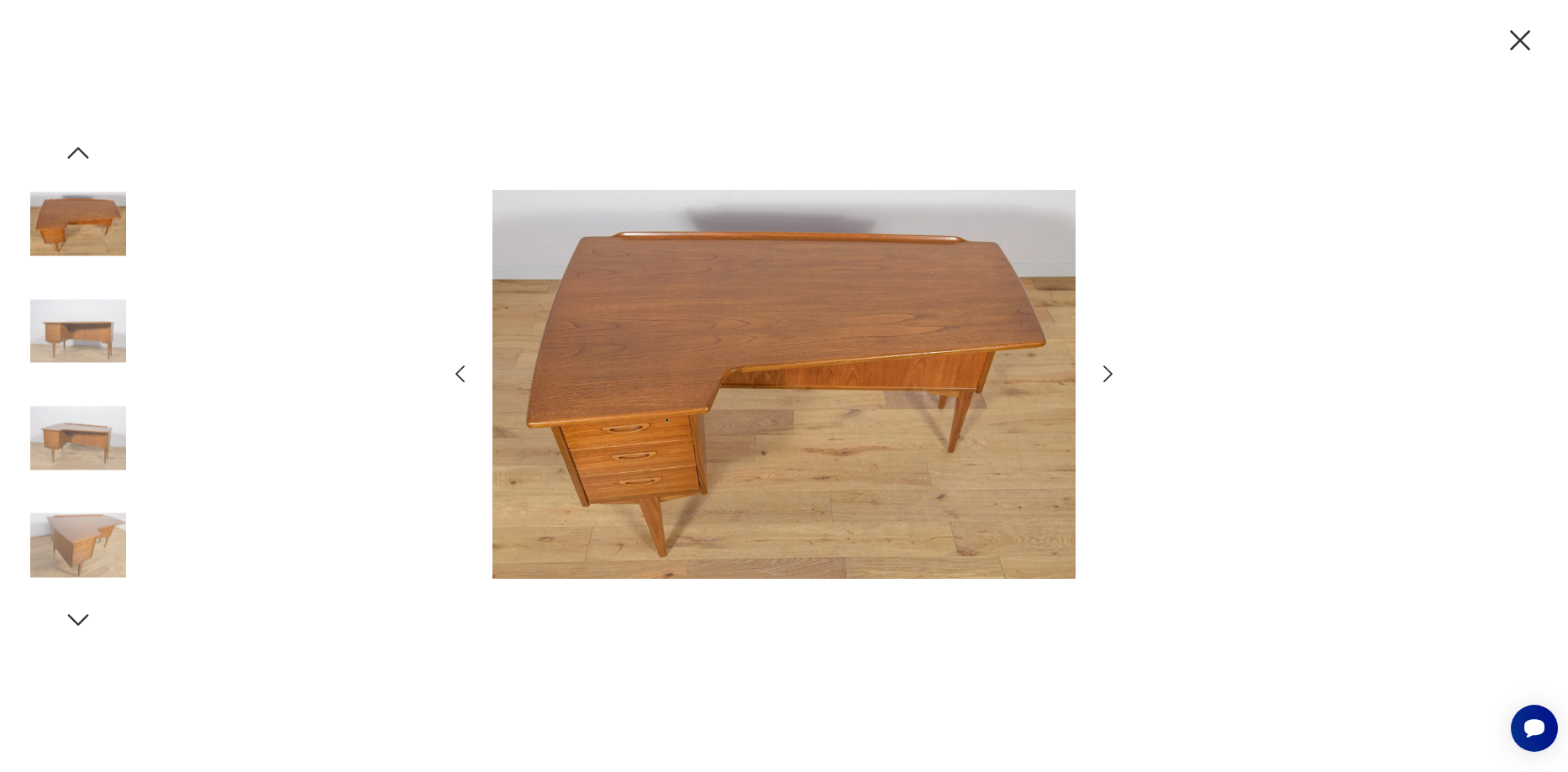
click at [1108, 382] on icon "button" at bounding box center [1108, 374] width 25 height 25
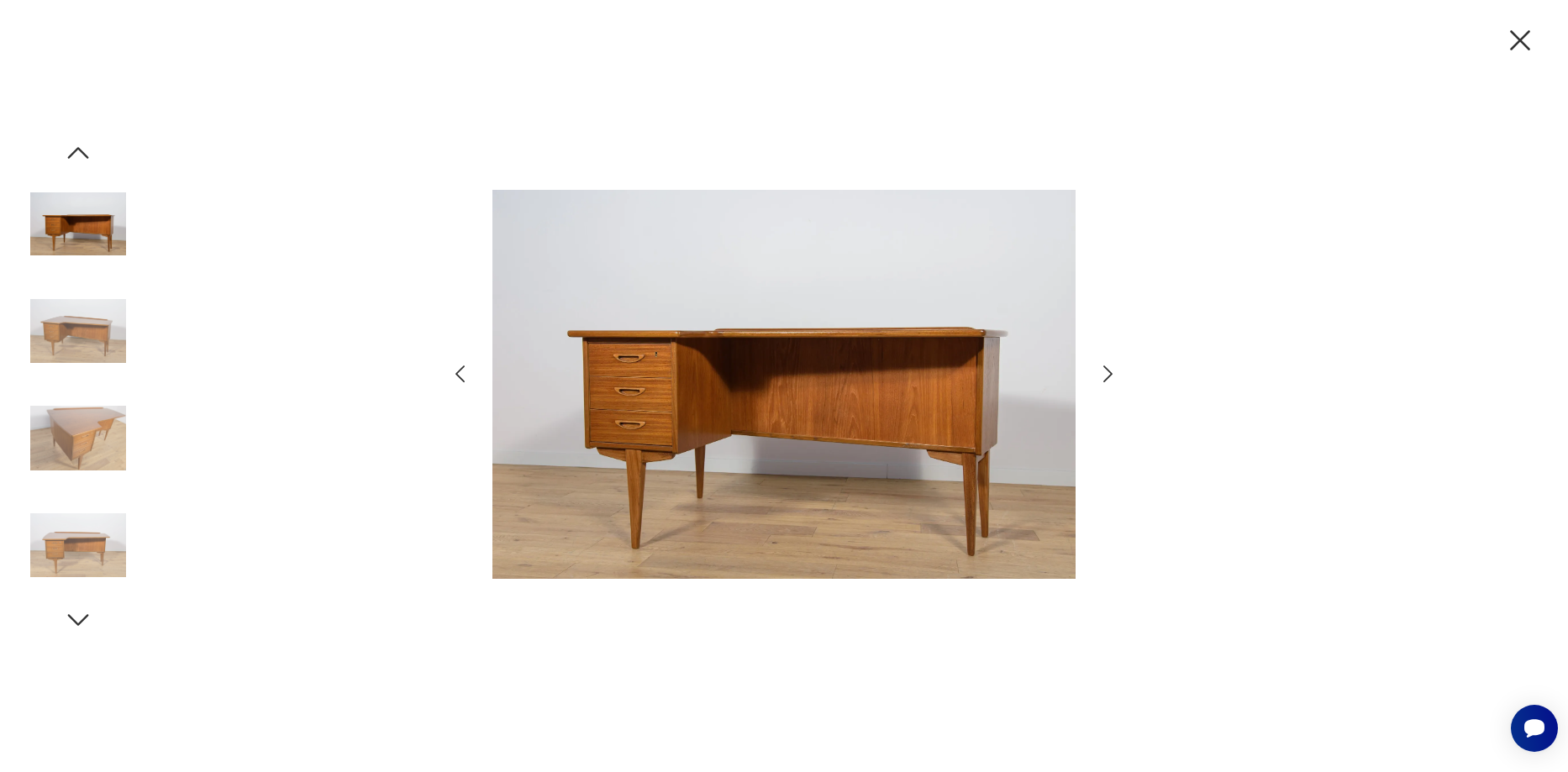
click at [1108, 382] on icon "button" at bounding box center [1108, 374] width 25 height 25
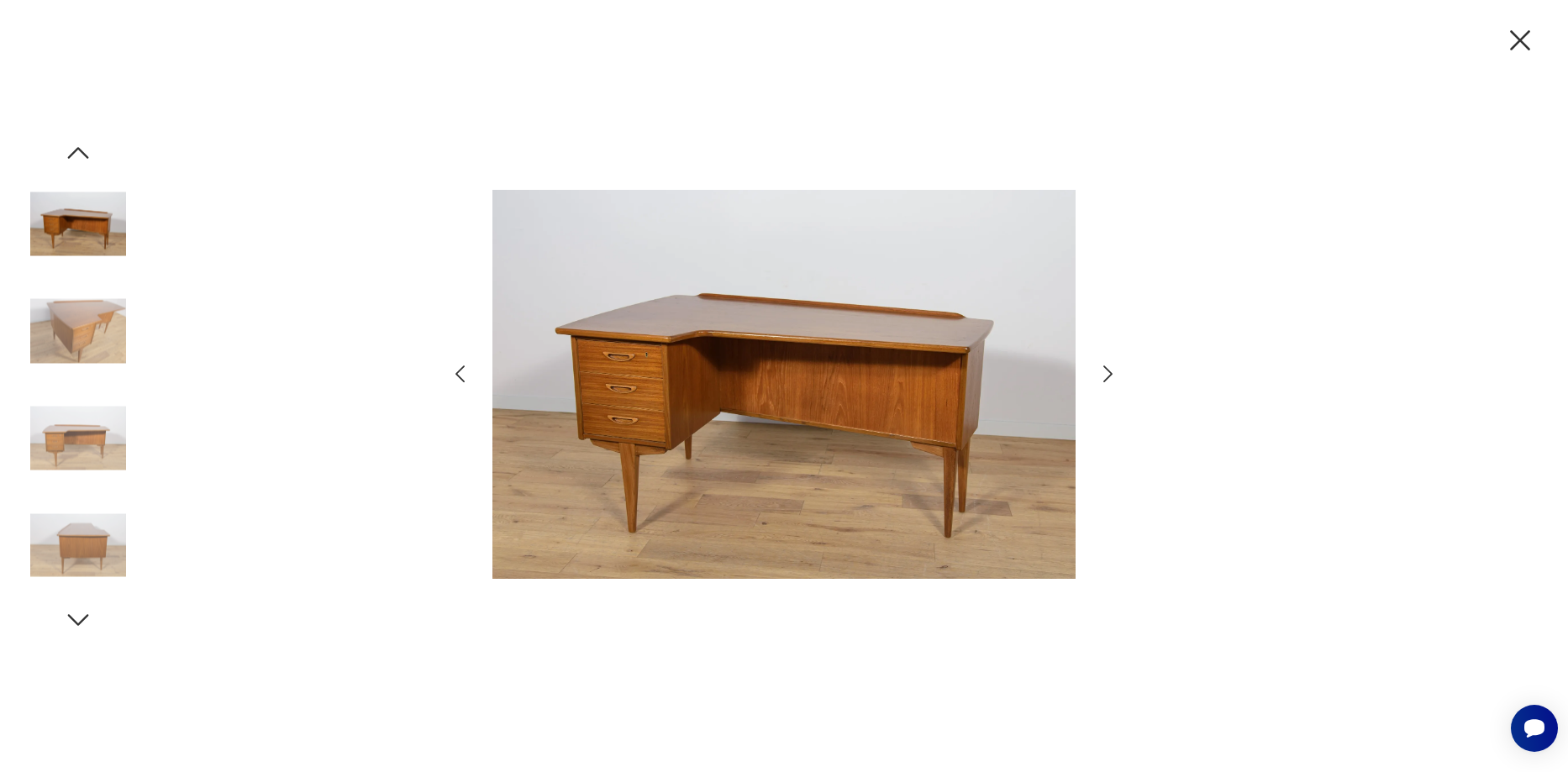
click at [1108, 384] on icon "button" at bounding box center [1108, 374] width 25 height 25
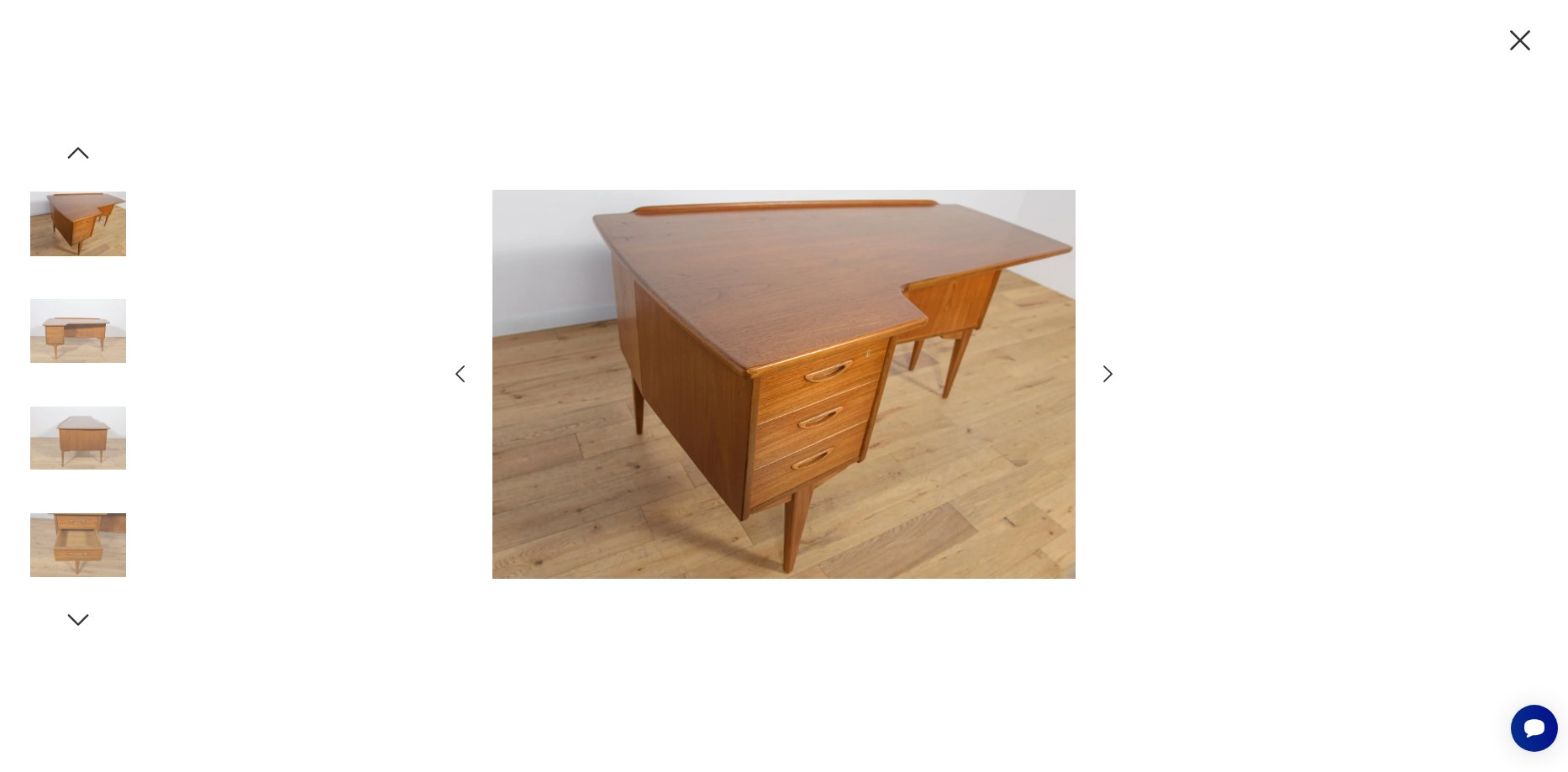
click at [1108, 384] on icon "button" at bounding box center [1108, 374] width 25 height 25
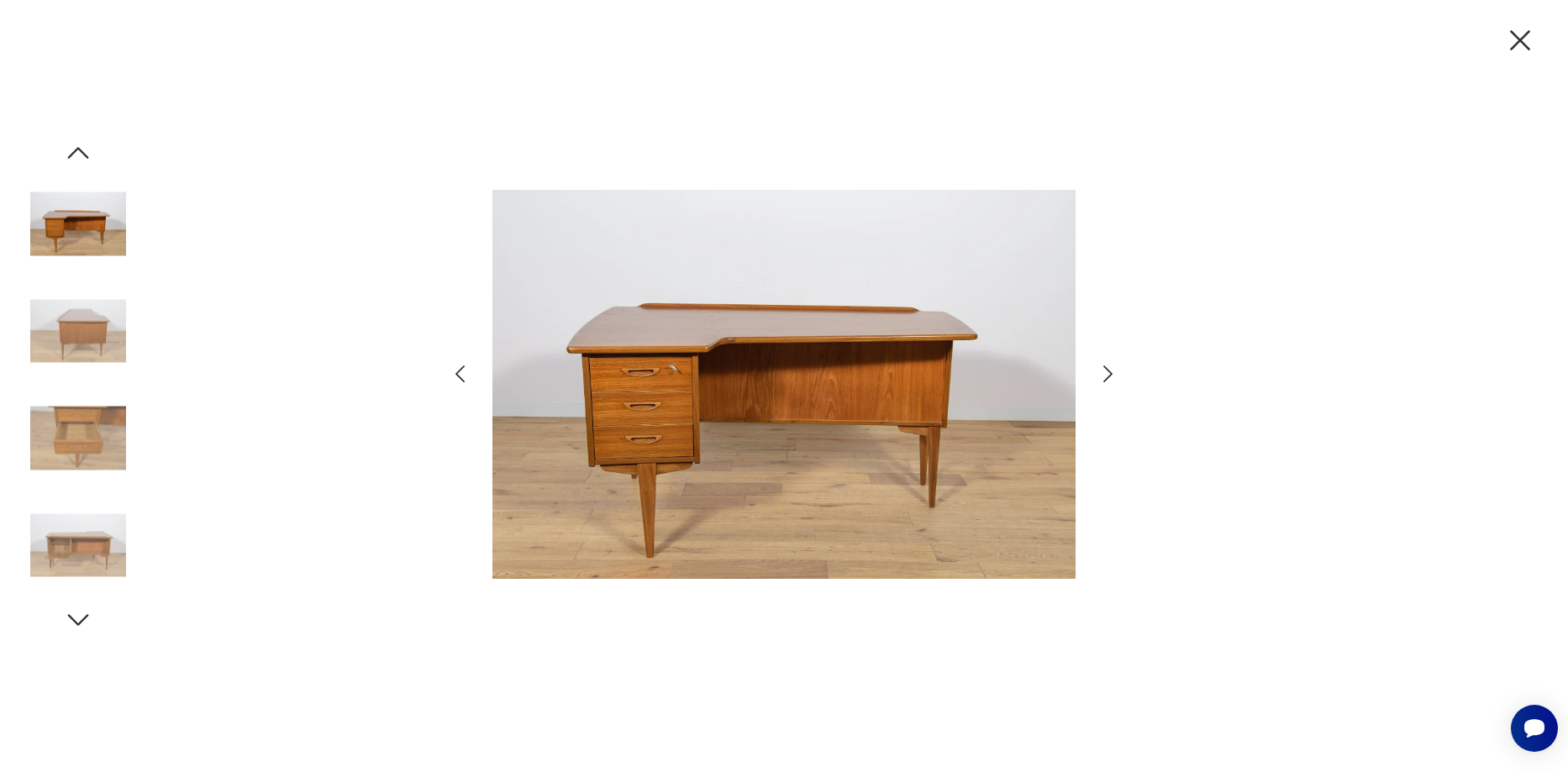
click at [1109, 384] on icon "button" at bounding box center [1108, 374] width 25 height 25
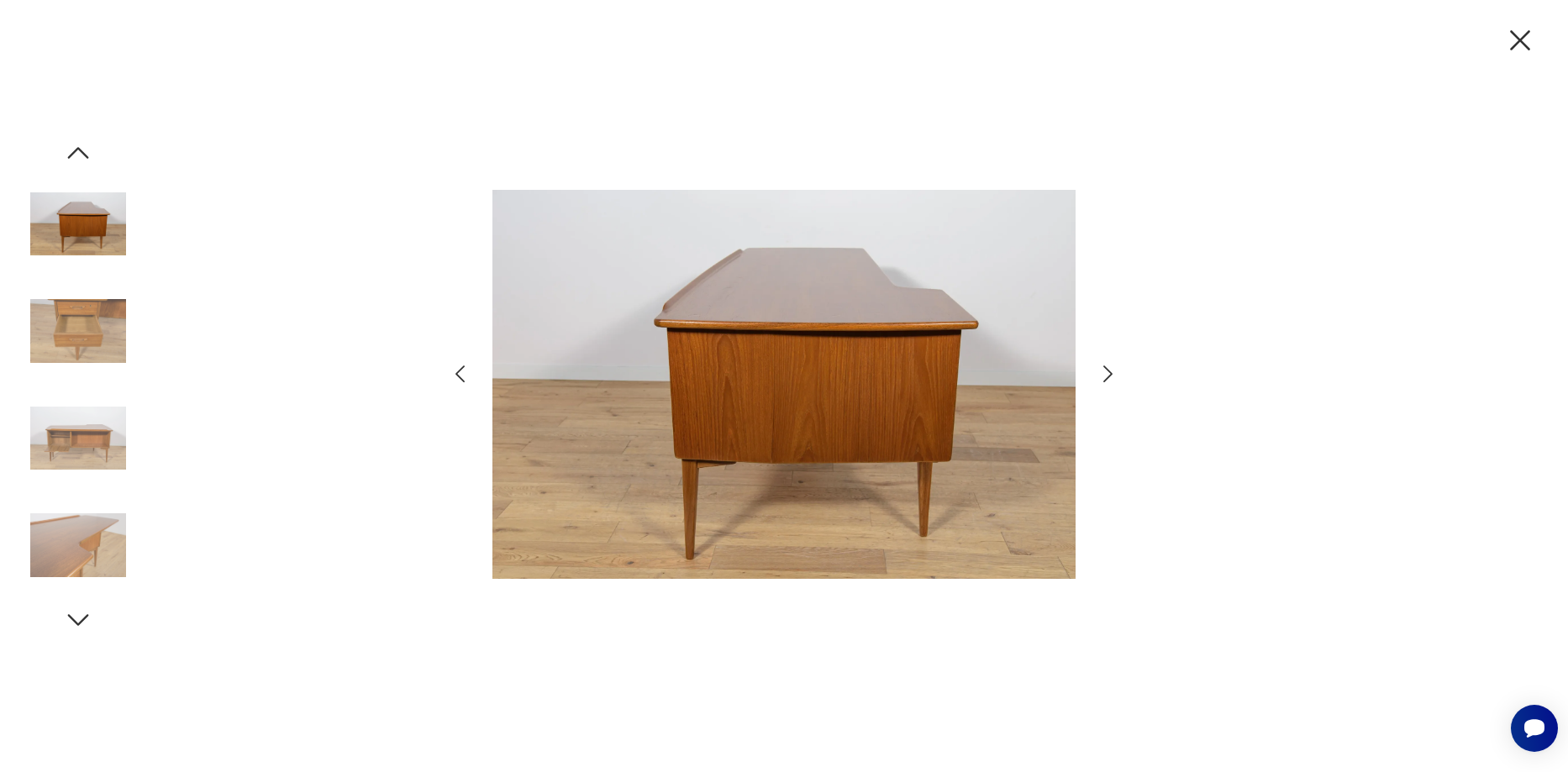
click at [1110, 385] on icon "button" at bounding box center [1108, 374] width 25 height 25
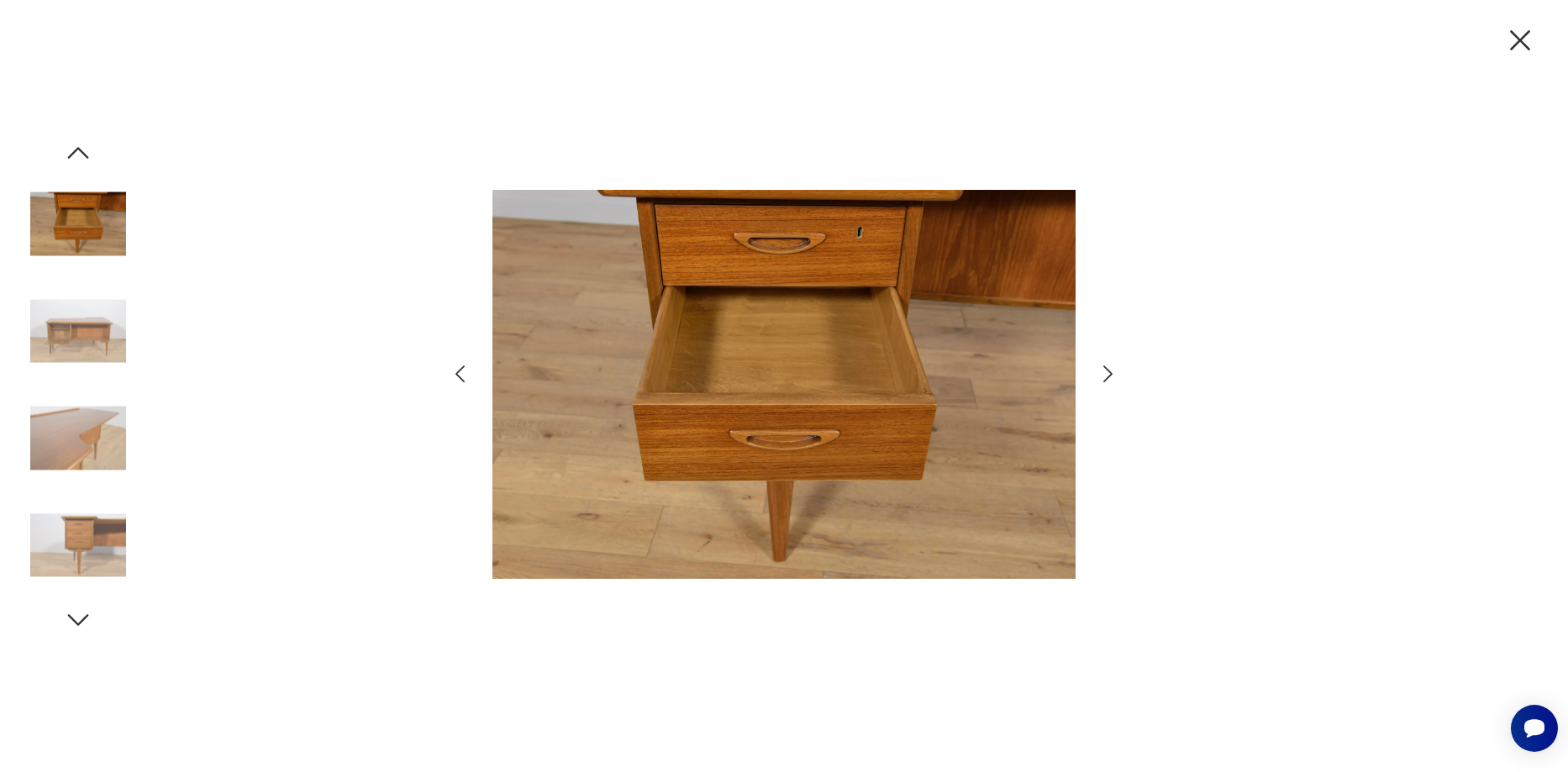
click at [1110, 385] on icon "button" at bounding box center [1108, 374] width 25 height 25
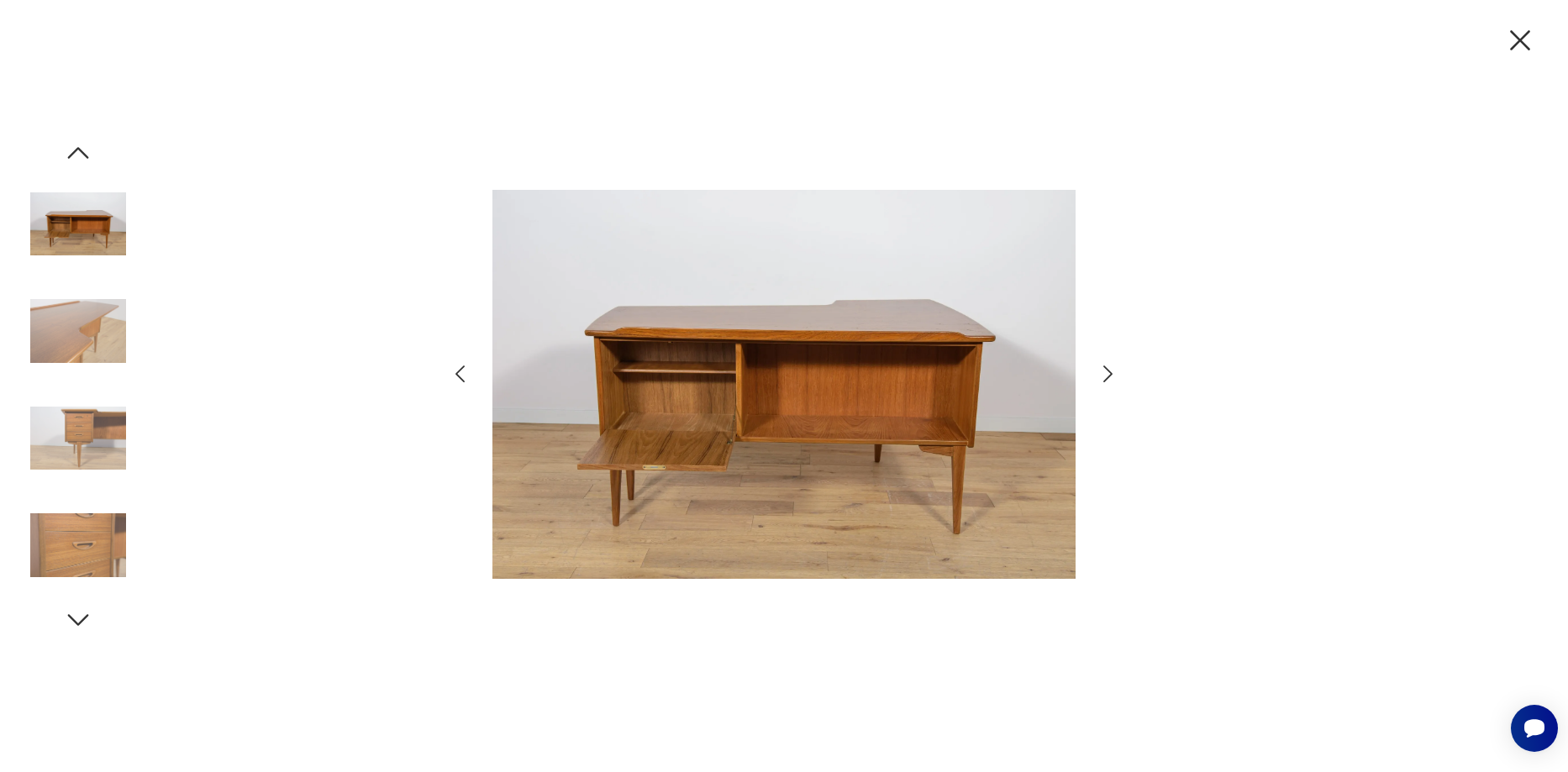
click at [1113, 385] on icon "button" at bounding box center [1108, 374] width 25 height 25
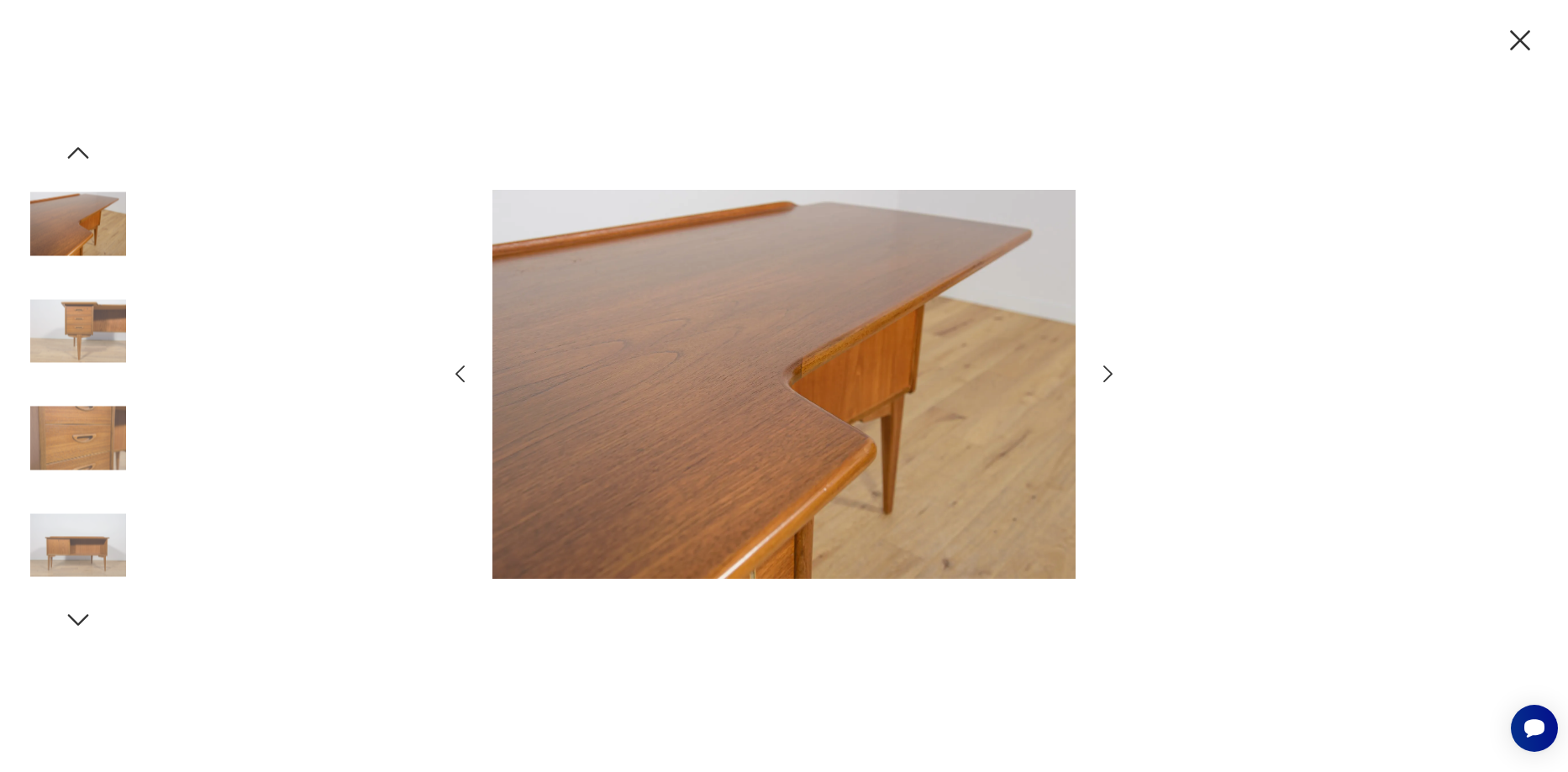
click at [1115, 386] on icon "button" at bounding box center [1108, 374] width 25 height 25
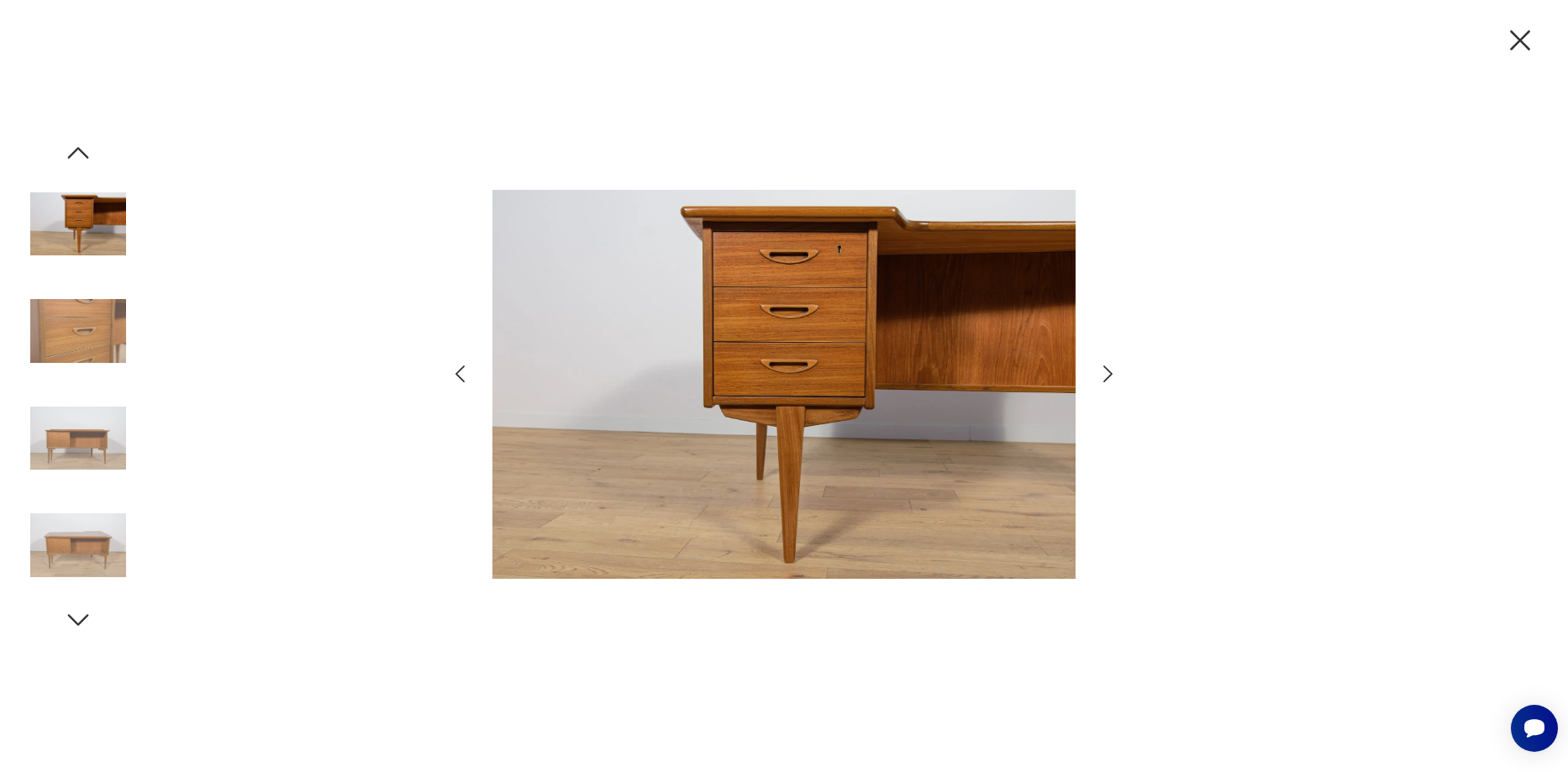
click at [1117, 386] on icon "button" at bounding box center [1108, 374] width 25 height 25
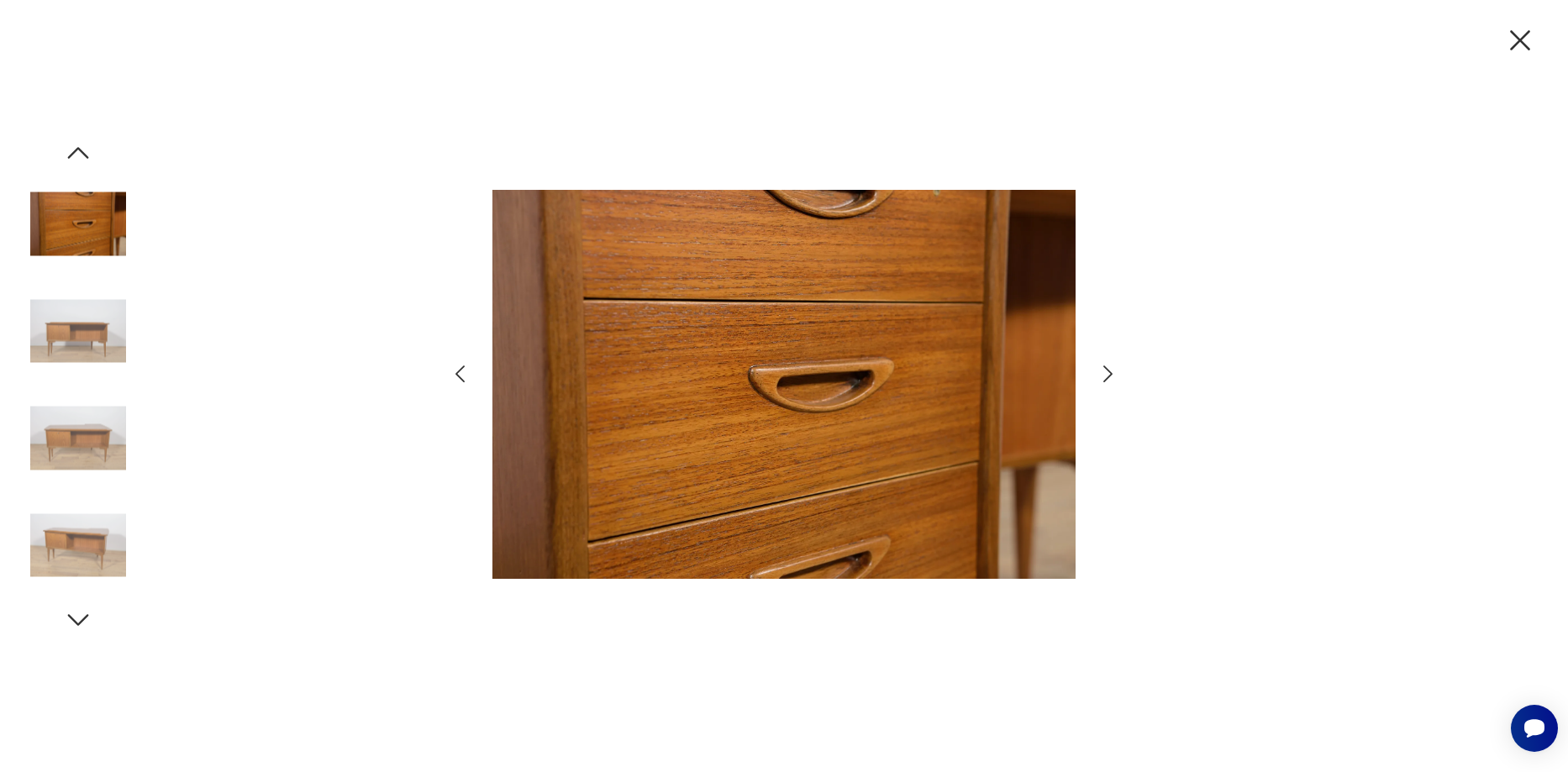
click at [1117, 386] on div at bounding box center [784, 386] width 672 height 622
click at [1527, 41] on icon "button" at bounding box center [1520, 40] width 35 height 35
